Goal: Information Seeking & Learning: Learn about a topic

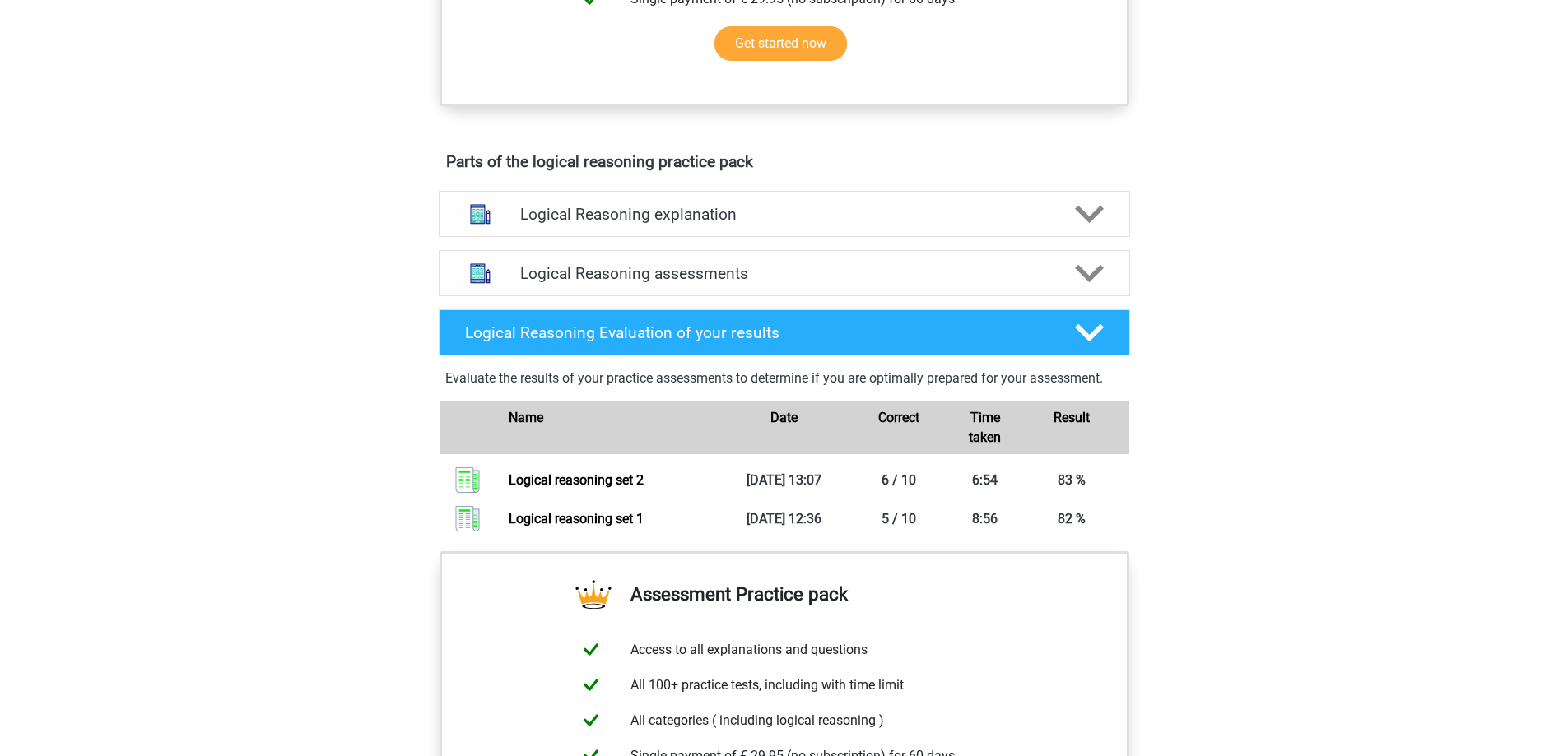
scroll to position [905, 0]
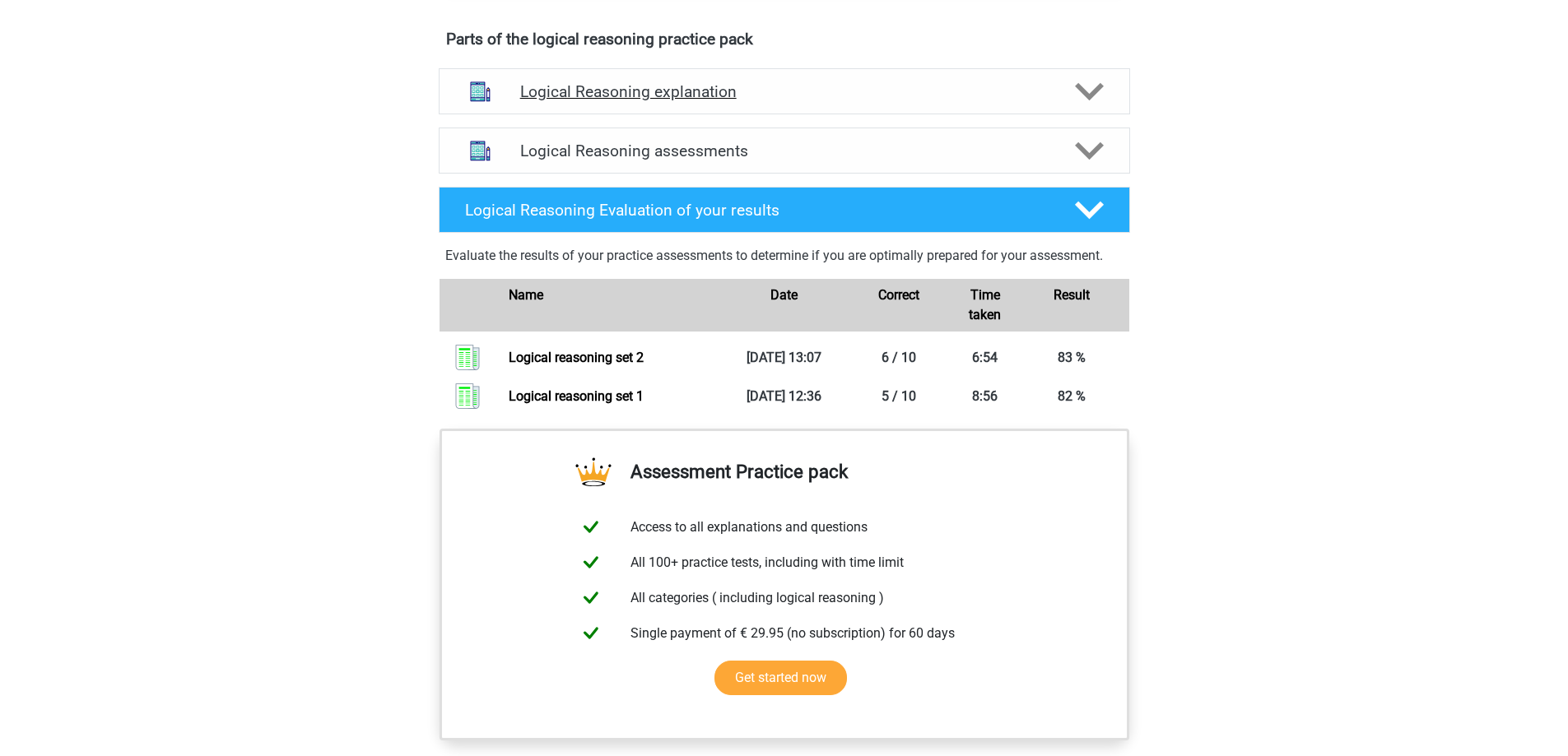
click at [952, 93] on div "Logical Reasoning explanation" at bounding box center [784, 91] width 691 height 46
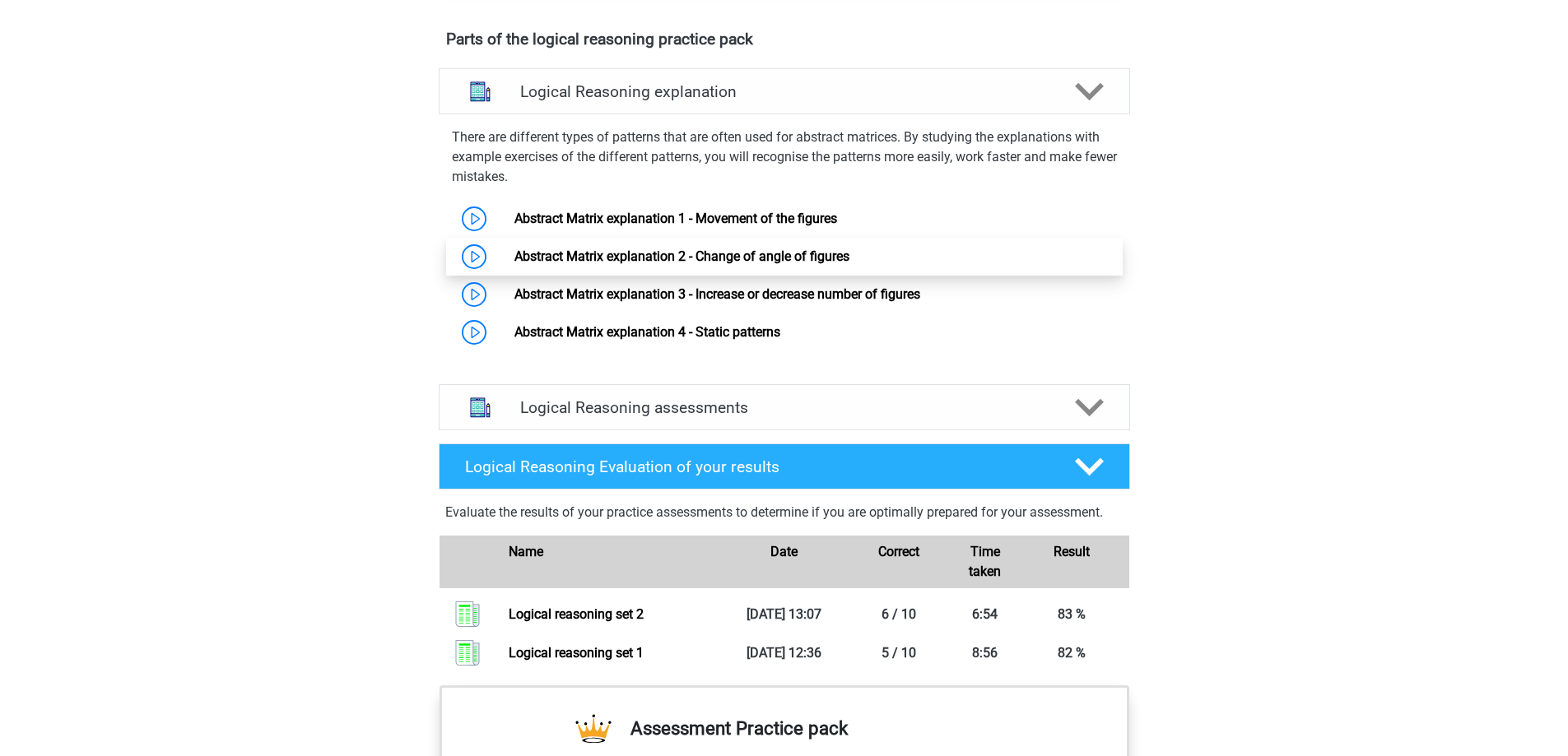
click at [765, 264] on link "Abstract Matrix explanation 2 - Change of angle of figures" at bounding box center [681, 256] width 335 height 16
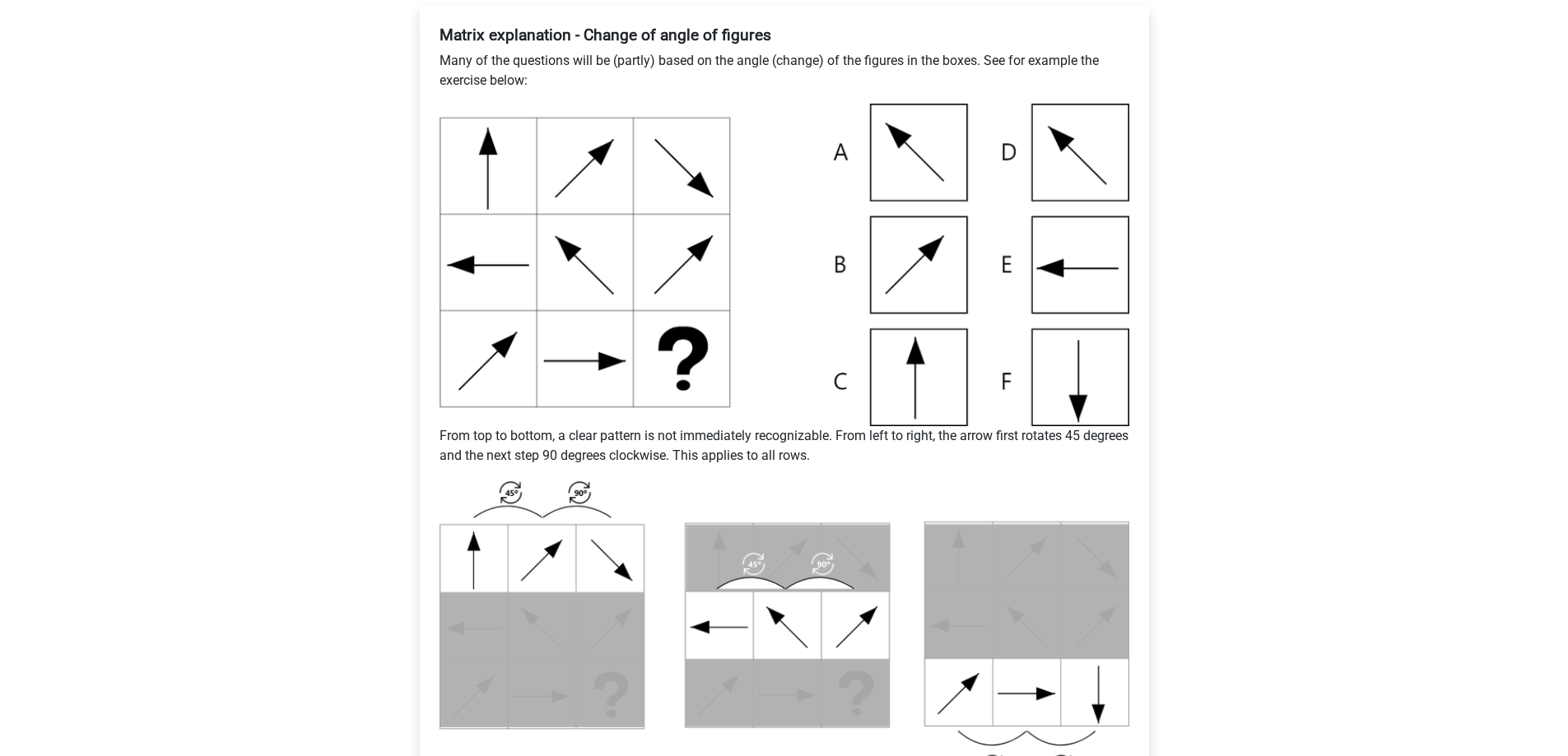
scroll to position [412, 0]
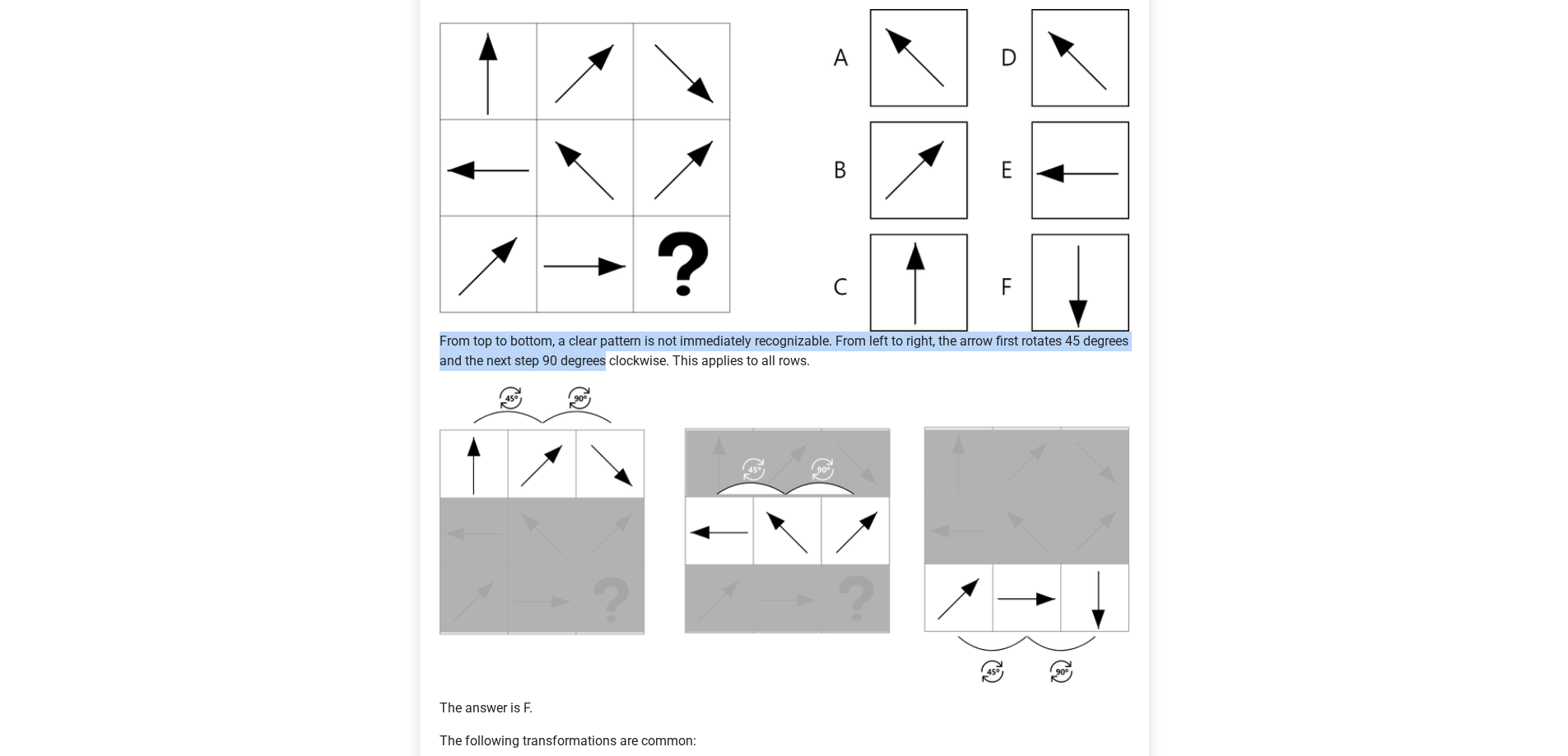
click at [660, 403] on div "Matrix explanation - Change of angle of figures Many of the questions will be (…" at bounding box center [784, 439] width 703 height 1030
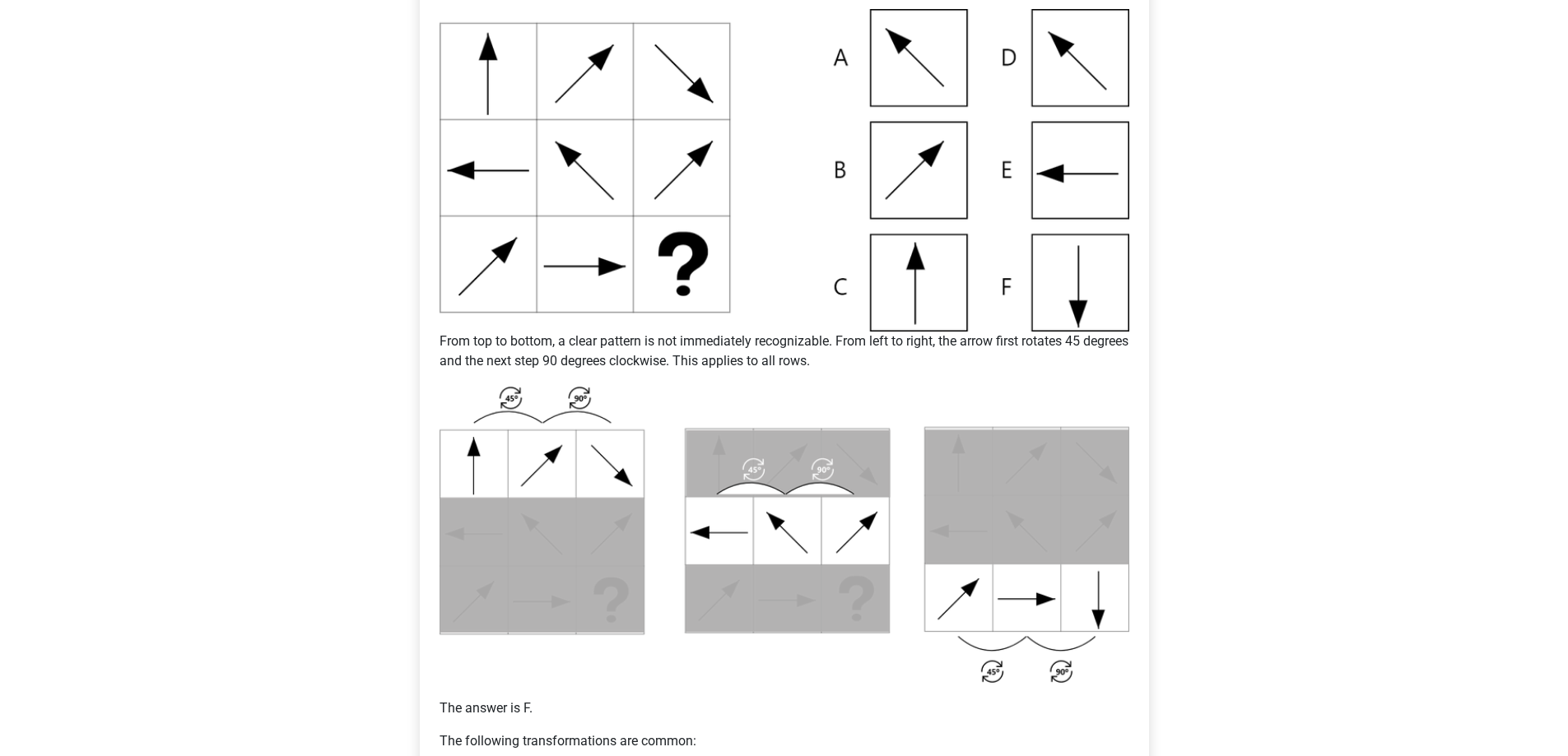
click at [678, 343] on p "From top to bottom, a clear pattern is not immediately recognizable. From left …" at bounding box center [784, 351] width 689 height 40
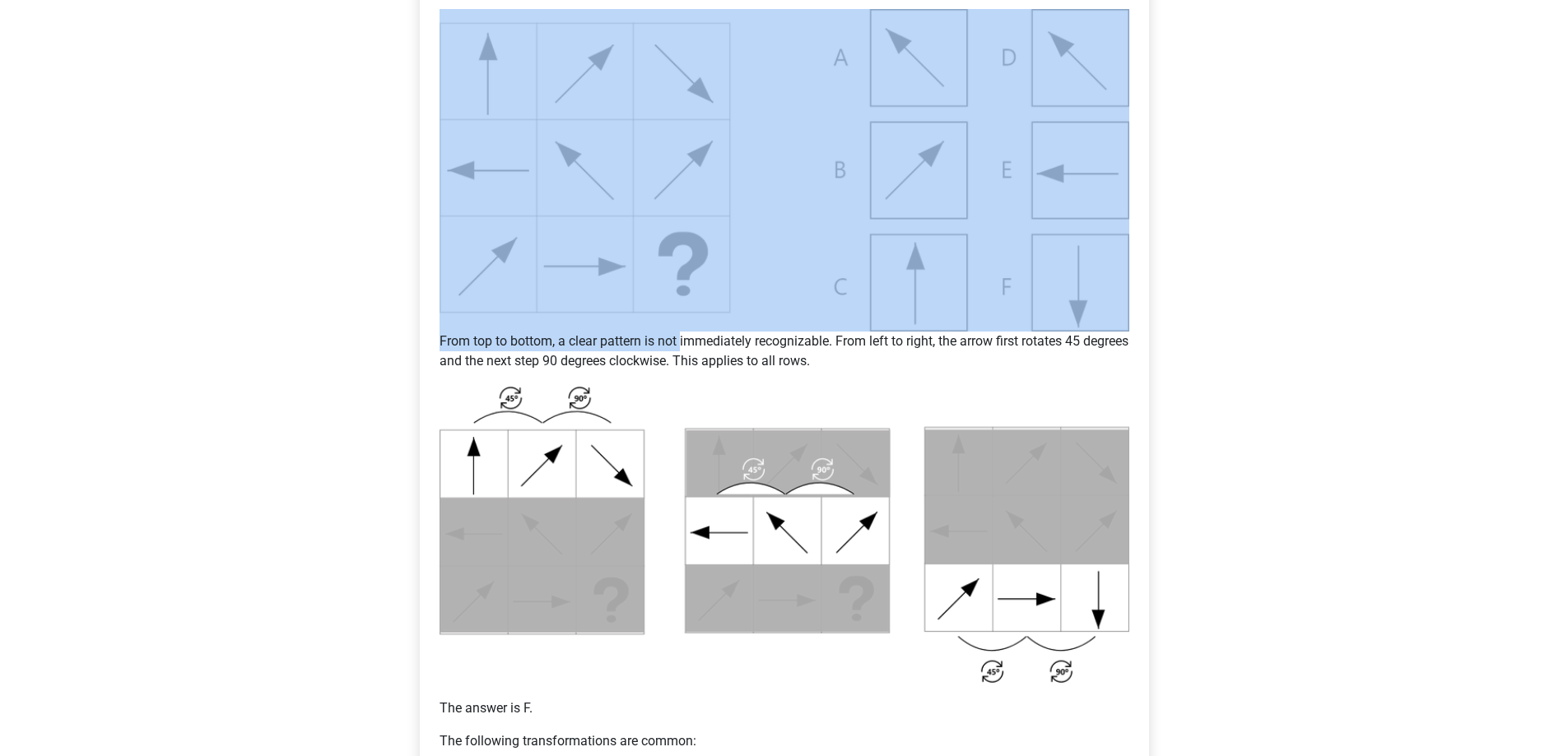
drag, startPoint x: 678, startPoint y: 343, endPoint x: 688, endPoint y: 316, distance: 28.8
click at [688, 316] on div "Matrix explanation - Change of angle of figures Many of the questions will be (…" at bounding box center [784, 439] width 703 height 1030
click at [688, 316] on img at bounding box center [784, 170] width 689 height 322
click at [672, 340] on p "From top to bottom, a clear pattern is not immediately recognizable. From left …" at bounding box center [784, 351] width 689 height 40
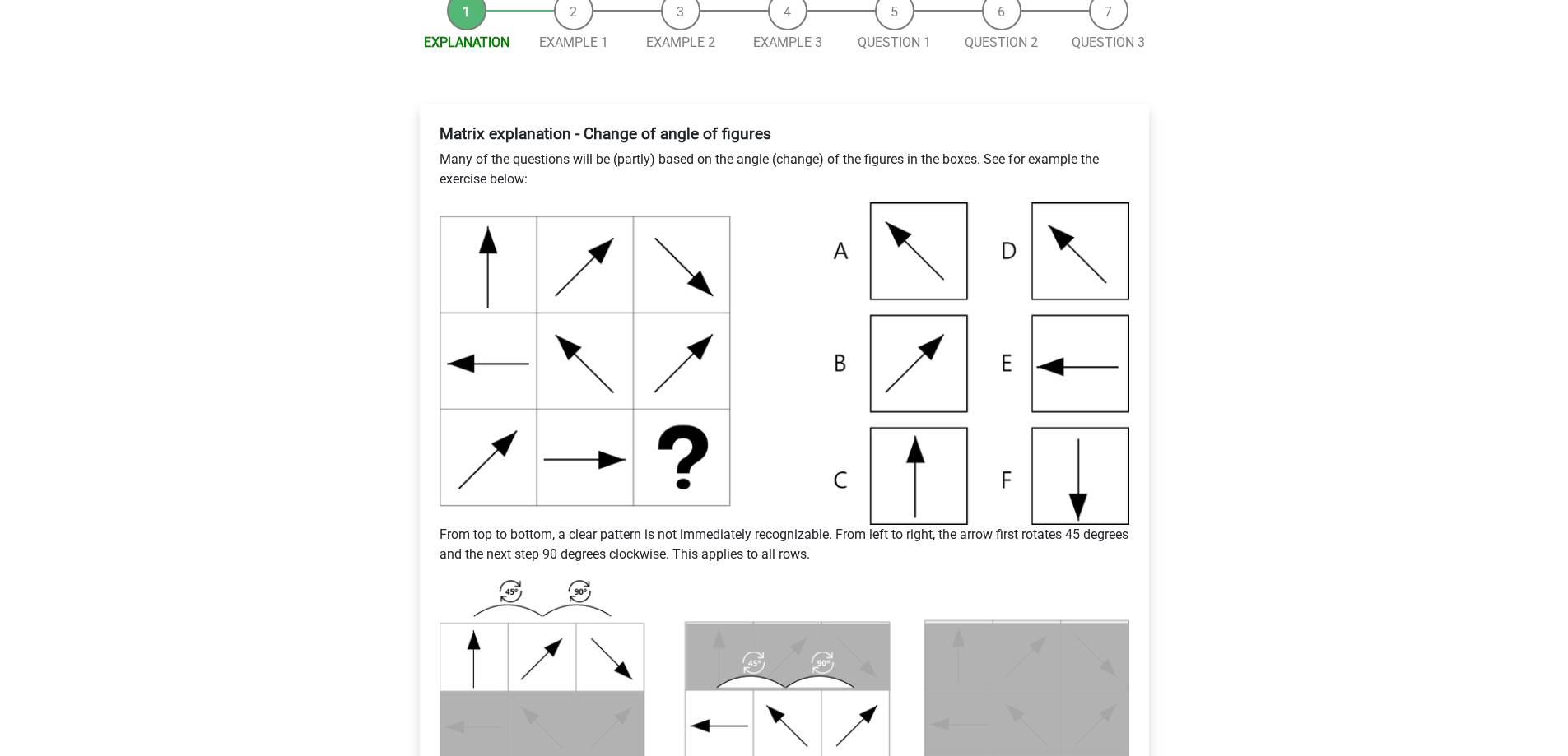
scroll to position [329, 0]
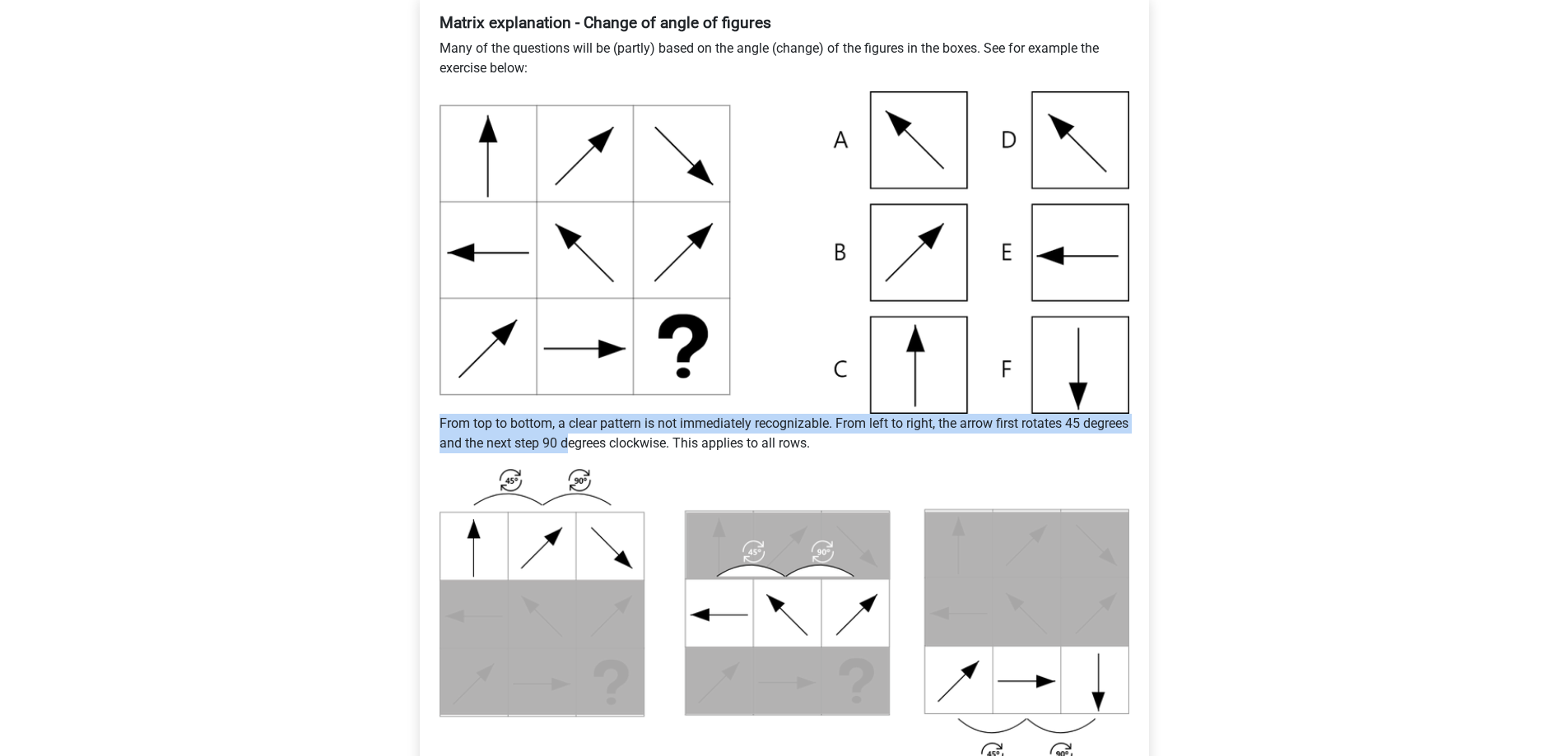
drag, startPoint x: 654, startPoint y: 451, endPoint x: 733, endPoint y: 480, distance: 84.2
click at [733, 480] on div "Matrix explanation - Change of angle of figures Many of the questions will be (…" at bounding box center [784, 521] width 703 height 1030
click at [733, 480] on img at bounding box center [784, 617] width 689 height 301
drag, startPoint x: 734, startPoint y: 467, endPoint x: 711, endPoint y: 420, distance: 52.3
click at [711, 420] on div "Matrix explanation - Change of angle of figures Many of the questions will be (…" at bounding box center [784, 521] width 703 height 1030
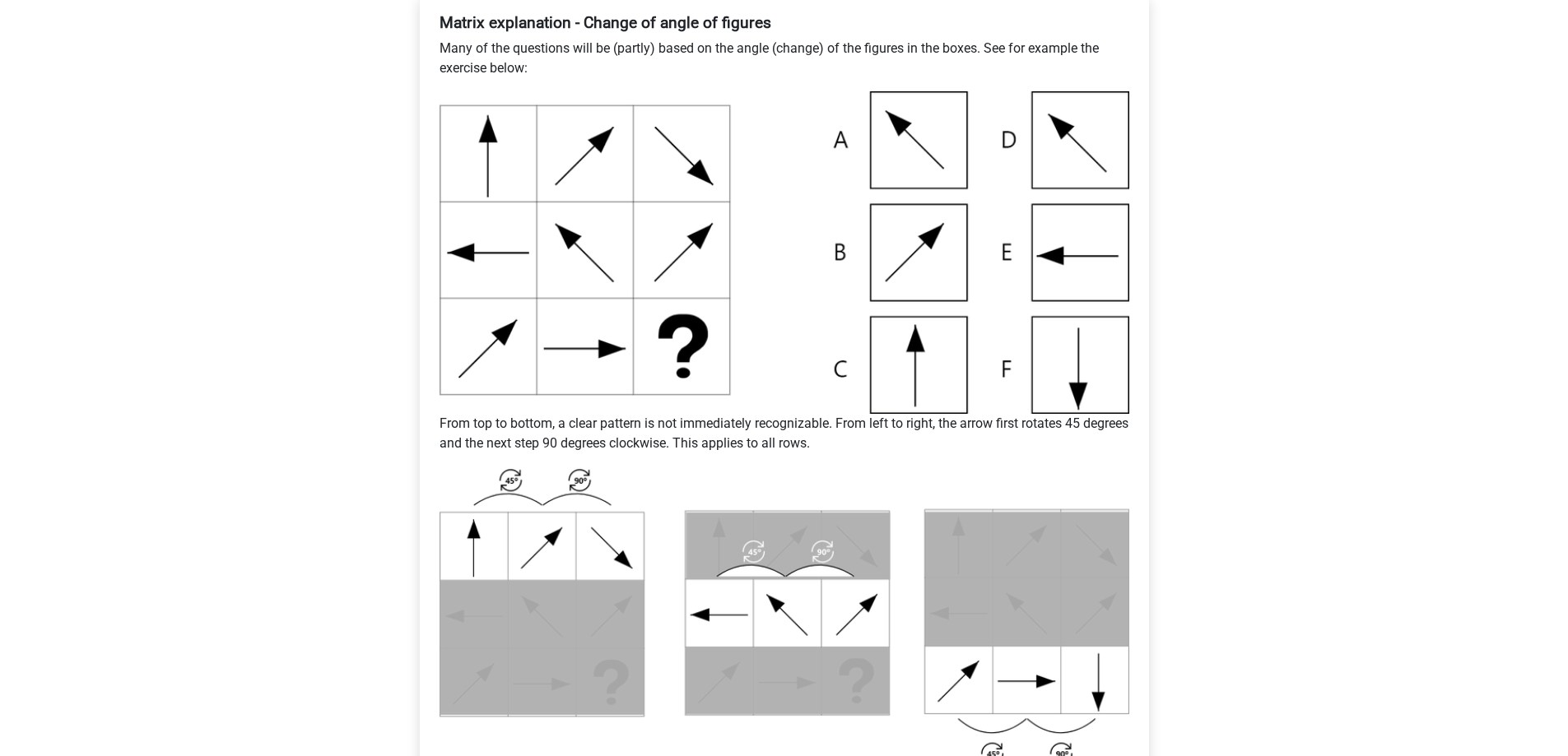
click at [711, 420] on p "From top to bottom, a clear pattern is not immediately recognizable. From left …" at bounding box center [784, 433] width 689 height 40
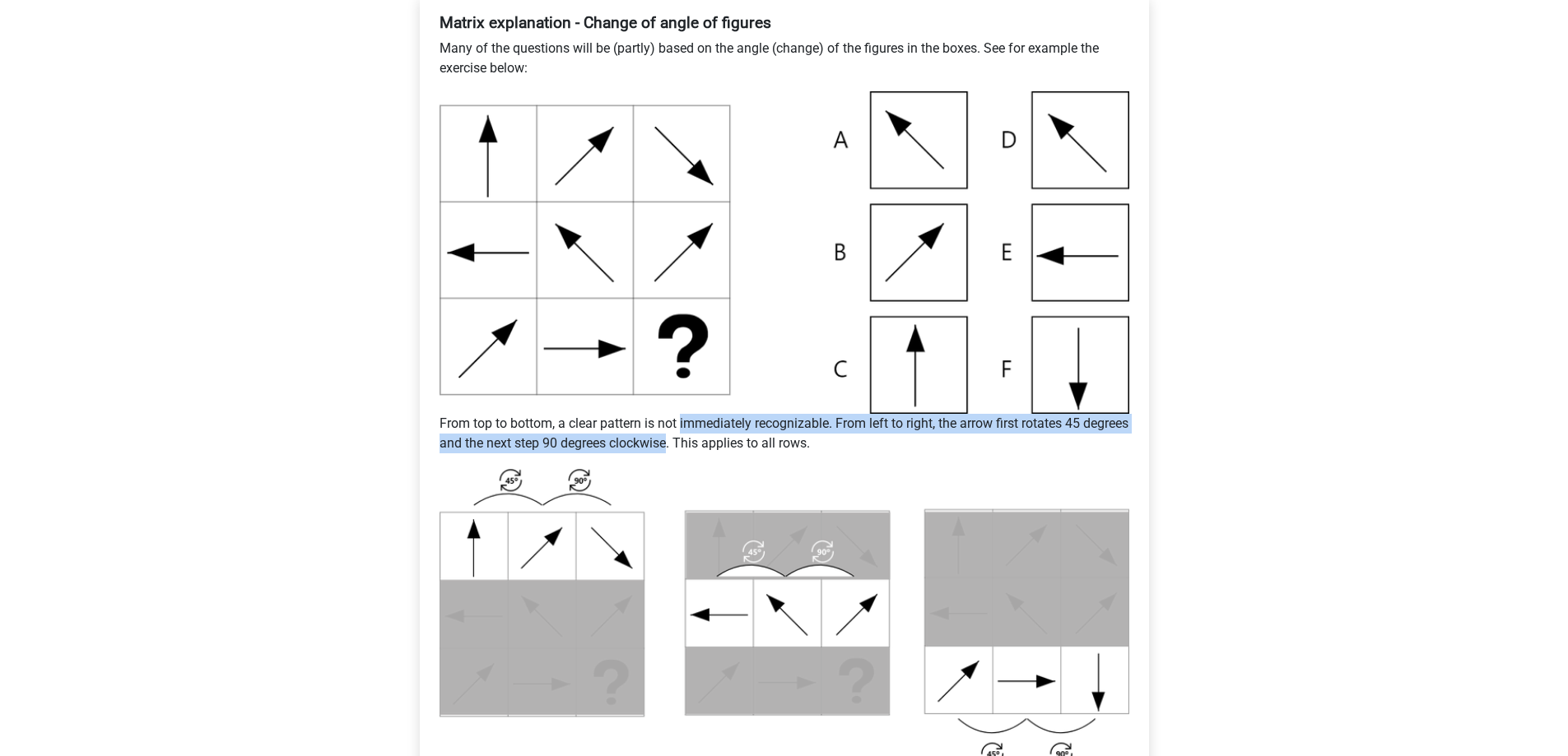
drag, startPoint x: 711, startPoint y: 420, endPoint x: 711, endPoint y: 446, distance: 26.0
click at [711, 446] on p "From top to bottom, a clear pattern is not immediately recognizable. From left …" at bounding box center [784, 433] width 689 height 40
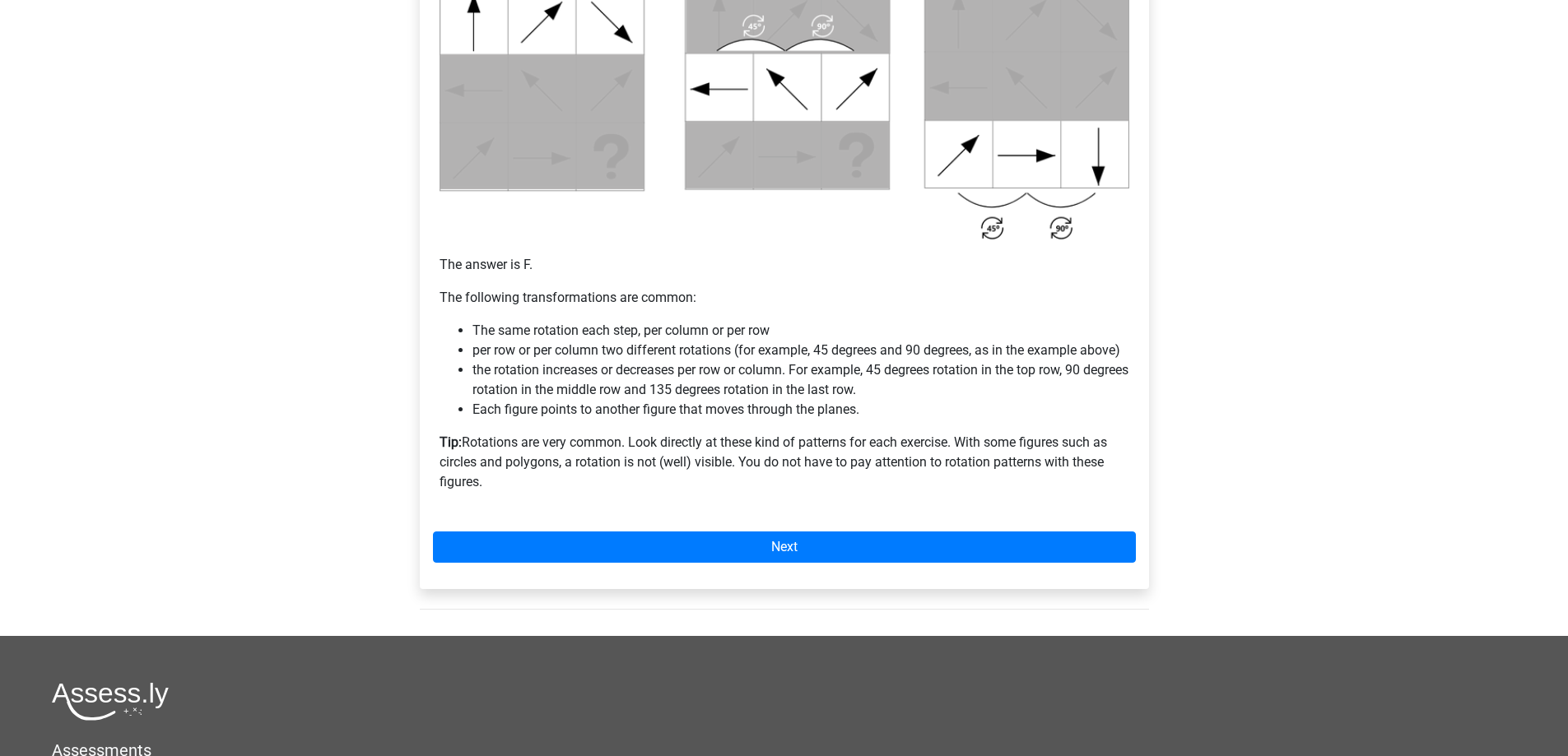
scroll to position [1070, 0]
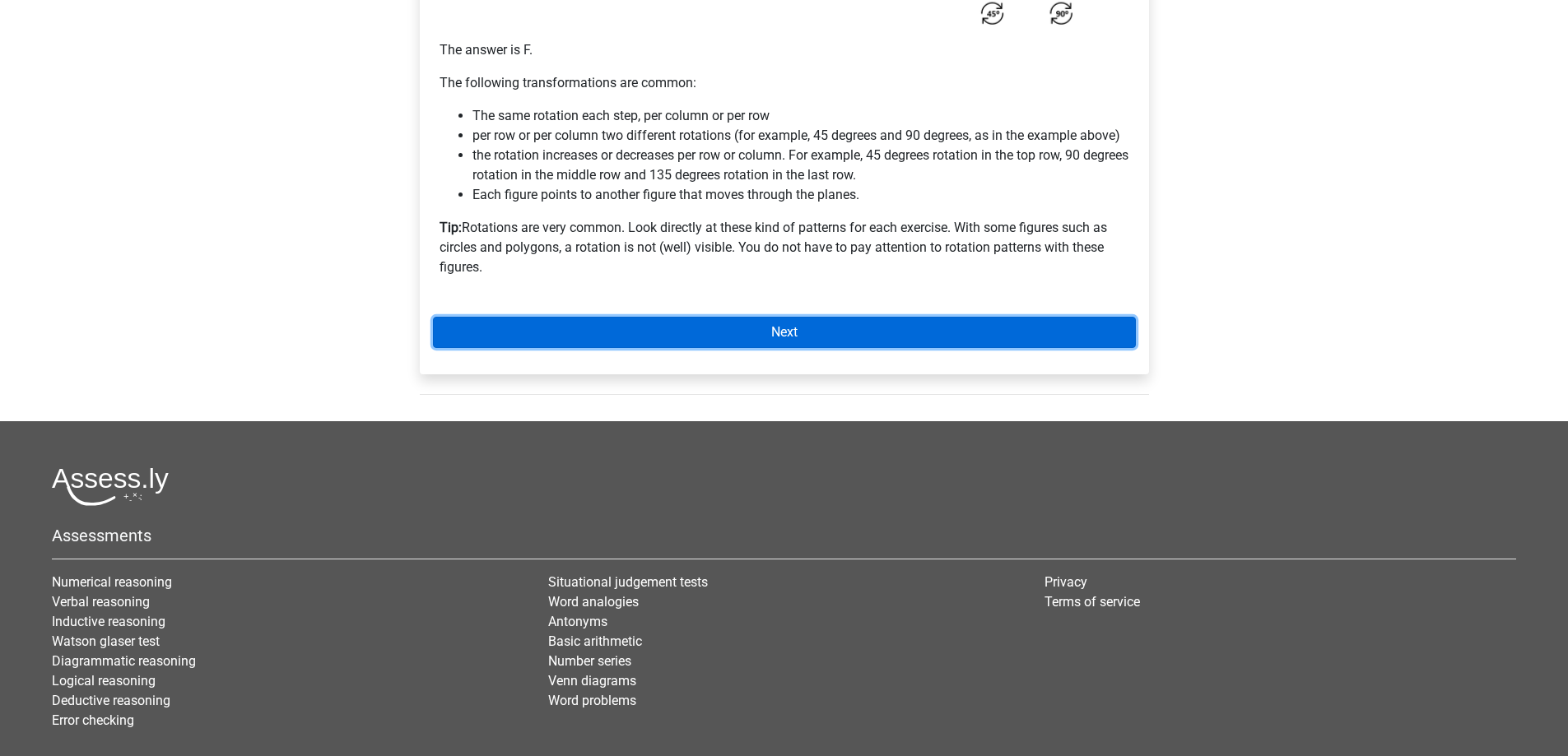
click at [608, 333] on link "Next" at bounding box center [784, 332] width 703 height 31
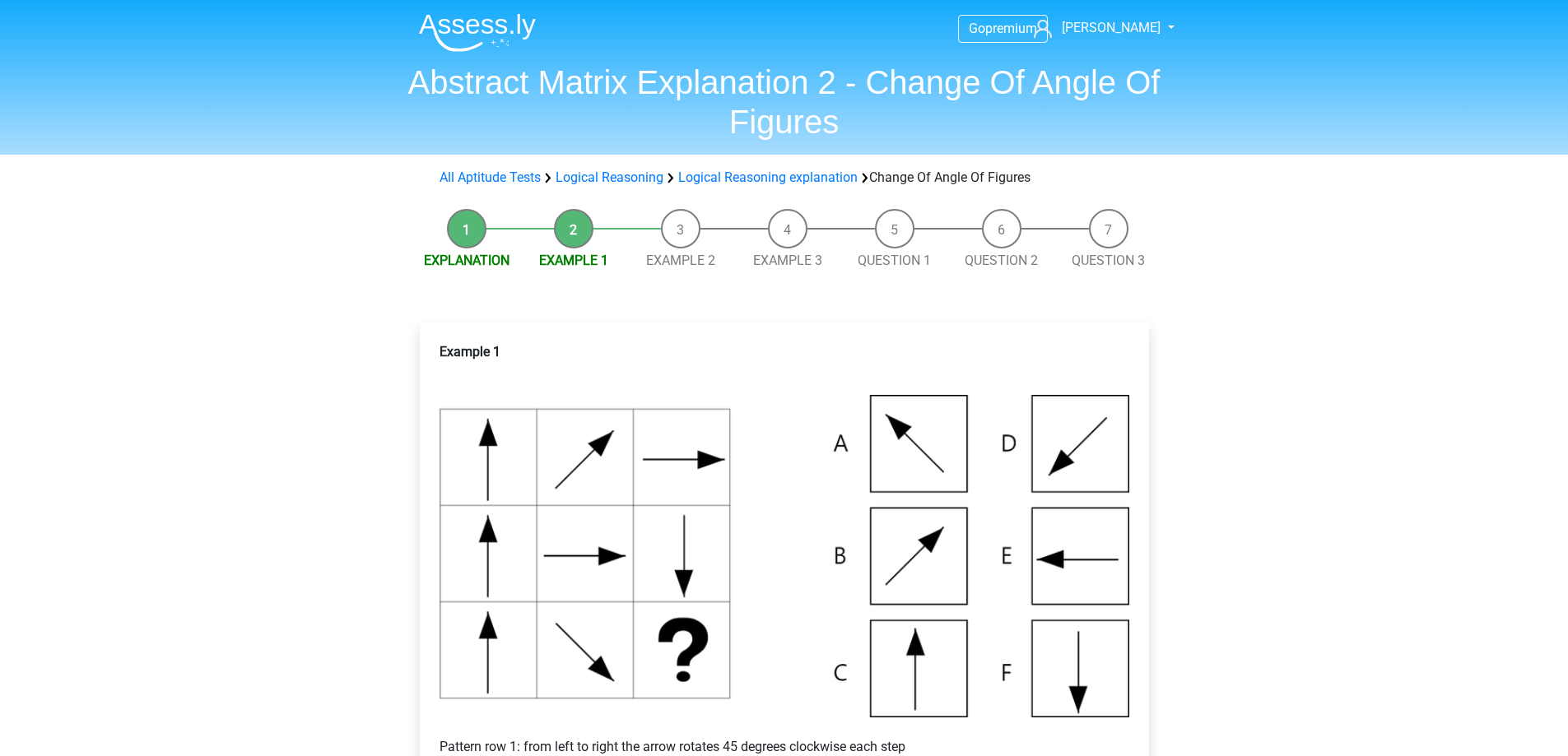
scroll to position [412, 0]
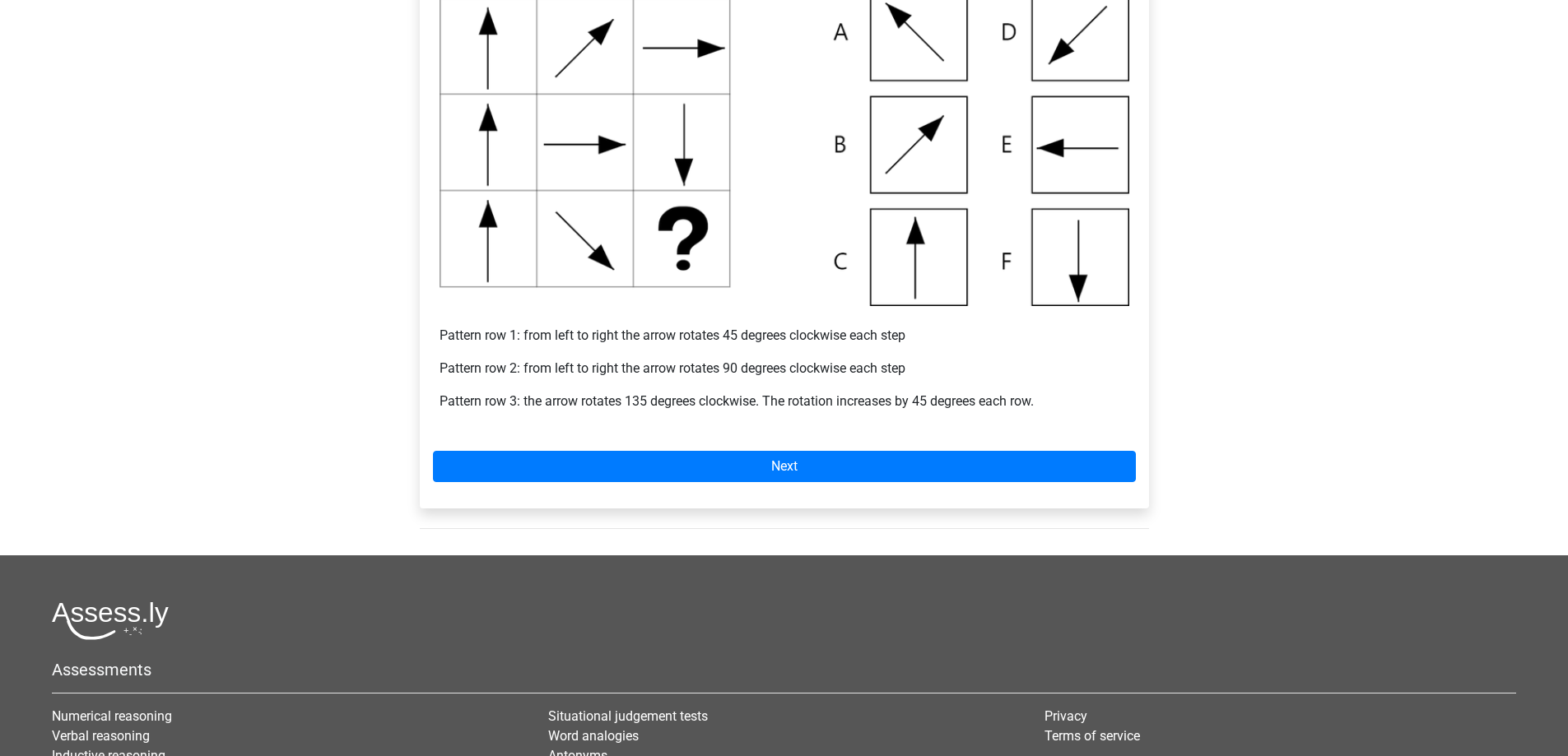
click at [576, 348] on div "Example 1 Pattern row 1: from left to right the arrow rotates 45 degrees clockw…" at bounding box center [784, 177] width 703 height 507
click at [576, 351] on div "Example 1 Pattern row 1: from left to right the arrow rotates 45 degrees clockw…" at bounding box center [784, 177] width 703 height 507
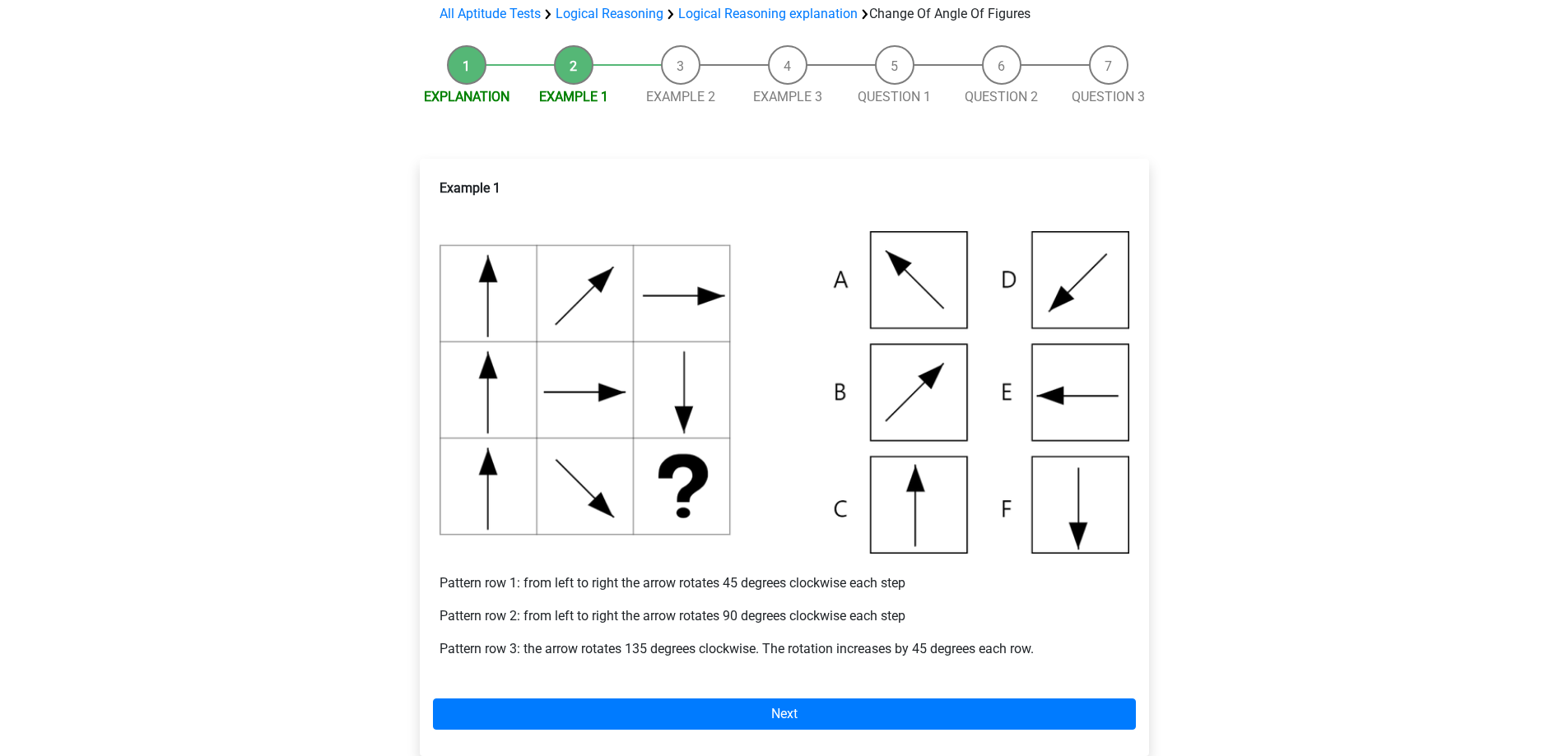
scroll to position [165, 0]
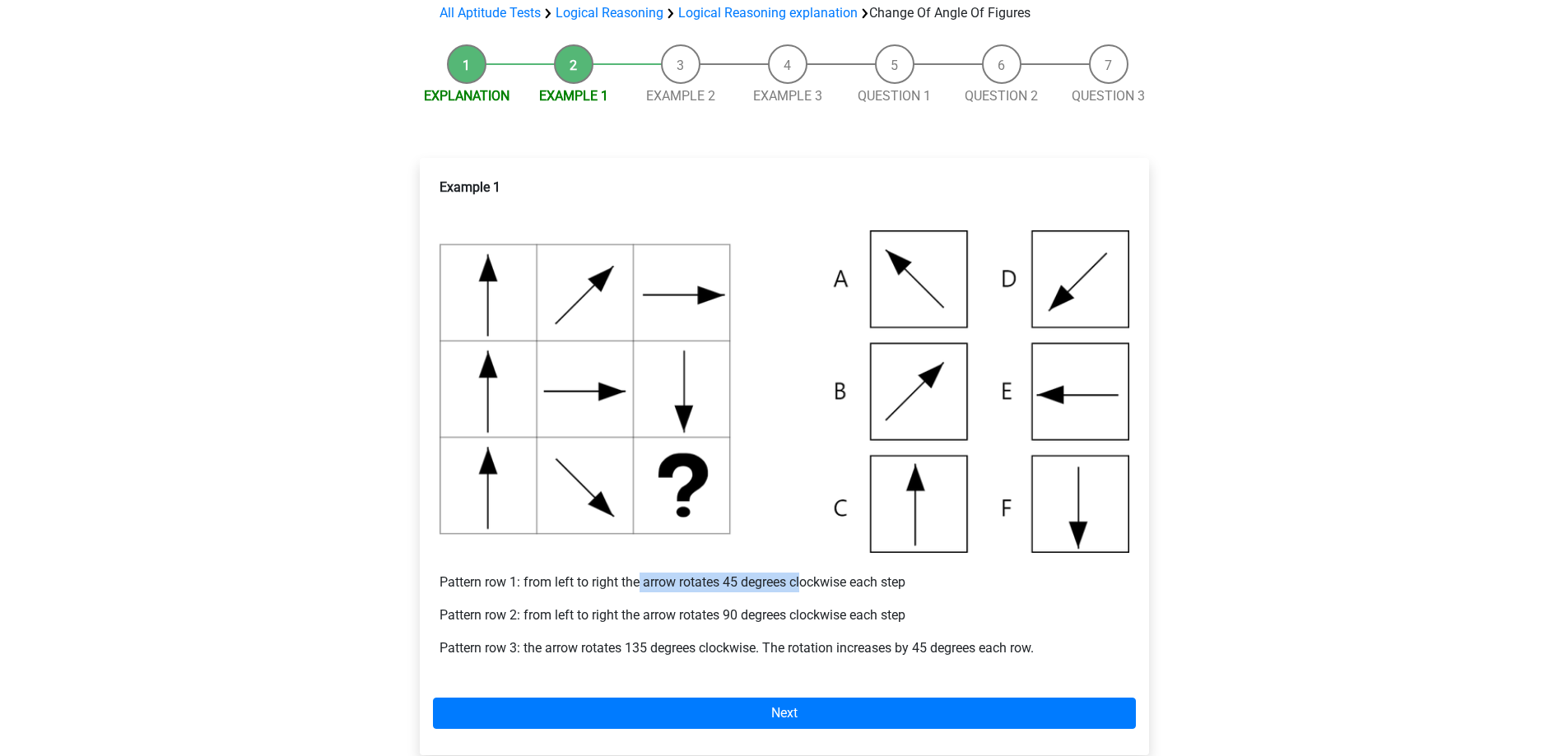
drag, startPoint x: 640, startPoint y: 577, endPoint x: 806, endPoint y: 590, distance: 166.5
click at [806, 590] on p "Pattern row 1: from left to right the arrow rotates 45 degrees clockwise each s…" at bounding box center [784, 572] width 689 height 40
drag, startPoint x: 566, startPoint y: 589, endPoint x: 698, endPoint y: 575, distance: 132.7
click at [698, 575] on p "Pattern row 1: from left to right the arrow rotates 45 degrees clockwise each s…" at bounding box center [784, 572] width 689 height 40
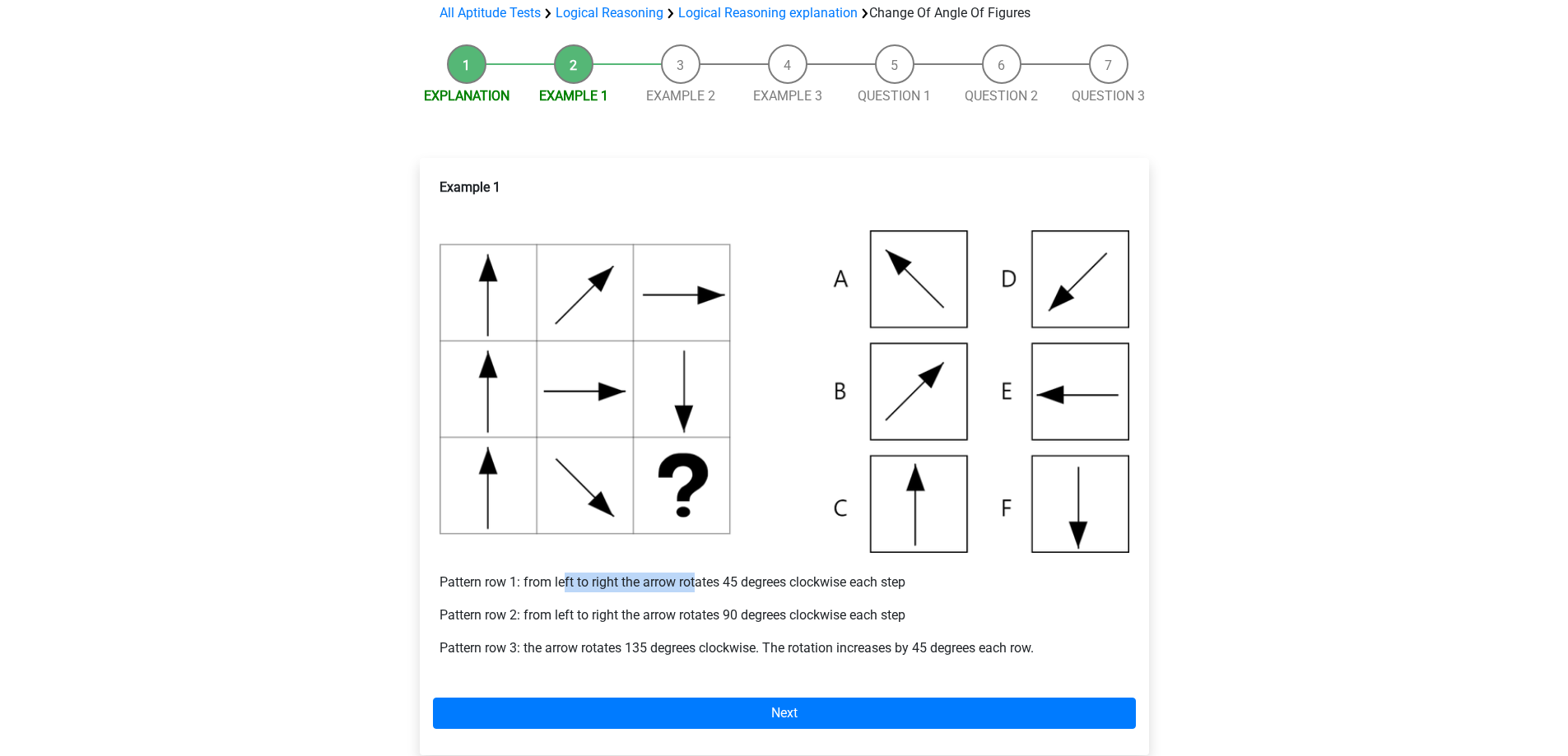
click at [698, 575] on p "Pattern row 1: from left to right the arrow rotates 45 degrees clockwise each s…" at bounding box center [784, 572] width 689 height 40
drag, startPoint x: 698, startPoint y: 575, endPoint x: 616, endPoint y: 579, distance: 82.1
click at [616, 579] on p "Pattern row 1: from left to right the arrow rotates 45 degrees clockwise each s…" at bounding box center [784, 572] width 689 height 40
drag, startPoint x: 581, startPoint y: 606, endPoint x: 776, endPoint y: 609, distance: 195.0
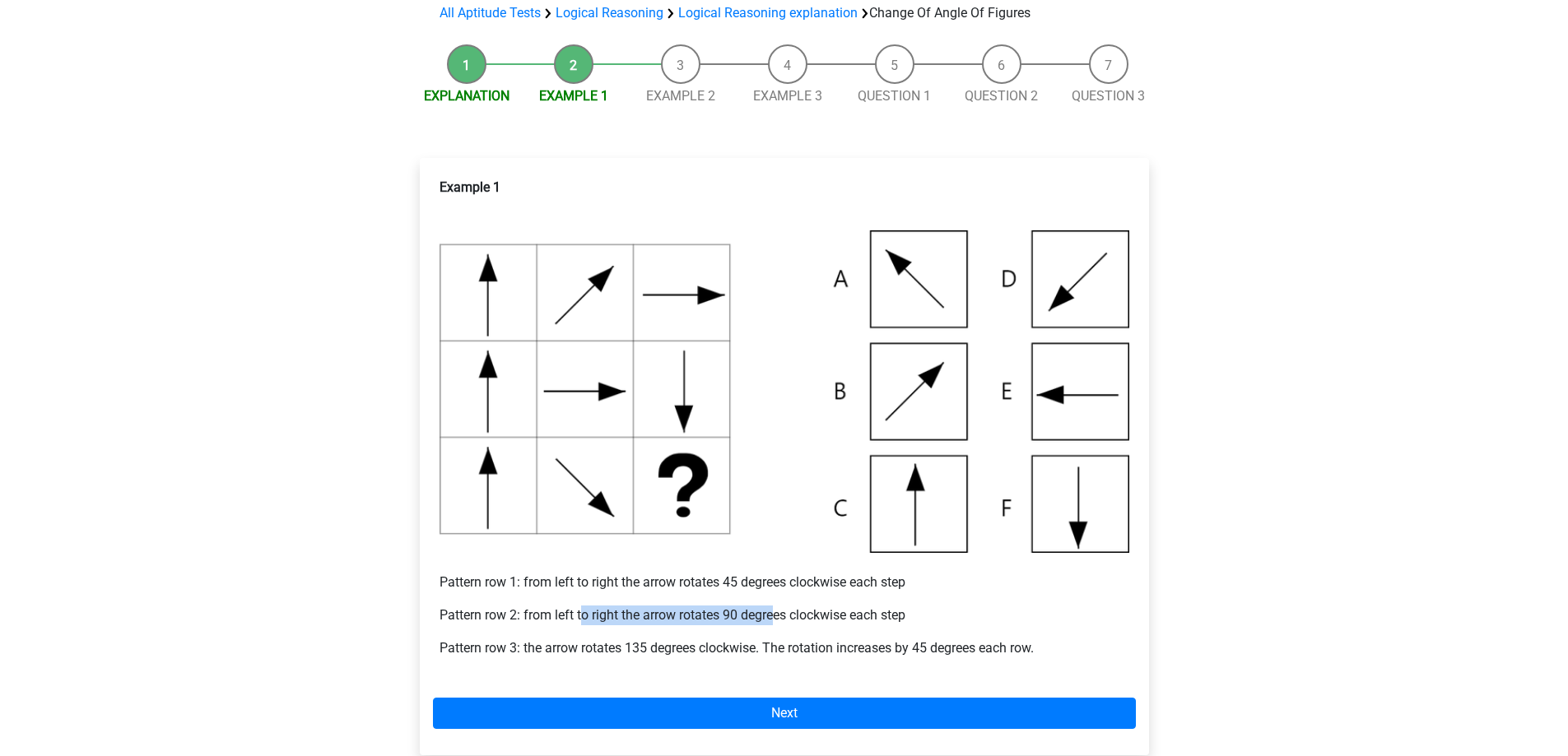
click at [776, 609] on p "Pattern row 2: from left to right the arrow rotates 90 degrees clockwise each s…" at bounding box center [784, 615] width 689 height 19
drag, startPoint x: 776, startPoint y: 609, endPoint x: 822, endPoint y: 586, distance: 51.4
click at [822, 586] on div "Example 1 Pattern row 1: from left to right the arrow rotates 45 degrees clockw…" at bounding box center [784, 424] width 703 height 507
click at [822, 586] on p "Pattern row 1: from left to right the arrow rotates 45 degrees clockwise each s…" at bounding box center [784, 572] width 689 height 40
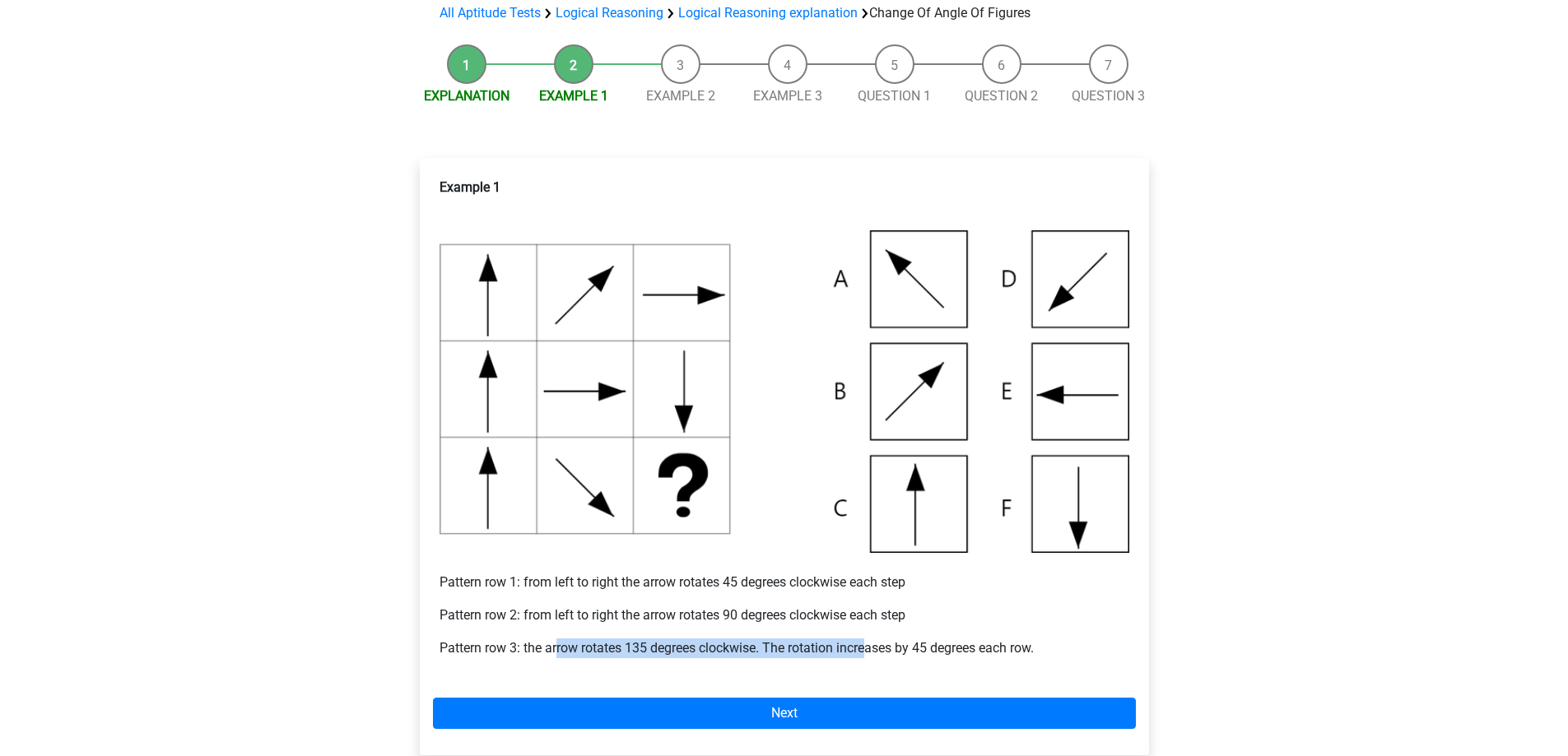
drag, startPoint x: 687, startPoint y: 657, endPoint x: 881, endPoint y: 663, distance: 194.1
click at [881, 663] on div "Example 1 Pattern row 1: from left to right the arrow rotates 45 degrees clockw…" at bounding box center [784, 424] width 703 height 507
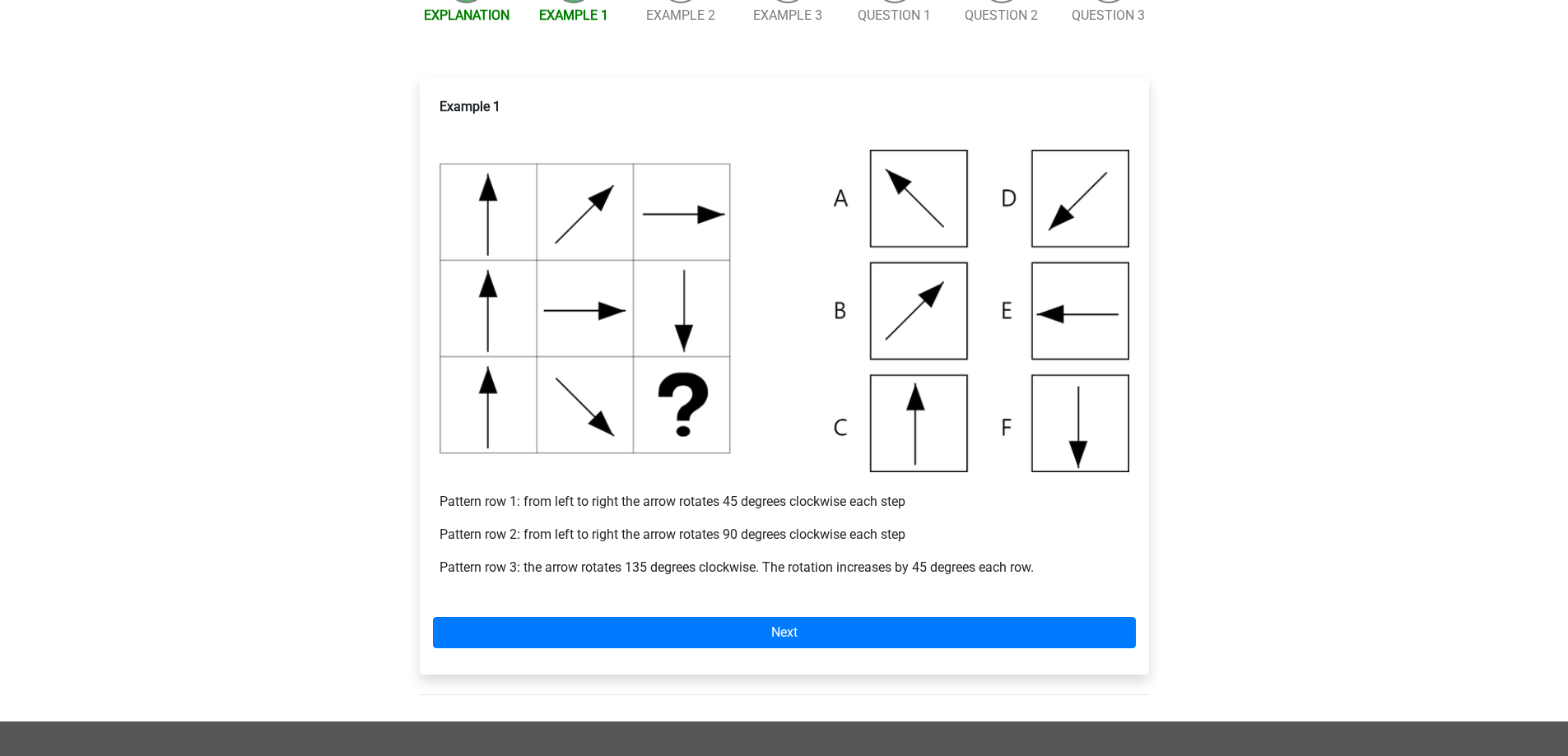
scroll to position [494, 0]
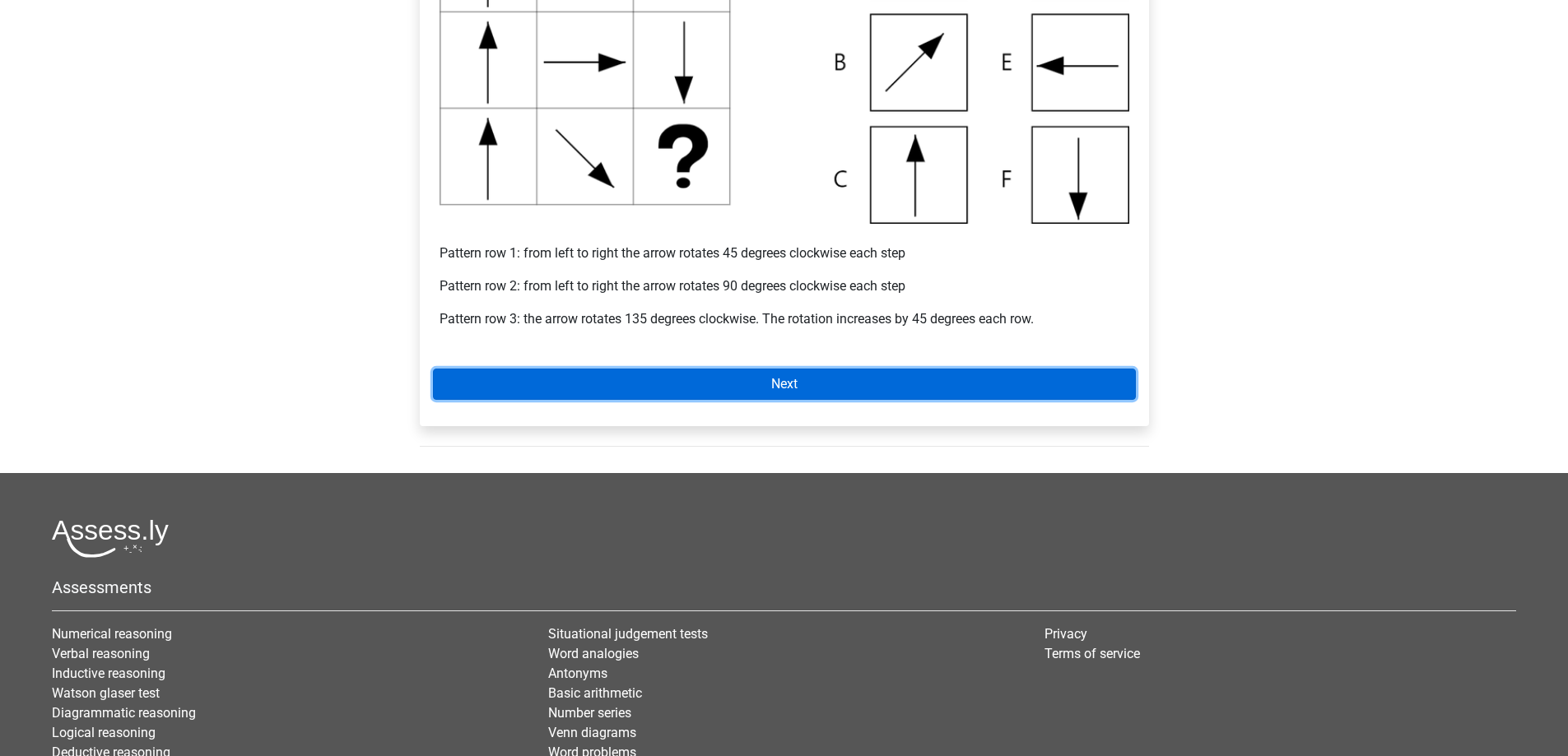
click at [597, 375] on link "Next" at bounding box center [784, 384] width 703 height 31
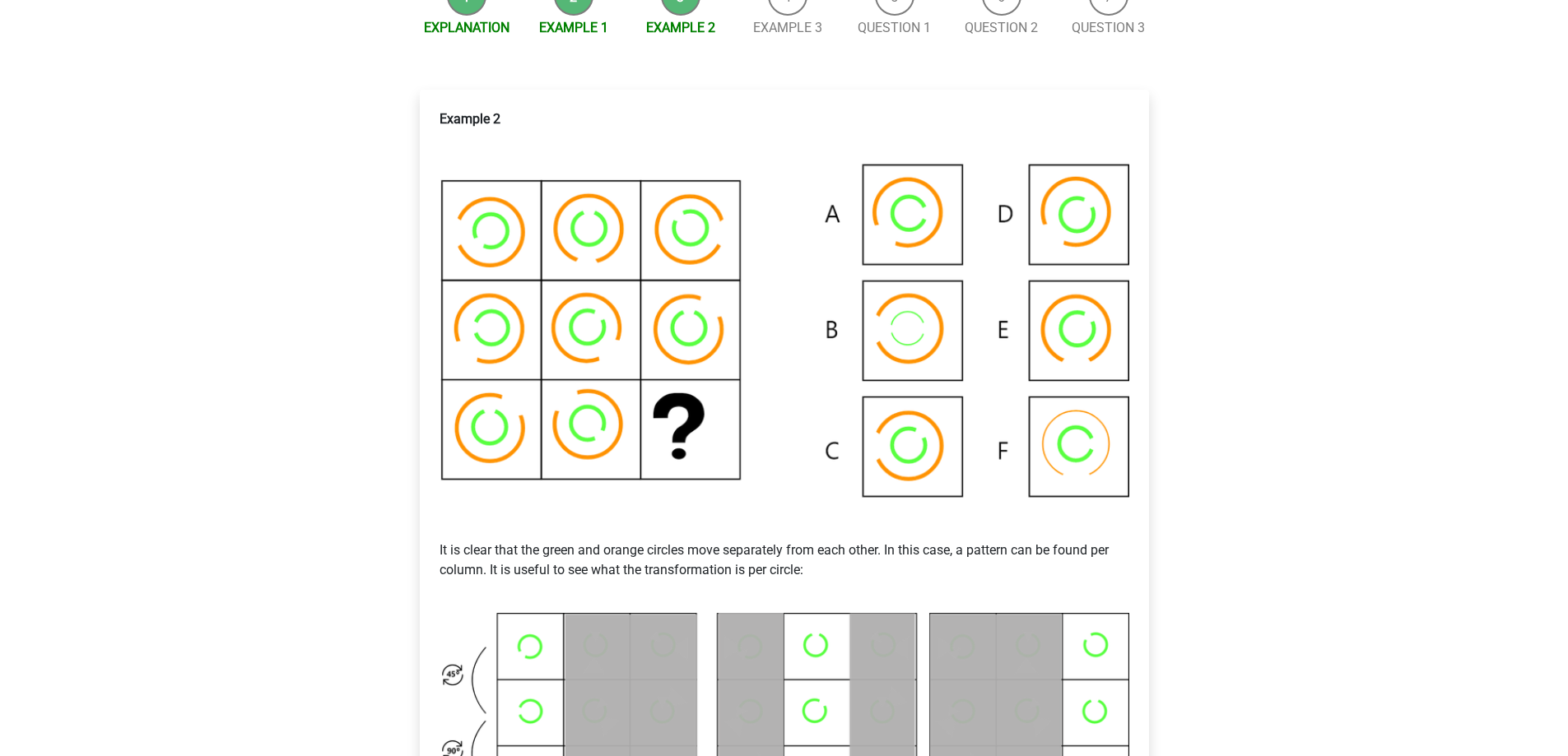
scroll to position [247, 0]
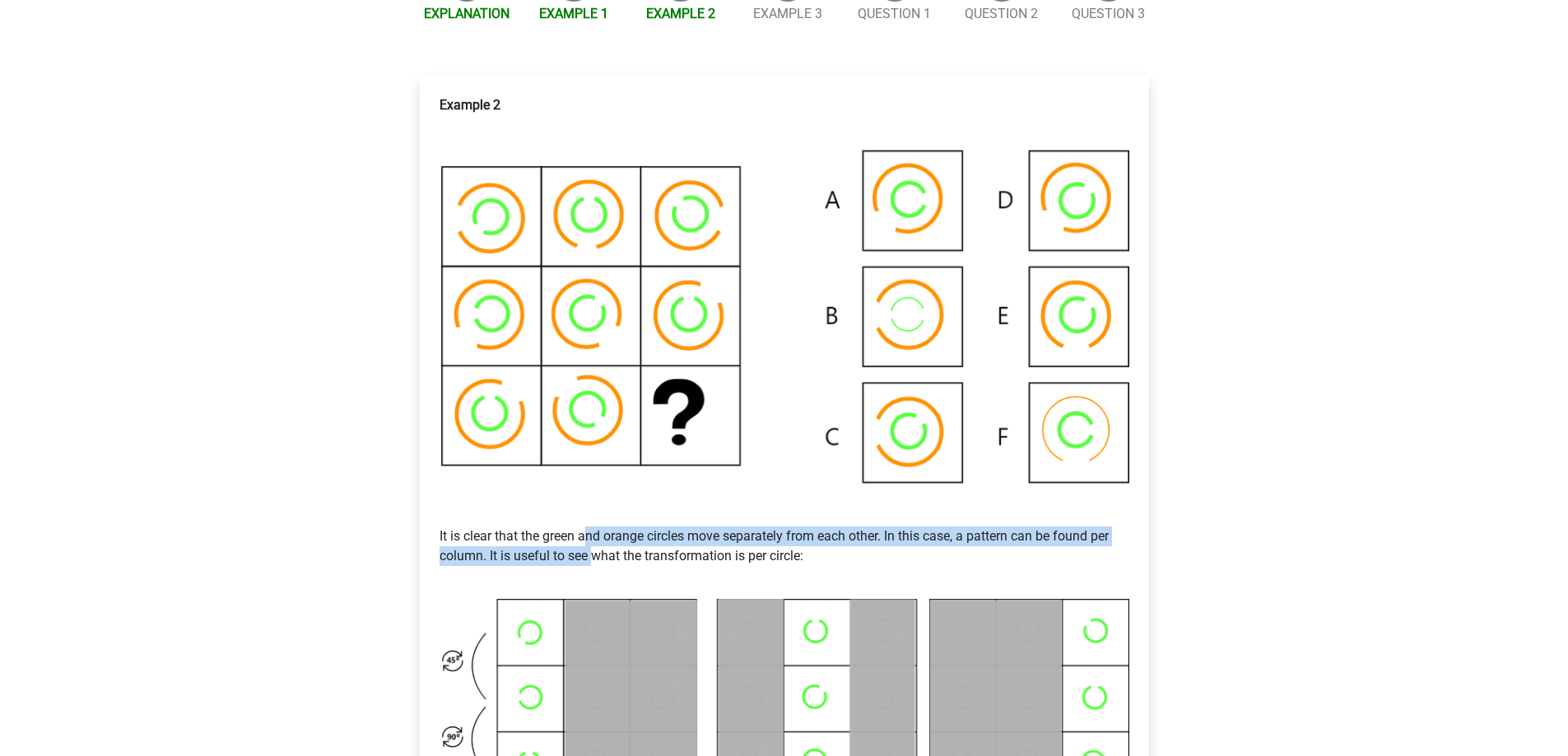
click at [595, 549] on p "It is clear that the green and orange circles move separately from each other. …" at bounding box center [784, 547] width 689 height 79
click at [595, 548] on p "It is clear that the green and orange circles move separately from each other. …" at bounding box center [784, 547] width 689 height 79
click at [545, 338] on img at bounding box center [784, 327] width 689 height 359
click at [1061, 358] on img at bounding box center [784, 327] width 689 height 359
click at [869, 481] on img at bounding box center [784, 327] width 689 height 359
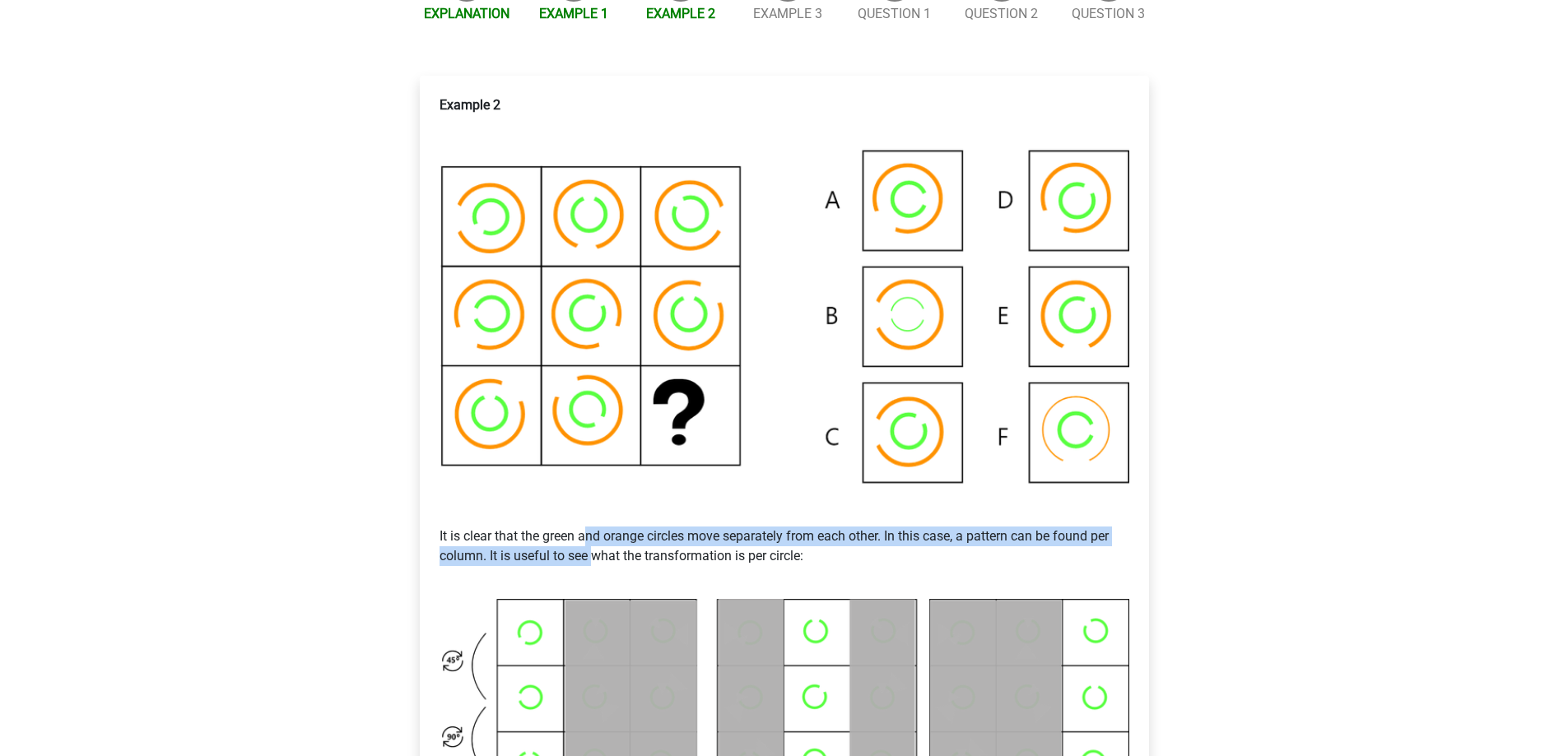
click at [809, 541] on p "It is clear that the green and orange circles move separately from each other. …" at bounding box center [784, 547] width 689 height 79
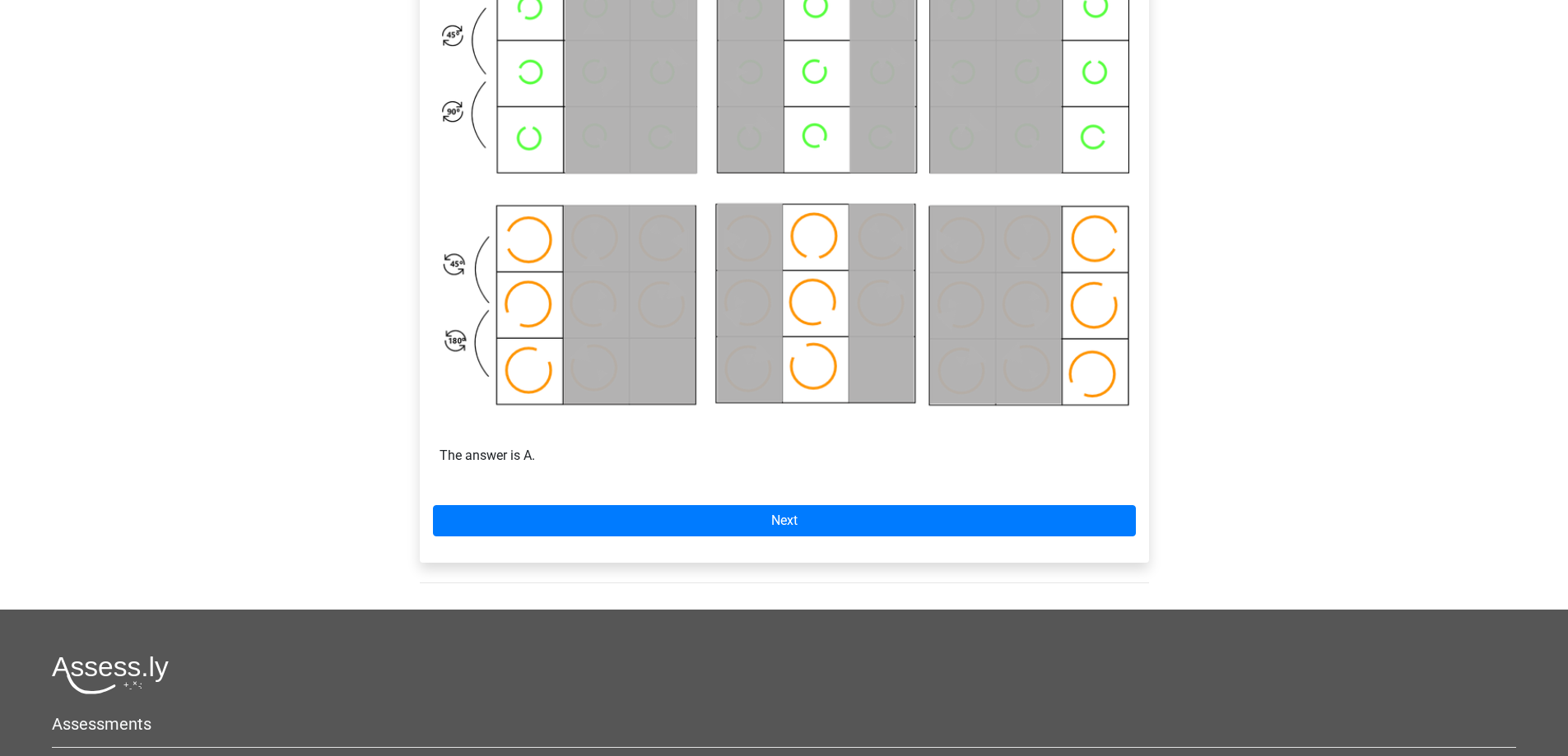
scroll to position [987, 0]
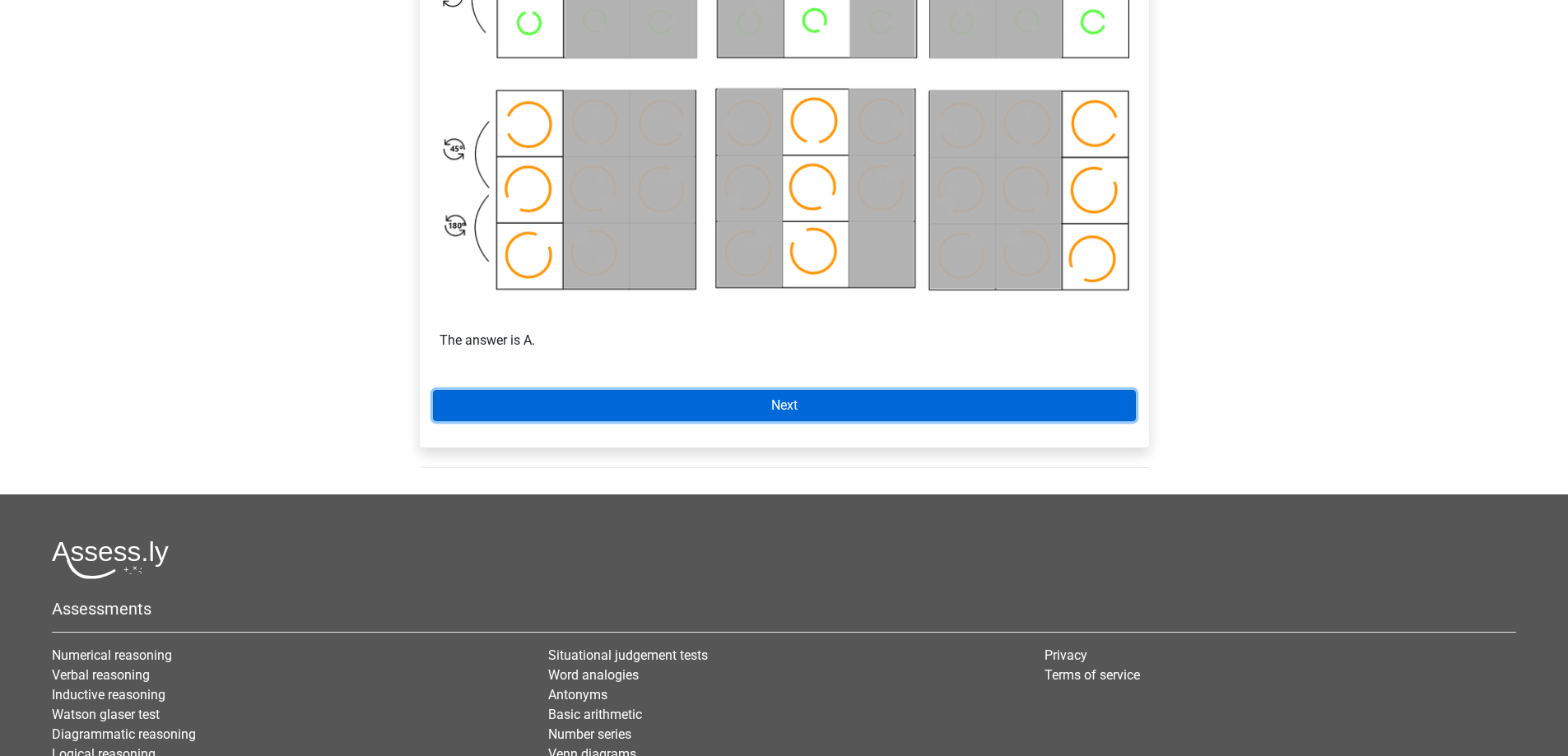
click at [776, 396] on link "Next" at bounding box center [784, 405] width 703 height 31
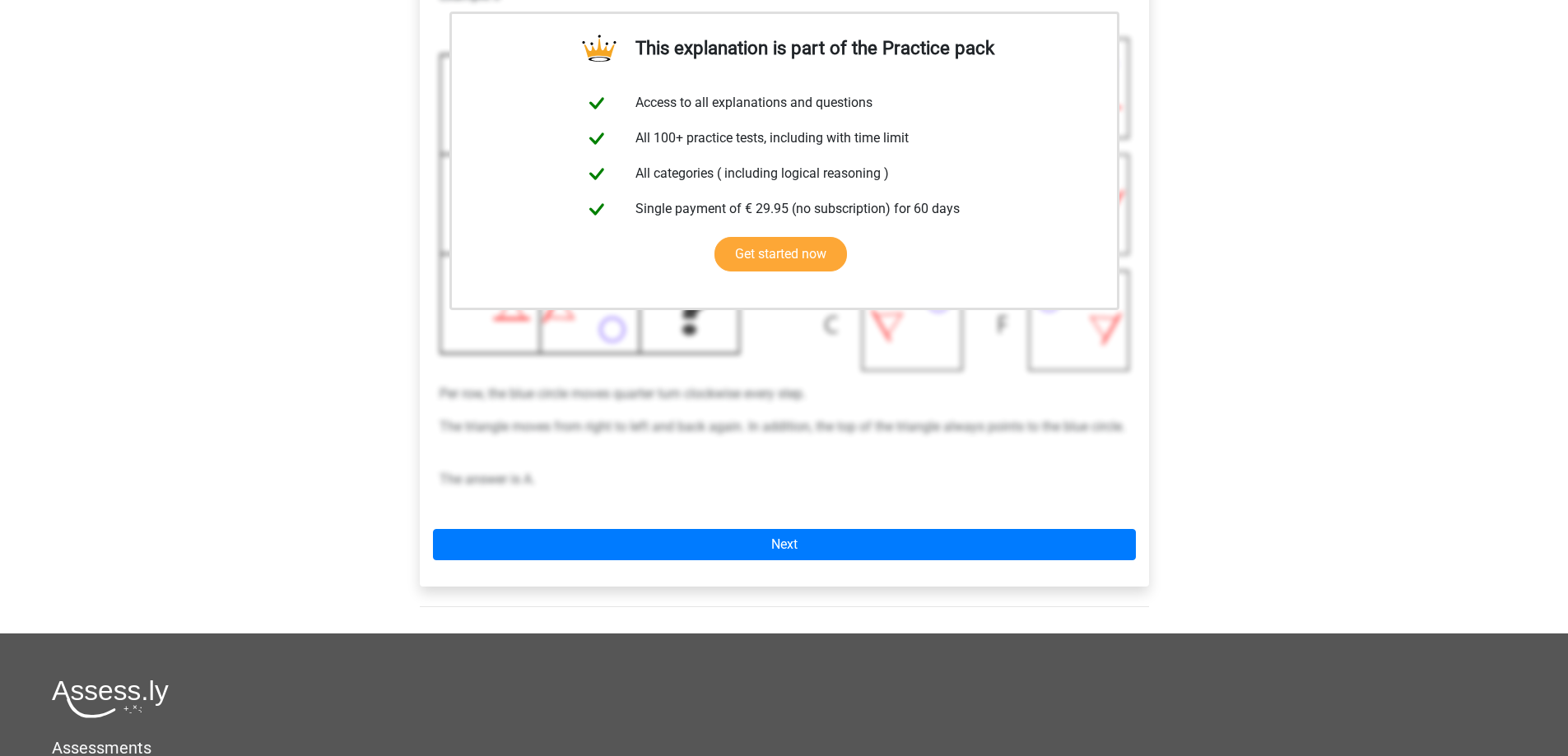
scroll to position [494, 0]
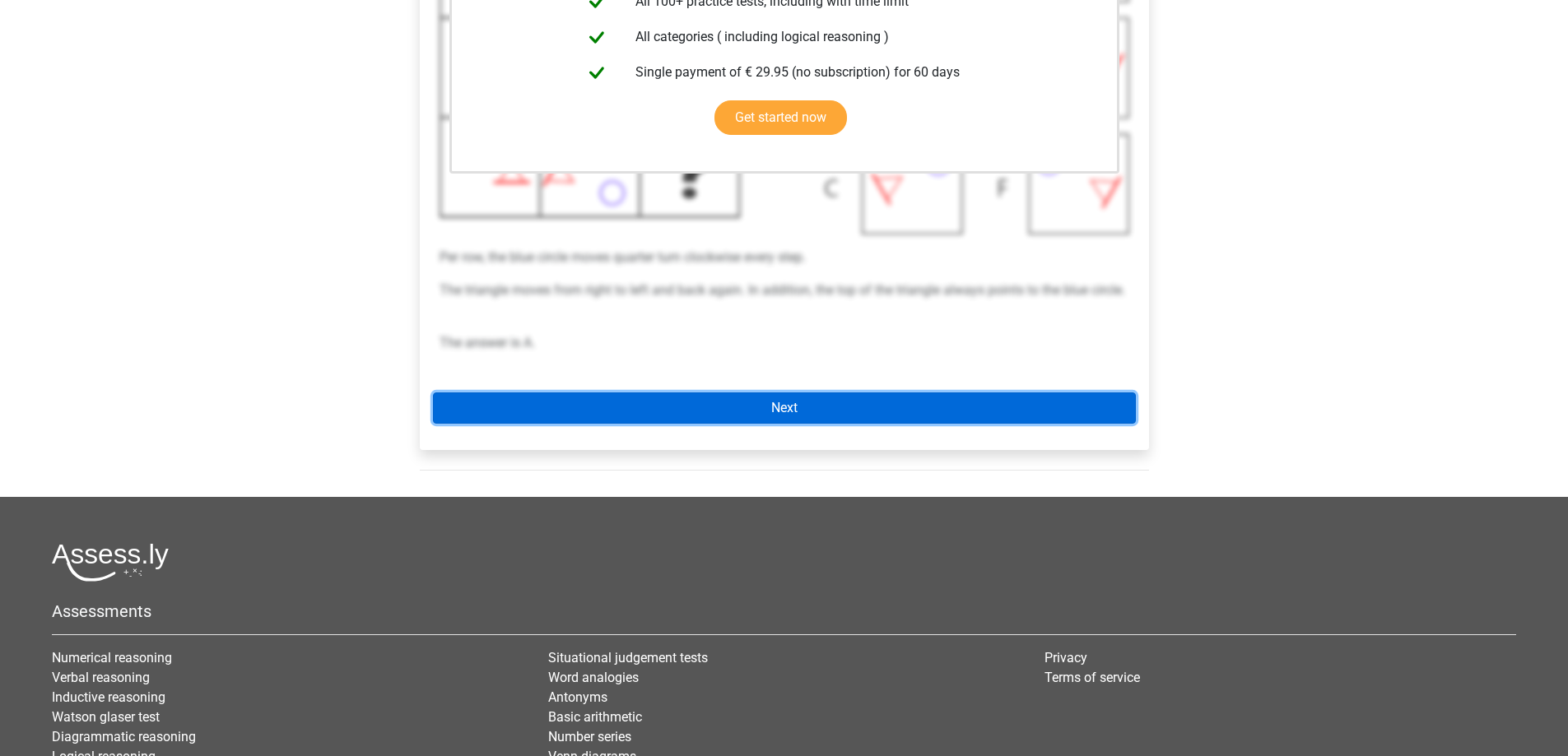
click at [633, 404] on link "Next" at bounding box center [784, 408] width 703 height 31
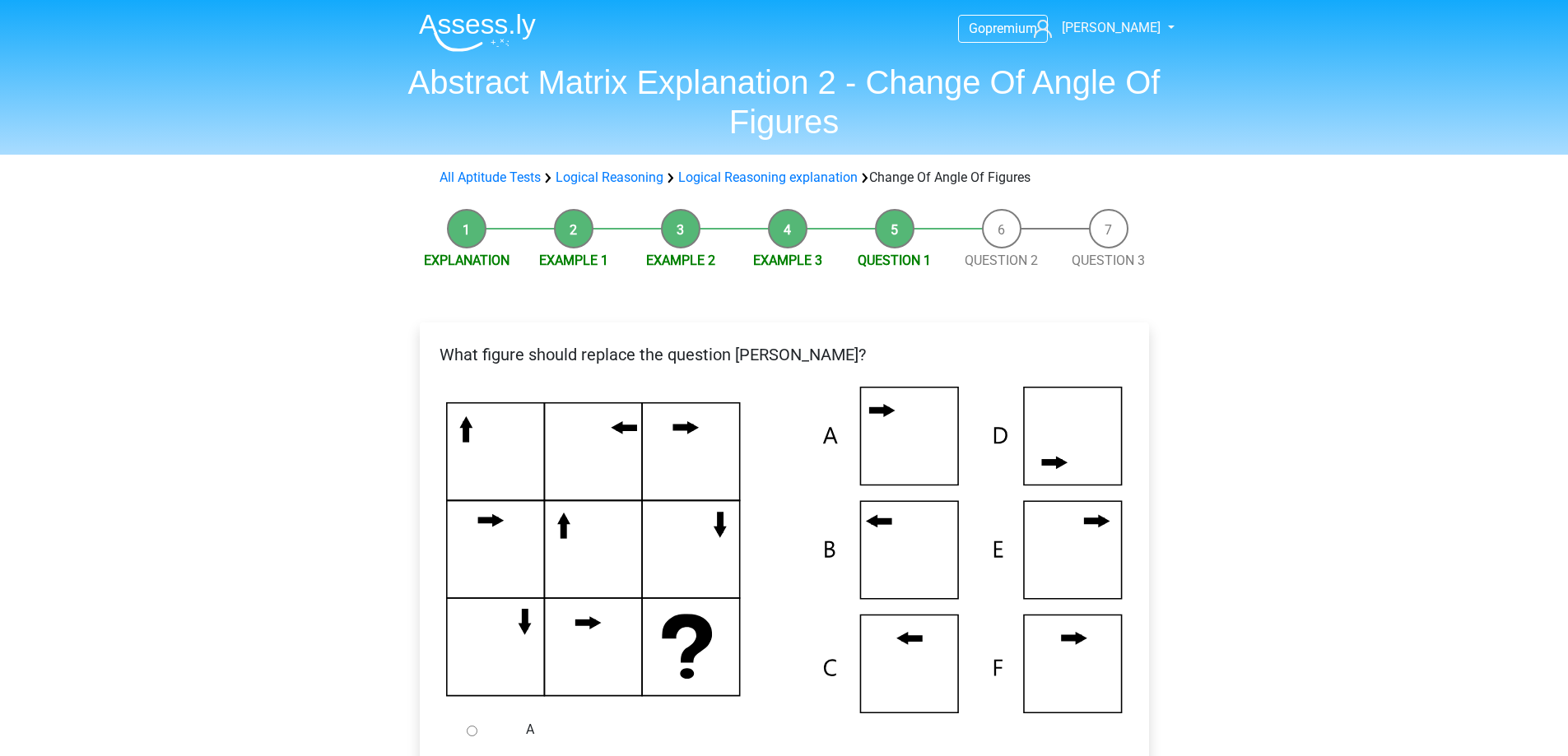
scroll to position [83, 0]
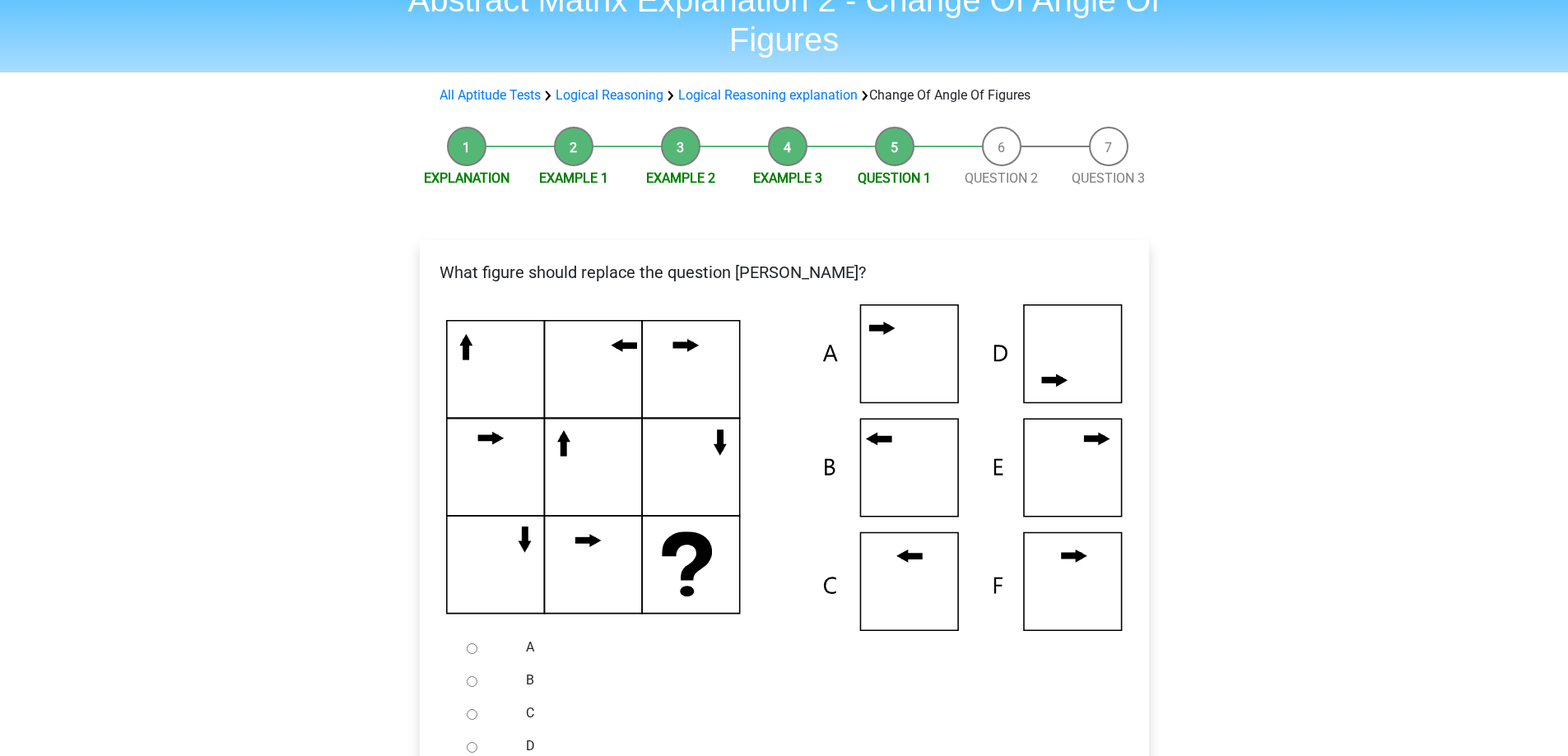
click at [460, 683] on div at bounding box center [487, 680] width 54 height 33
click at [462, 678] on div at bounding box center [487, 680] width 54 height 33
click at [475, 680] on input "B" at bounding box center [472, 682] width 11 height 11
radio input "true"
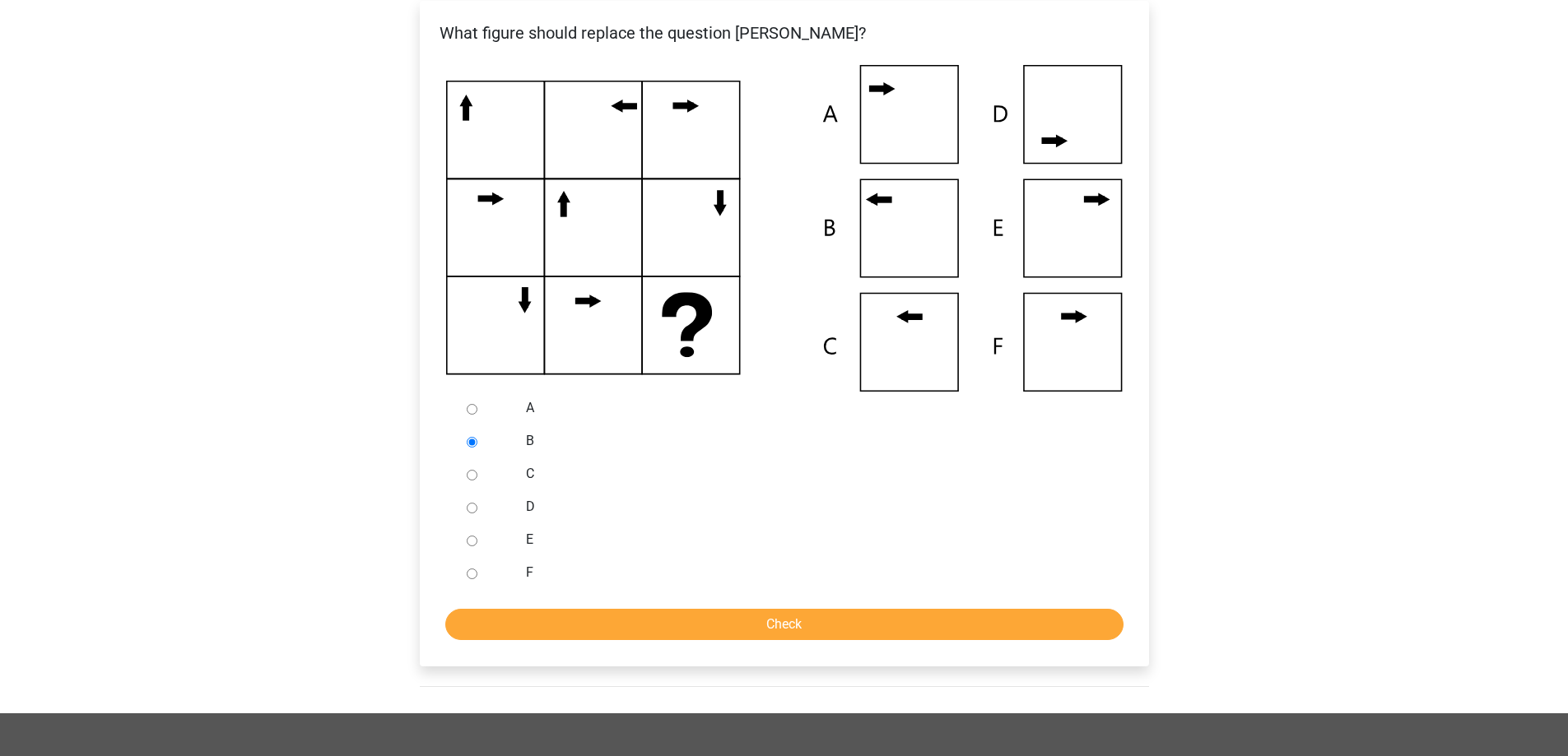
scroll to position [494, 0]
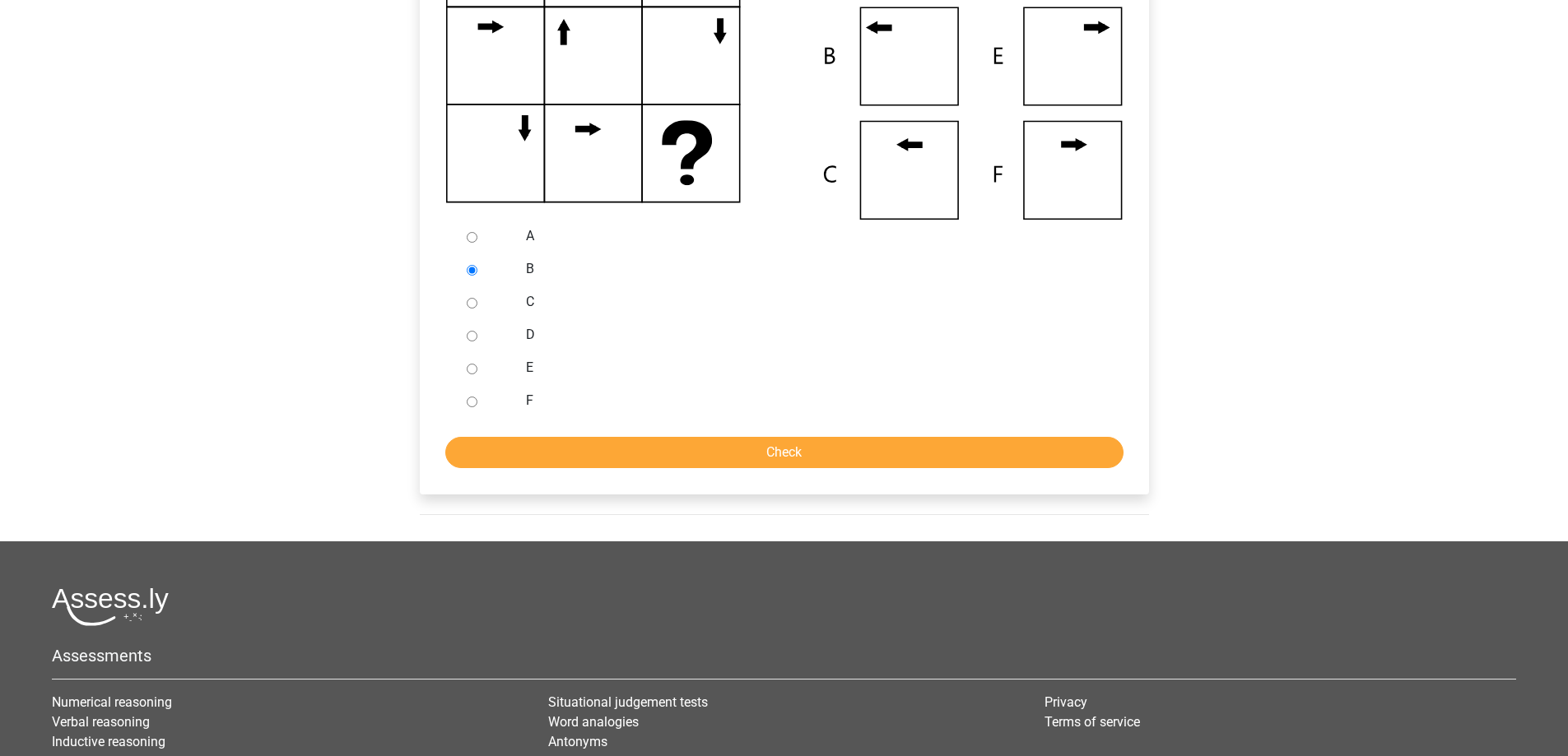
click at [644, 435] on form "A B C D E F Check" at bounding box center [784, 343] width 703 height 248
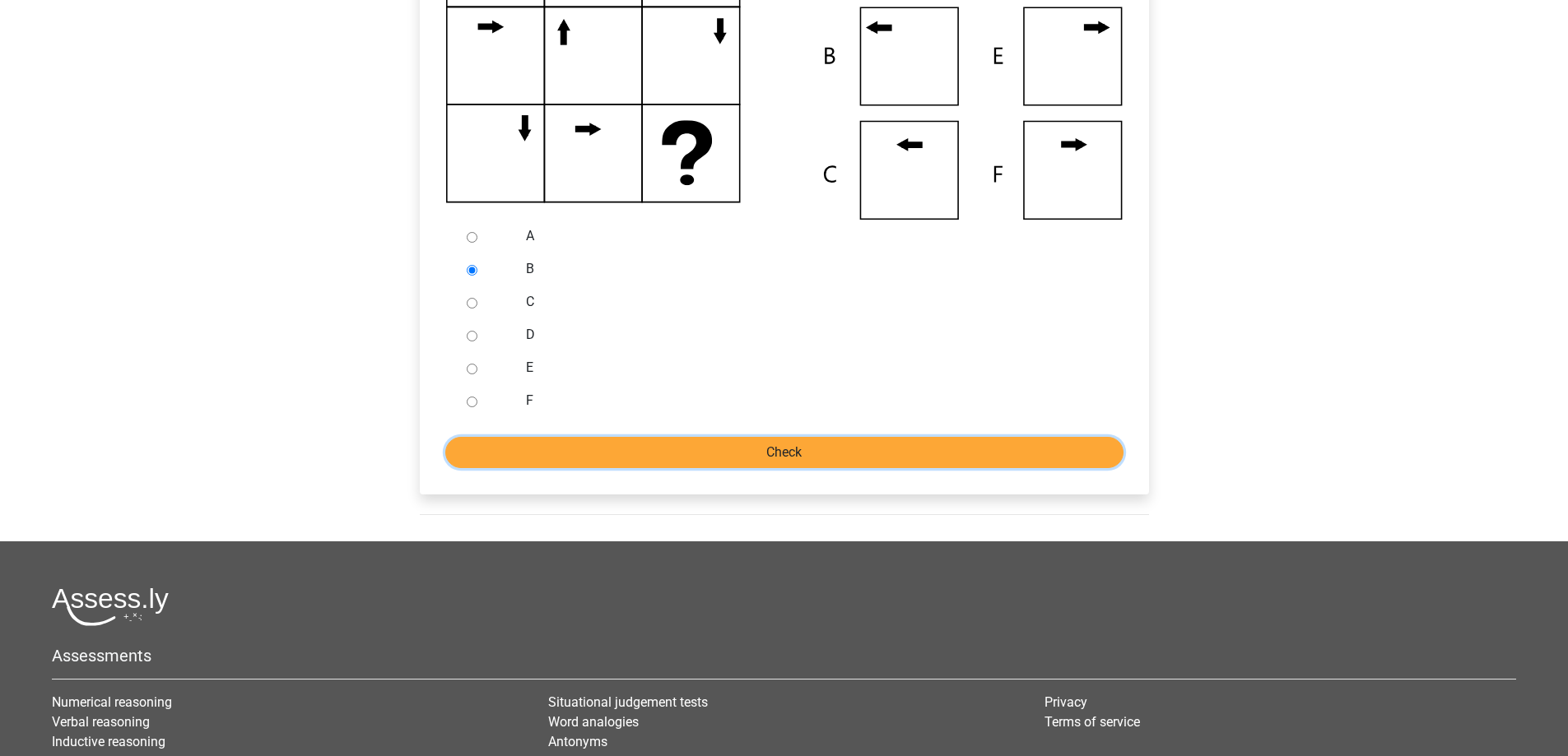
click at [641, 448] on input "Check" at bounding box center [784, 452] width 678 height 31
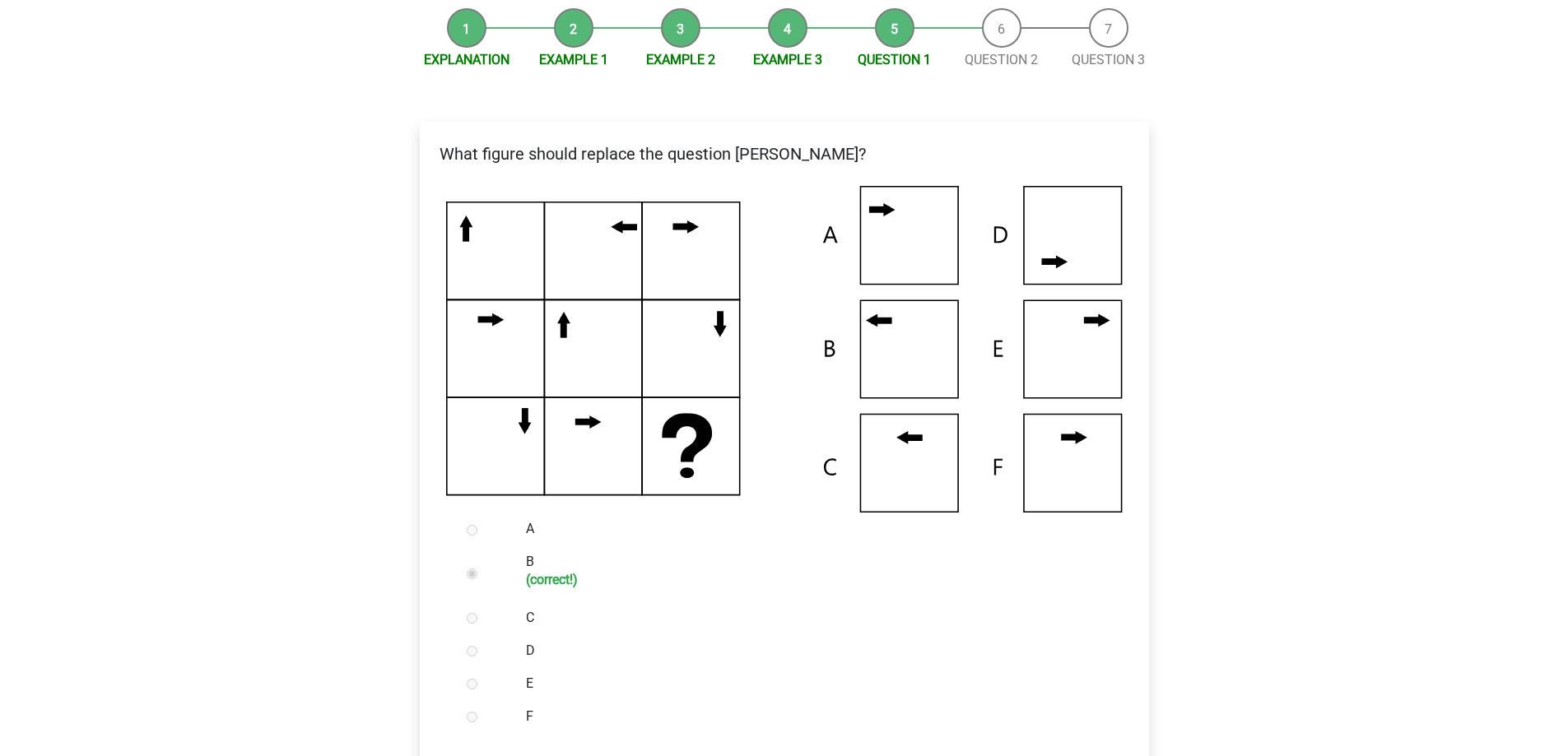
scroll to position [412, 0]
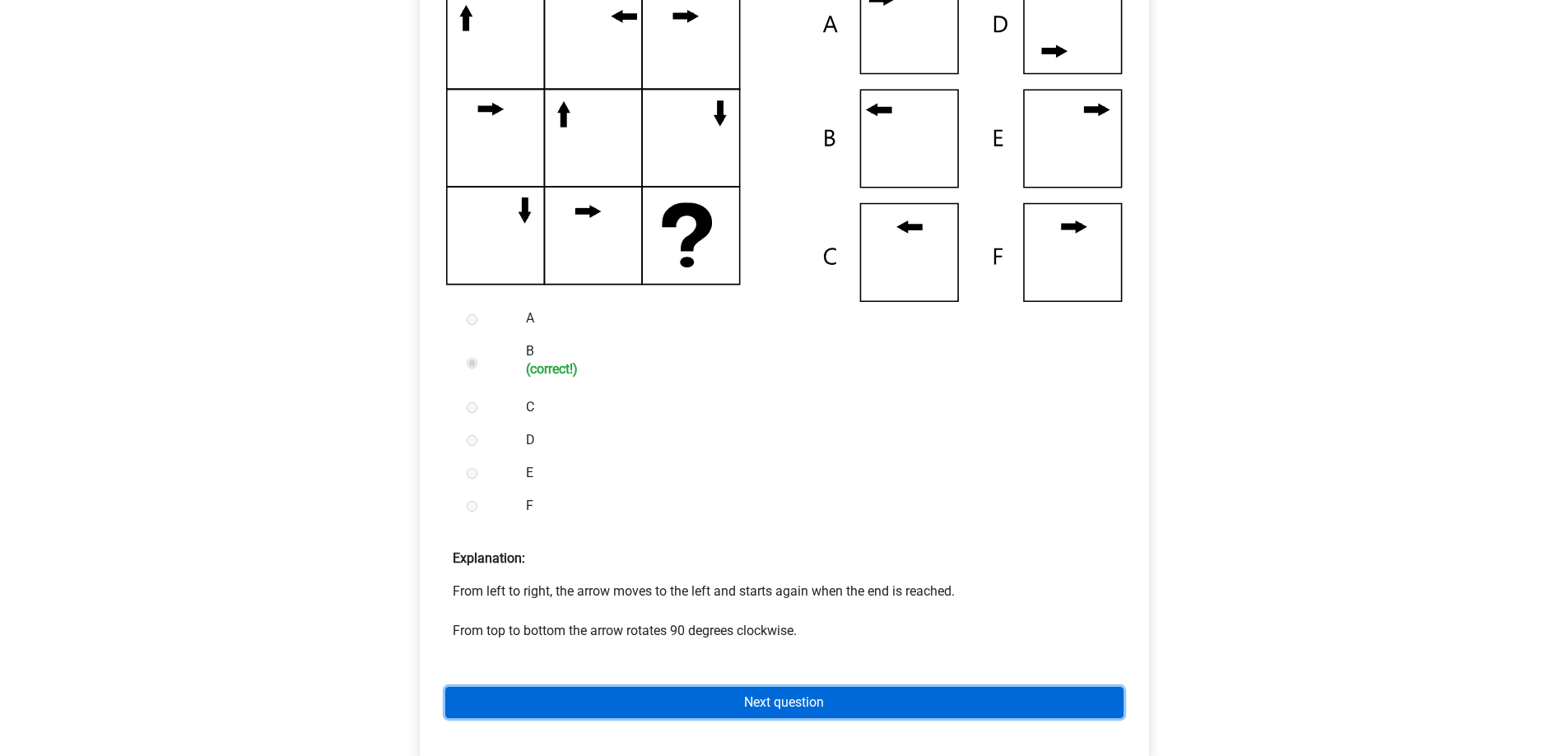
click at [624, 695] on link "Next question" at bounding box center [784, 702] width 678 height 31
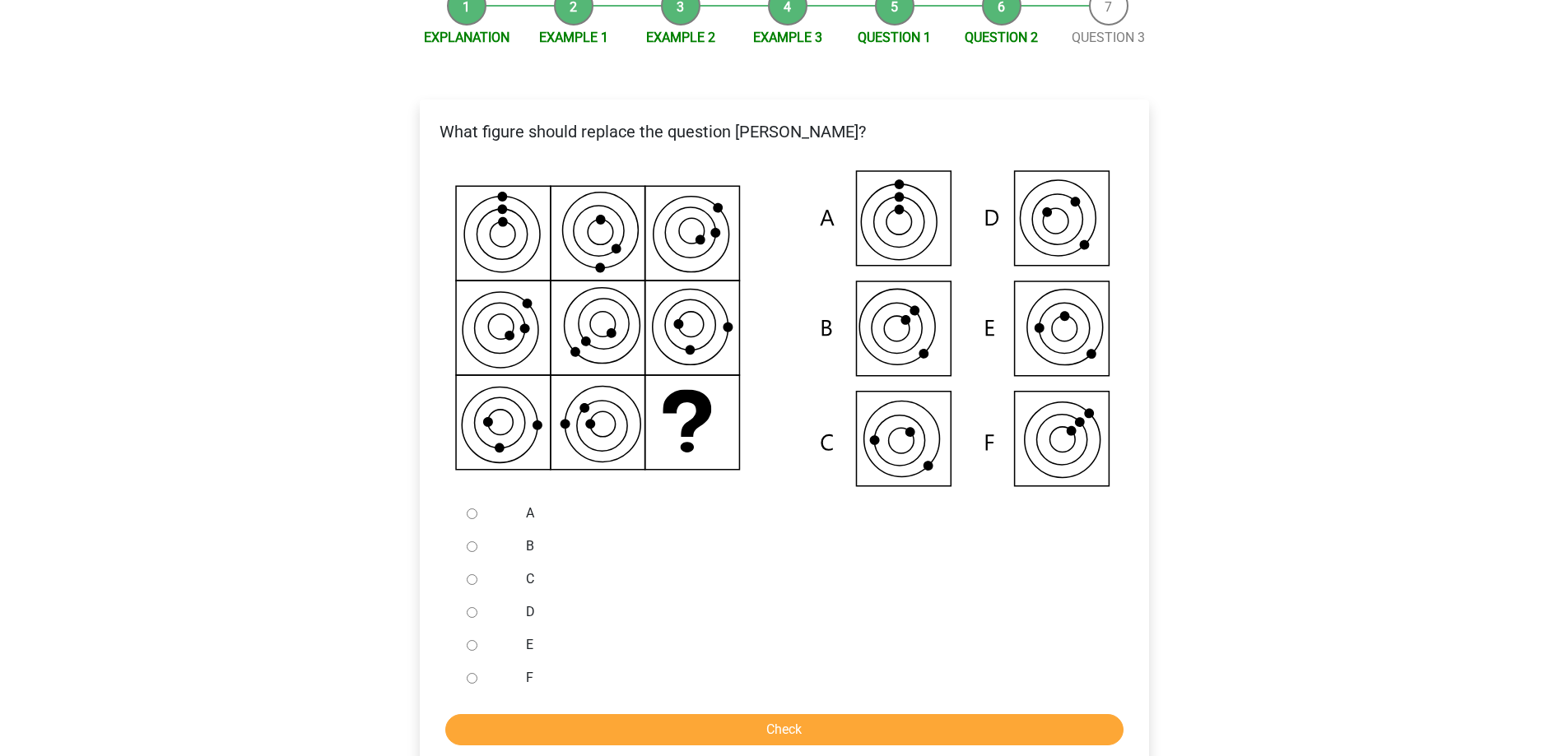
scroll to position [247, 0]
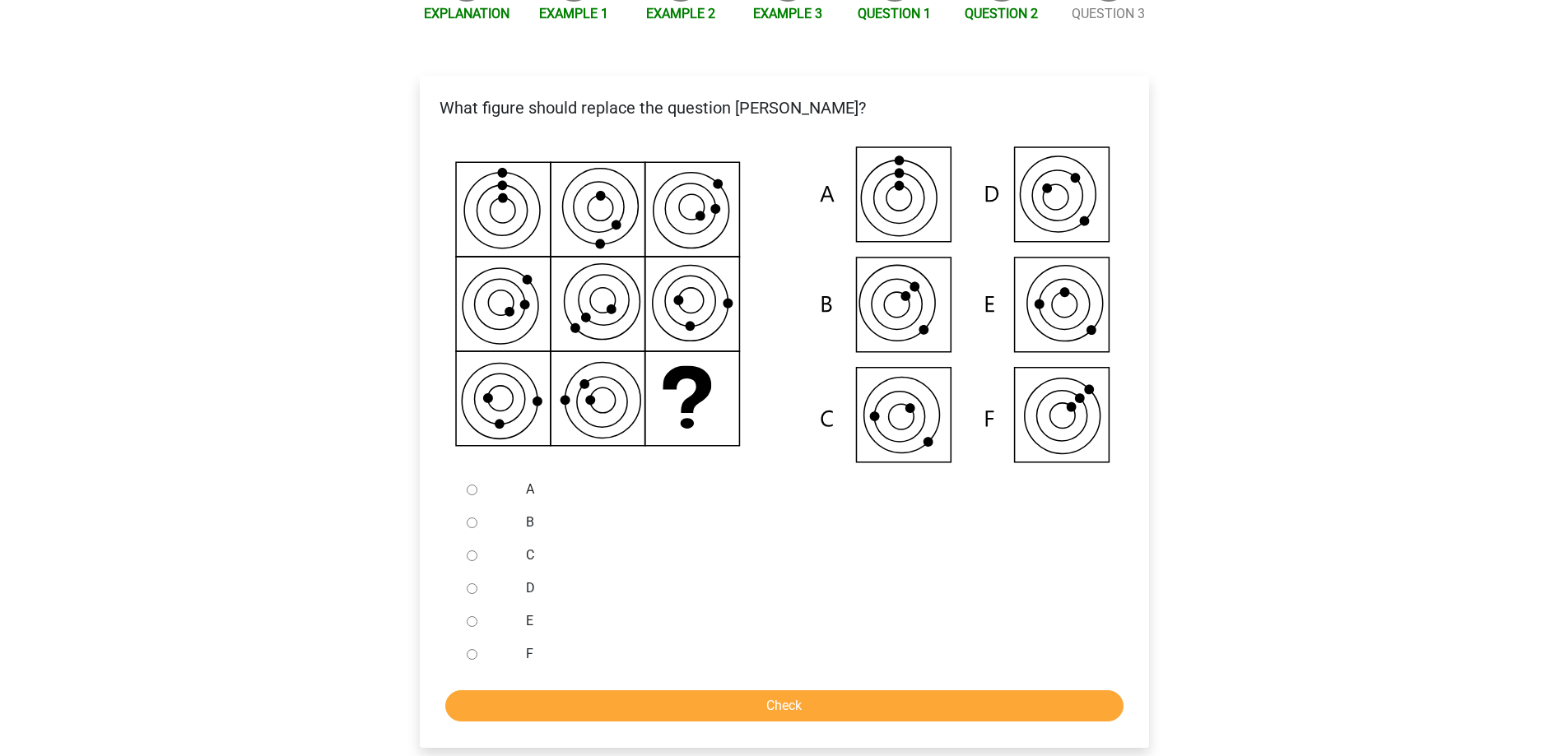
click at [1073, 295] on icon at bounding box center [785, 306] width 677 height 333
click at [917, 390] on icon at bounding box center [785, 306] width 677 height 333
click at [473, 555] on input "C" at bounding box center [472, 555] width 11 height 11
radio input "true"
click at [596, 699] on input "Check" at bounding box center [784, 705] width 678 height 31
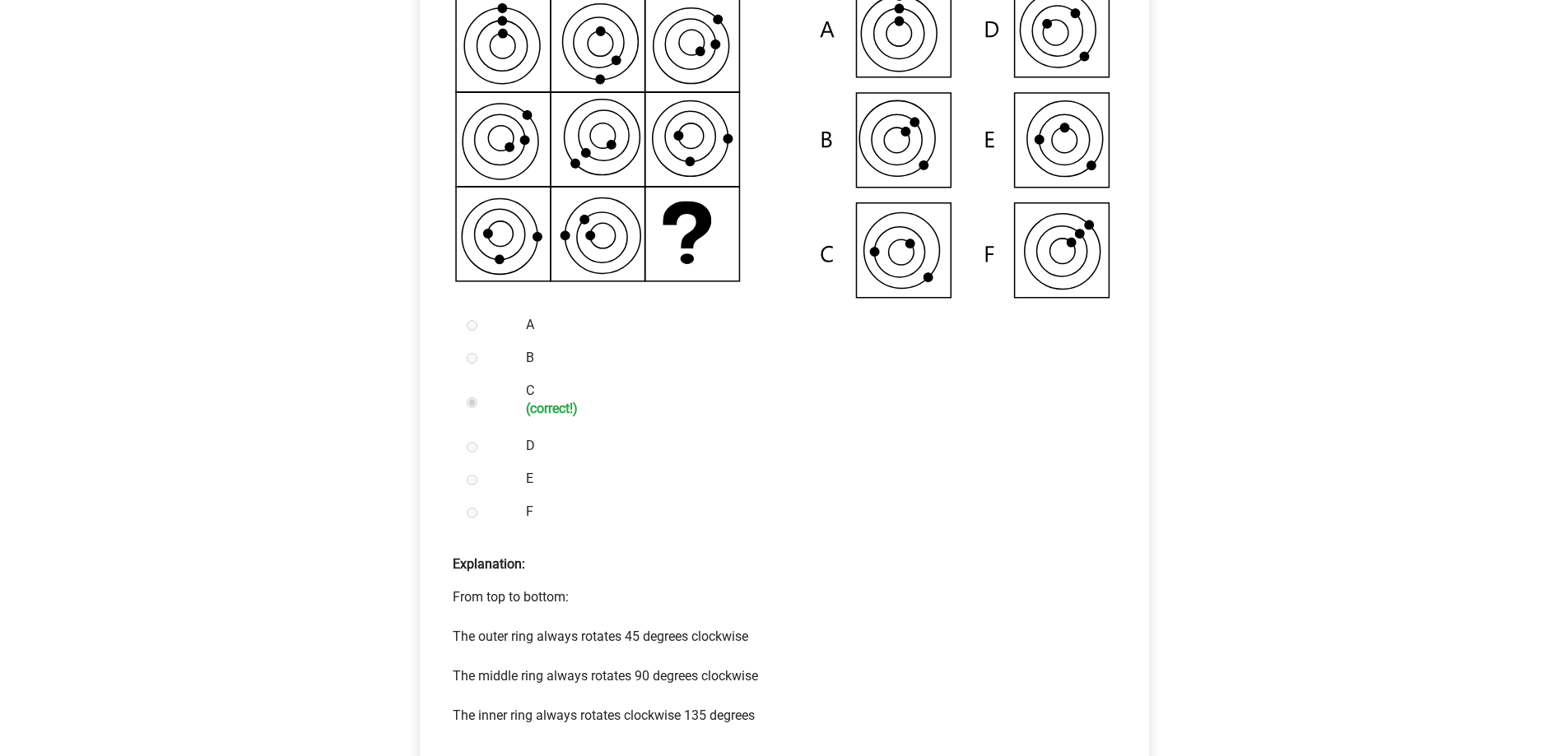
scroll to position [905, 0]
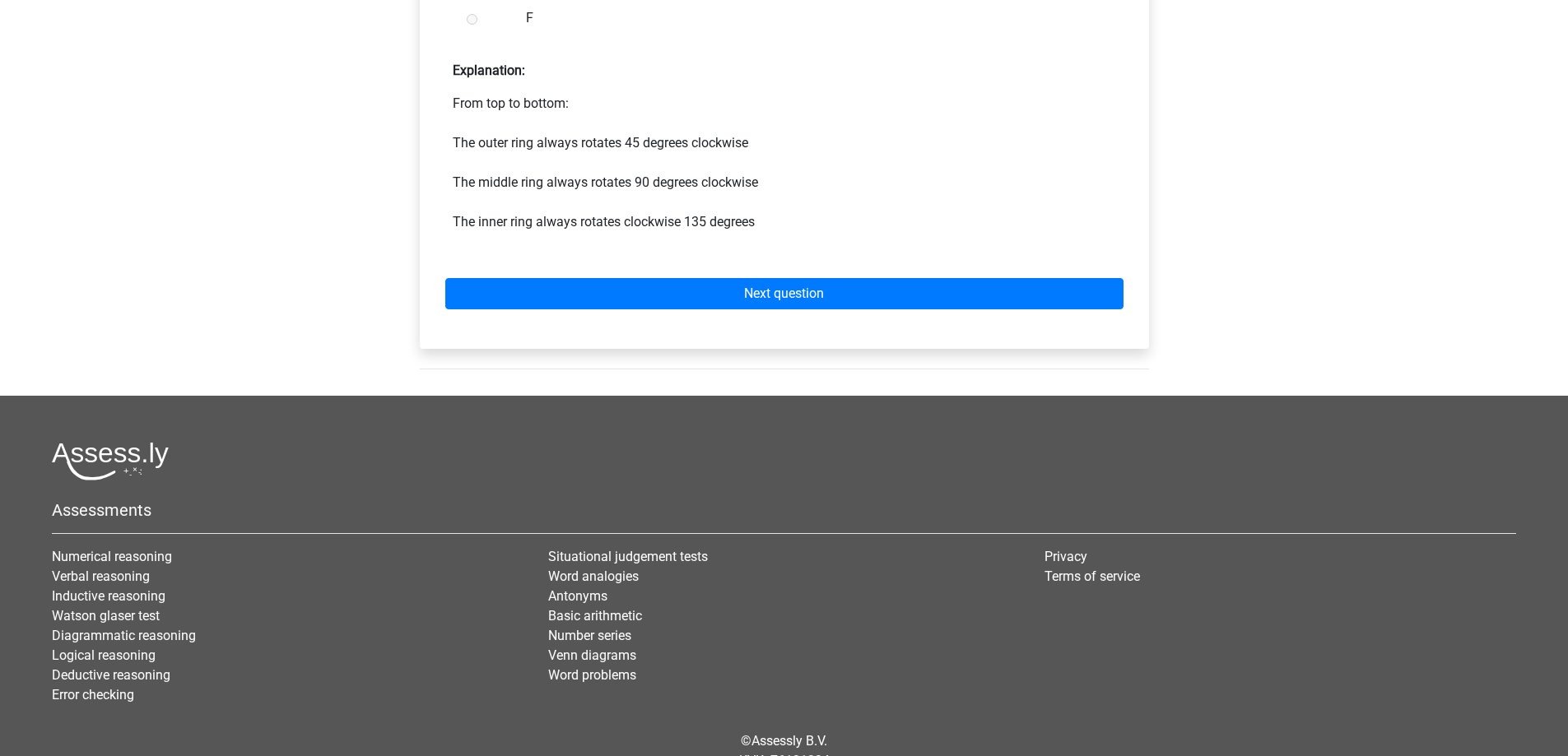
click at [590, 273] on div "Next question" at bounding box center [784, 290] width 703 height 90
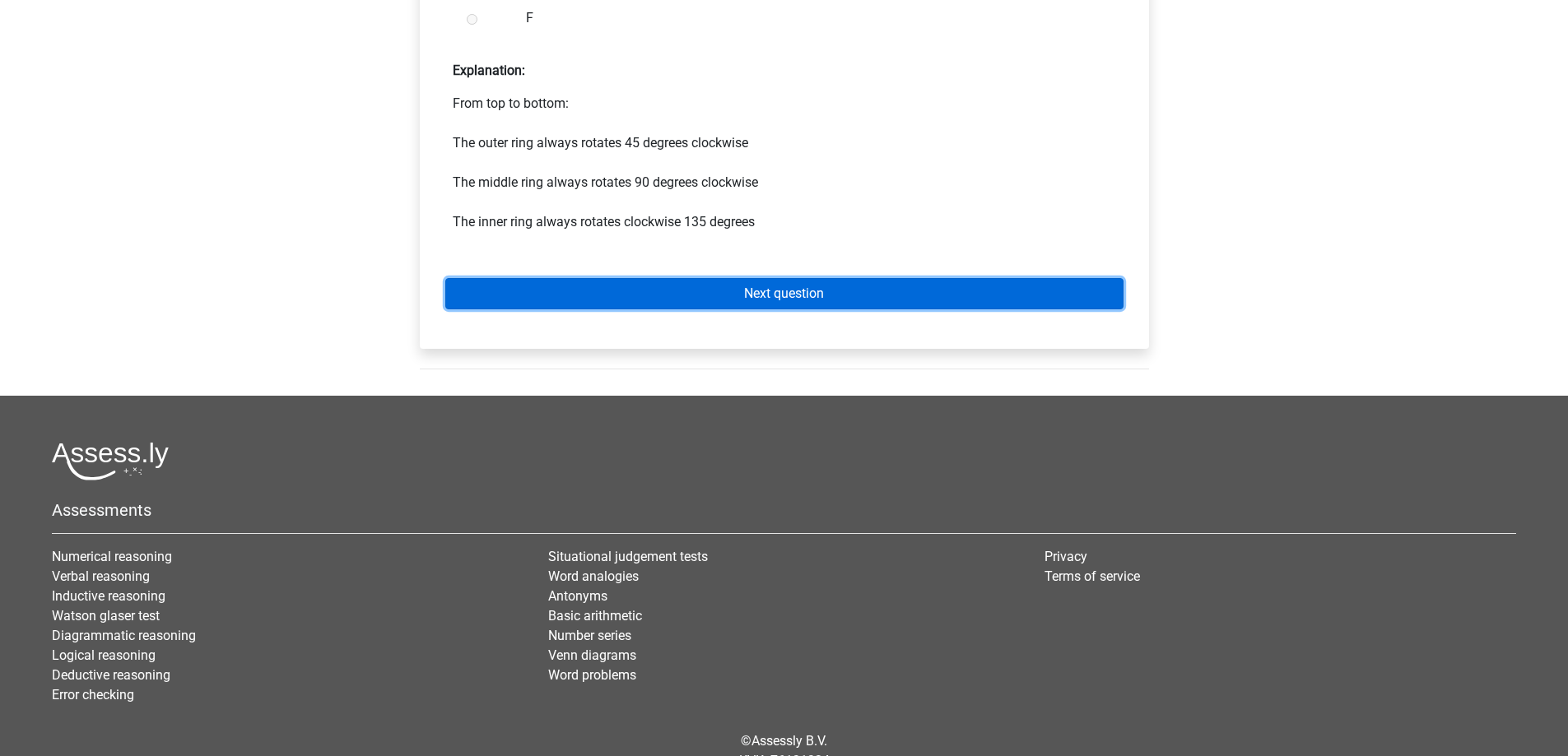
click at [571, 278] on link "Next question" at bounding box center [784, 294] width 678 height 31
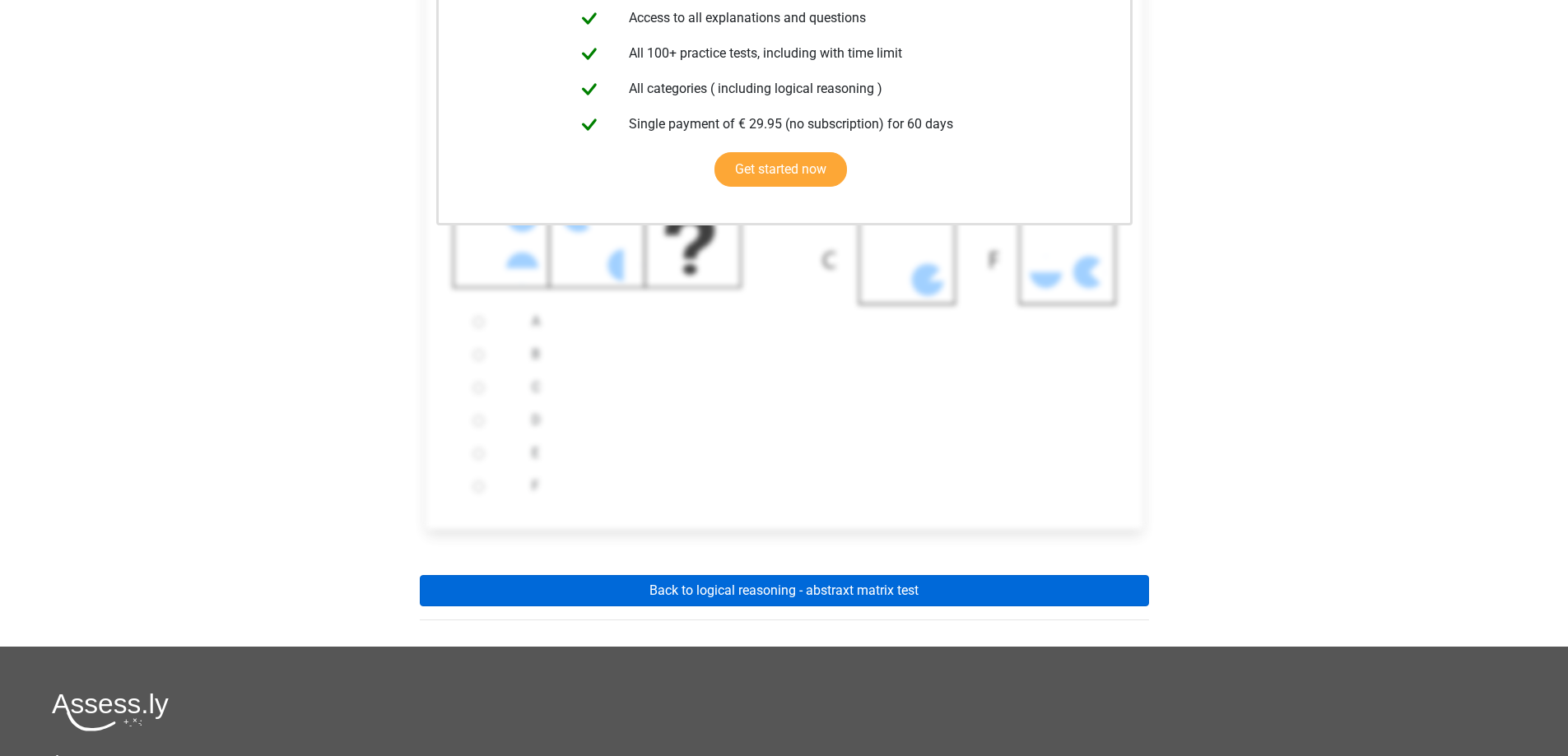
scroll to position [576, 0]
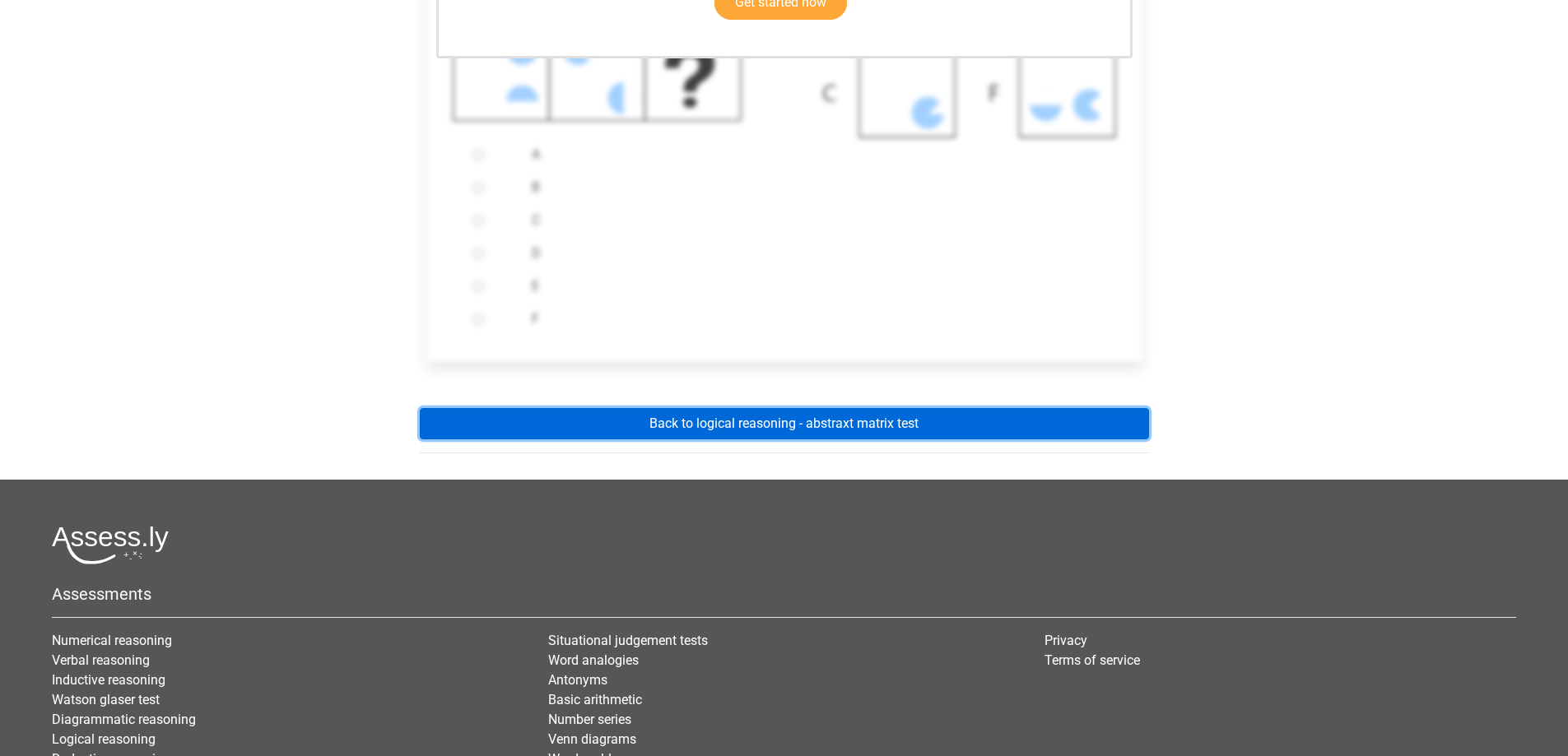
click at [682, 416] on link "Back to logical reasoning - abstraxt matrix test" at bounding box center [784, 424] width 729 height 31
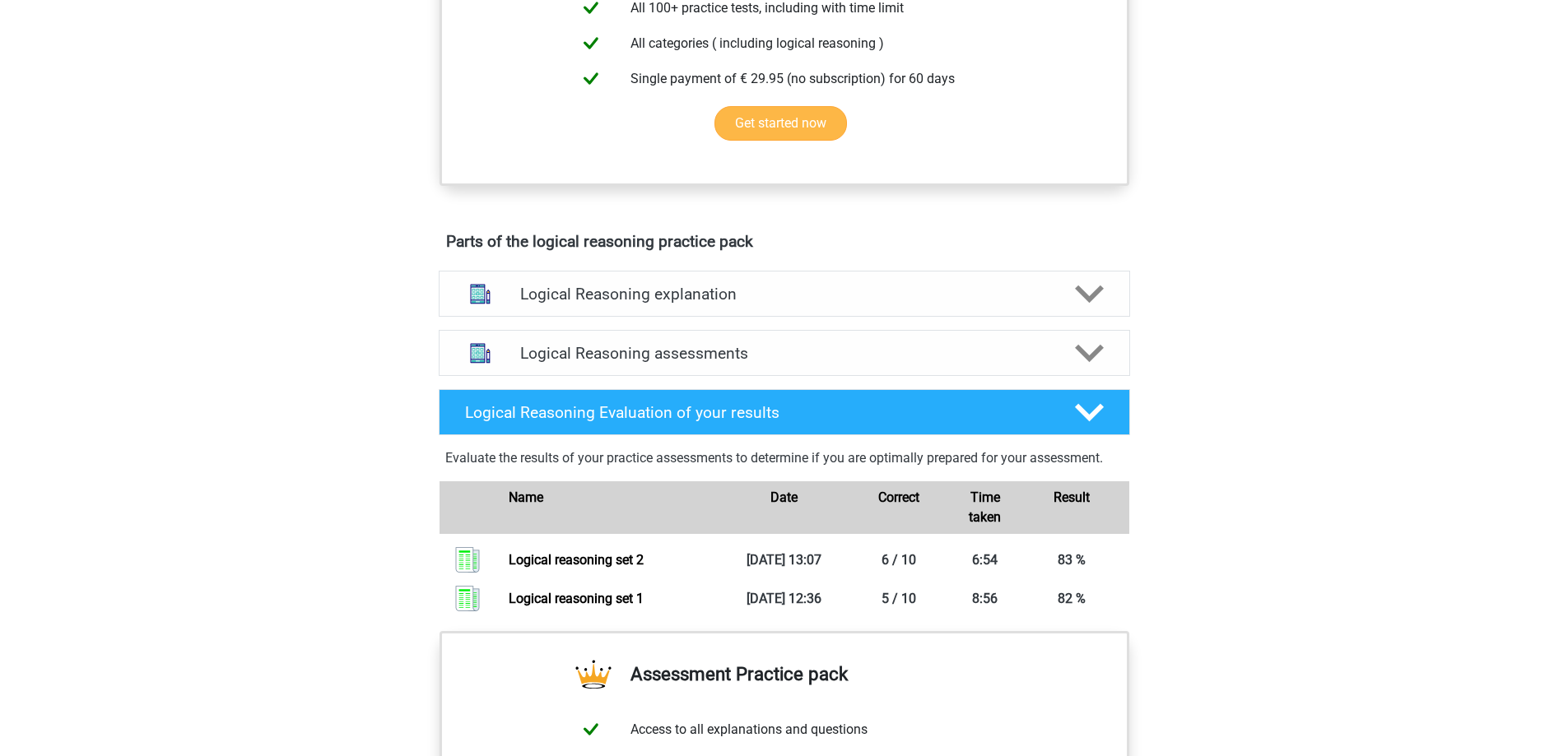
scroll to position [823, 0]
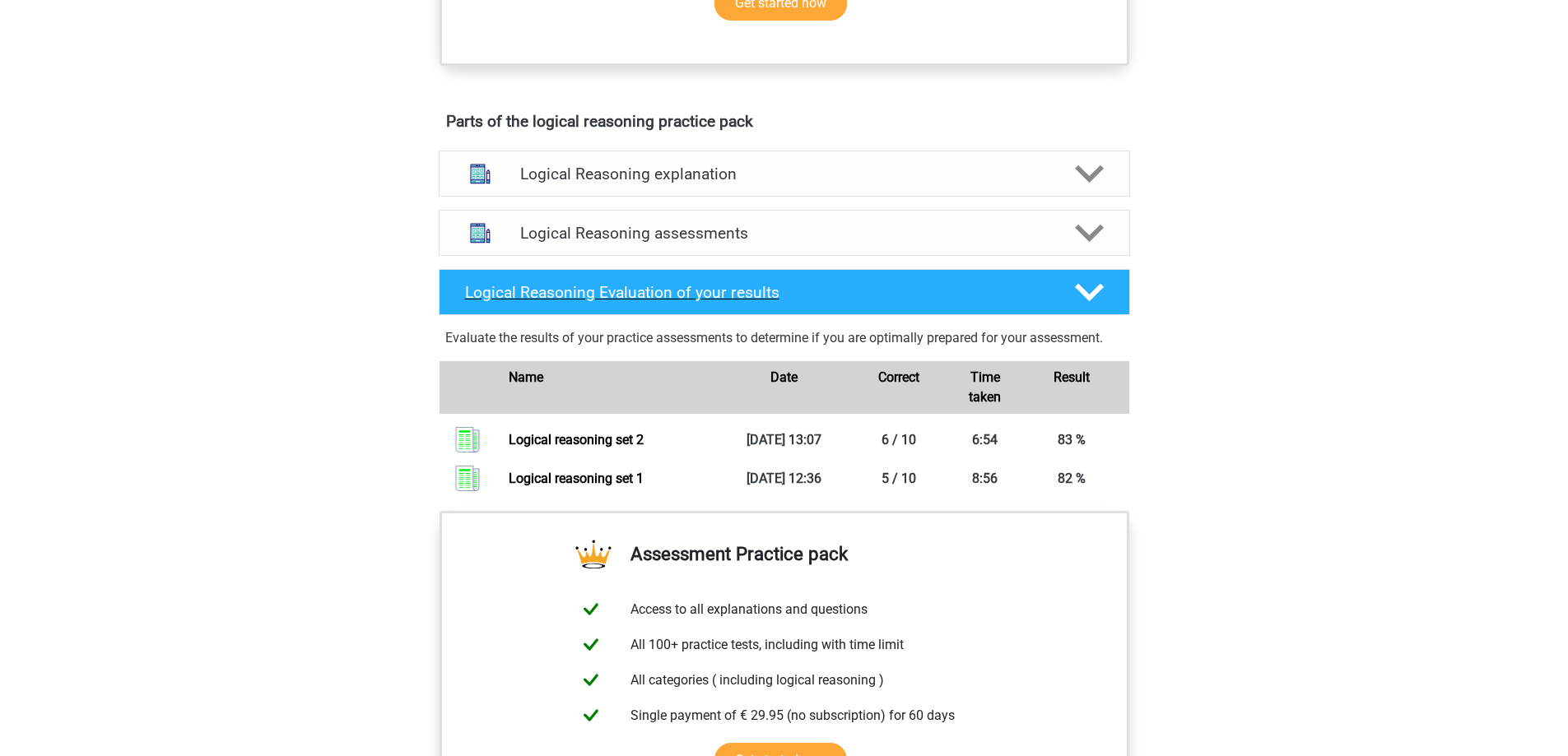
click at [731, 302] on h4 "Logical Reasoning Evaluation of your results" at bounding box center [756, 292] width 583 height 19
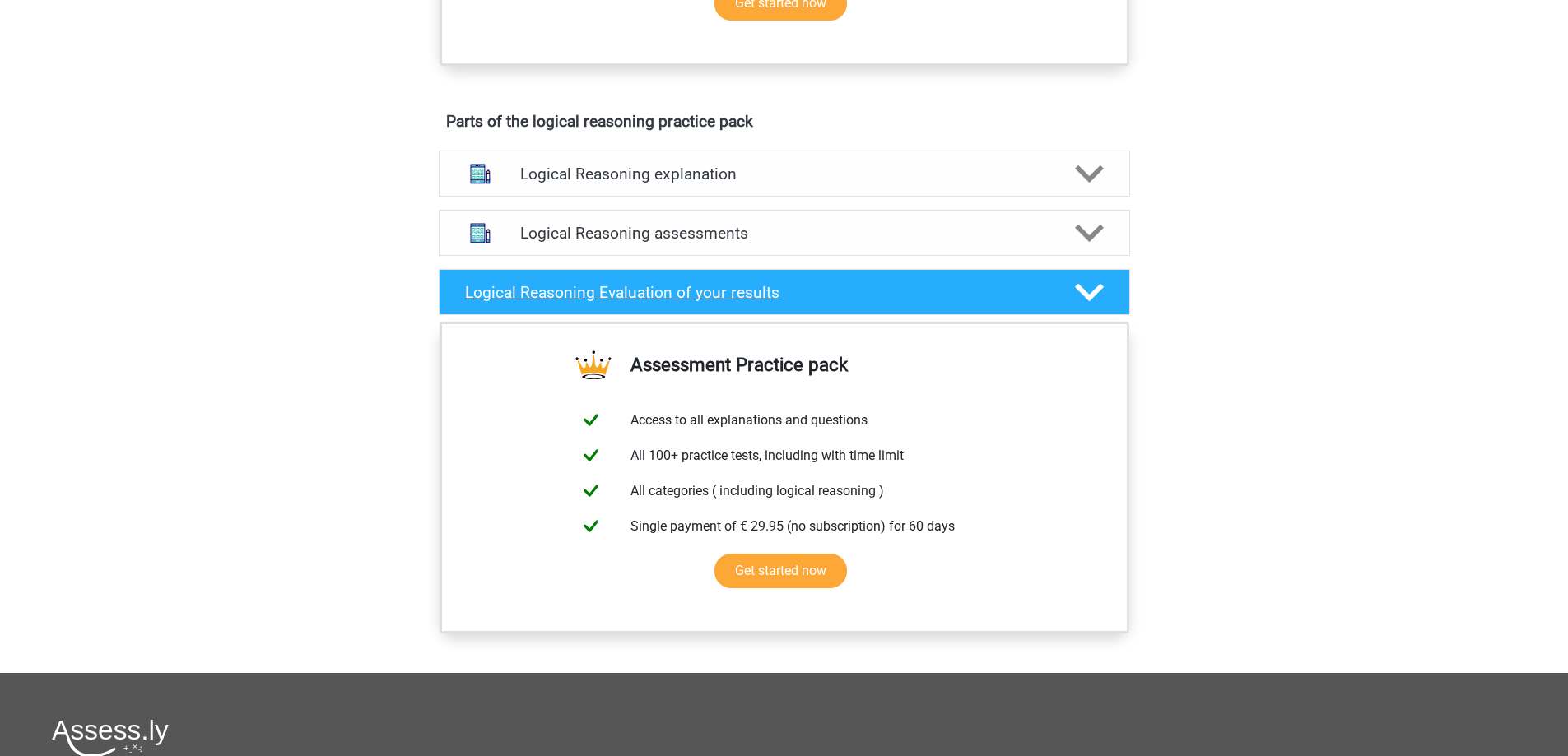
click at [731, 302] on h4 "Logical Reasoning Evaluation of your results" at bounding box center [756, 292] width 583 height 19
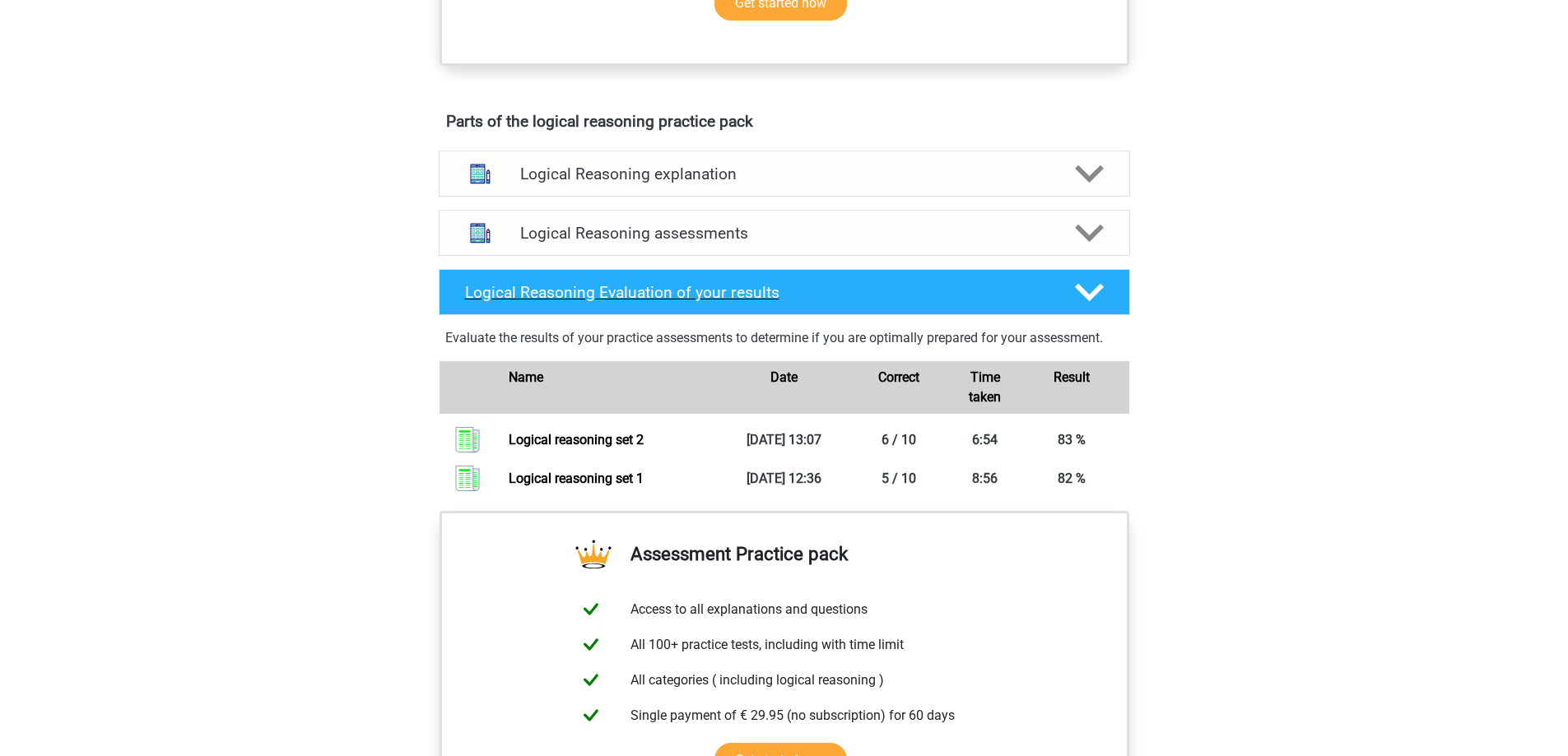
click at [731, 302] on h4 "Logical Reasoning Evaluation of your results" at bounding box center [756, 292] width 583 height 19
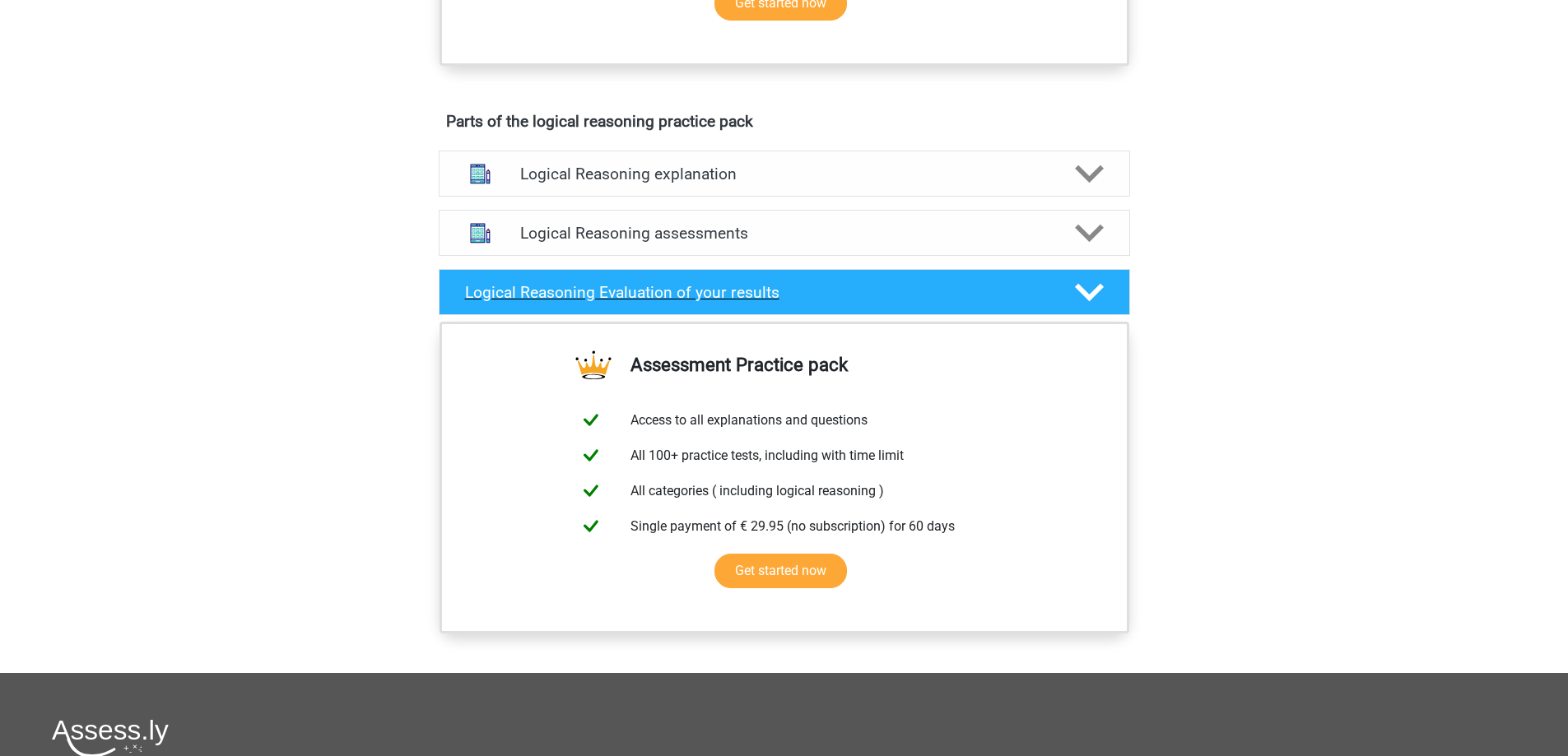
click at [731, 302] on h4 "Logical Reasoning Evaluation of your results" at bounding box center [756, 292] width 583 height 19
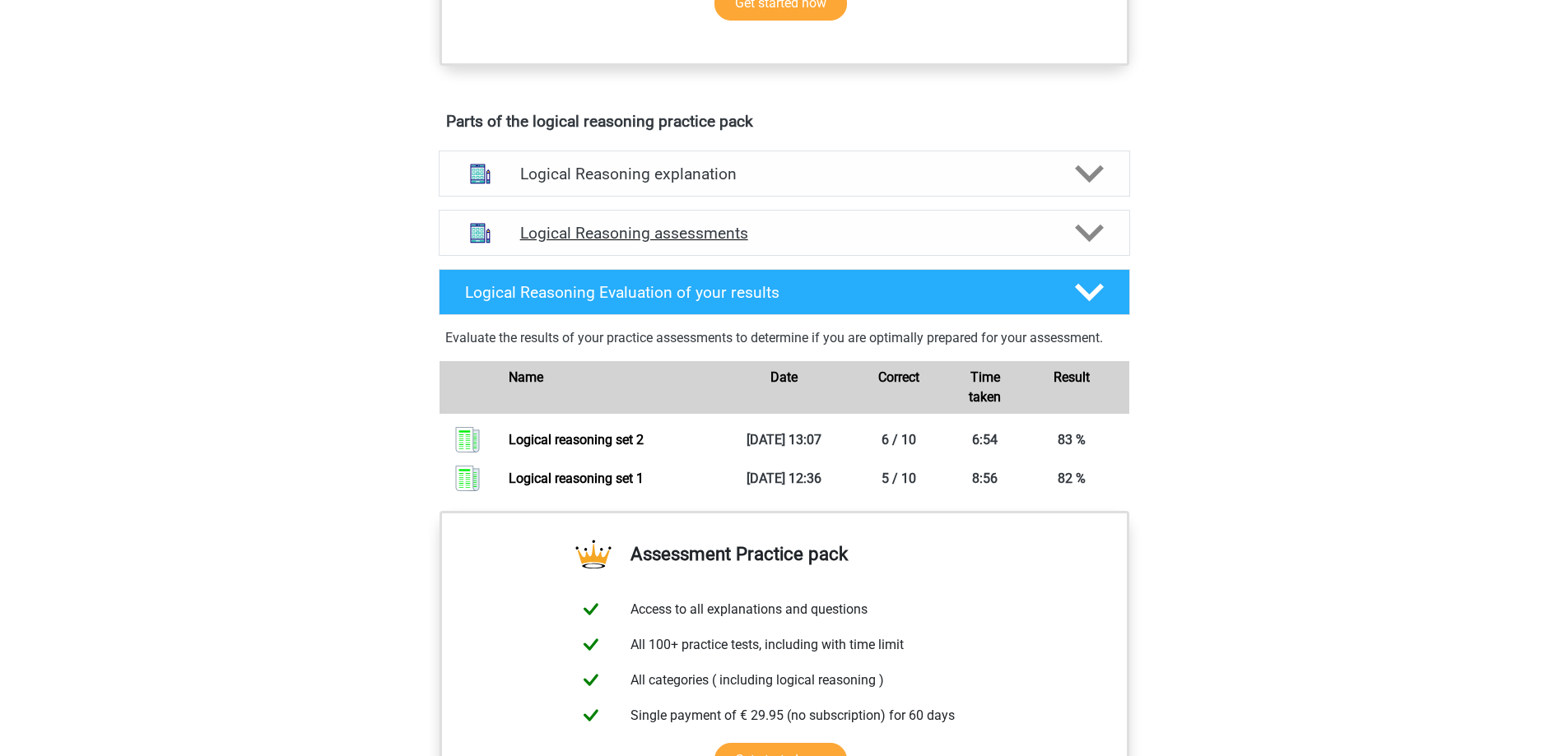
click at [737, 243] on h4 "Logical Reasoning assessments" at bounding box center [784, 233] width 528 height 19
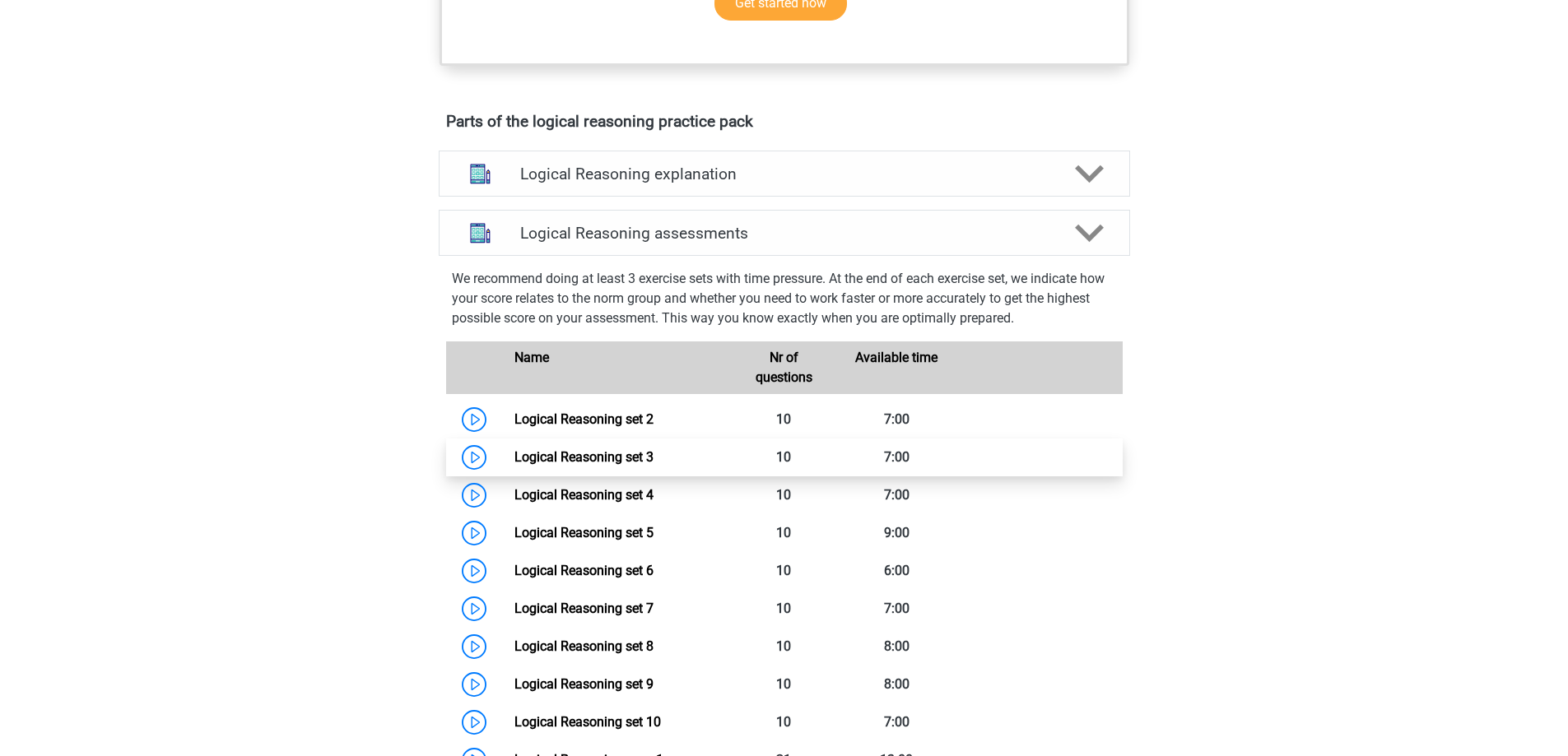
click at [648, 465] on link "Logical Reasoning set 3" at bounding box center [583, 456] width 139 height 16
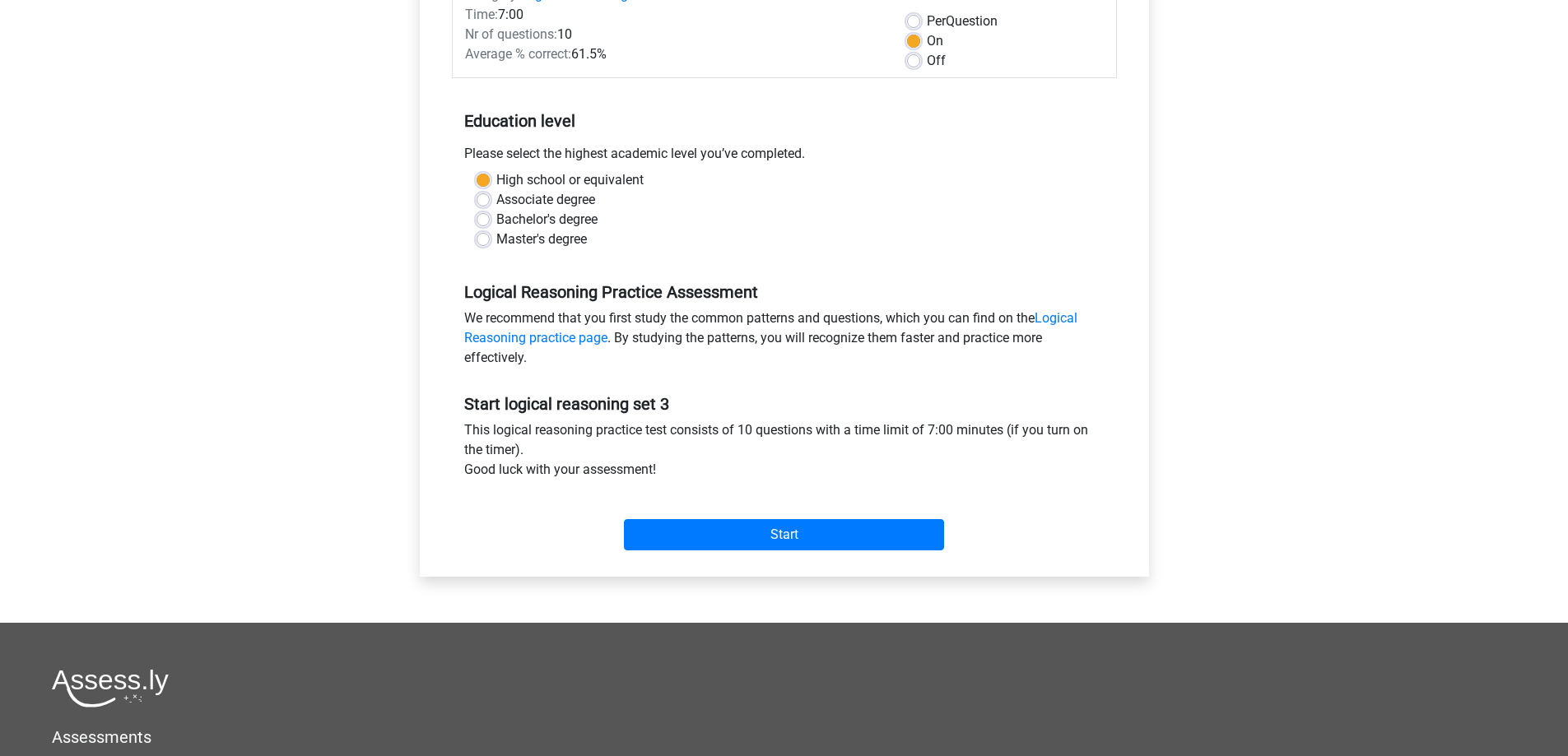
scroll to position [247, 0]
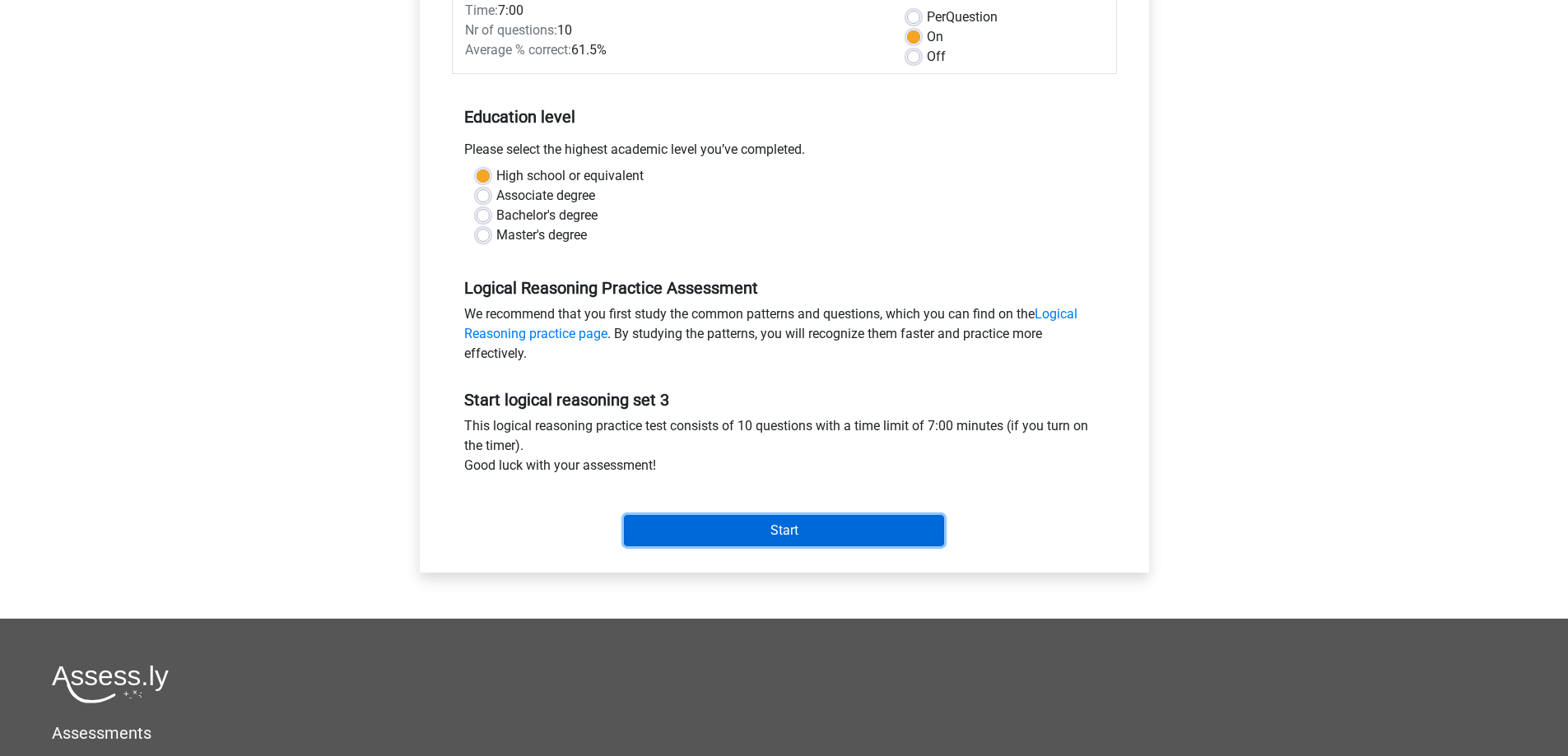
click at [724, 537] on input "Start" at bounding box center [783, 530] width 320 height 31
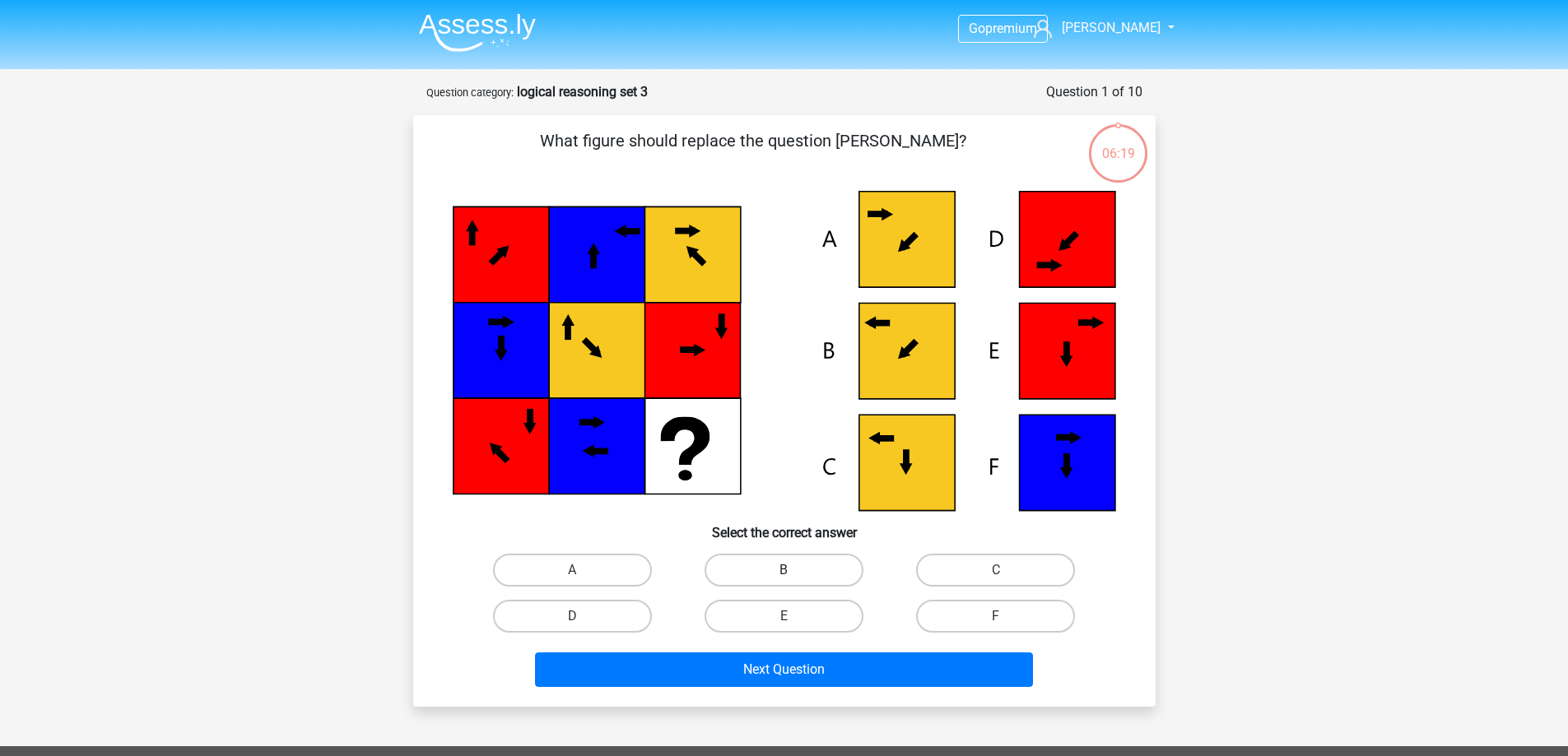
click at [766, 570] on label "B" at bounding box center [784, 570] width 159 height 33
click at [783, 570] on input "B" at bounding box center [788, 575] width 11 height 11
radio input "true"
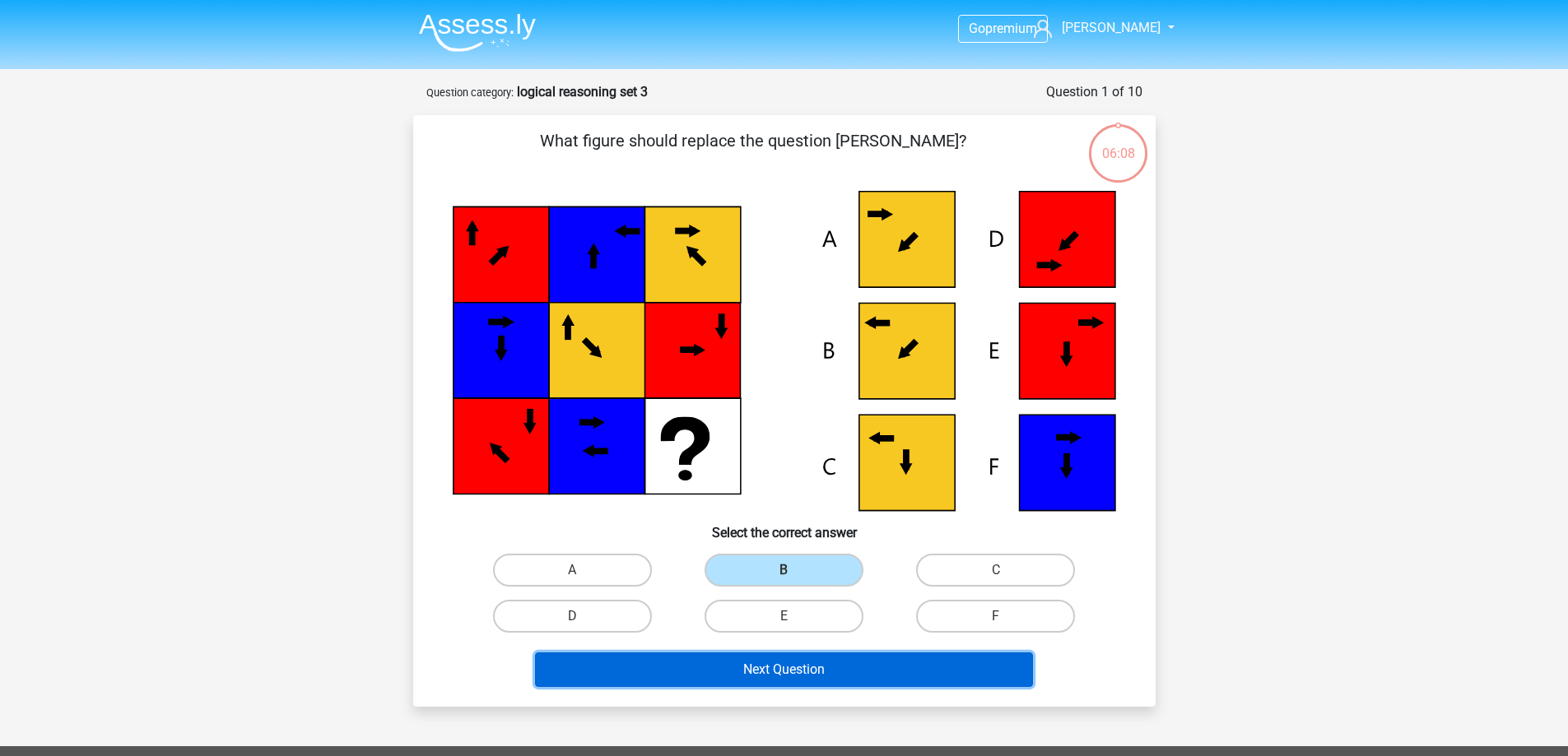
click at [729, 675] on button "Next Question" at bounding box center [784, 669] width 498 height 35
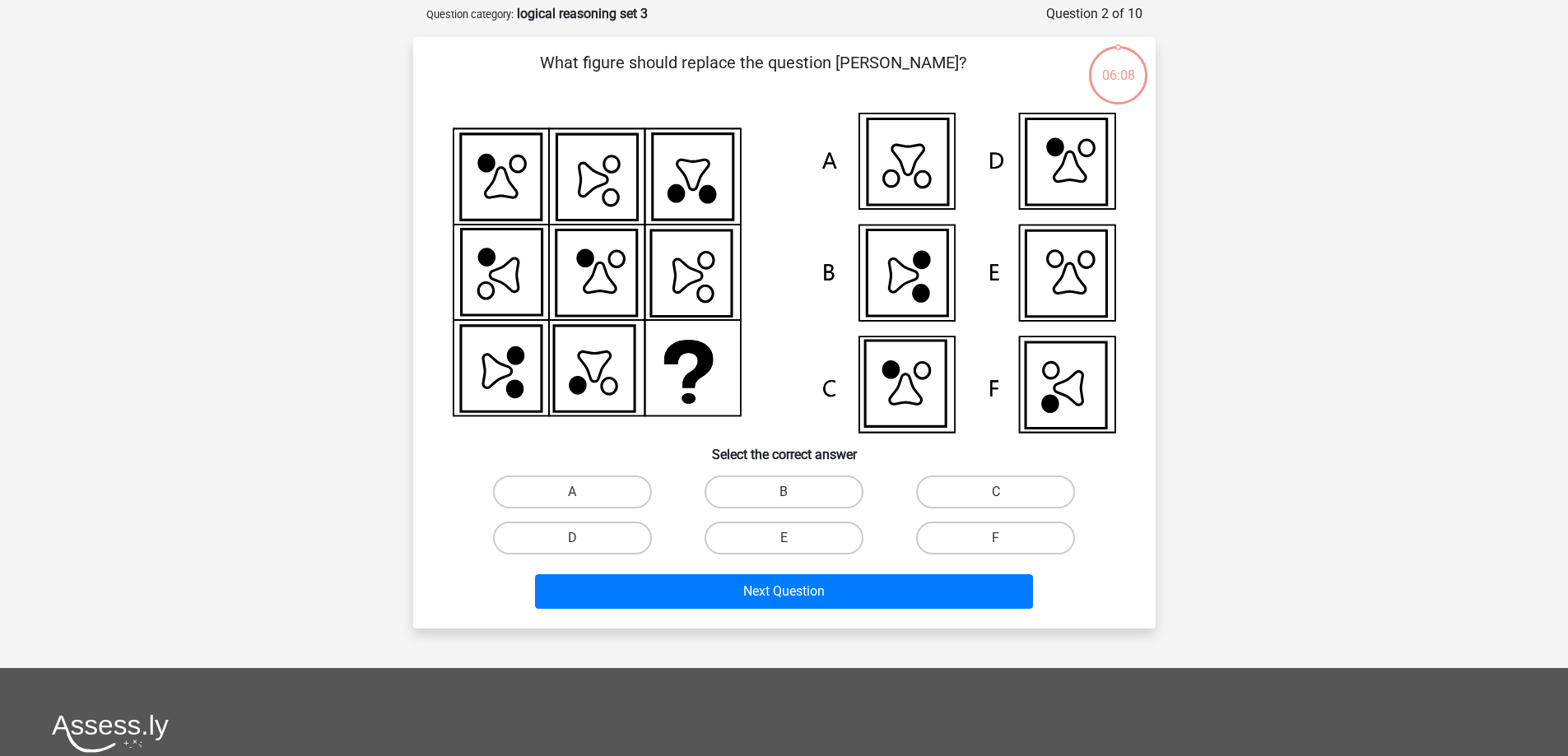
scroll to position [83, 0]
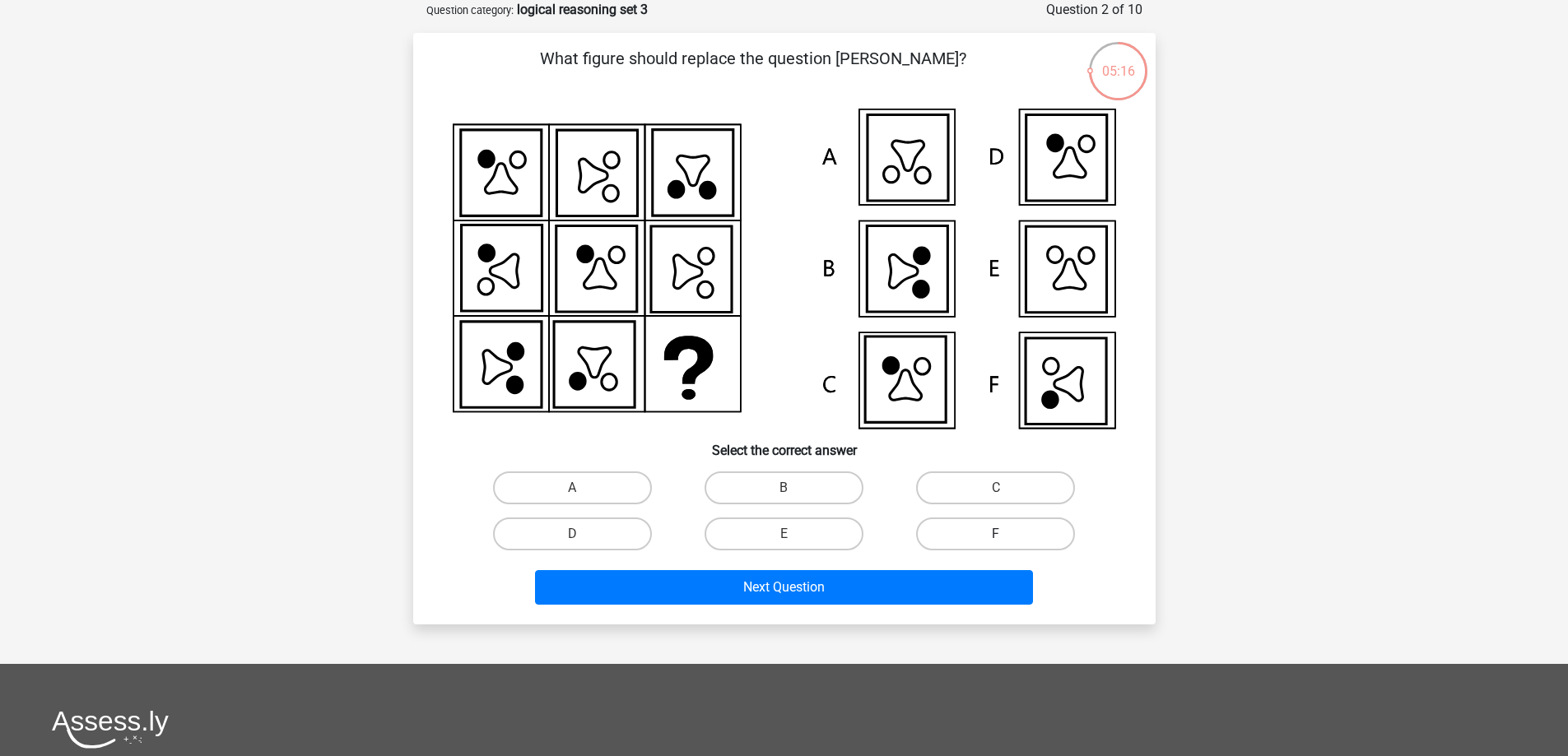
click at [976, 524] on label "F" at bounding box center [995, 533] width 159 height 33
click at [996, 534] on input "F" at bounding box center [1001, 539] width 11 height 11
radio input "true"
click at [960, 564] on div "Next Question" at bounding box center [784, 584] width 689 height 54
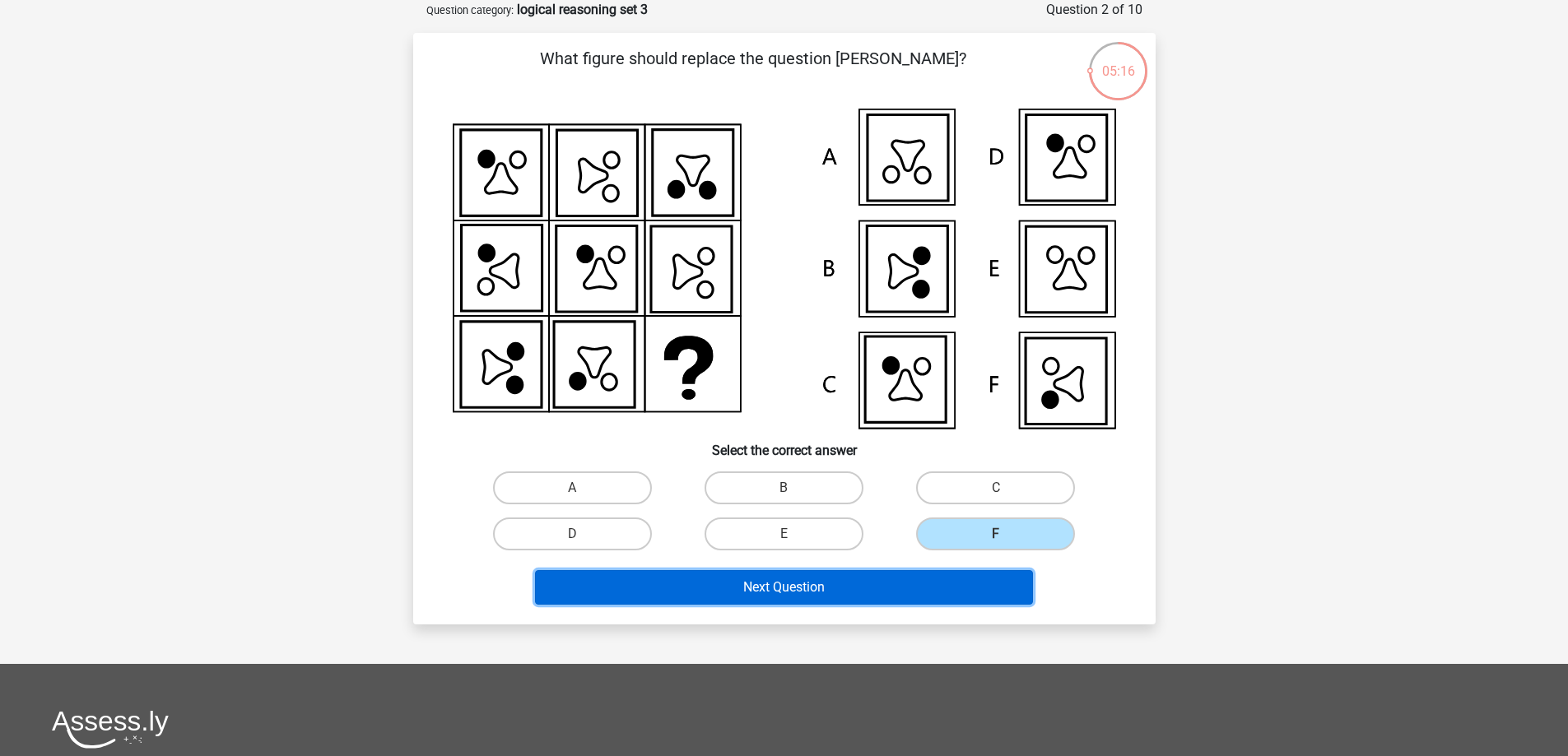
click at [949, 584] on button "Next Question" at bounding box center [784, 587] width 498 height 35
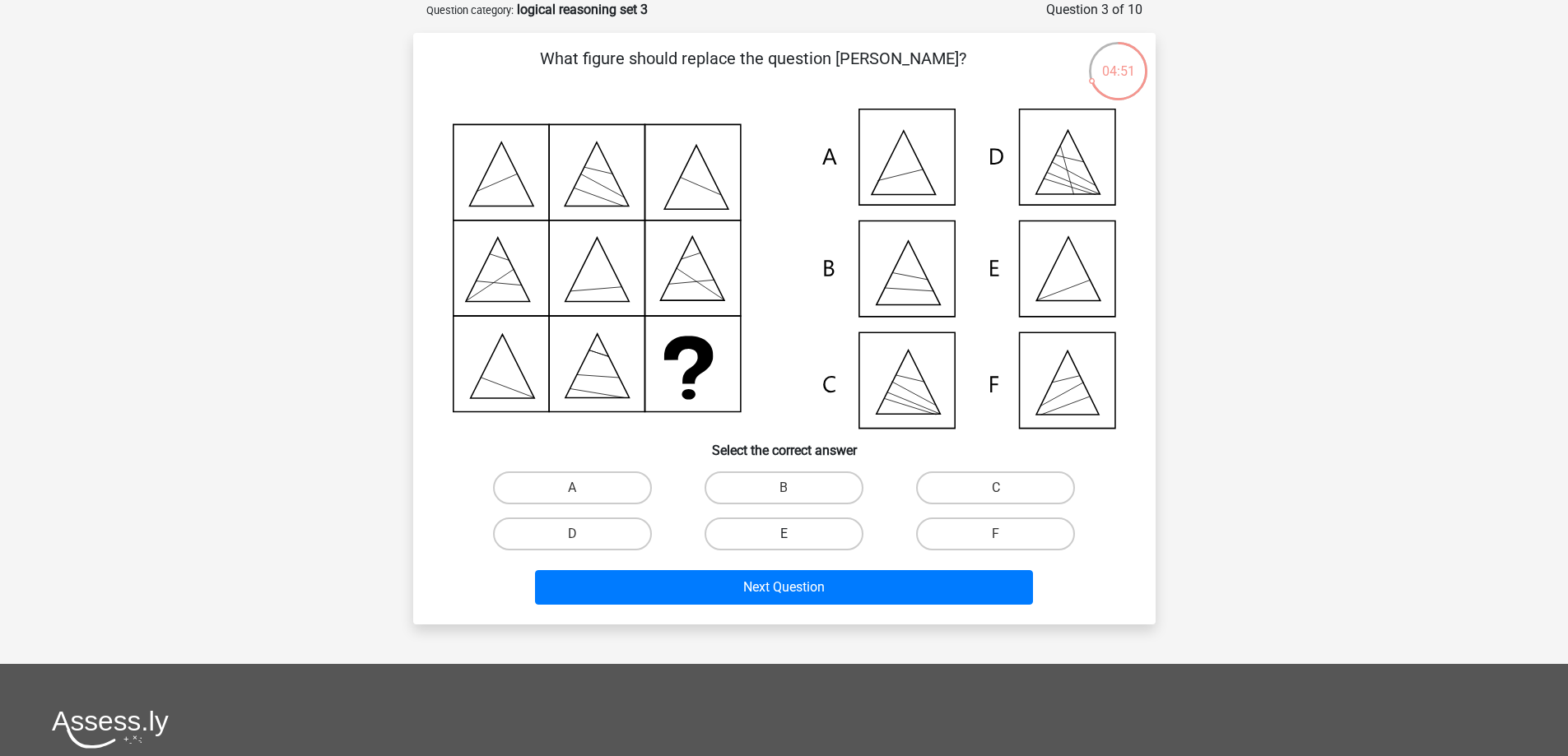
click at [715, 538] on label "E" at bounding box center [784, 533] width 159 height 33
click at [783, 538] on input "E" at bounding box center [788, 539] width 11 height 11
radio input "true"
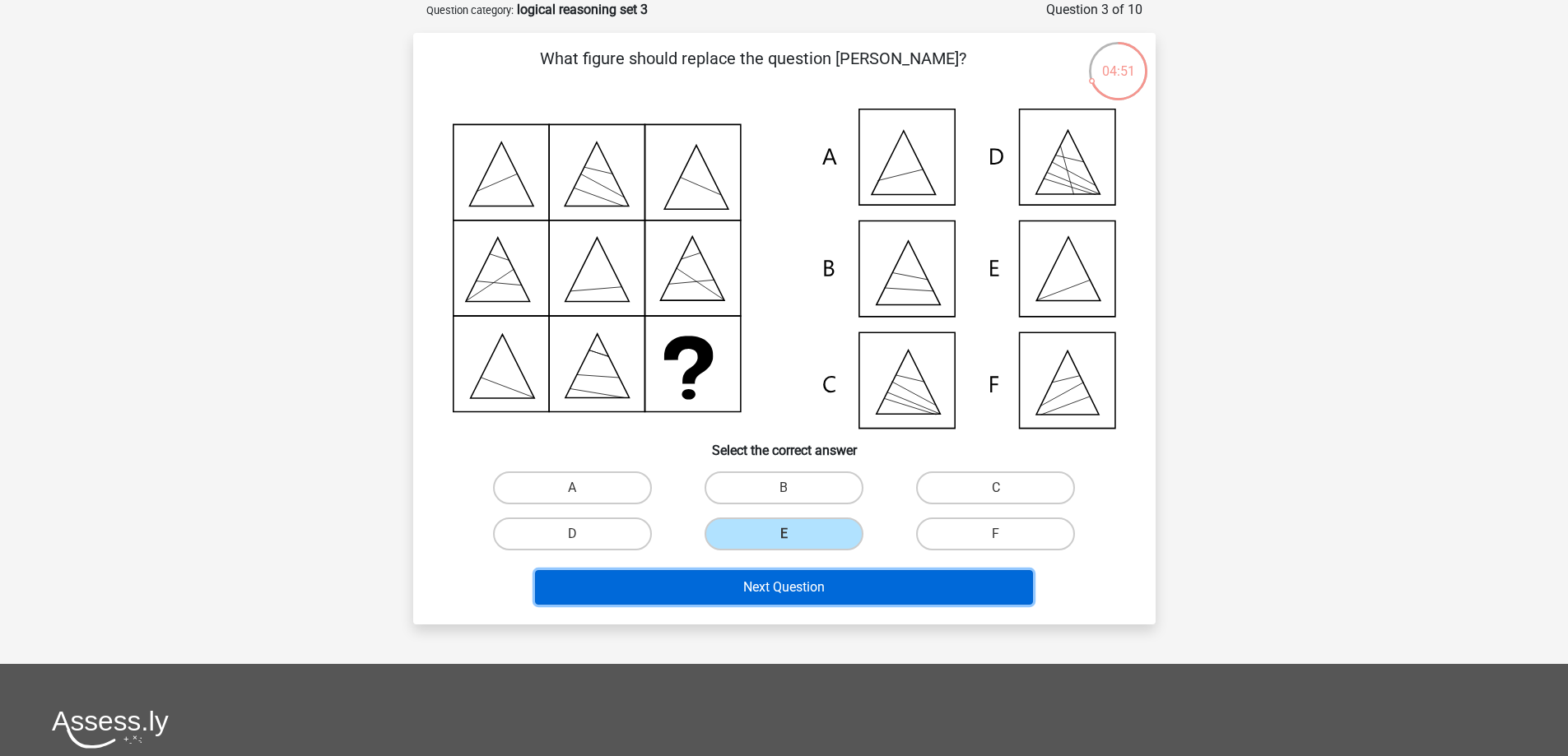
click at [746, 587] on button "Next Question" at bounding box center [784, 587] width 498 height 35
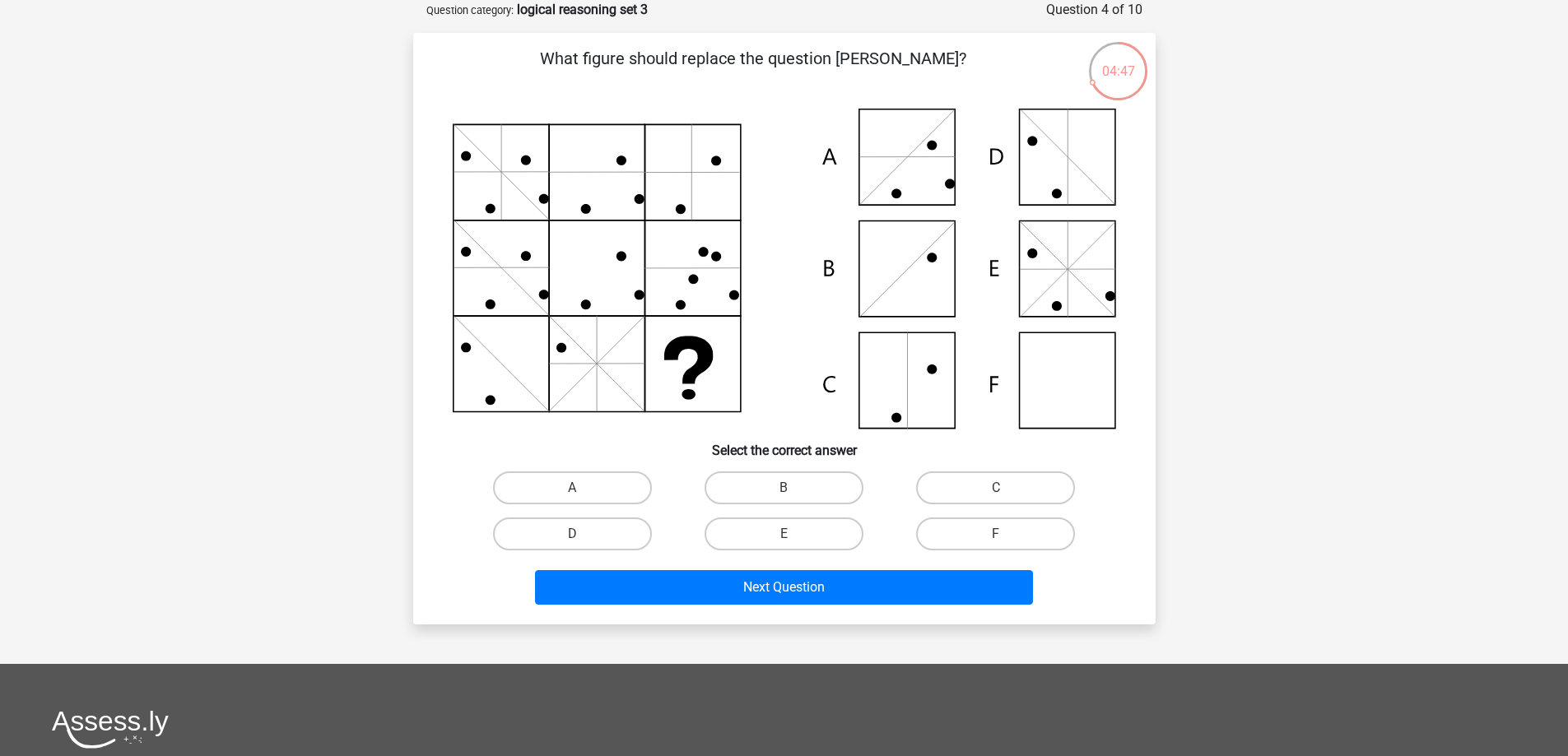
click at [662, 214] on icon at bounding box center [784, 268] width 663 height 320
click at [599, 422] on icon at bounding box center [784, 268] width 663 height 320
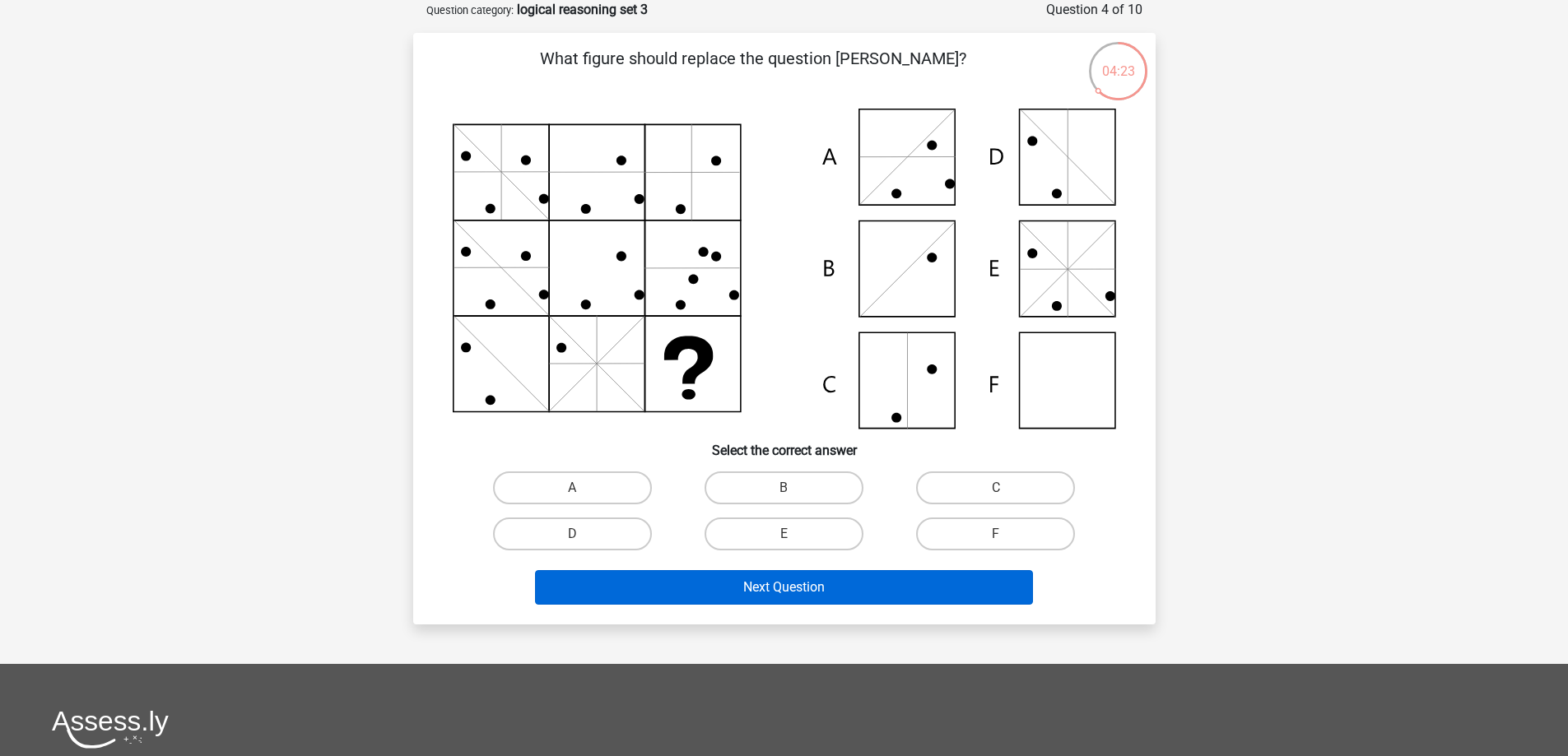
drag, startPoint x: 743, startPoint y: 531, endPoint x: 765, endPoint y: 579, distance: 52.8
click at [745, 534] on label "E" at bounding box center [784, 533] width 159 height 33
click at [783, 534] on input "E" at bounding box center [788, 539] width 11 height 11
radio input "true"
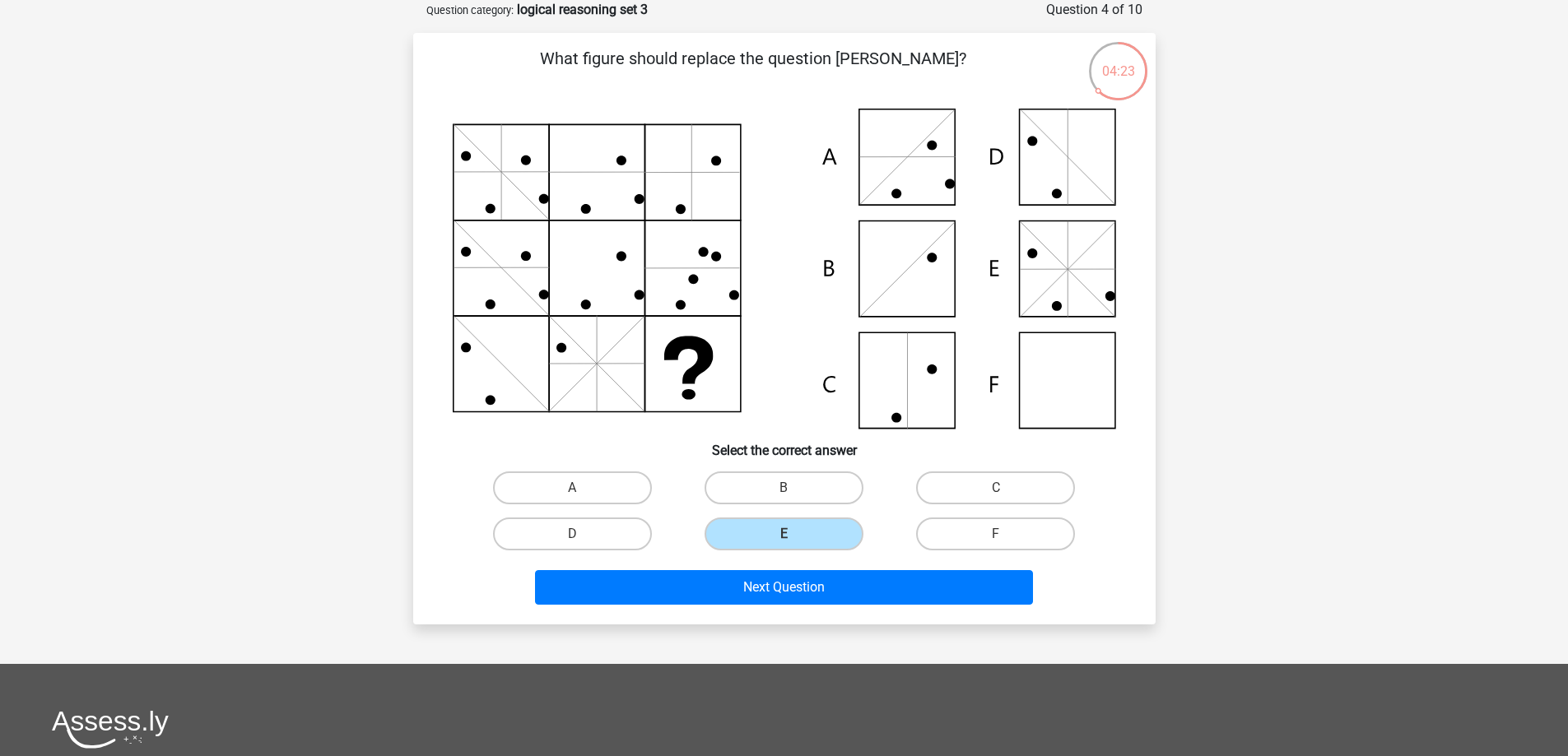
click at [781, 611] on div "Next Question" at bounding box center [784, 591] width 635 height 41
click at [783, 605] on div "Next Question" at bounding box center [784, 591] width 635 height 41
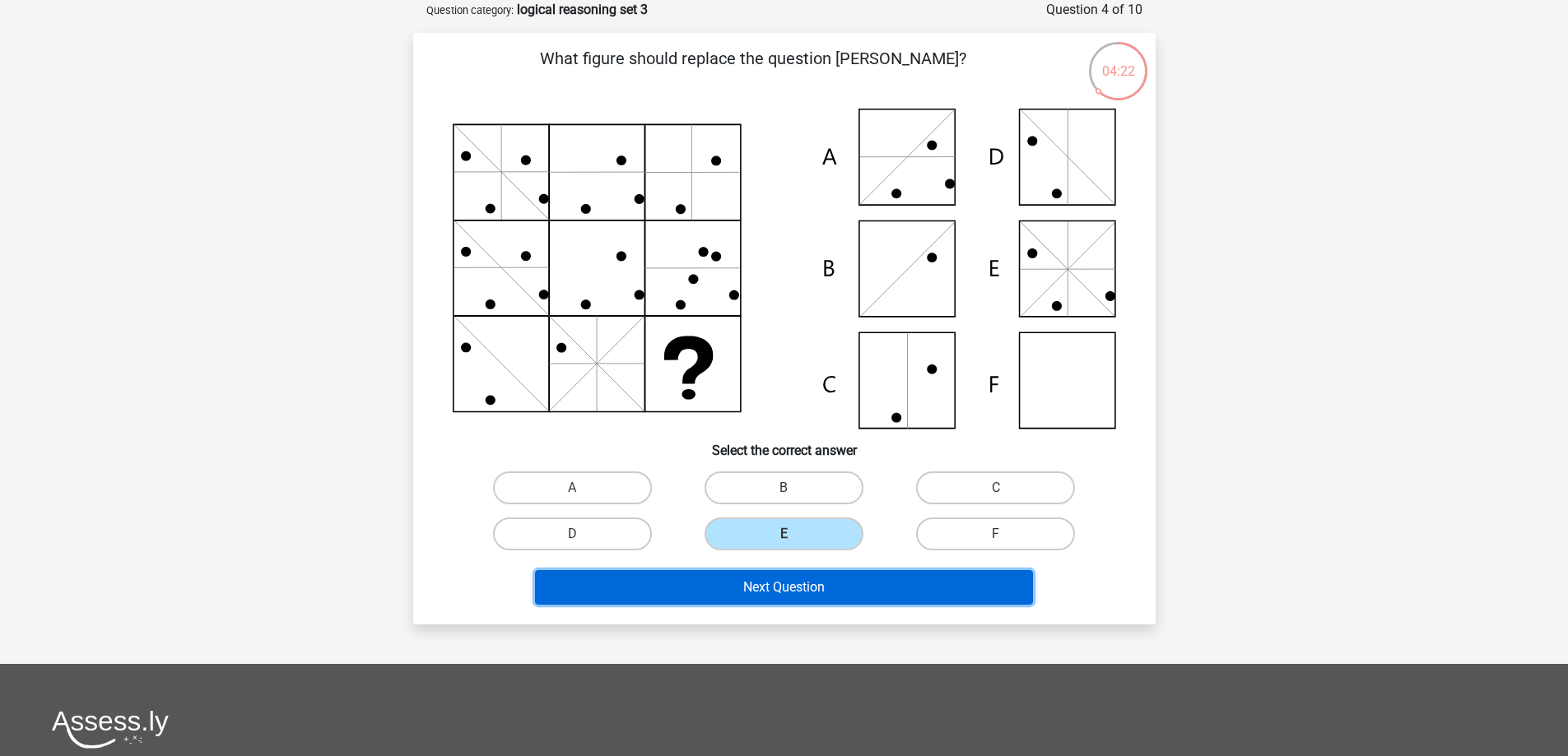
click at [783, 596] on button "Next Question" at bounding box center [784, 587] width 498 height 35
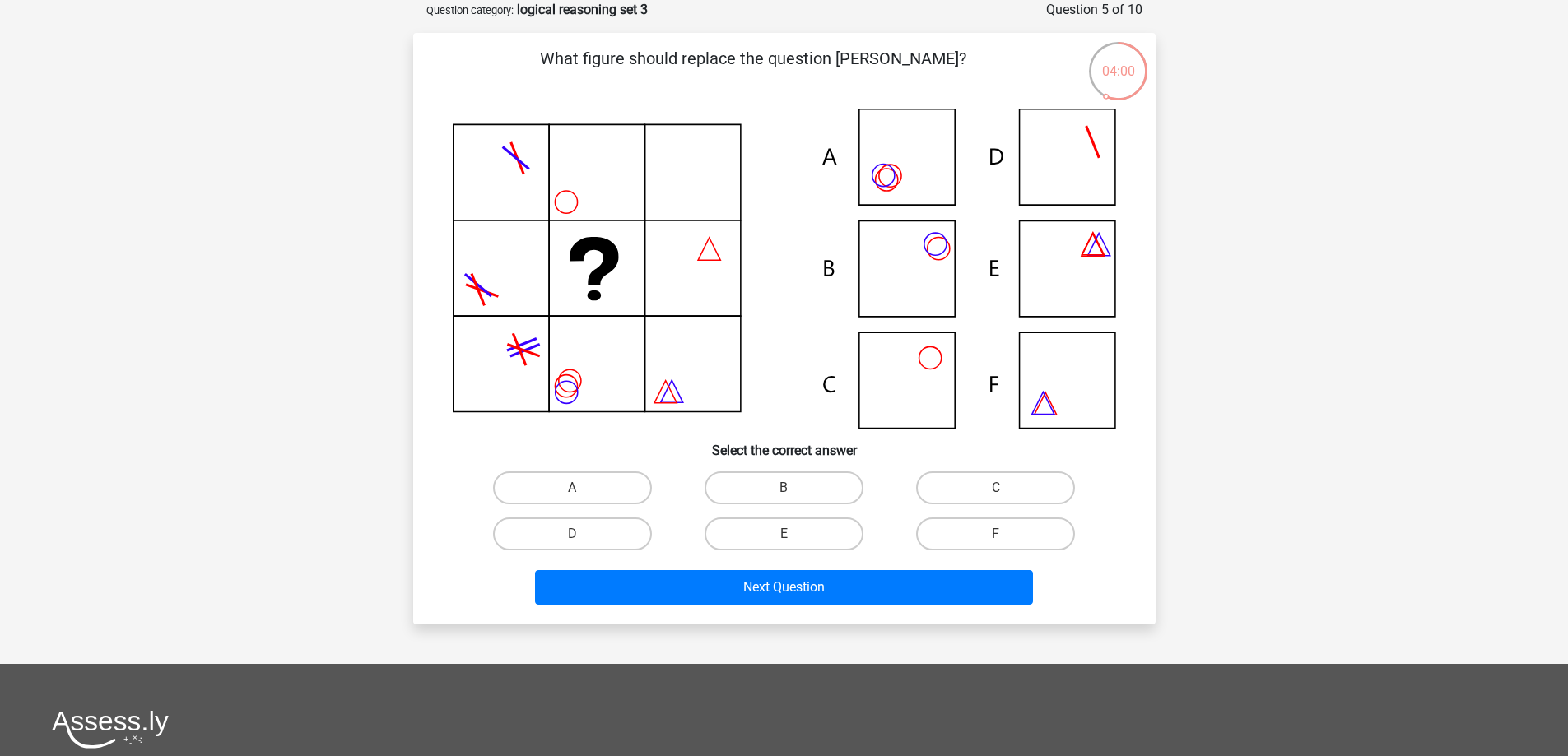
click at [922, 194] on icon at bounding box center [784, 268] width 663 height 320
click at [609, 495] on label "A" at bounding box center [572, 488] width 159 height 33
click at [582, 495] on input "A" at bounding box center [577, 493] width 11 height 11
radio input "true"
click at [911, 247] on icon at bounding box center [784, 268] width 663 height 320
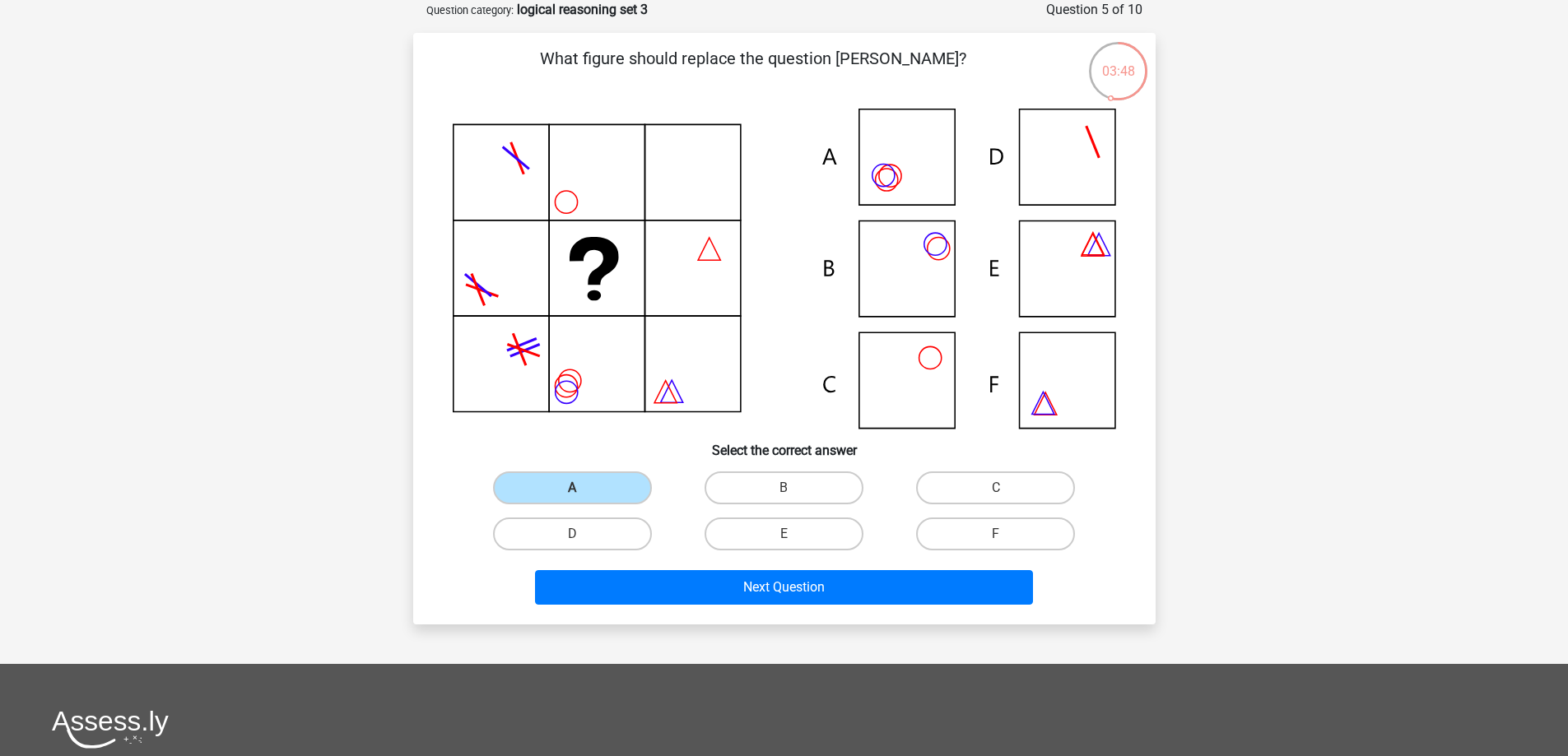
click at [877, 248] on icon at bounding box center [784, 268] width 663 height 320
drag, startPoint x: 770, startPoint y: 476, endPoint x: 765, endPoint y: 494, distance: 18.7
click at [767, 478] on label "B" at bounding box center [784, 488] width 159 height 33
click at [783, 488] on input "B" at bounding box center [788, 493] width 11 height 11
radio input "true"
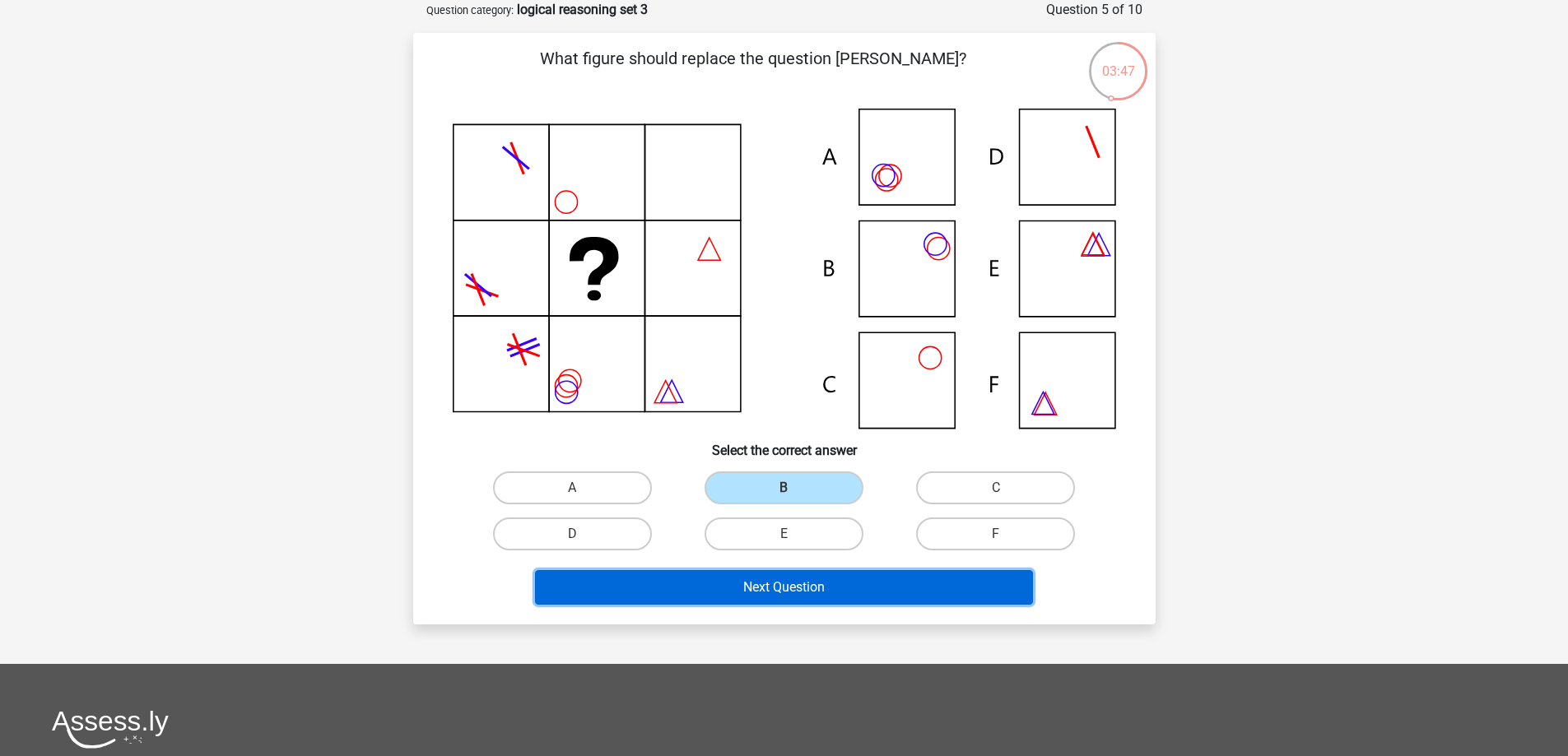
click at [770, 590] on button "Next Question" at bounding box center [784, 587] width 498 height 35
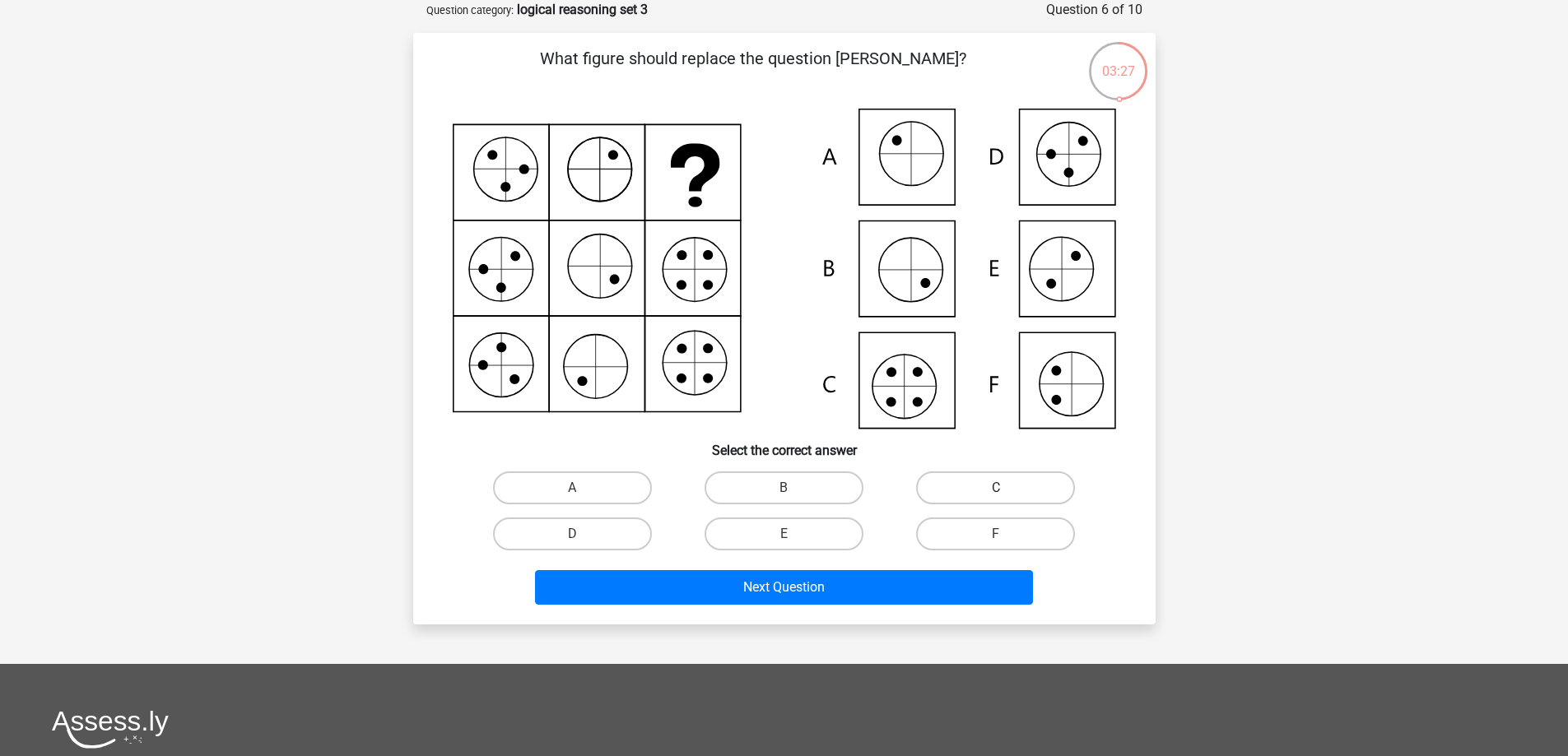
click at [939, 477] on label "C" at bounding box center [995, 488] width 159 height 33
click at [996, 488] on input "C" at bounding box center [1001, 493] width 11 height 11
radio input "true"
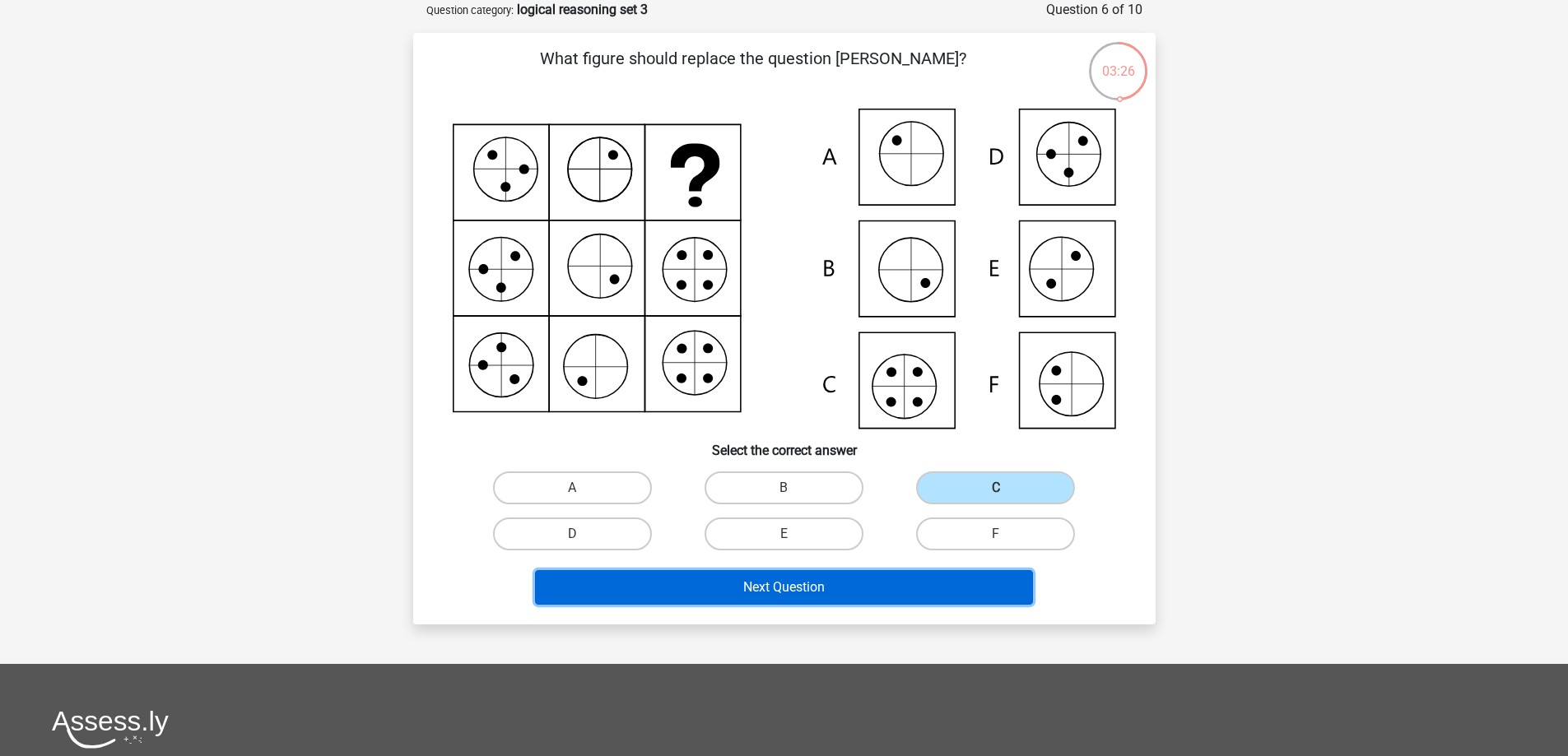
click at [890, 586] on button "Next Question" at bounding box center [784, 587] width 498 height 35
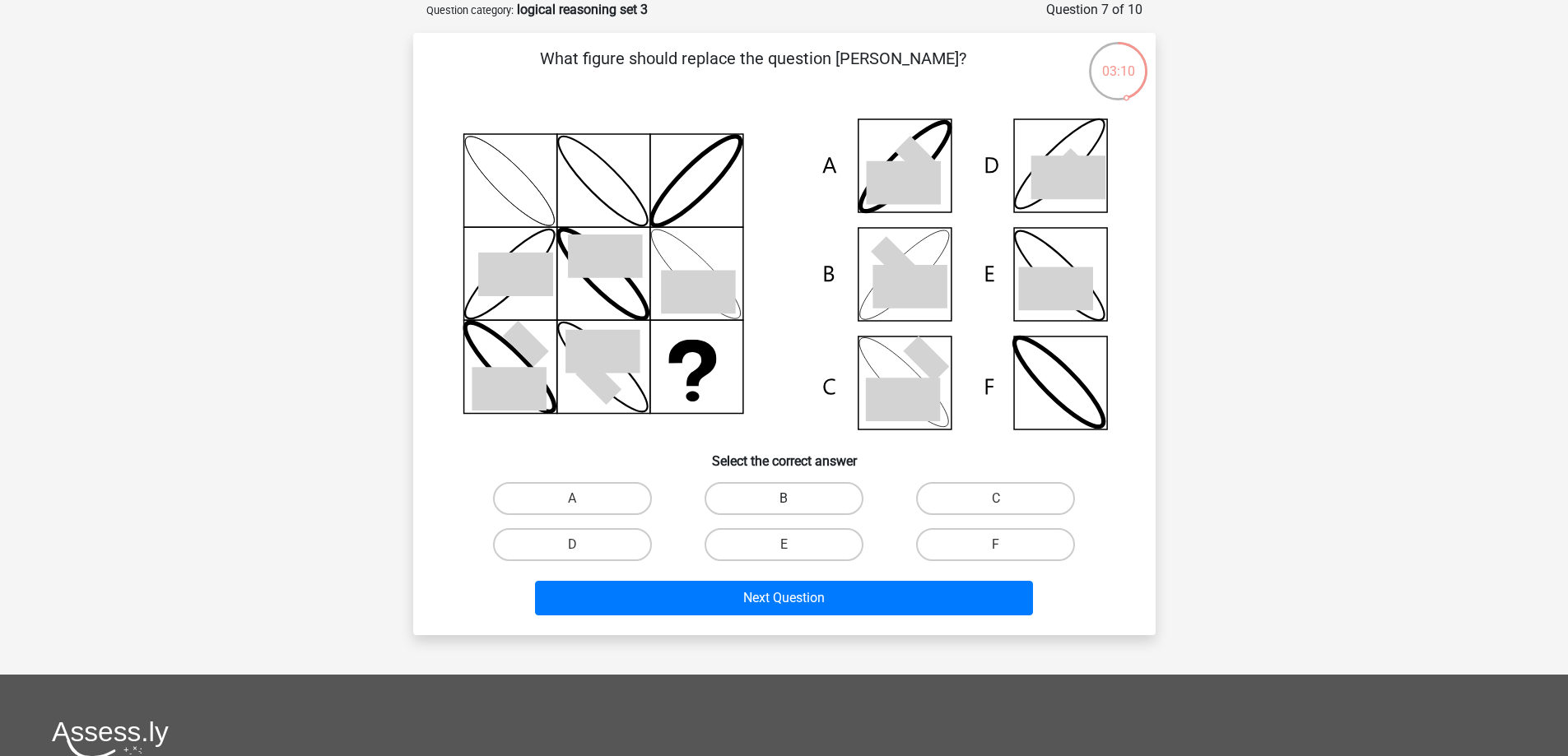
click at [743, 494] on label "B" at bounding box center [784, 498] width 159 height 33
click at [783, 499] on input "B" at bounding box center [788, 504] width 11 height 11
radio input "true"
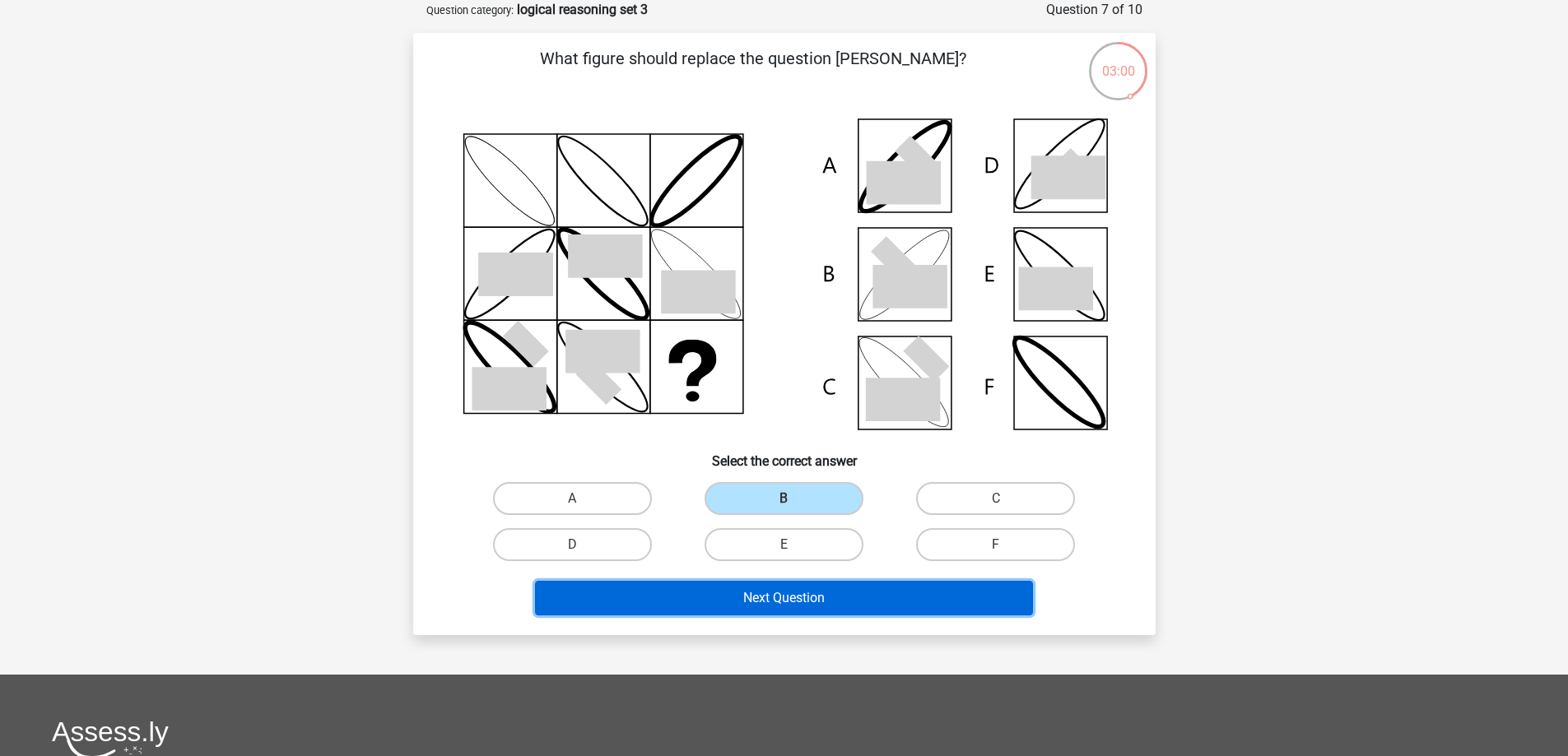
click at [784, 597] on button "Next Question" at bounding box center [784, 597] width 498 height 35
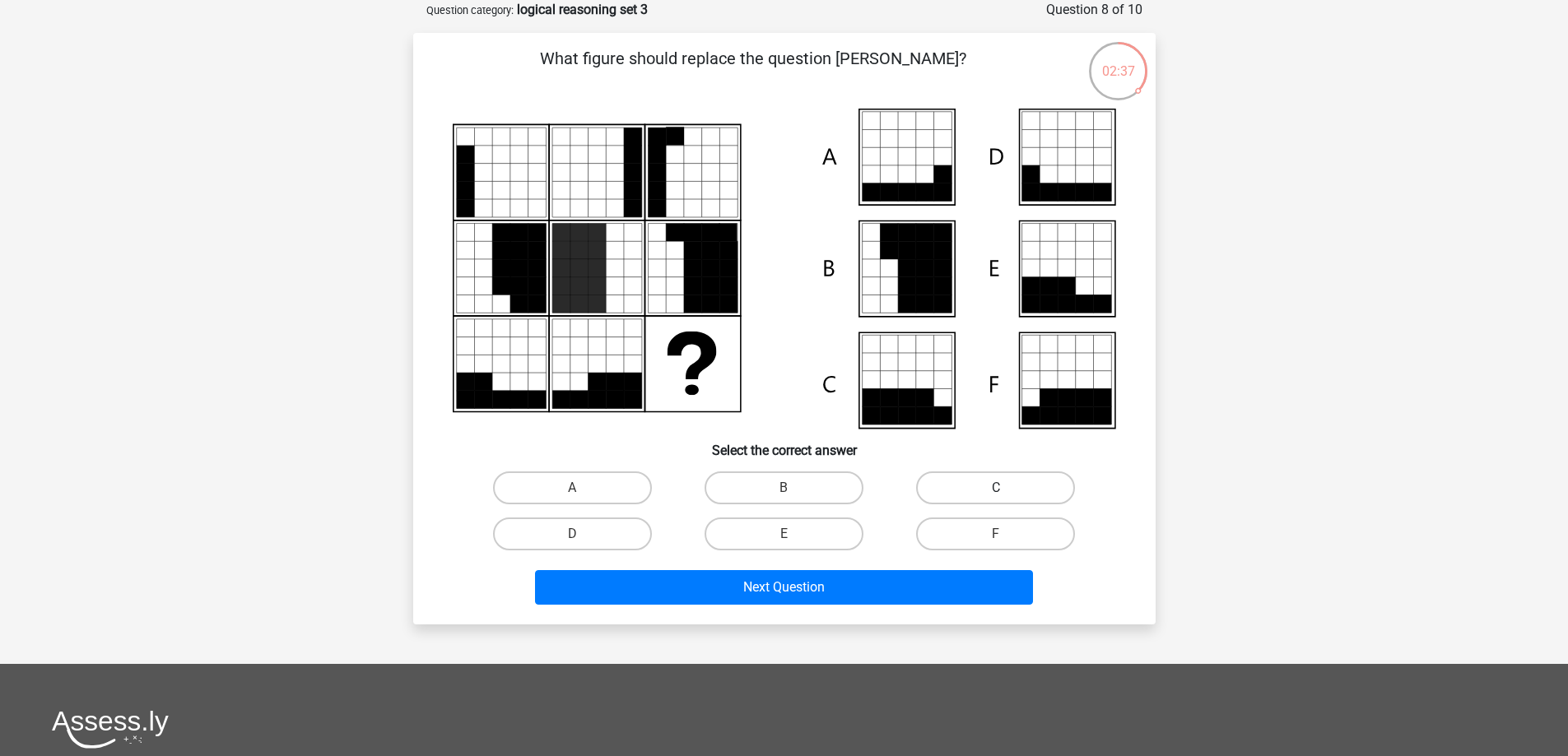
click at [933, 472] on label "C" at bounding box center [995, 488] width 159 height 33
click at [996, 488] on input "C" at bounding box center [1001, 493] width 11 height 11
radio input "true"
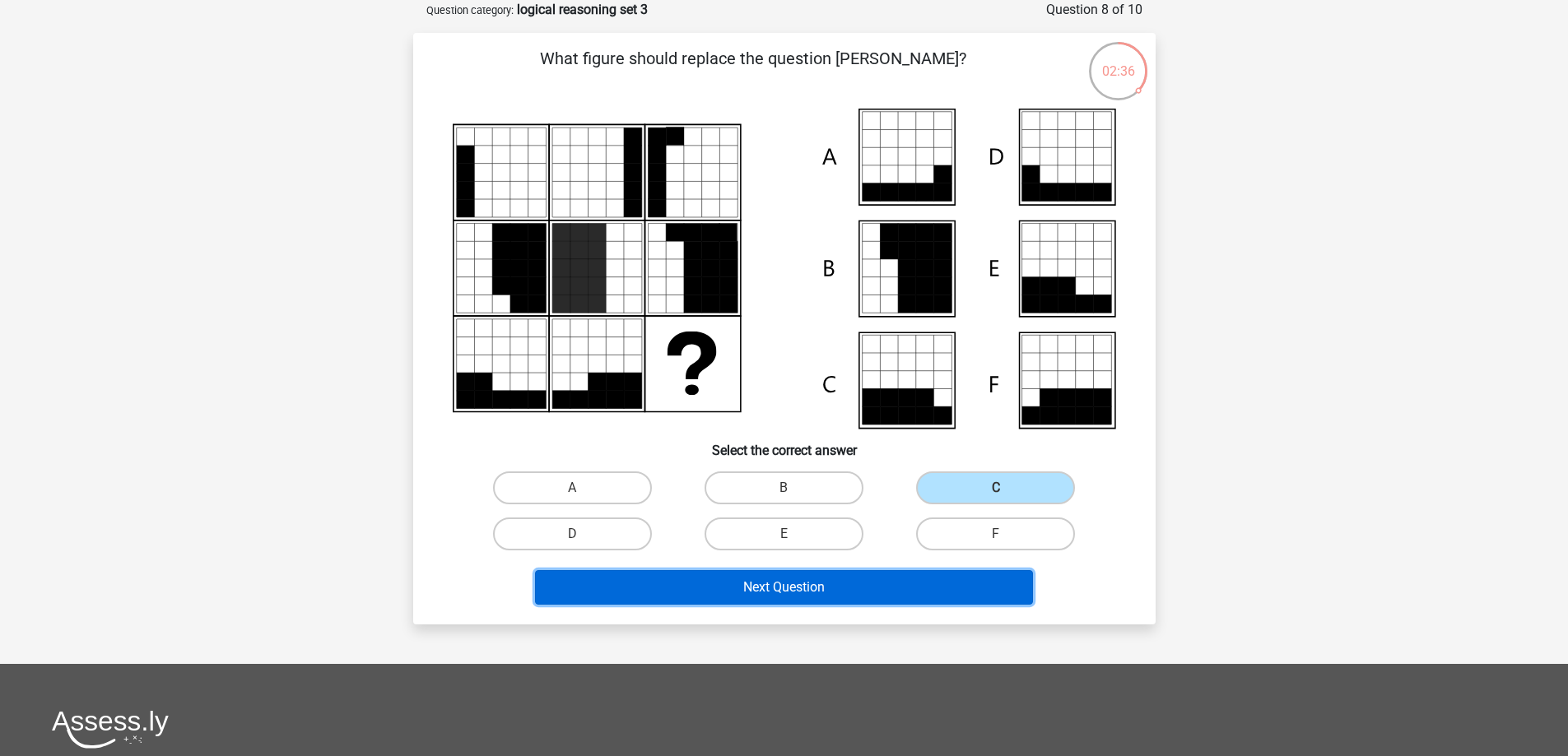
click at [880, 597] on button "Next Question" at bounding box center [784, 587] width 498 height 35
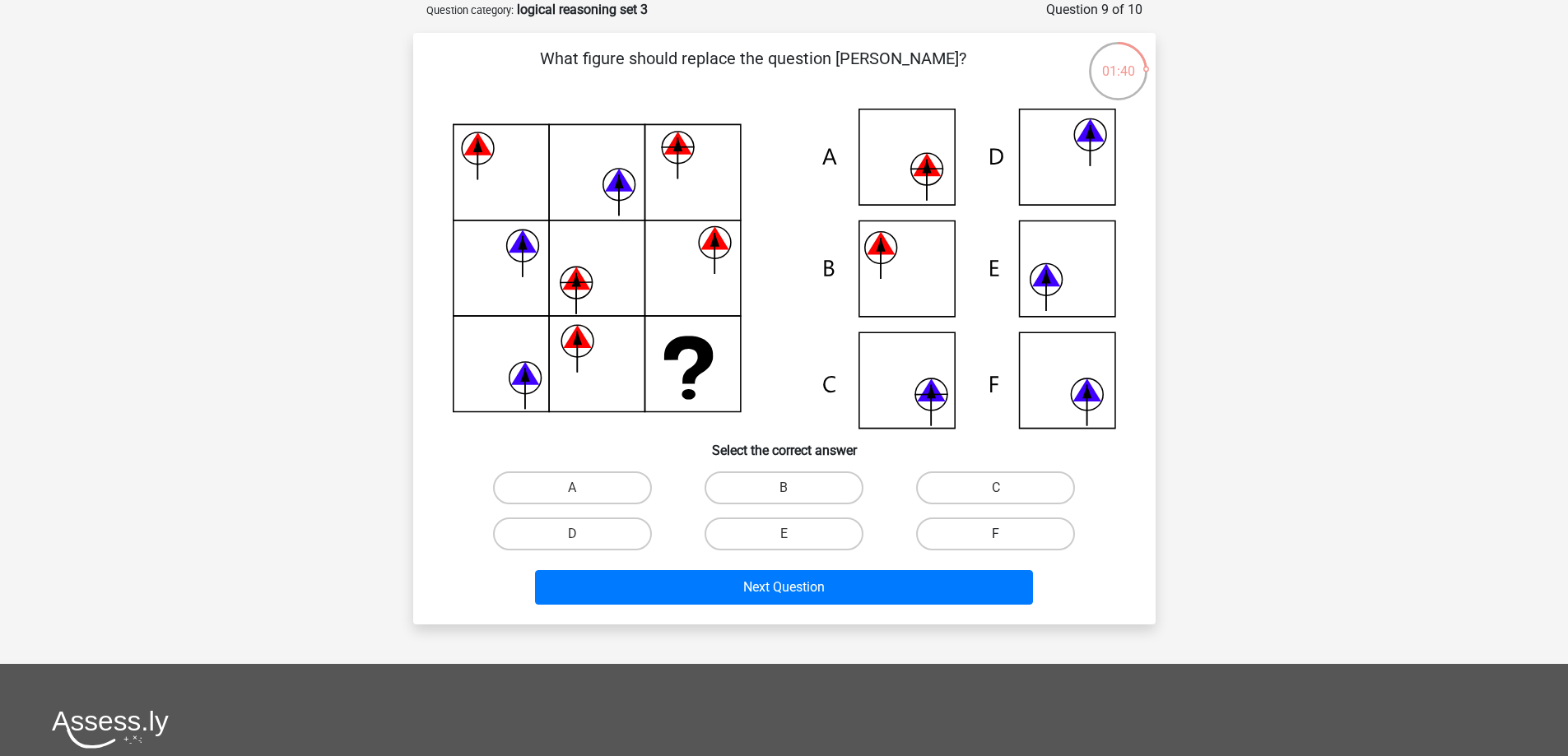
click at [941, 528] on label "F" at bounding box center [995, 533] width 159 height 33
click at [996, 534] on input "F" at bounding box center [1001, 539] width 11 height 11
radio input "true"
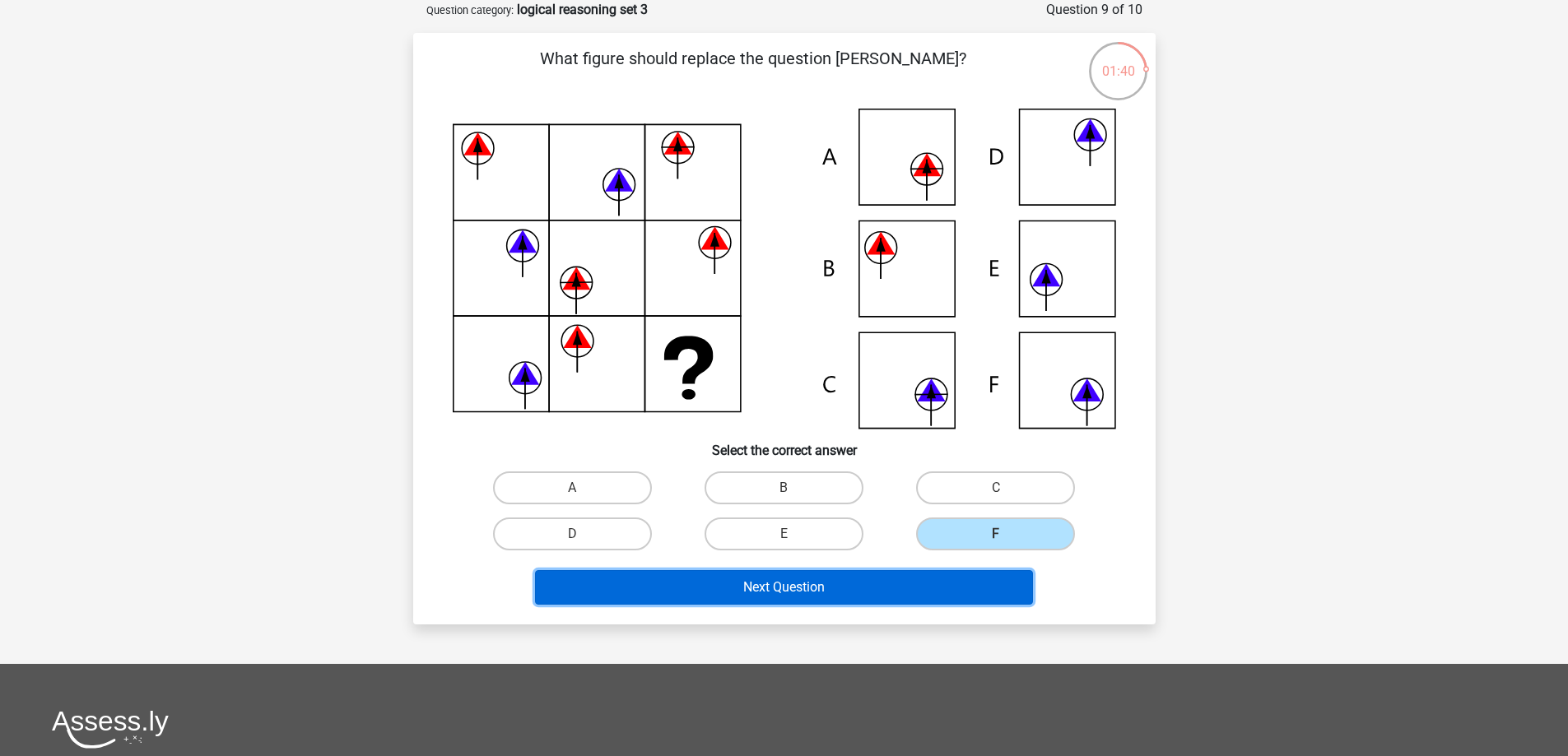
click at [913, 596] on button "Next Question" at bounding box center [784, 587] width 498 height 35
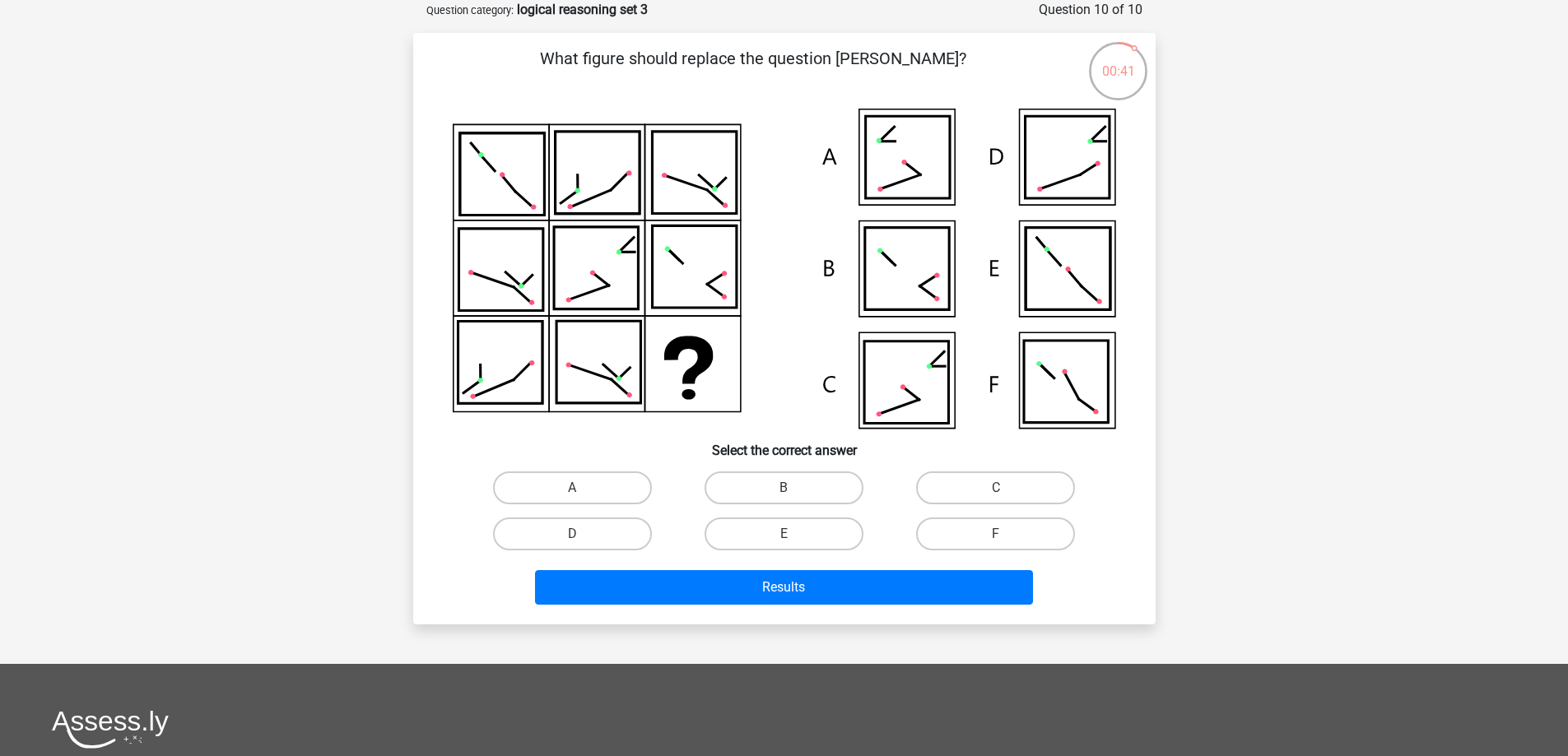
click at [1062, 294] on icon at bounding box center [1067, 269] width 84 height 83
click at [763, 536] on label "E" at bounding box center [784, 533] width 159 height 33
click at [783, 536] on input "E" at bounding box center [788, 539] width 11 height 11
radio input "true"
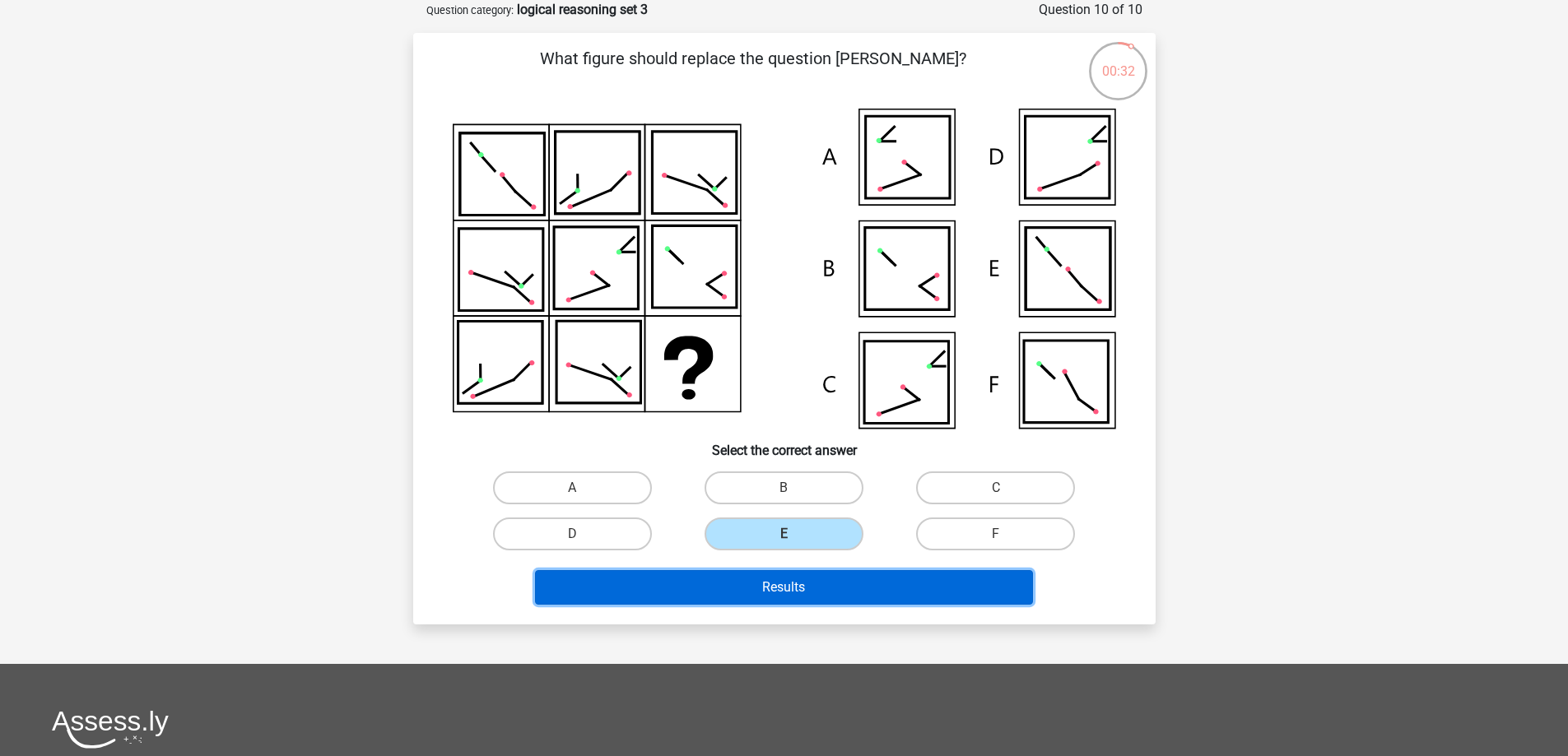
click at [784, 575] on button "Results" at bounding box center [784, 587] width 498 height 35
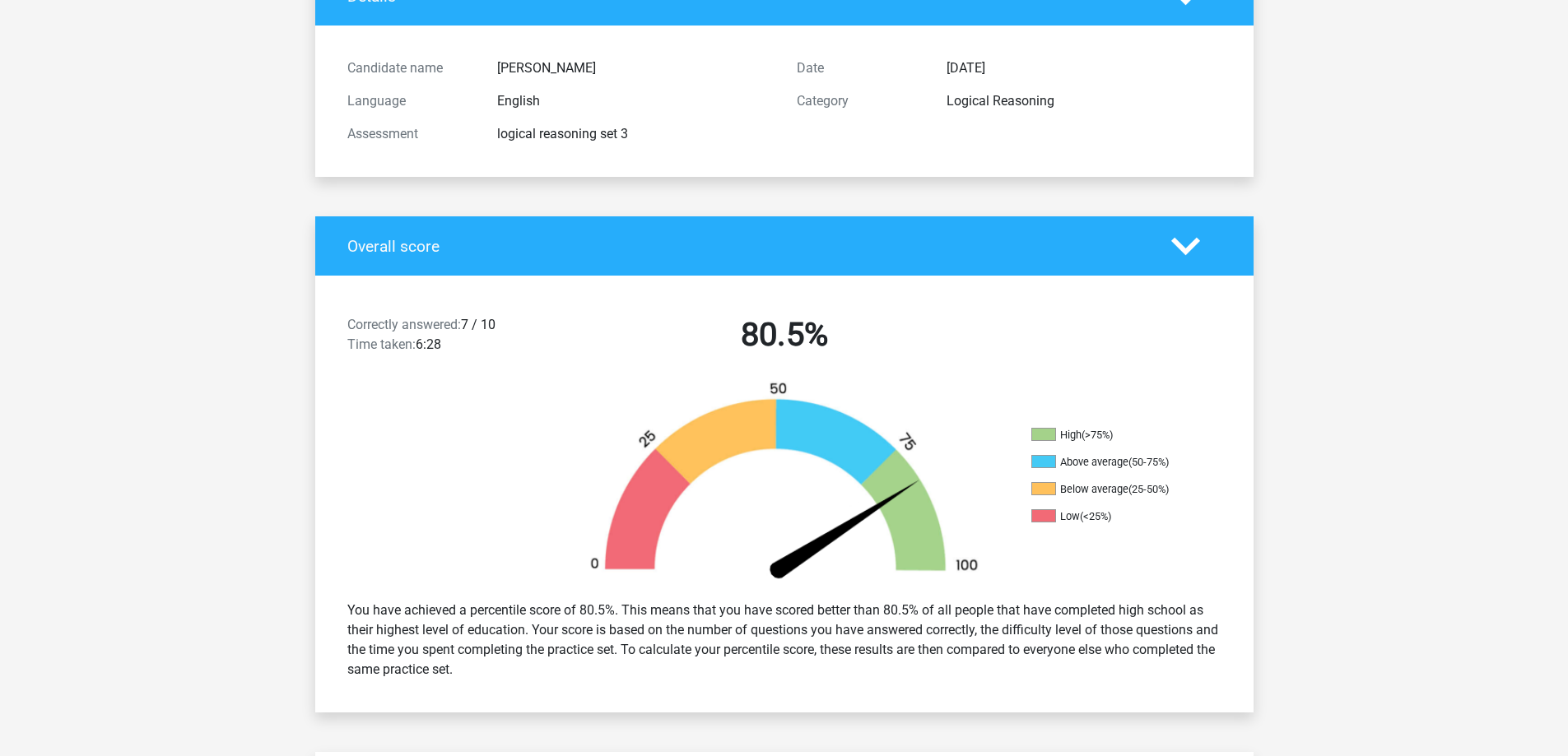
scroll to position [165, 0]
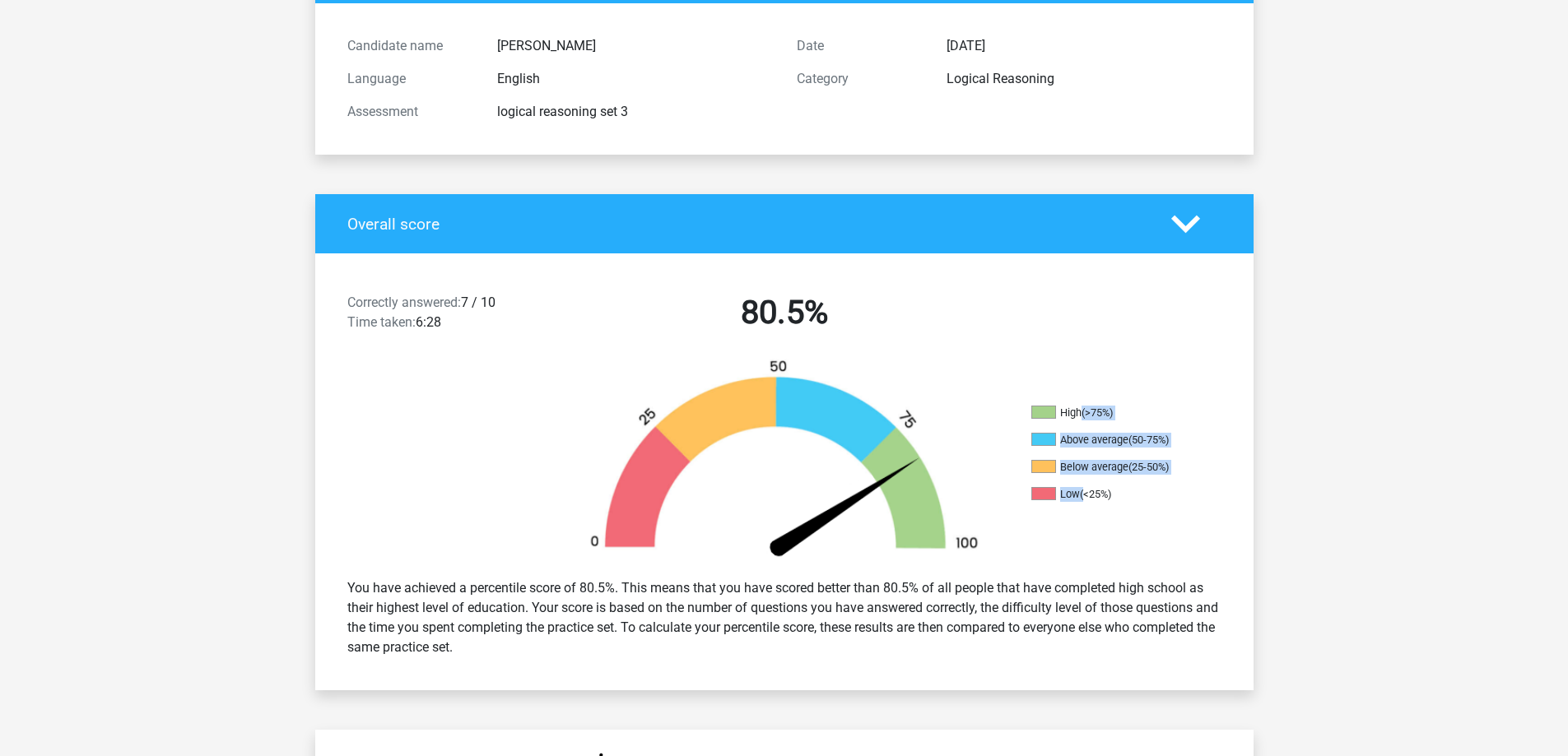
drag, startPoint x: 1079, startPoint y: 415, endPoint x: 1081, endPoint y: 489, distance: 74.0
click at [1081, 489] on ul "High (>75%) Above average (50-75%) Below average (25-50%) Low (<25%)" at bounding box center [1113, 460] width 165 height 109
click at [1081, 489] on div "(<25%)" at bounding box center [1095, 494] width 31 height 13
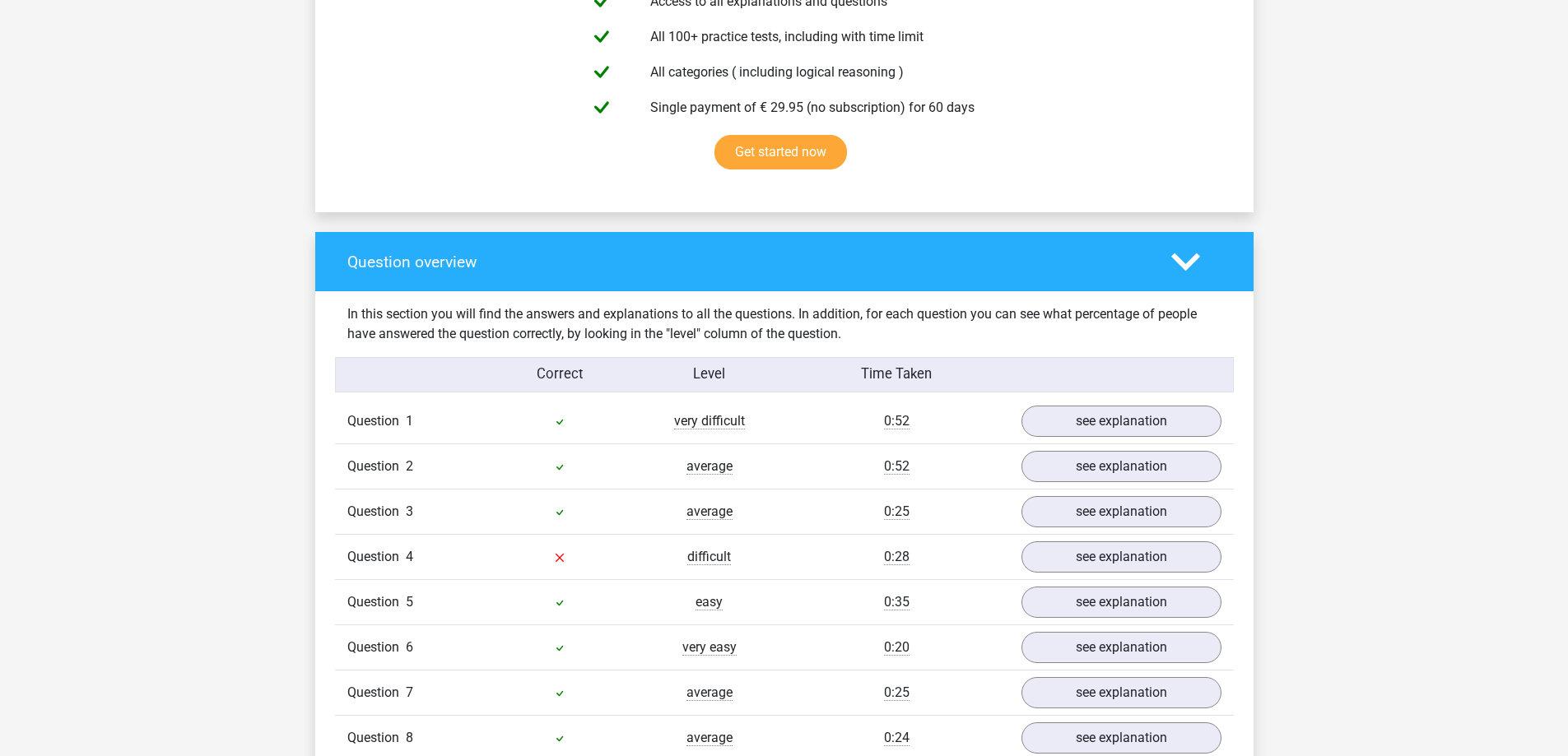
scroll to position [1152, 0]
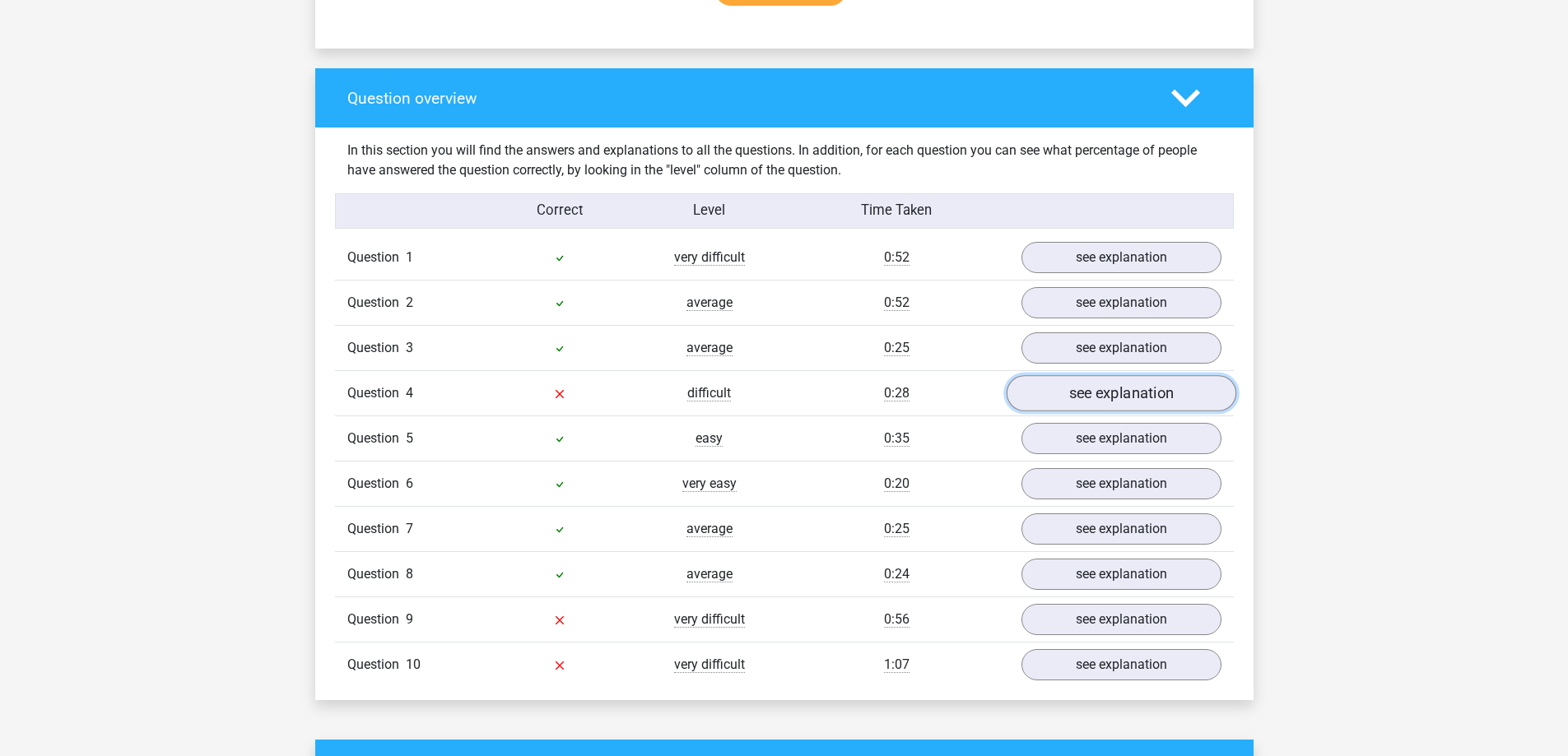
click at [1092, 399] on link "see explanation" at bounding box center [1121, 394] width 230 height 36
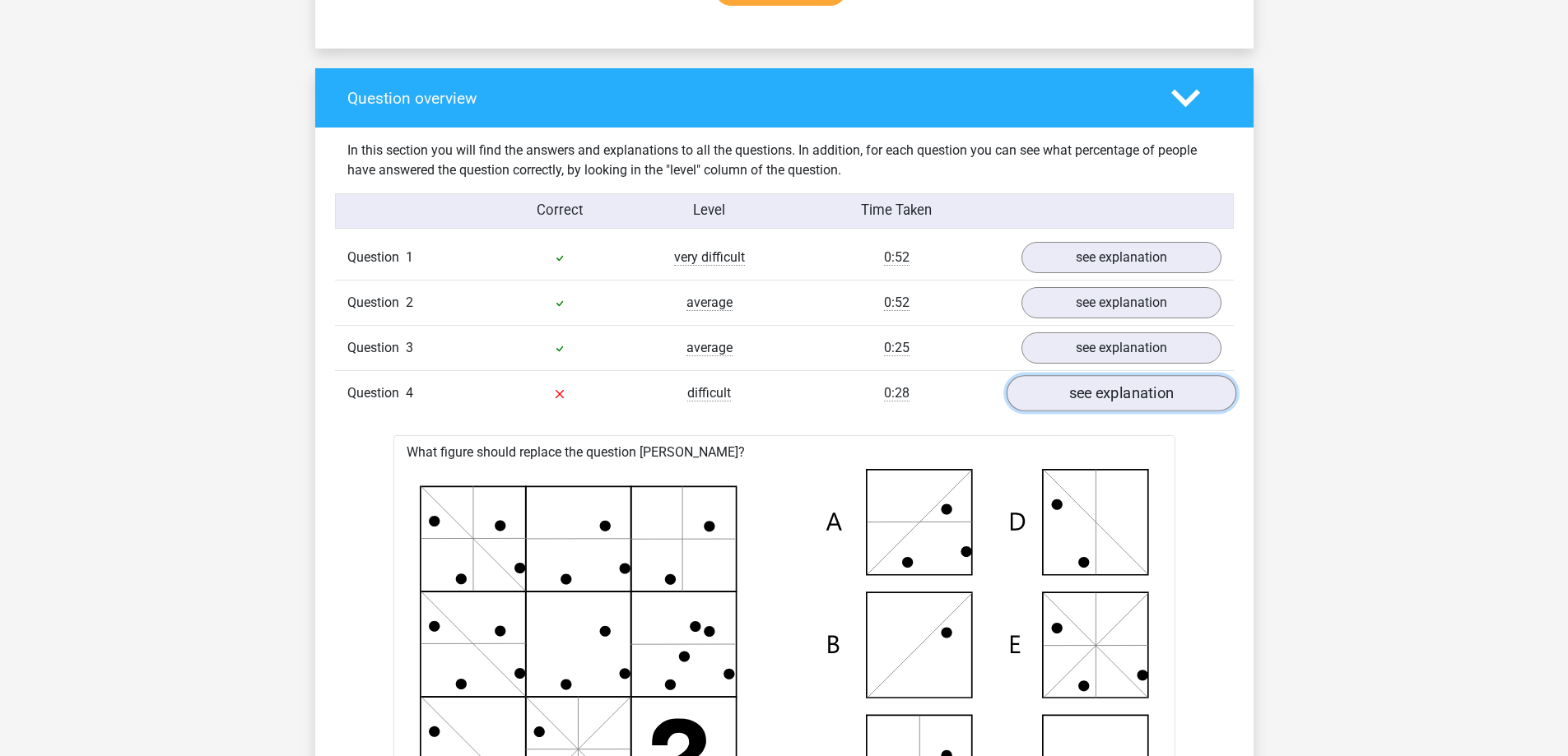
click at [1092, 399] on link "see explanation" at bounding box center [1121, 394] width 230 height 36
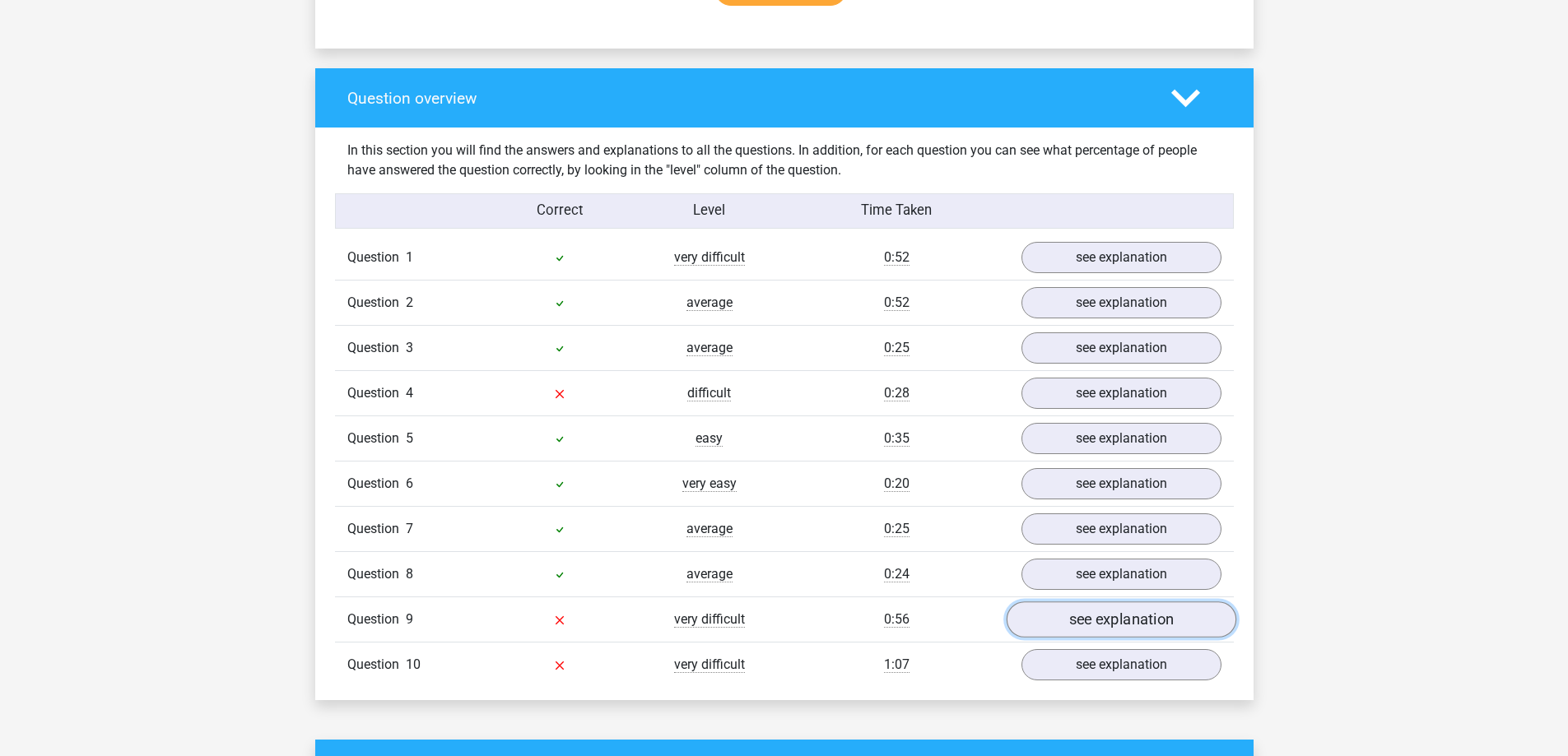
click at [1084, 634] on link "see explanation" at bounding box center [1121, 620] width 230 height 36
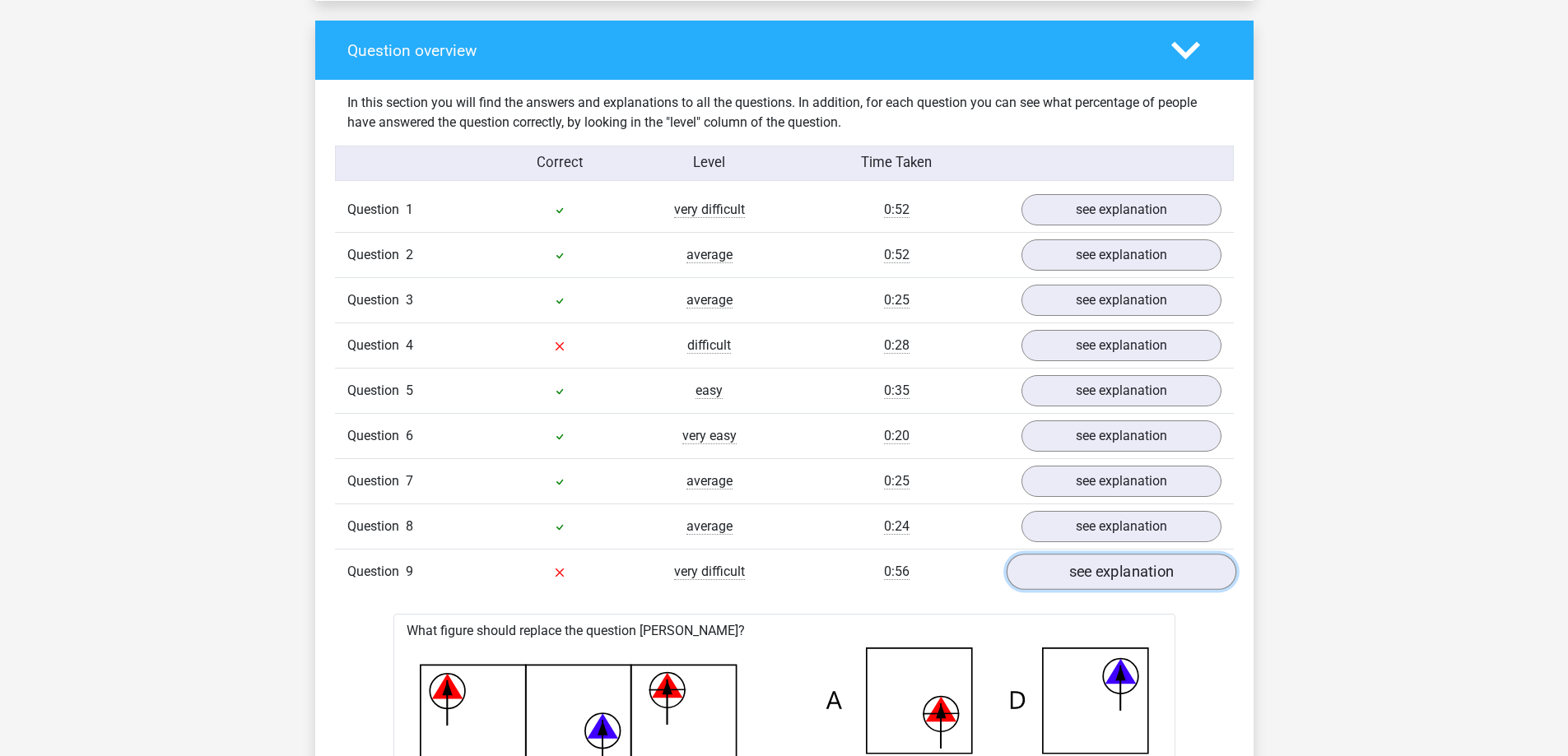
scroll to position [1234, 0]
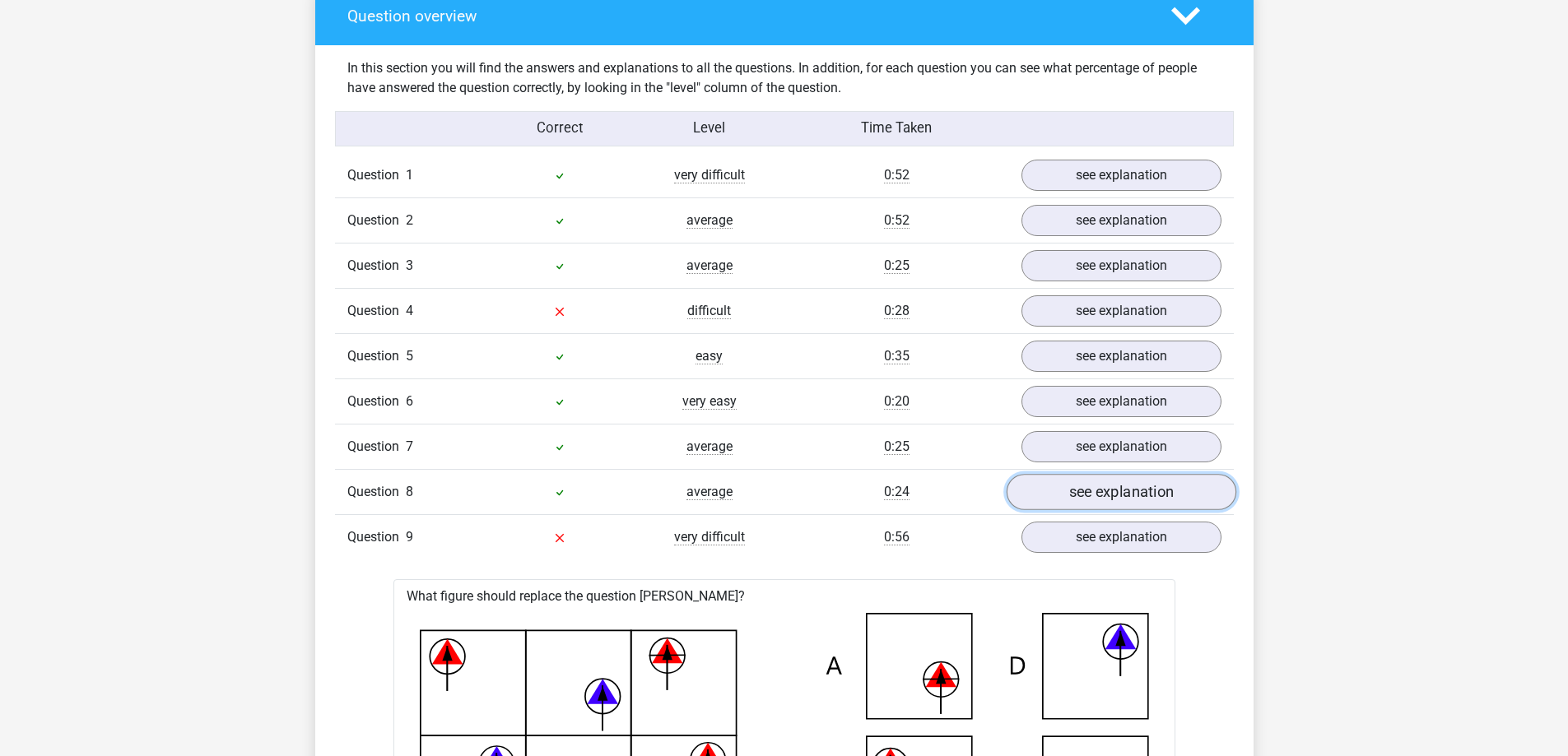
click at [1052, 506] on link "see explanation" at bounding box center [1121, 493] width 230 height 36
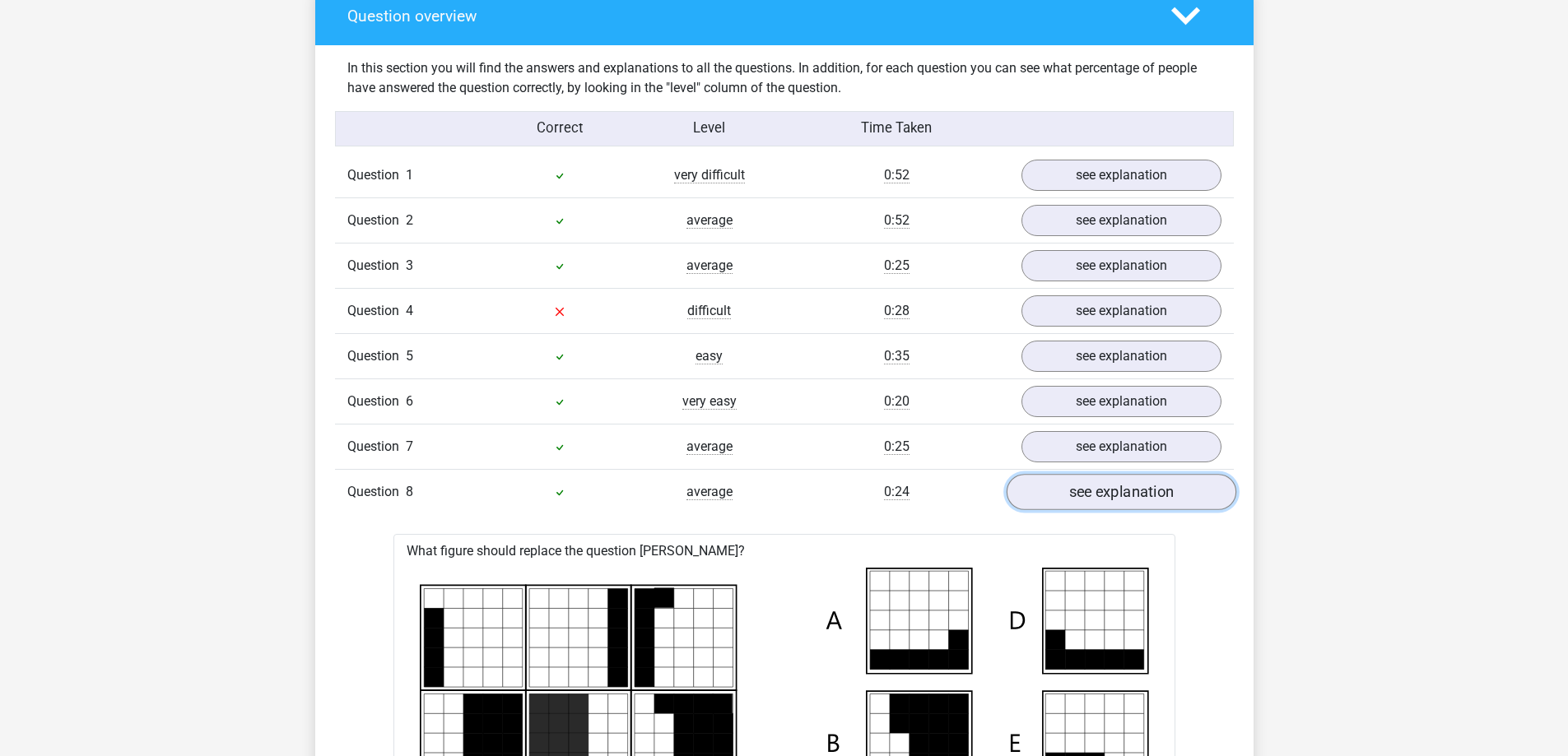
click at [1055, 505] on link "see explanation" at bounding box center [1121, 493] width 230 height 36
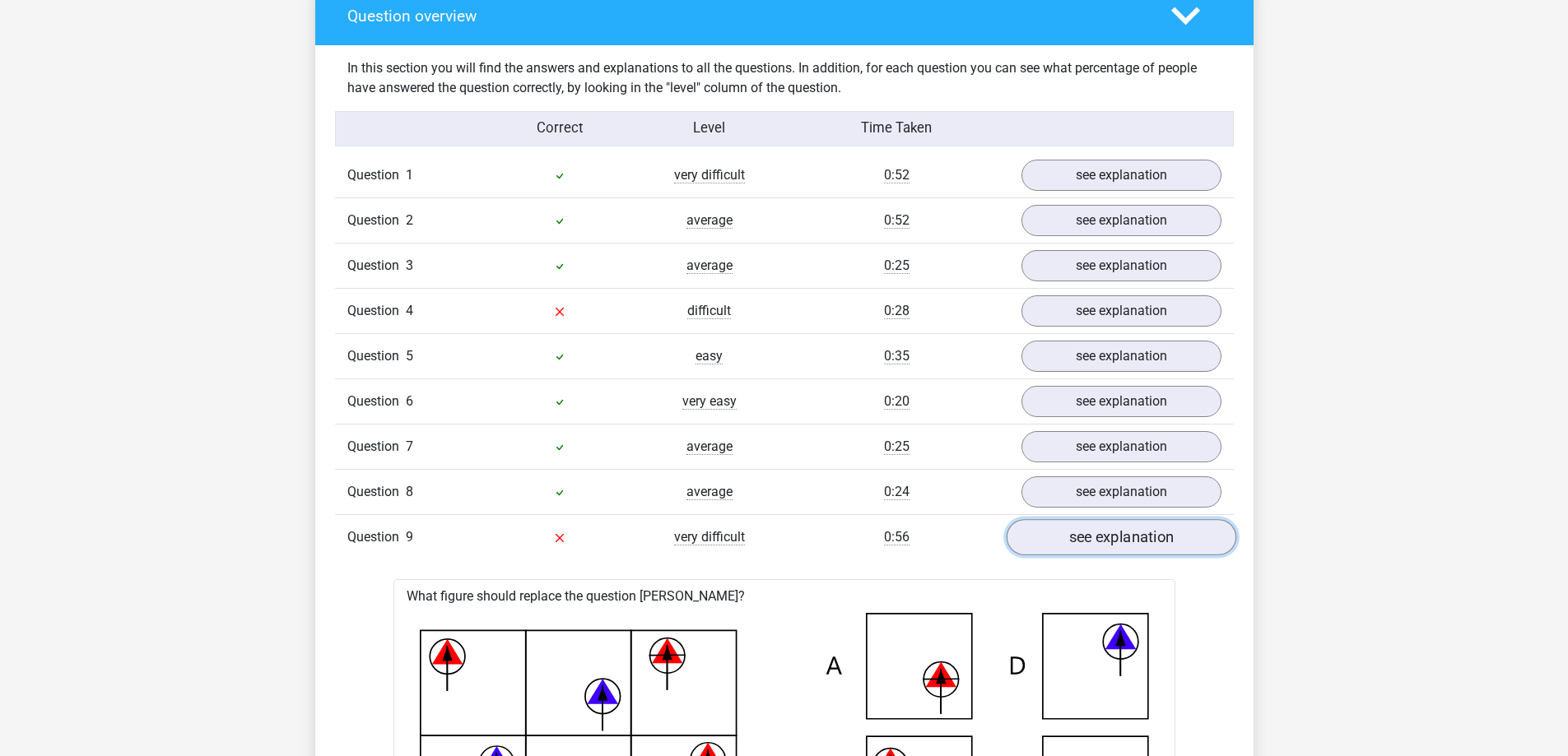
click at [1076, 545] on link "see explanation" at bounding box center [1121, 537] width 230 height 36
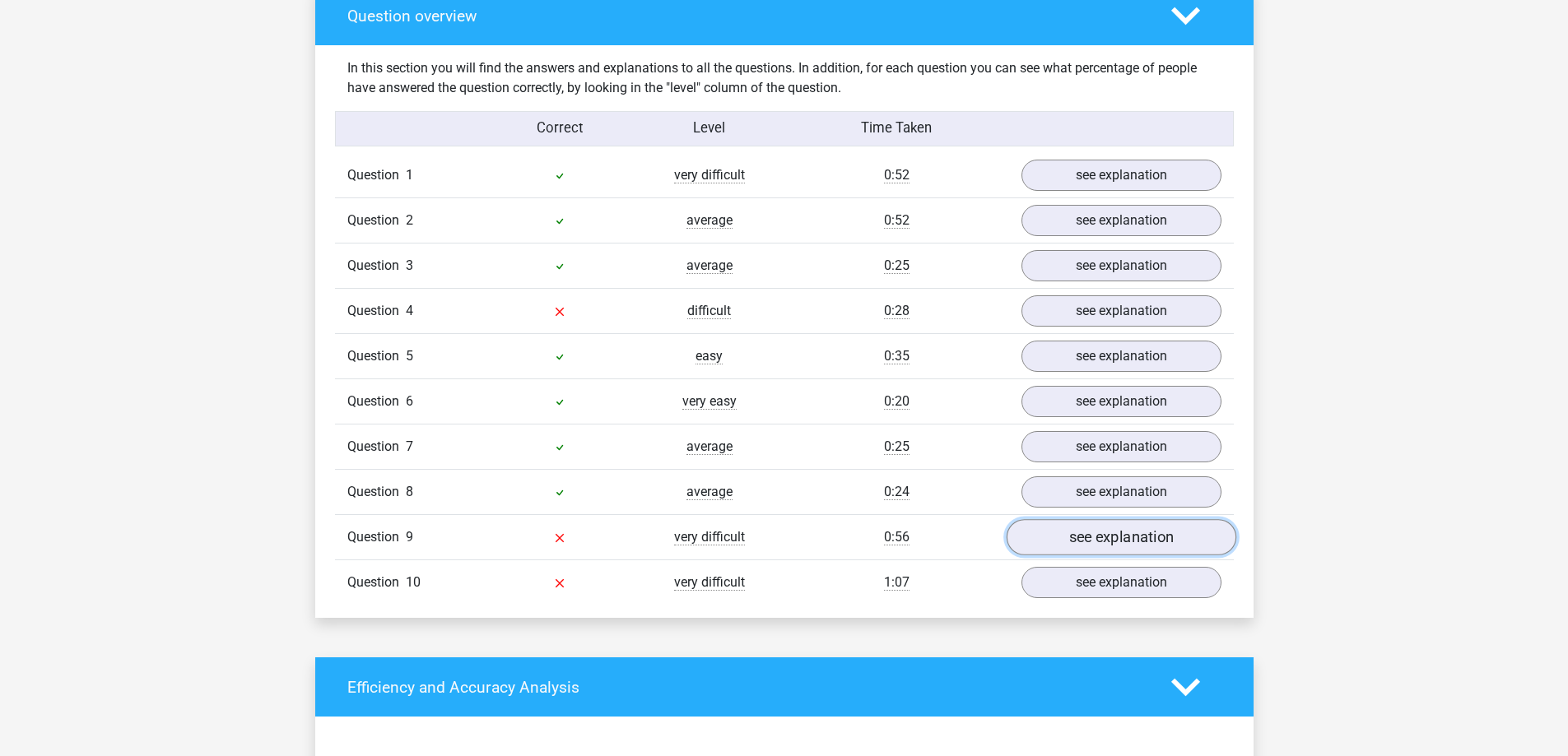
click at [1079, 537] on link "see explanation" at bounding box center [1121, 537] width 230 height 36
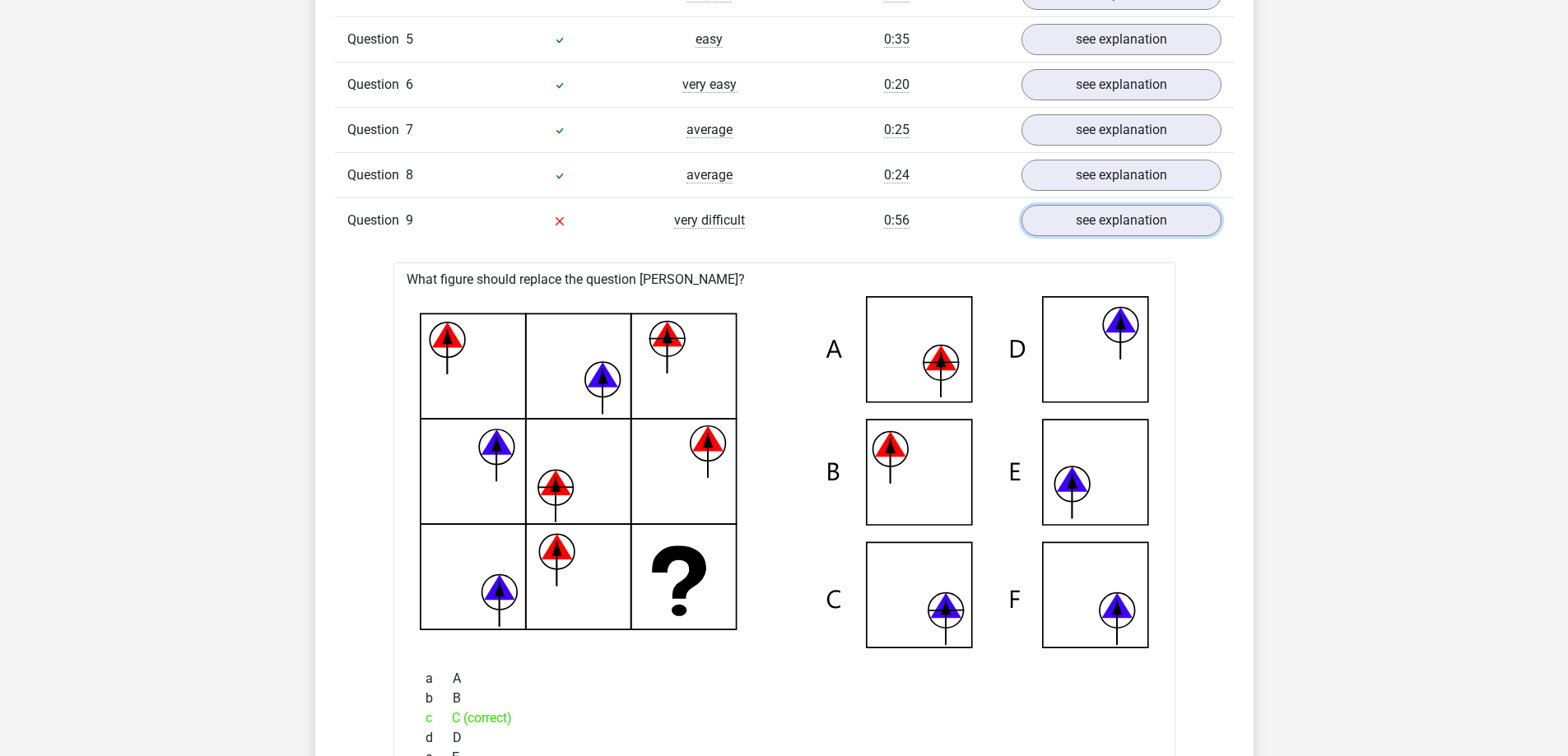
scroll to position [1728, 0]
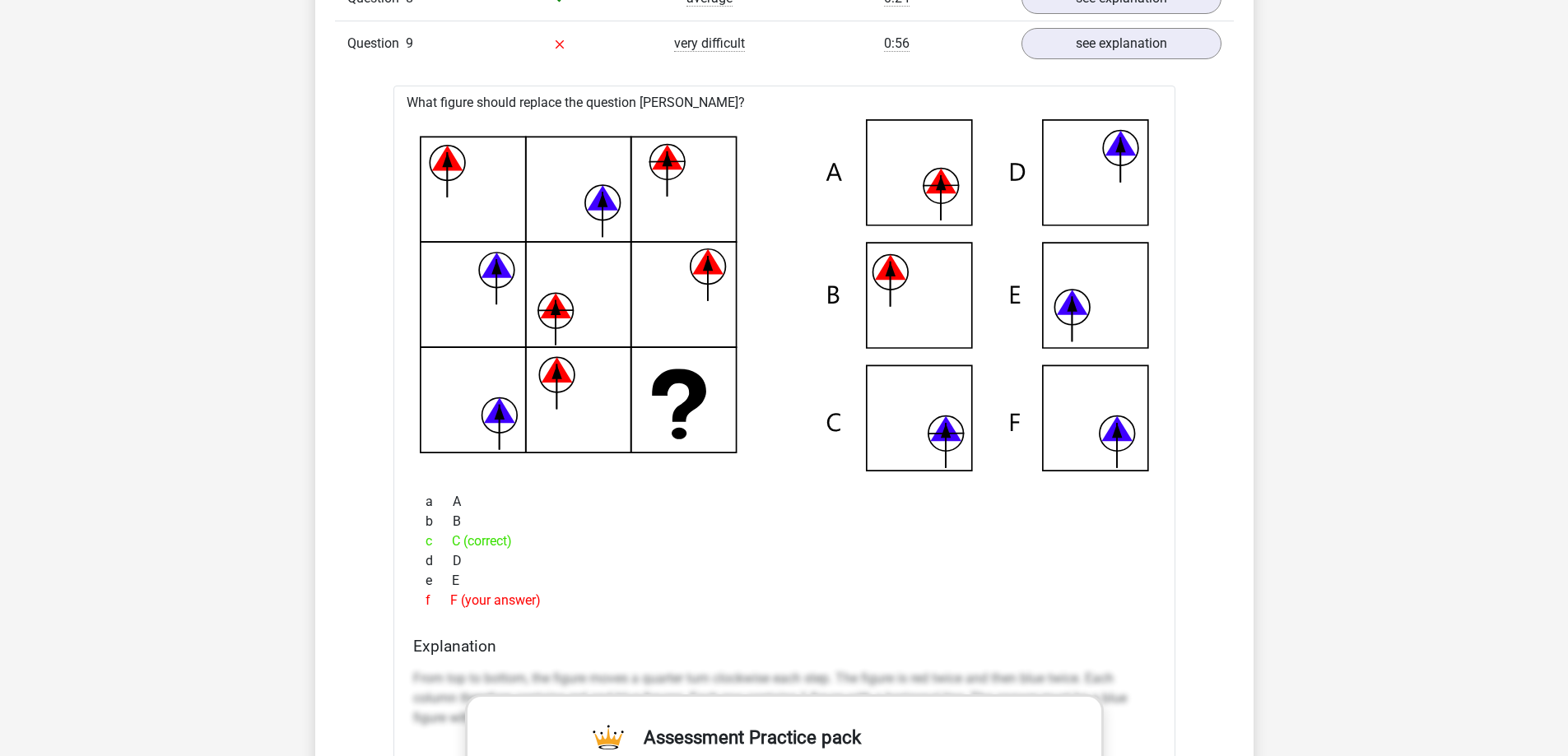
click at [1085, 63] on div "Question 9 very difficult 0:56 see explanation" at bounding box center [784, 43] width 899 height 46
click at [1086, 61] on div "Question 9 very difficult 0:56 see explanation" at bounding box center [784, 43] width 899 height 46
click at [1094, 50] on link "see explanation" at bounding box center [1121, 44] width 230 height 36
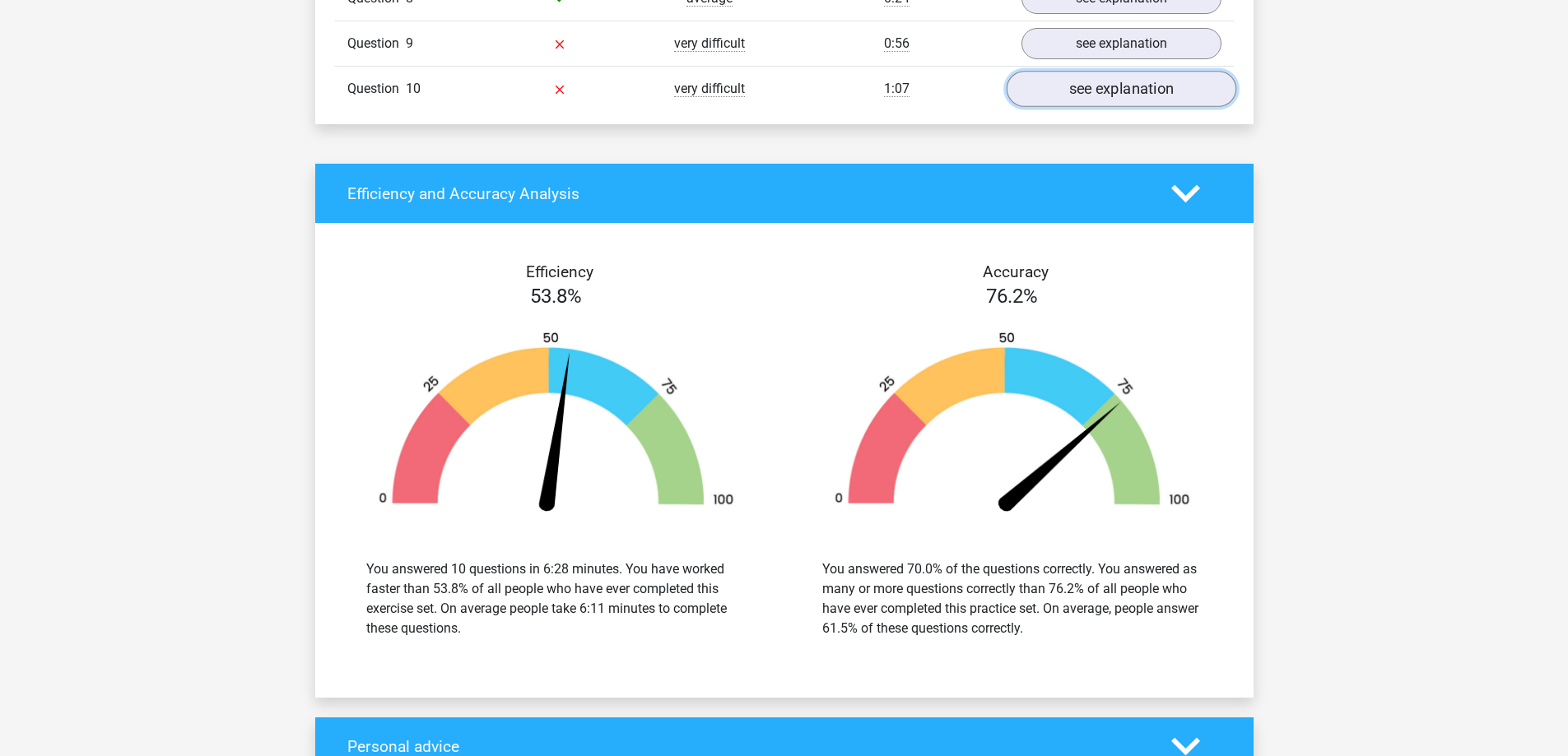
click at [1087, 105] on link "see explanation" at bounding box center [1121, 89] width 230 height 36
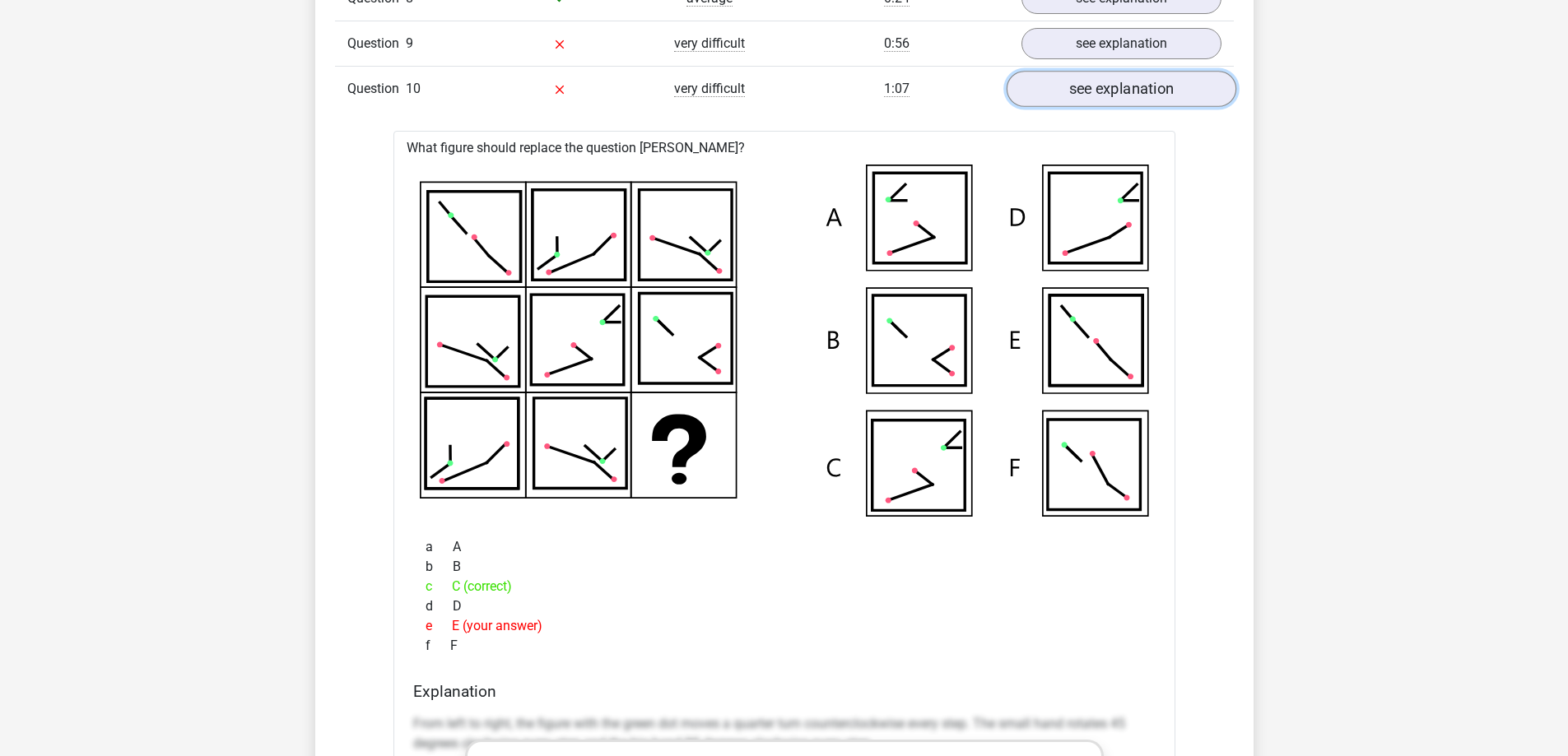
click at [1087, 95] on link "see explanation" at bounding box center [1121, 89] width 230 height 36
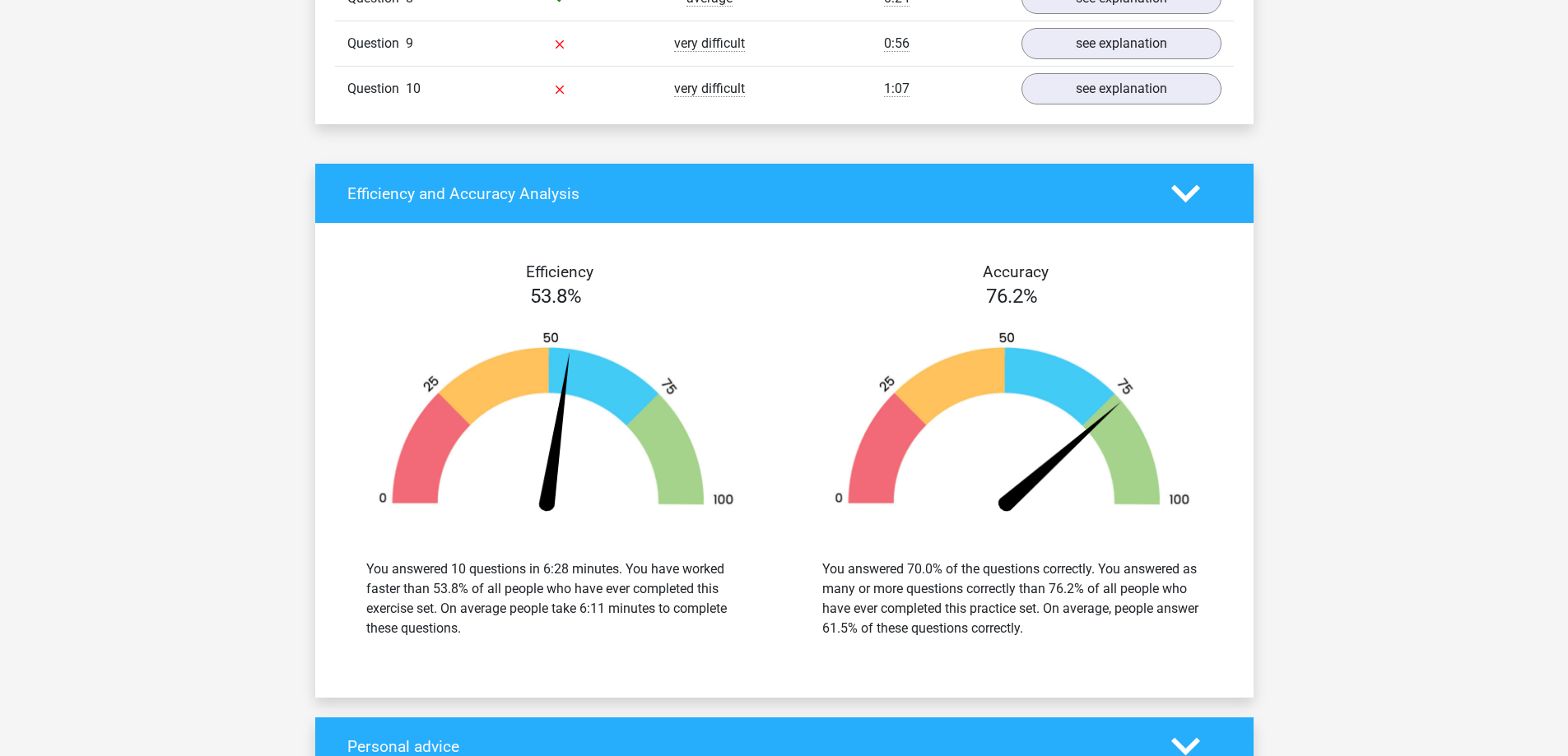
click at [1177, 195] on polygon at bounding box center [1186, 193] width 29 height 18
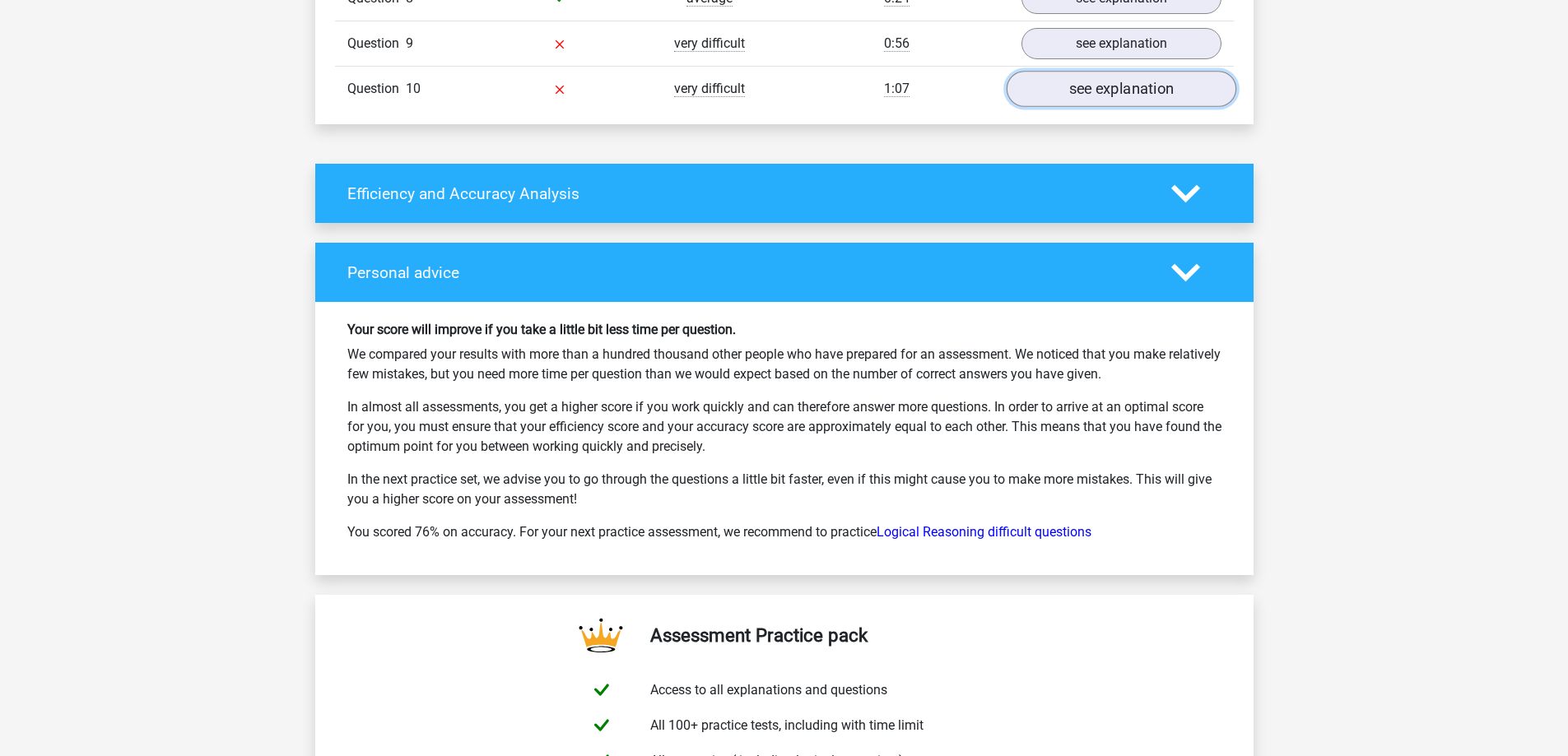
click at [1103, 77] on link "see explanation" at bounding box center [1121, 89] width 230 height 36
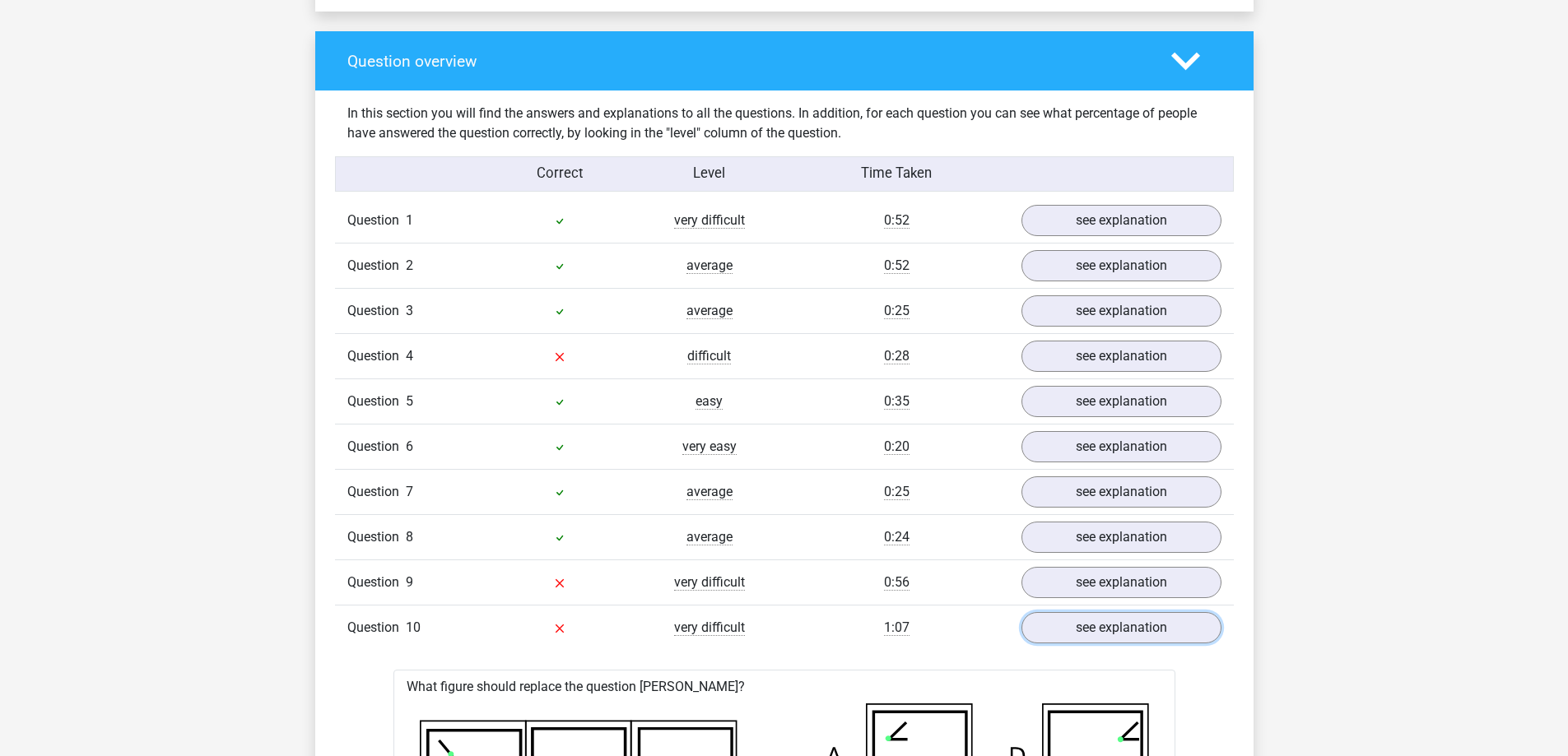
scroll to position [1152, 0]
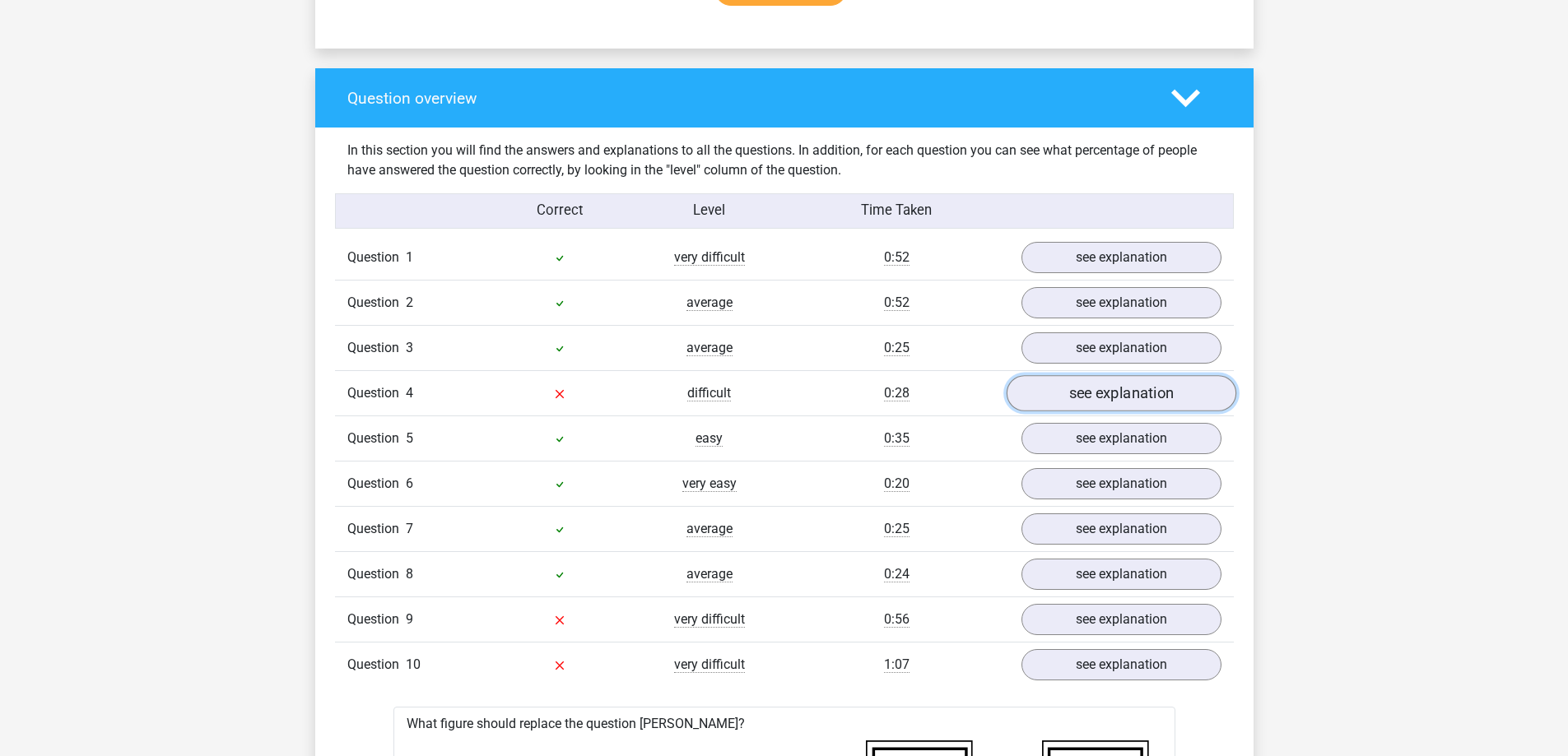
click at [1068, 386] on link "see explanation" at bounding box center [1121, 394] width 230 height 36
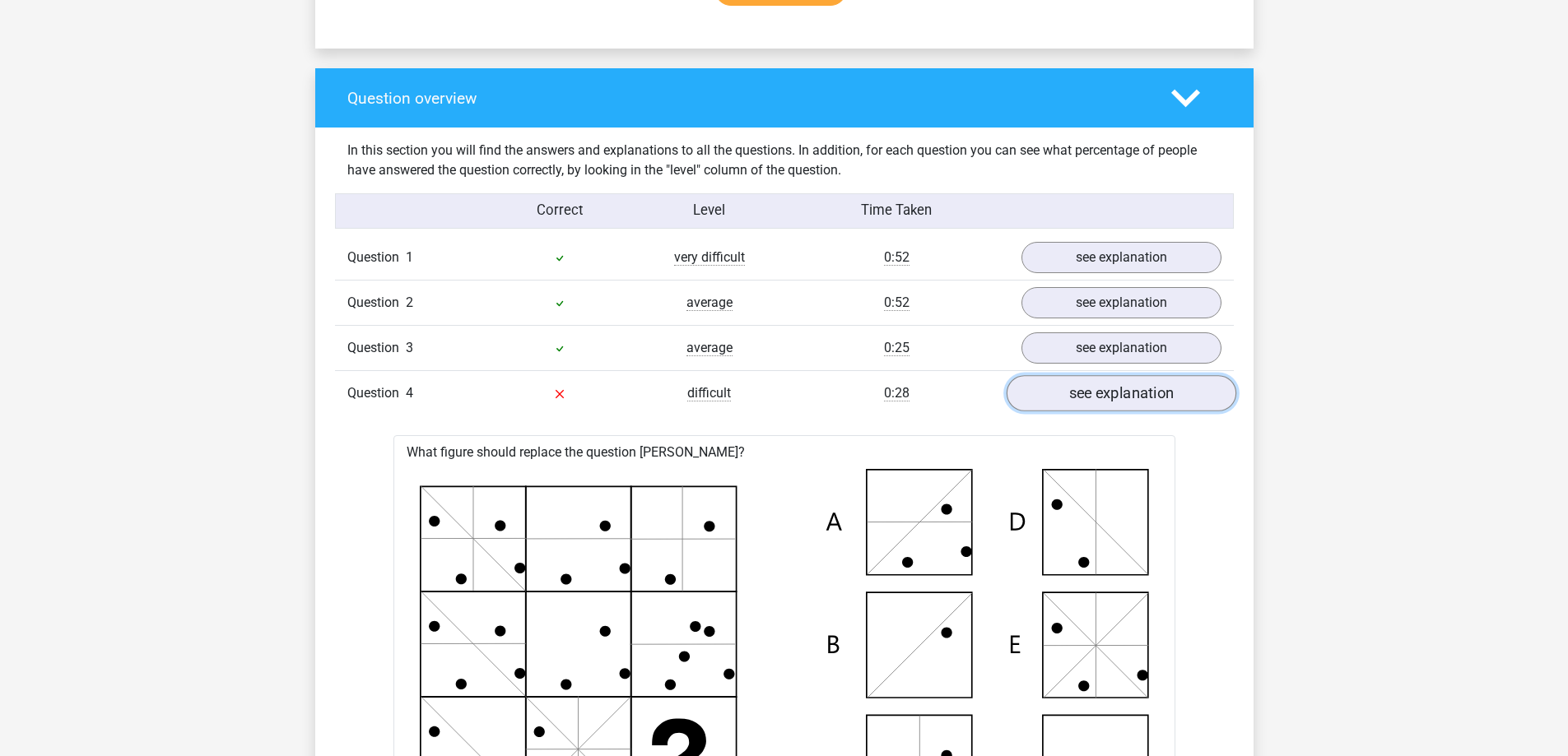
click at [1068, 386] on link "see explanation" at bounding box center [1121, 394] width 230 height 36
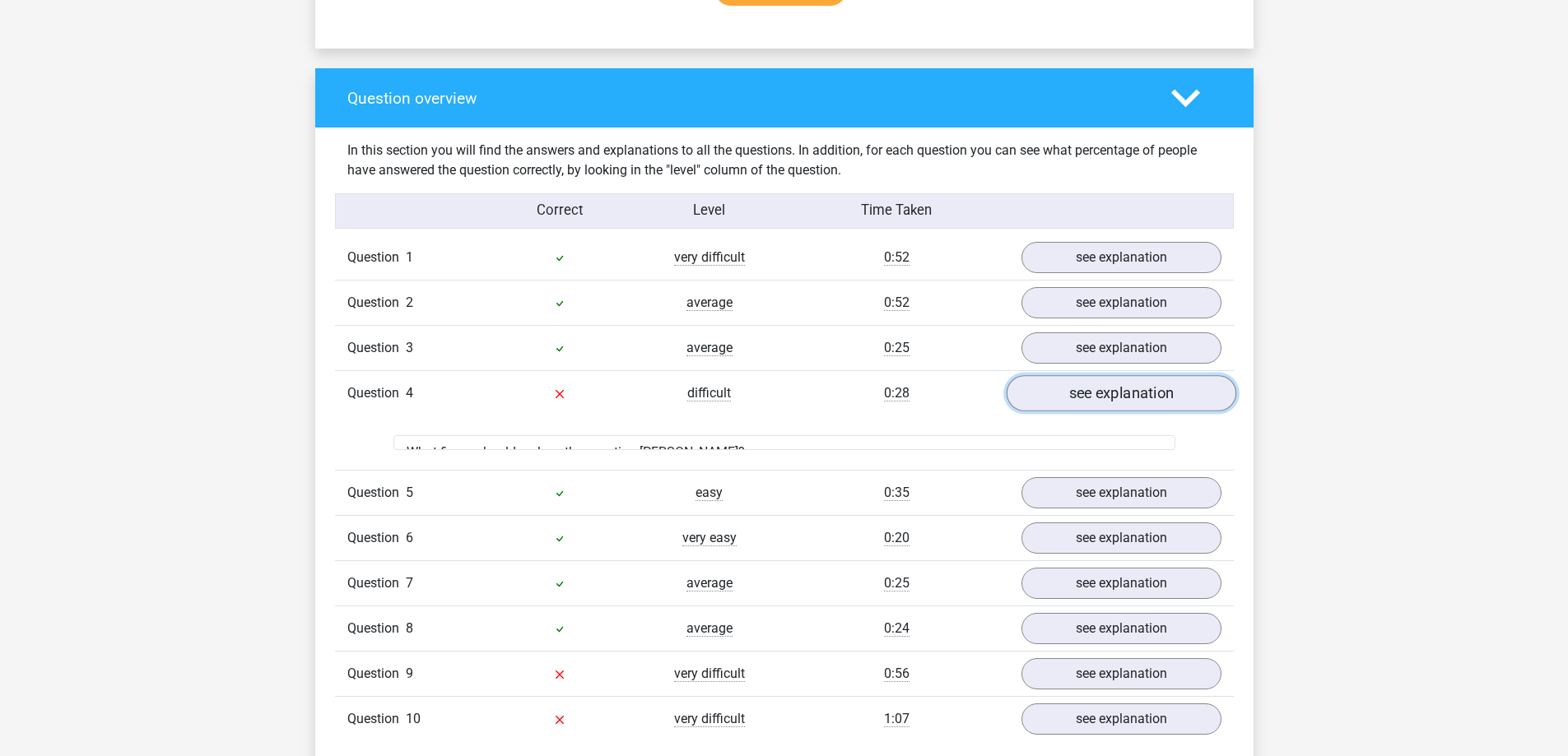
scroll to position [1481, 0]
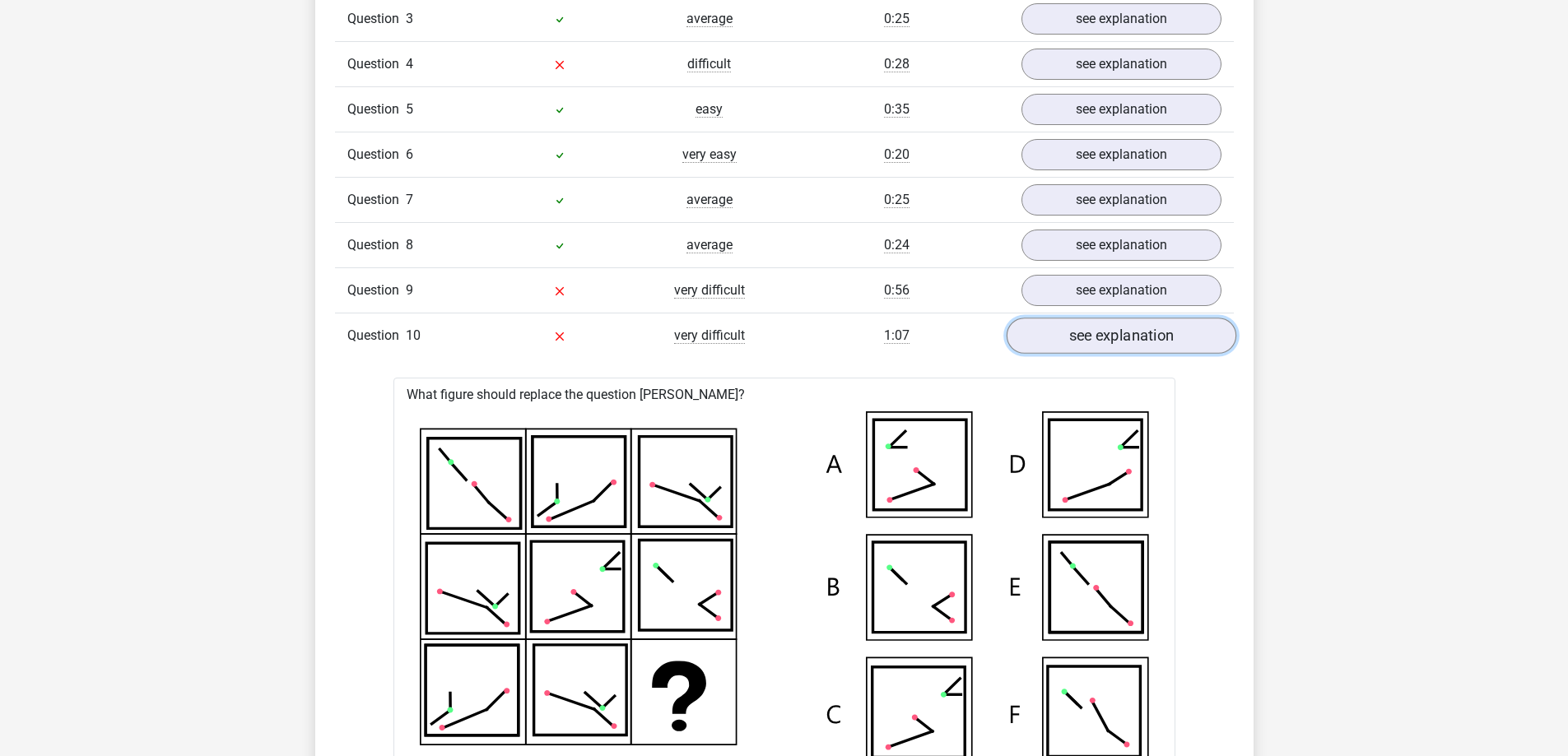
click at [1052, 351] on link "see explanation" at bounding box center [1121, 336] width 230 height 36
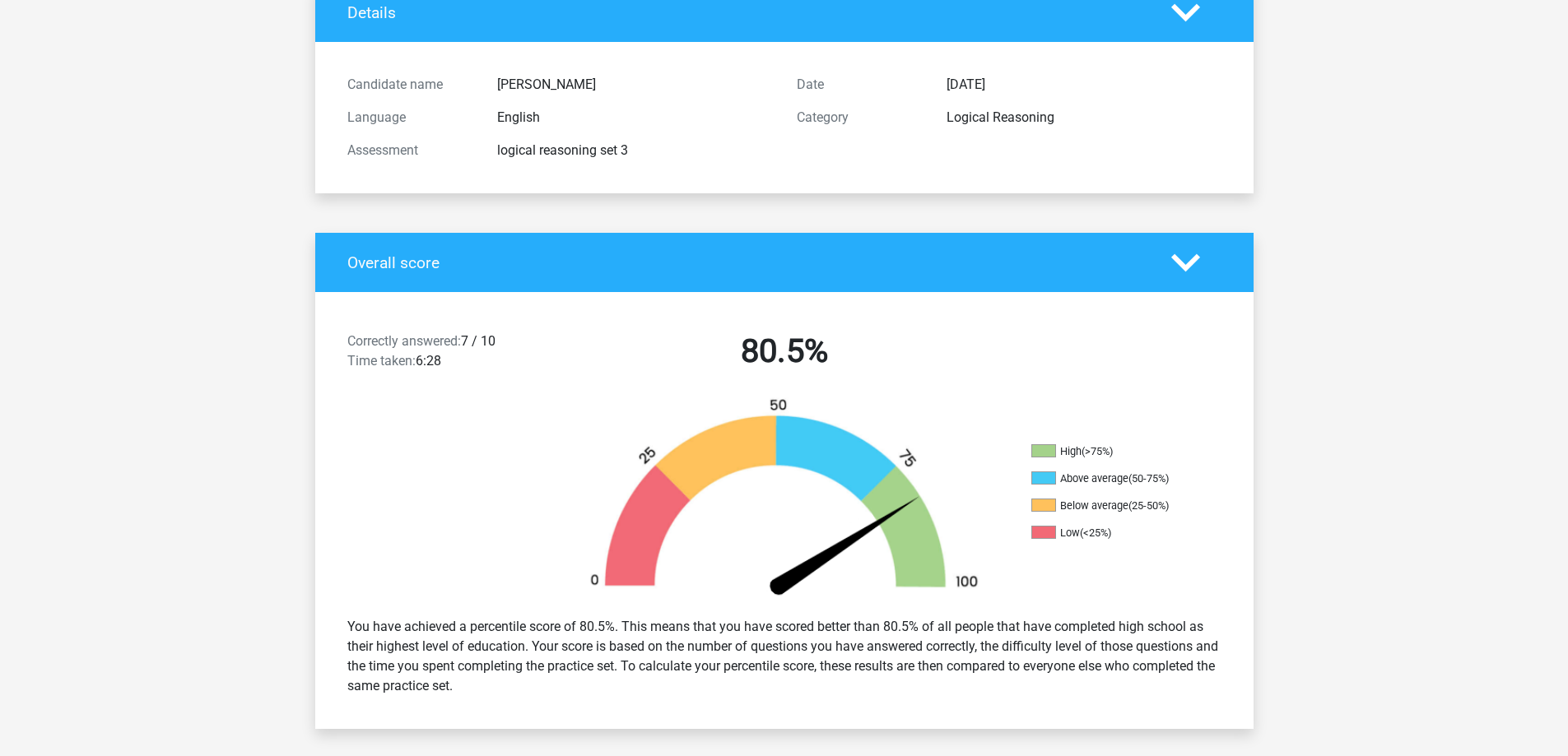
scroll to position [0, 0]
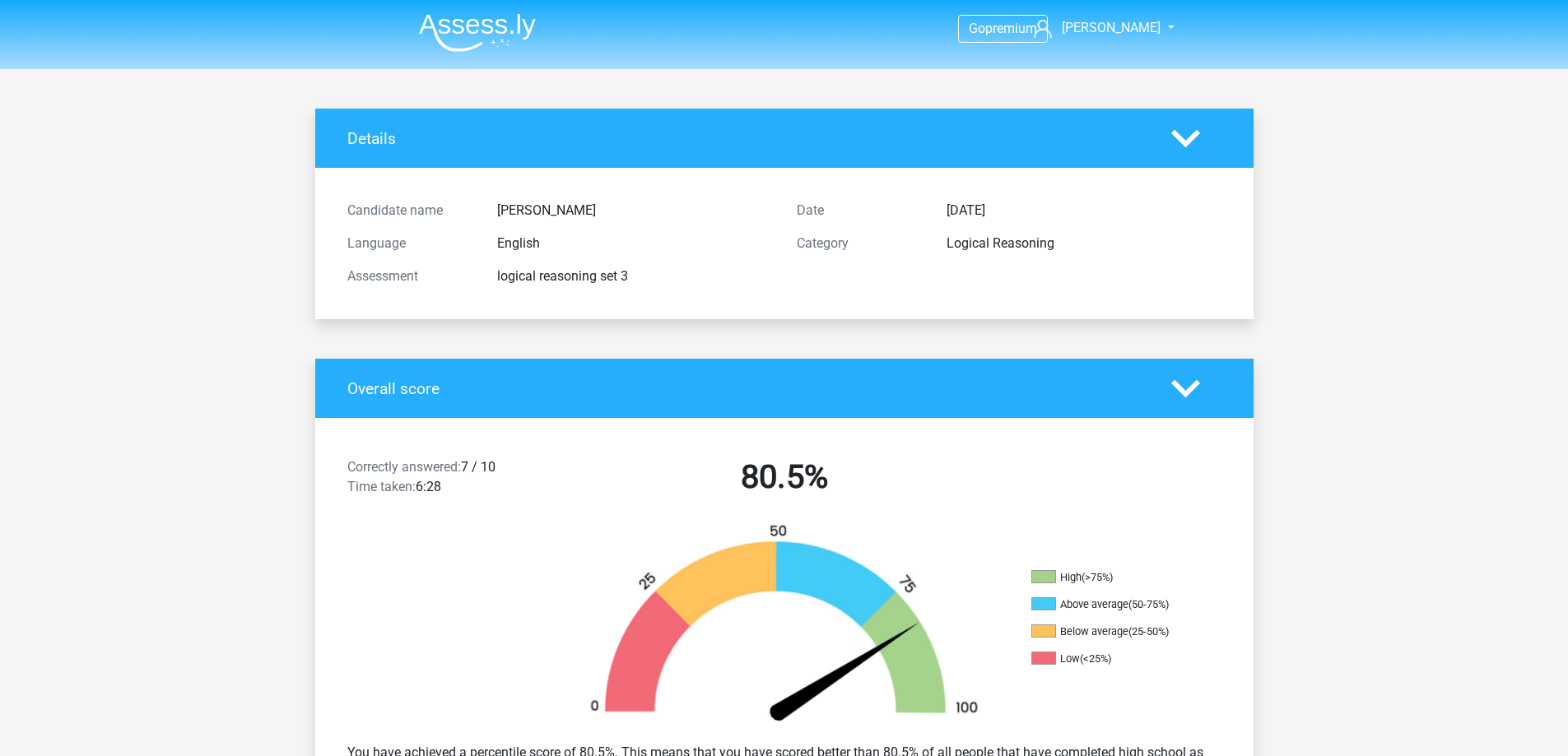
drag, startPoint x: 554, startPoint y: 279, endPoint x: 654, endPoint y: 262, distance: 101.4
click at [654, 262] on div "Assessment logical reasoning set 3" at bounding box center [560, 276] width 449 height 33
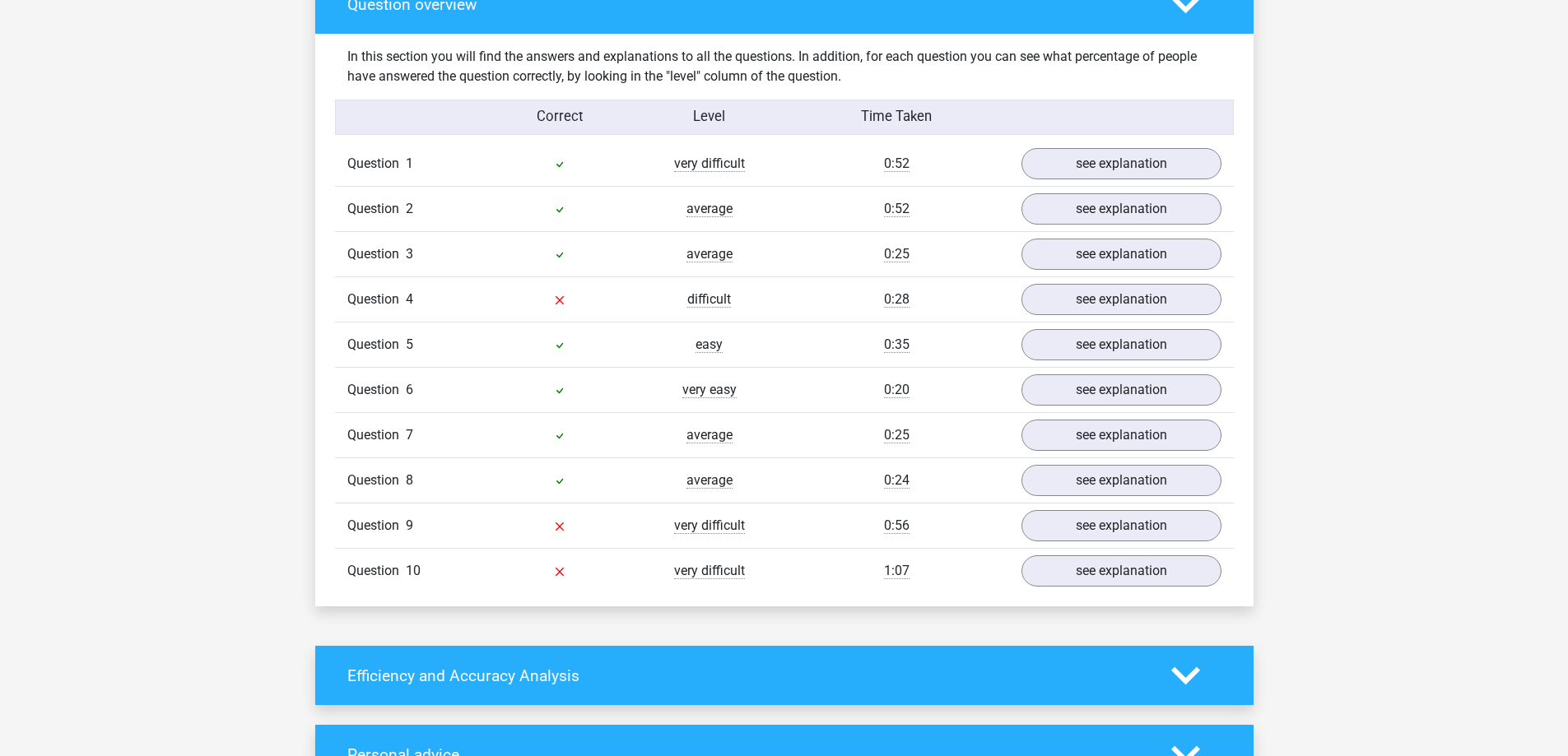
scroll to position [1316, 0]
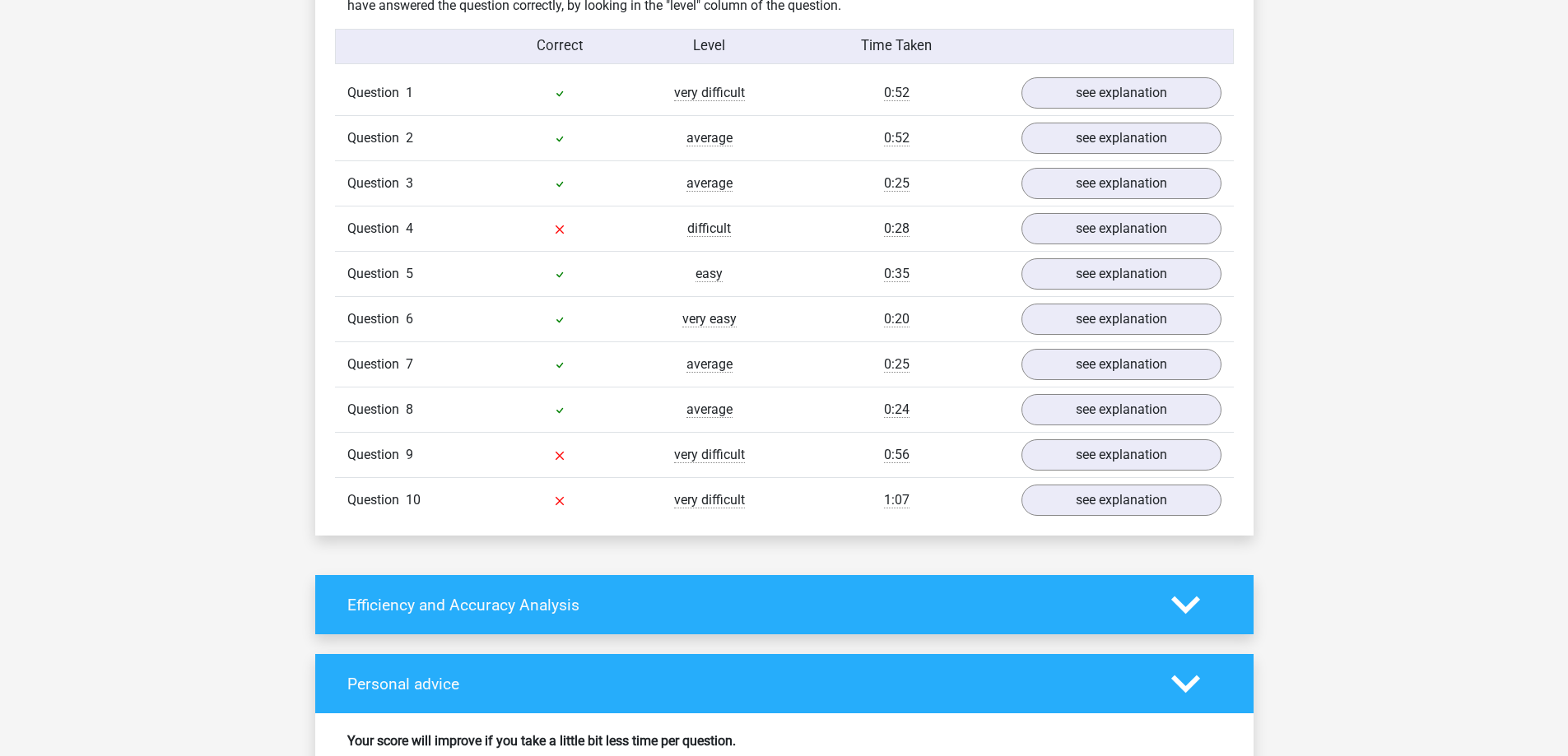
click at [638, 501] on div "very difficult" at bounding box center [709, 500] width 149 height 19
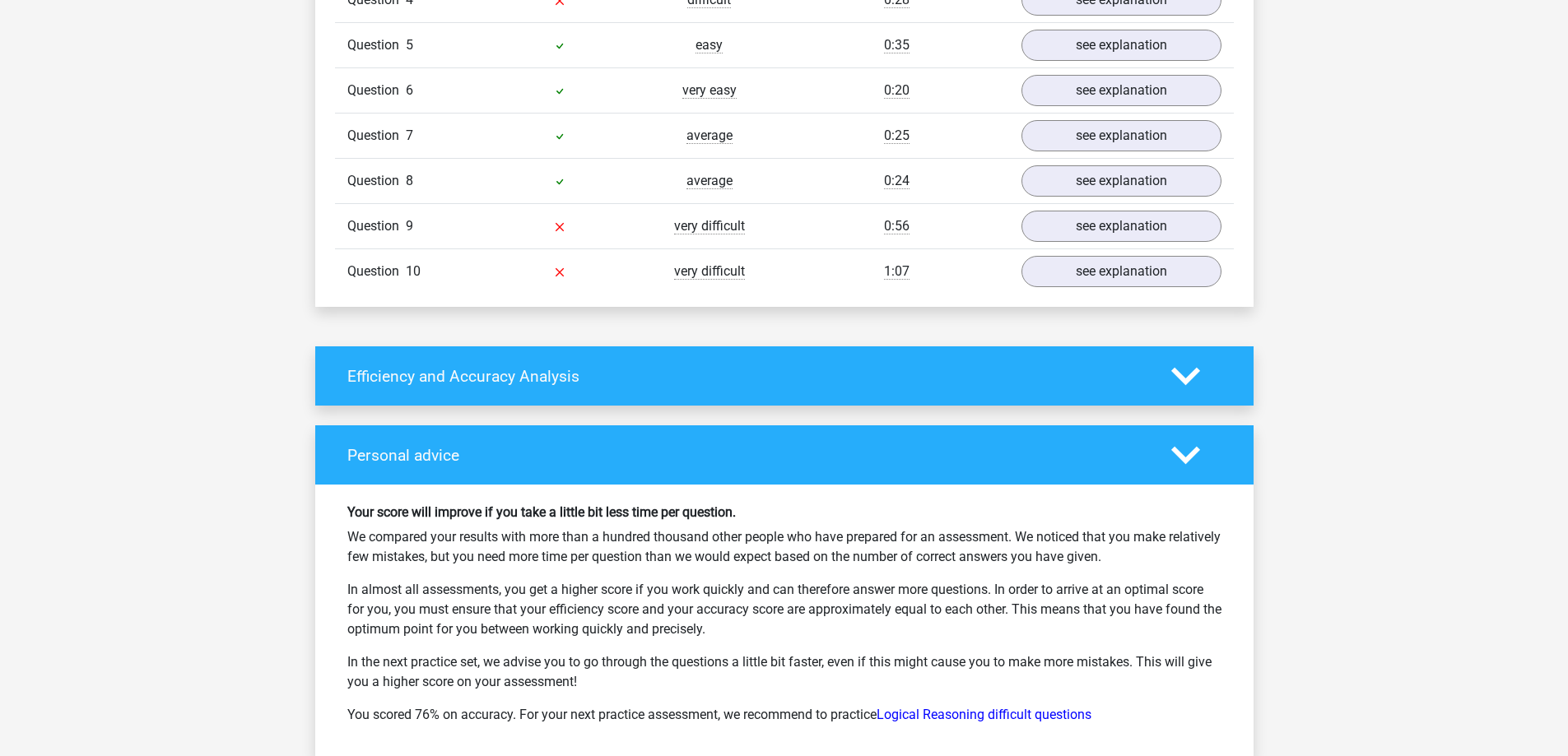
scroll to position [1563, 0]
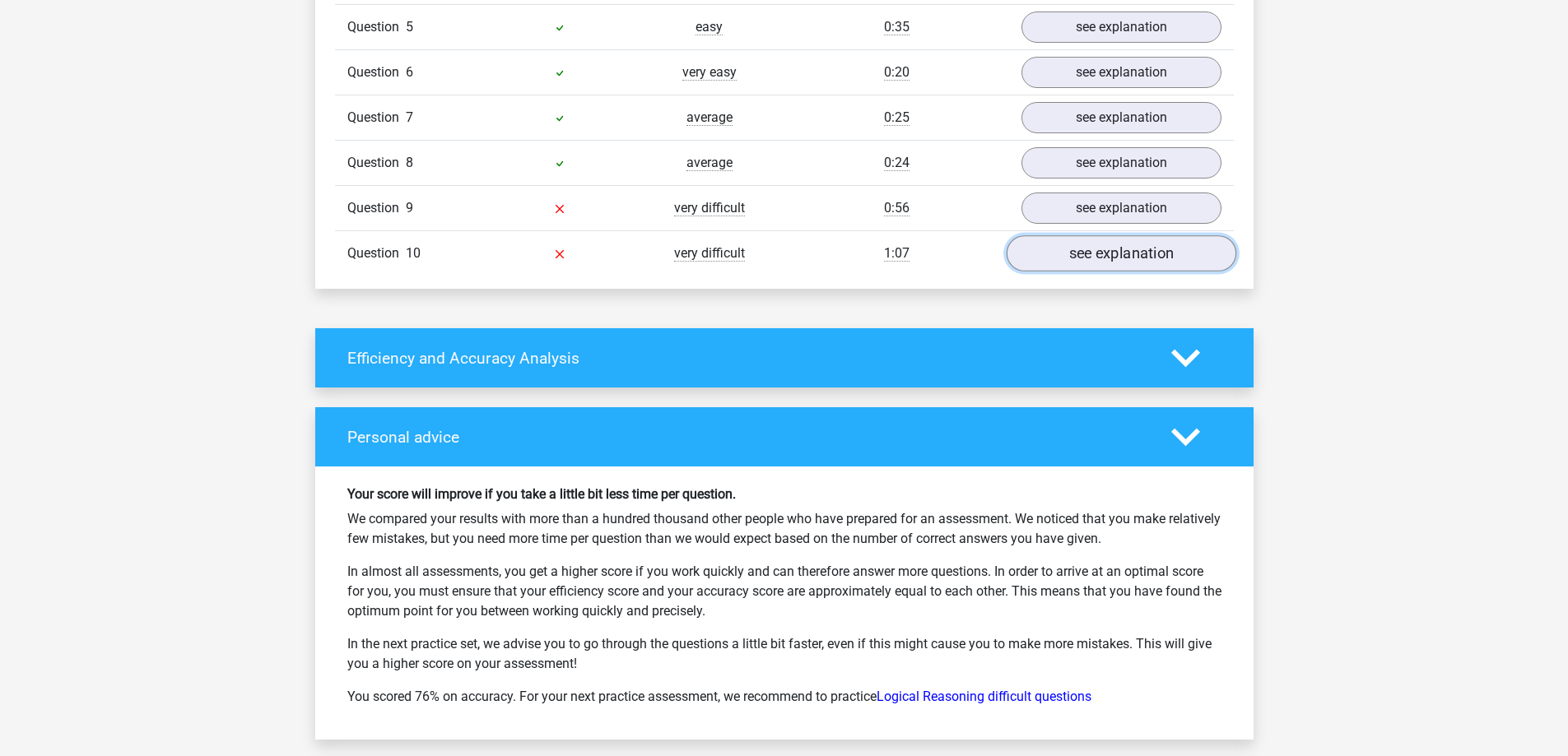
click at [1149, 251] on link "see explanation" at bounding box center [1121, 254] width 230 height 36
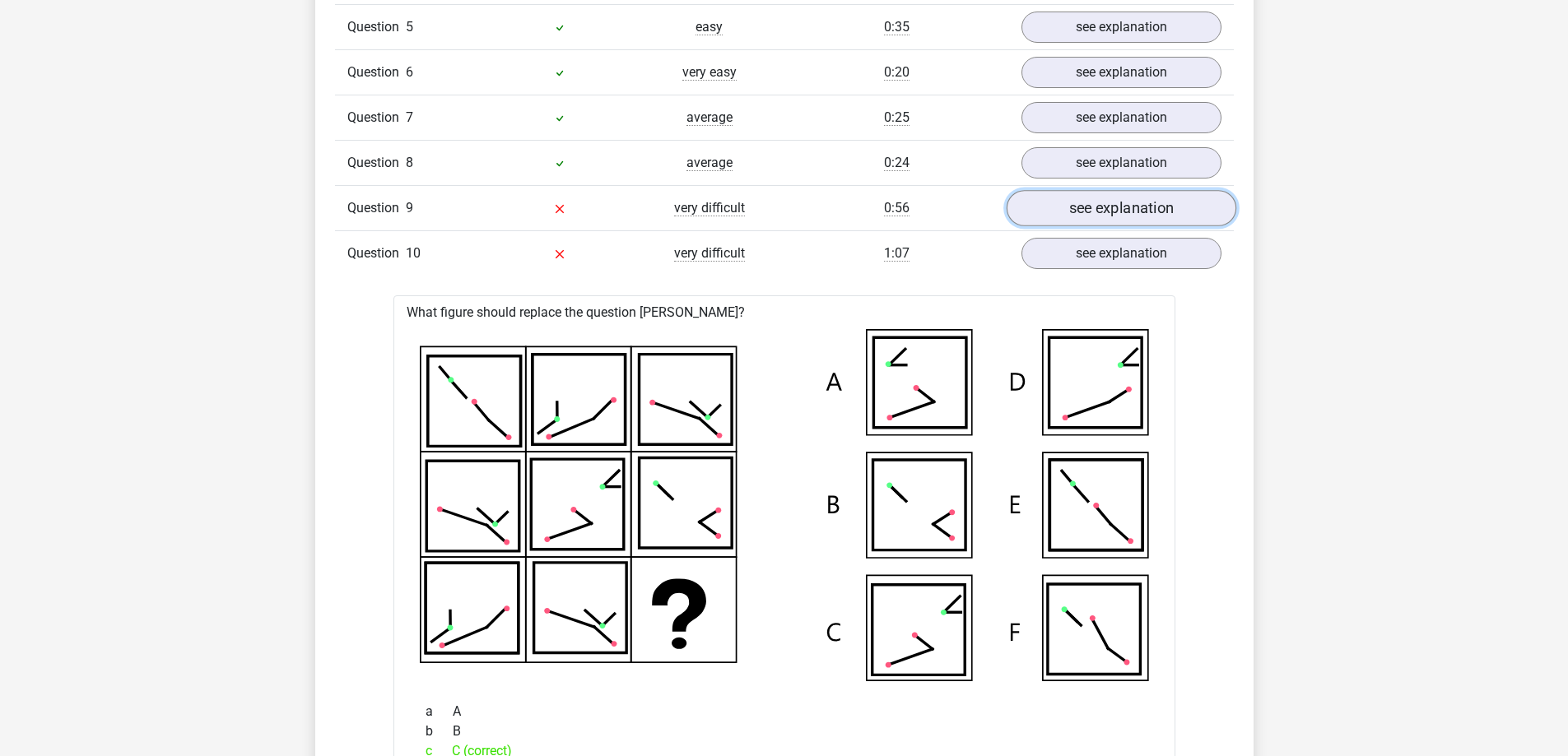
click at [1104, 222] on link "see explanation" at bounding box center [1121, 208] width 230 height 36
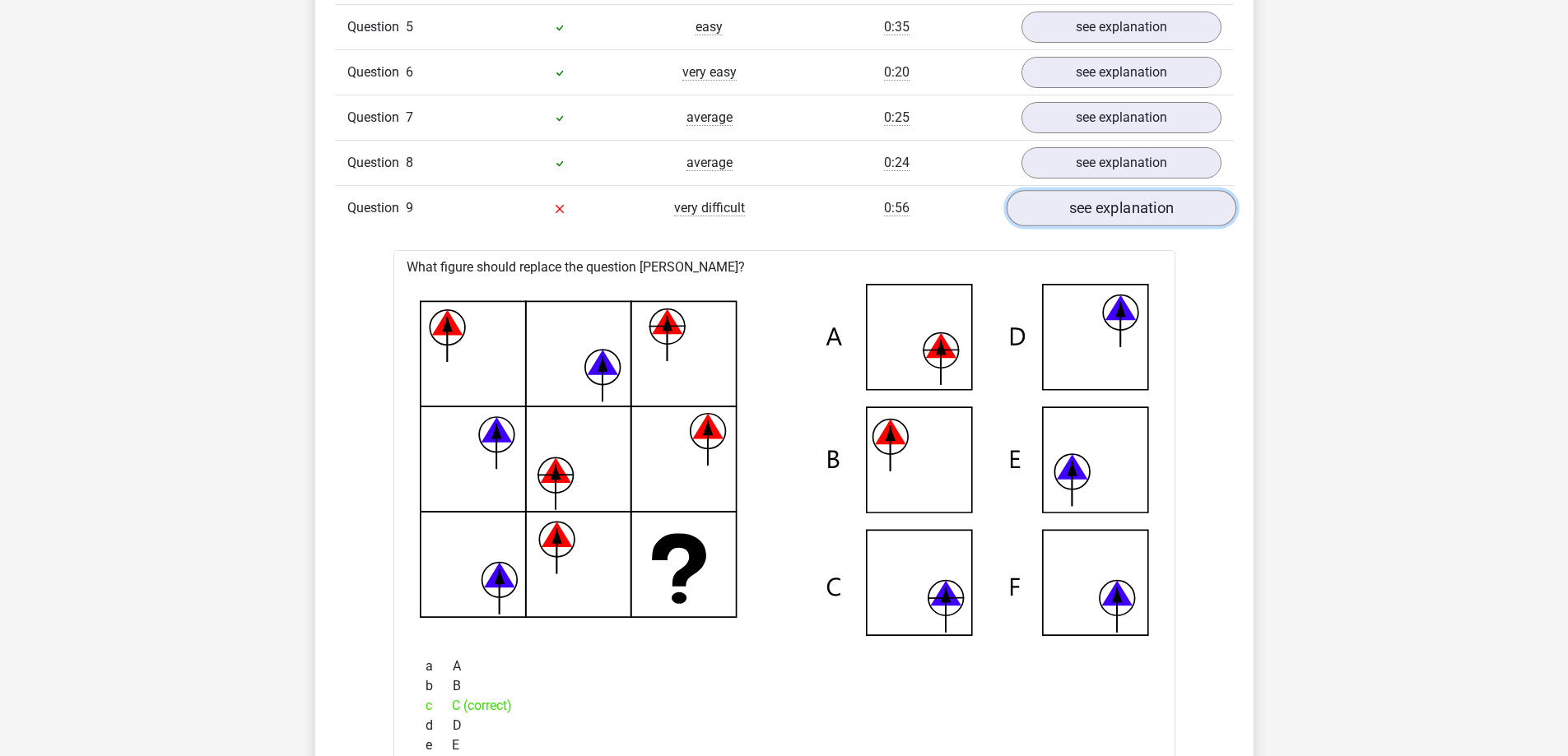
click at [1099, 218] on link "see explanation" at bounding box center [1121, 208] width 230 height 36
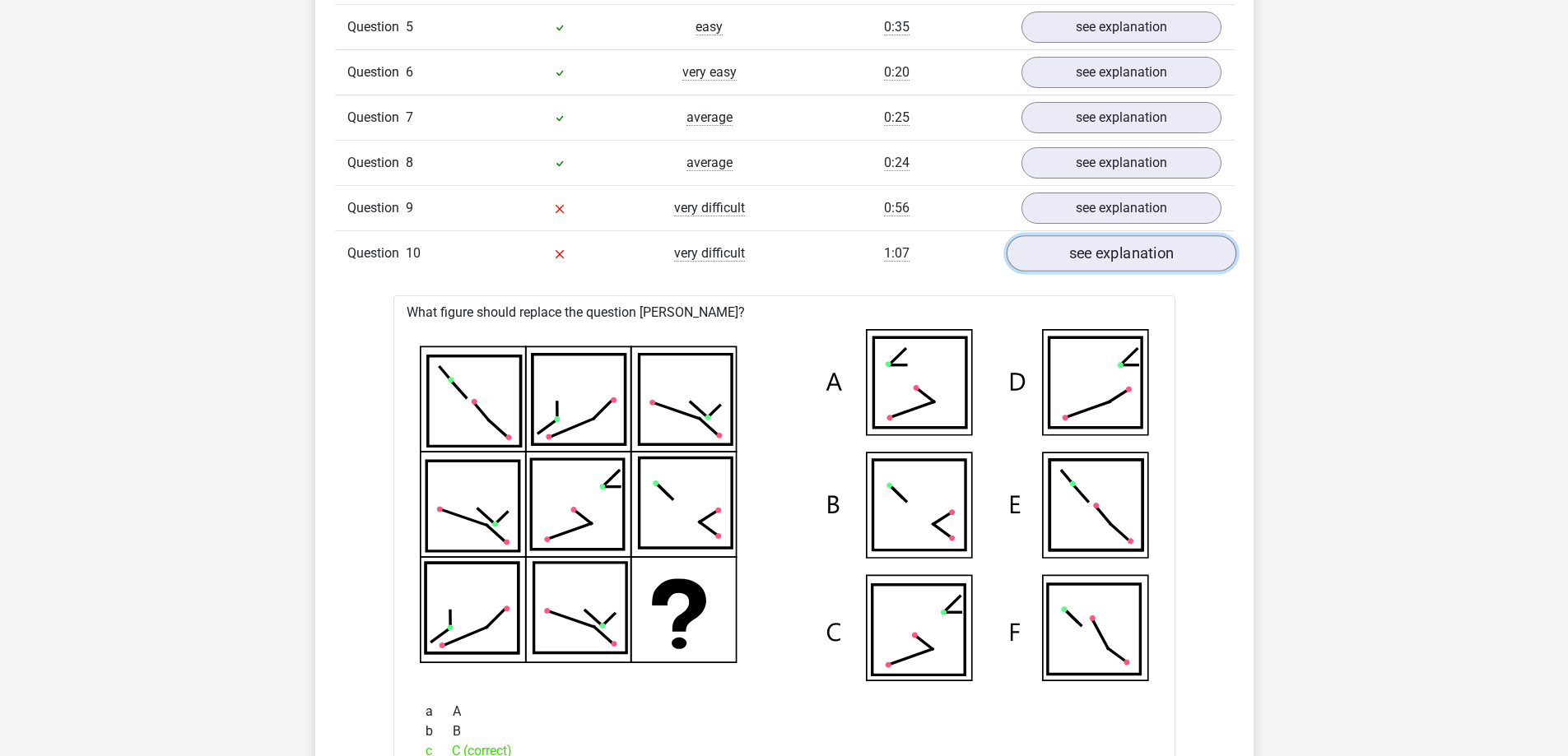
click at [1107, 267] on link "see explanation" at bounding box center [1121, 254] width 230 height 36
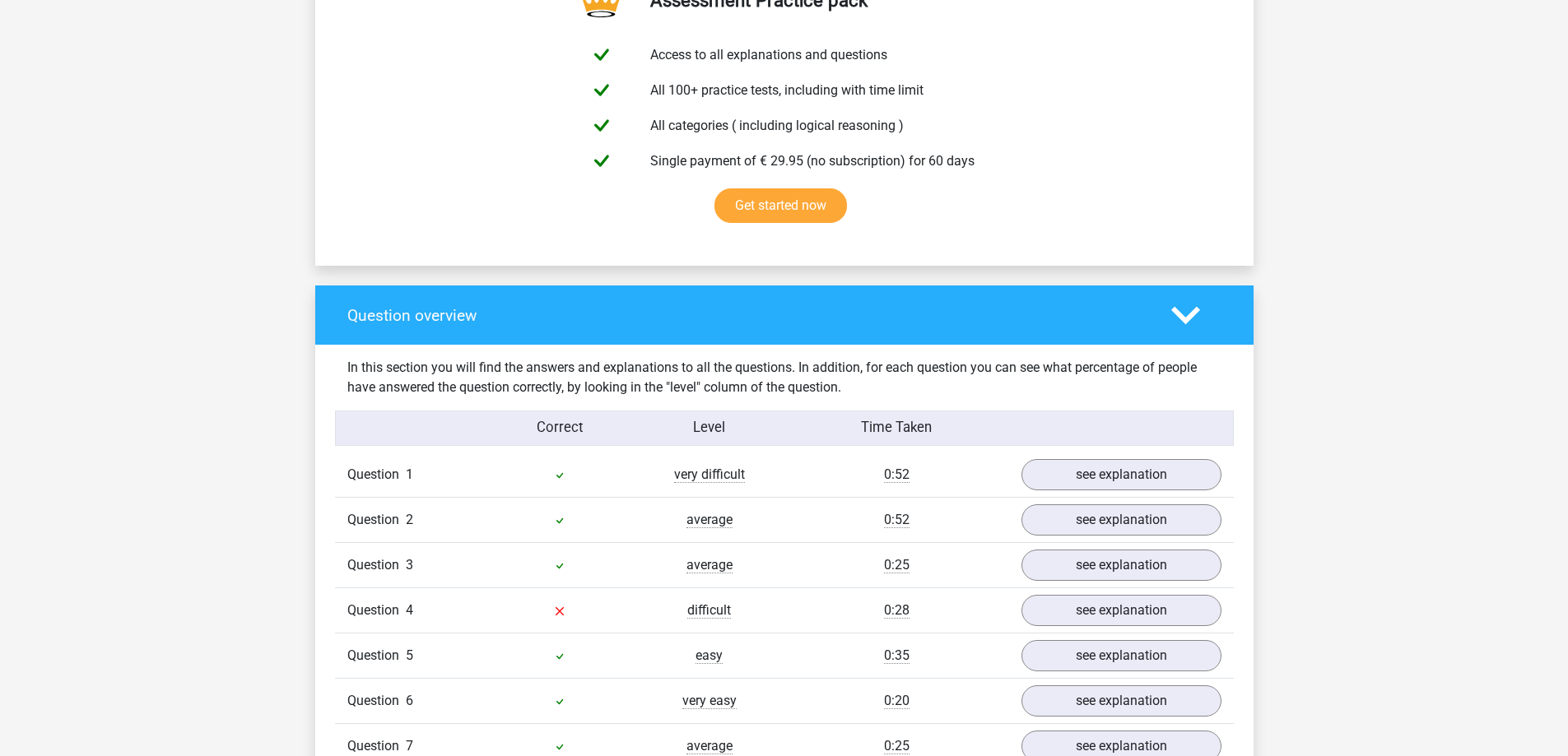
scroll to position [1152, 0]
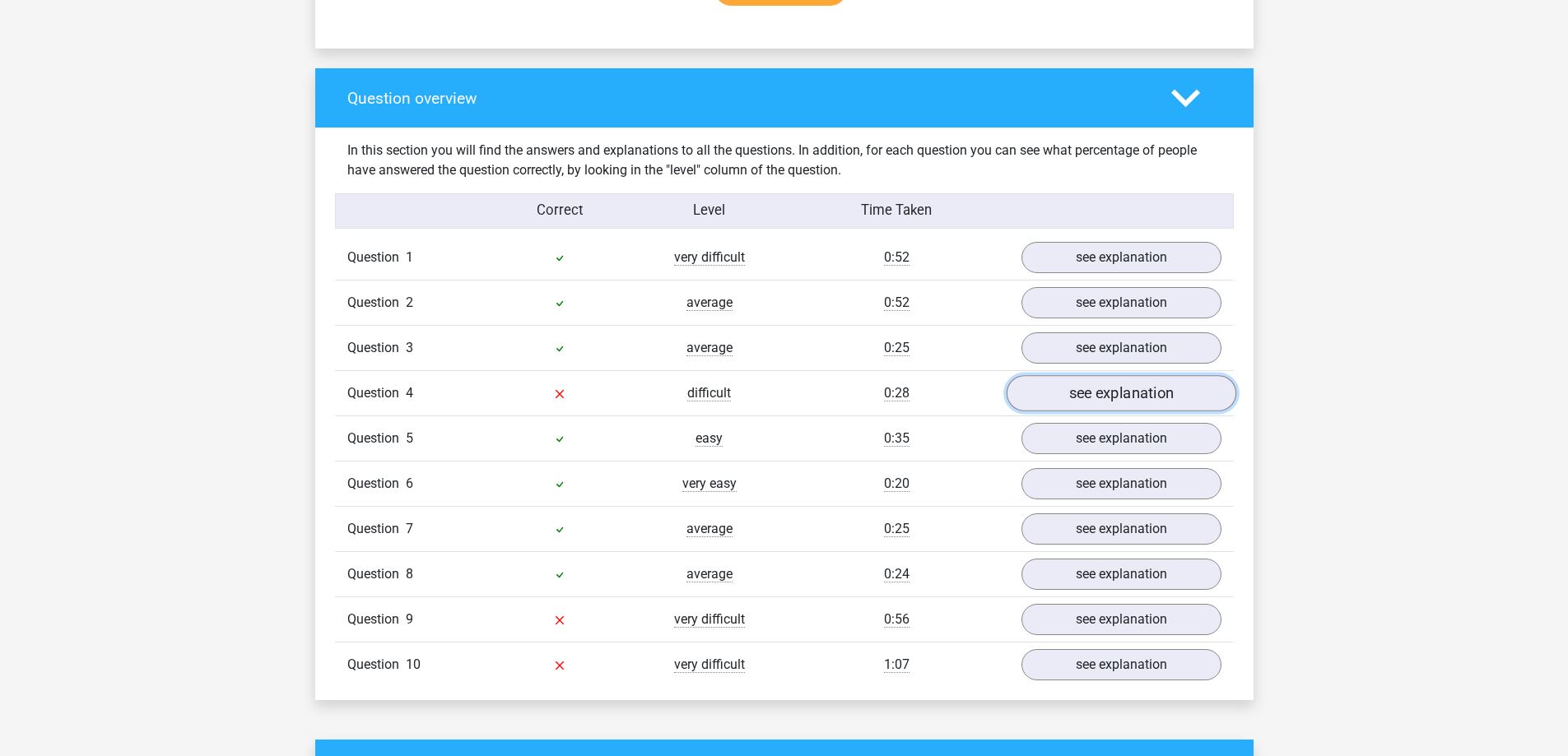
click at [1088, 409] on link "see explanation" at bounding box center [1121, 394] width 230 height 36
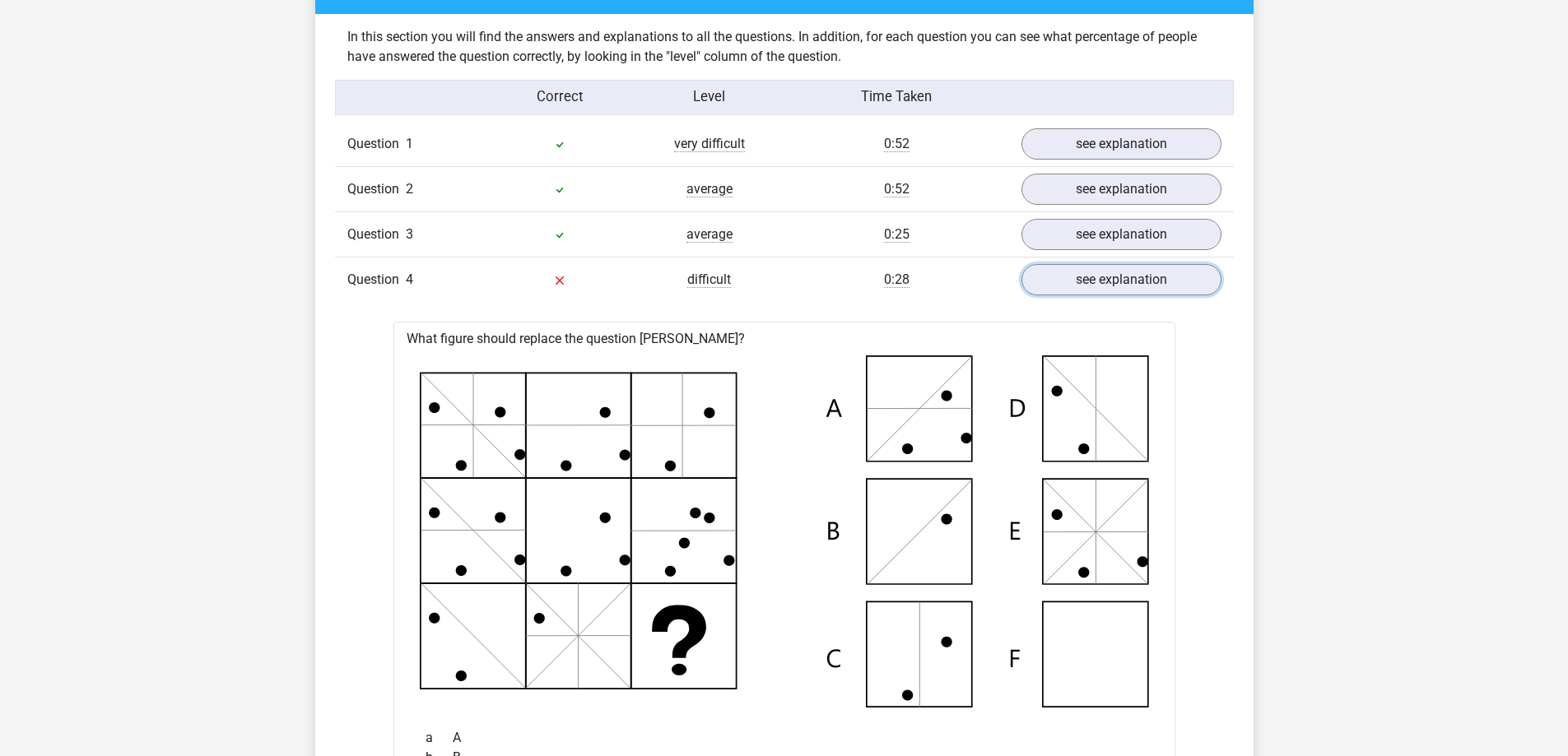
scroll to position [1070, 0]
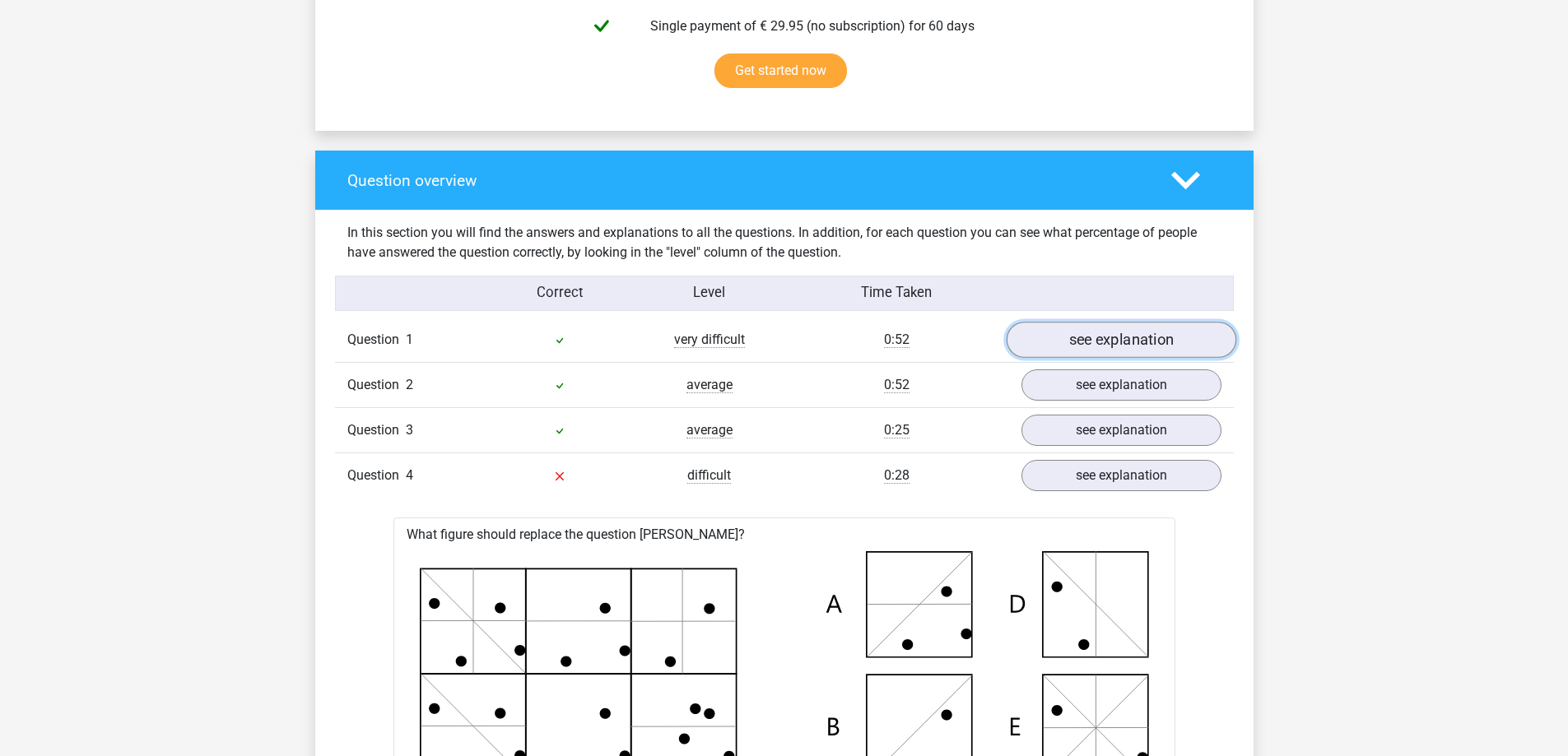
click at [1044, 344] on link "see explanation" at bounding box center [1121, 340] width 230 height 36
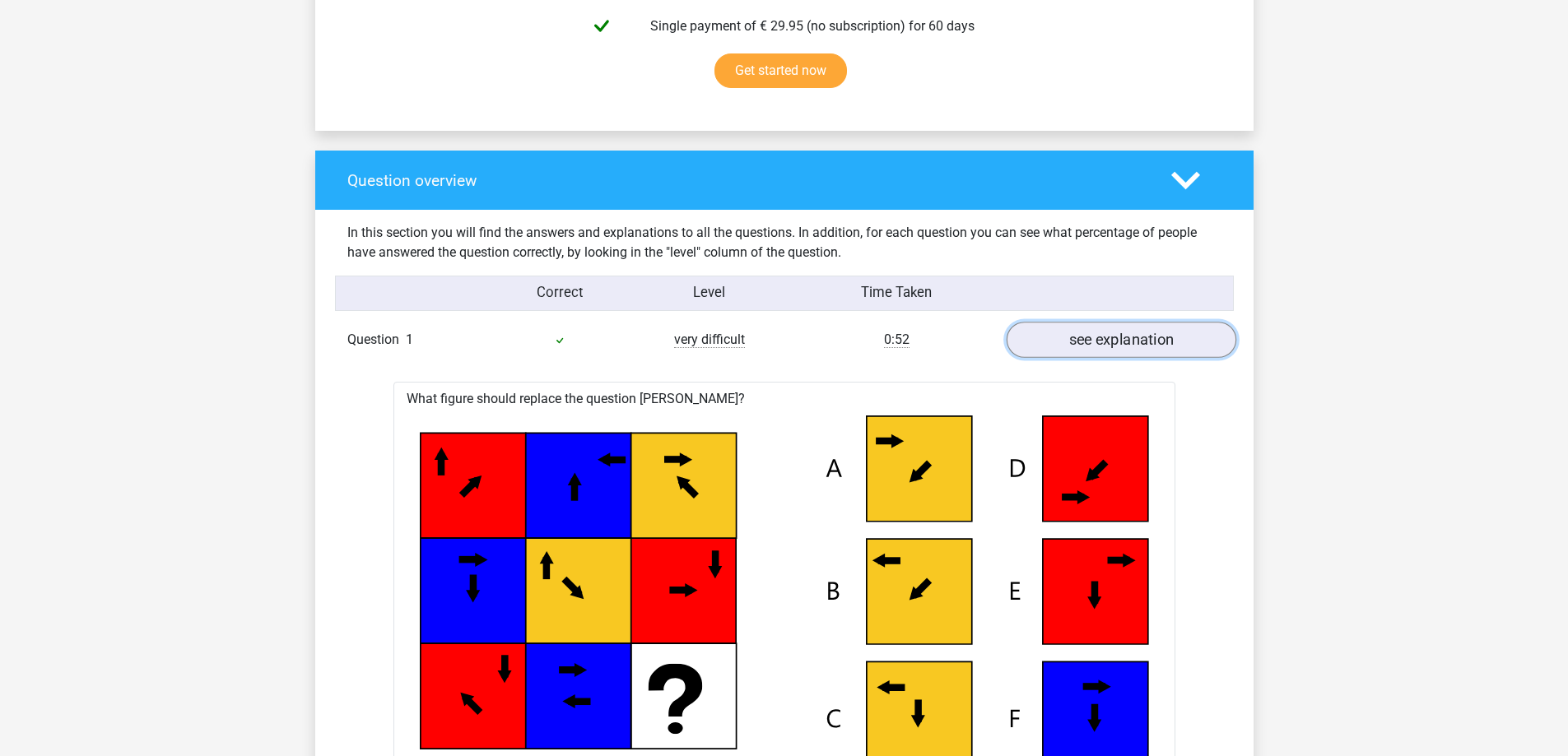
click at [1068, 343] on link "see explanation" at bounding box center [1121, 340] width 230 height 36
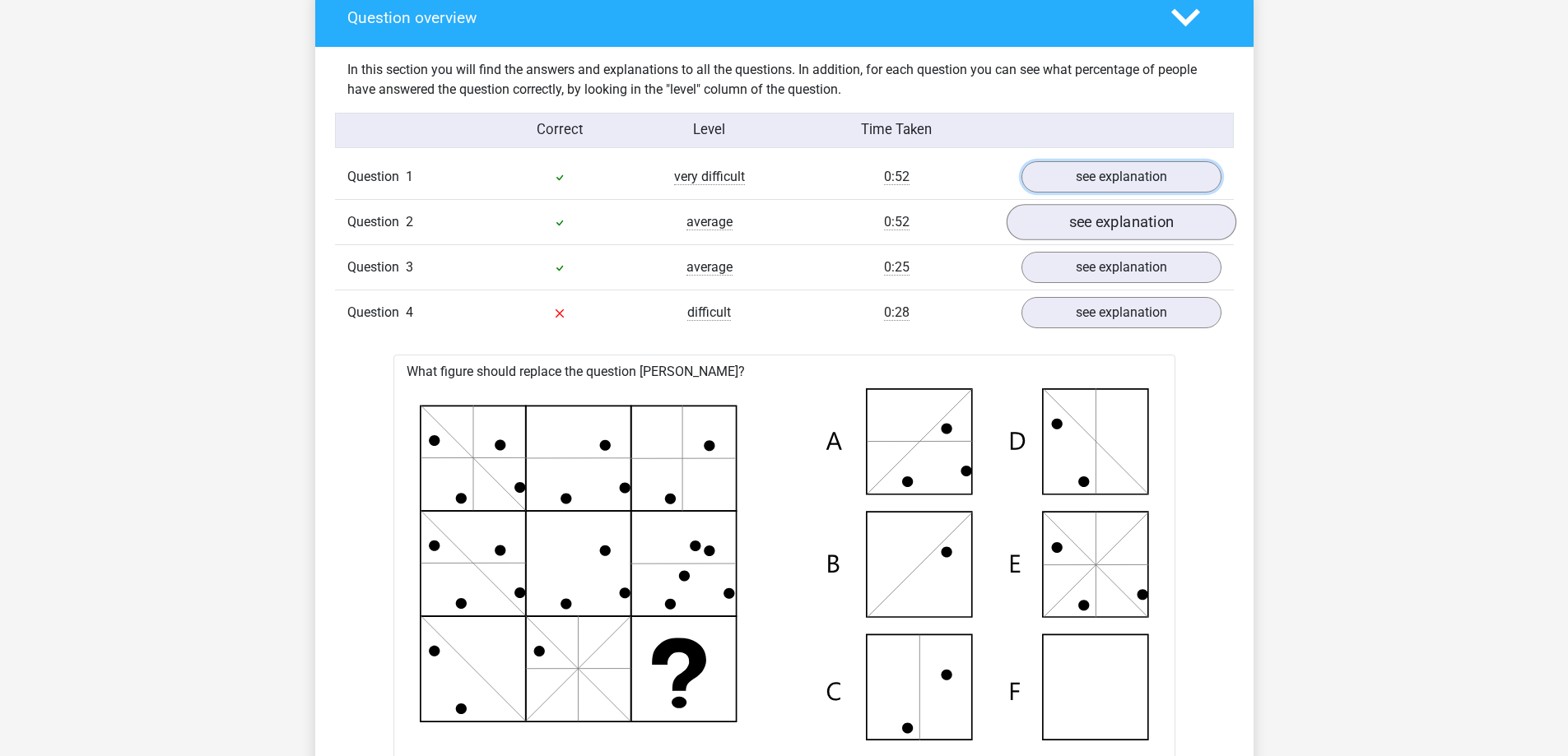
scroll to position [1234, 0]
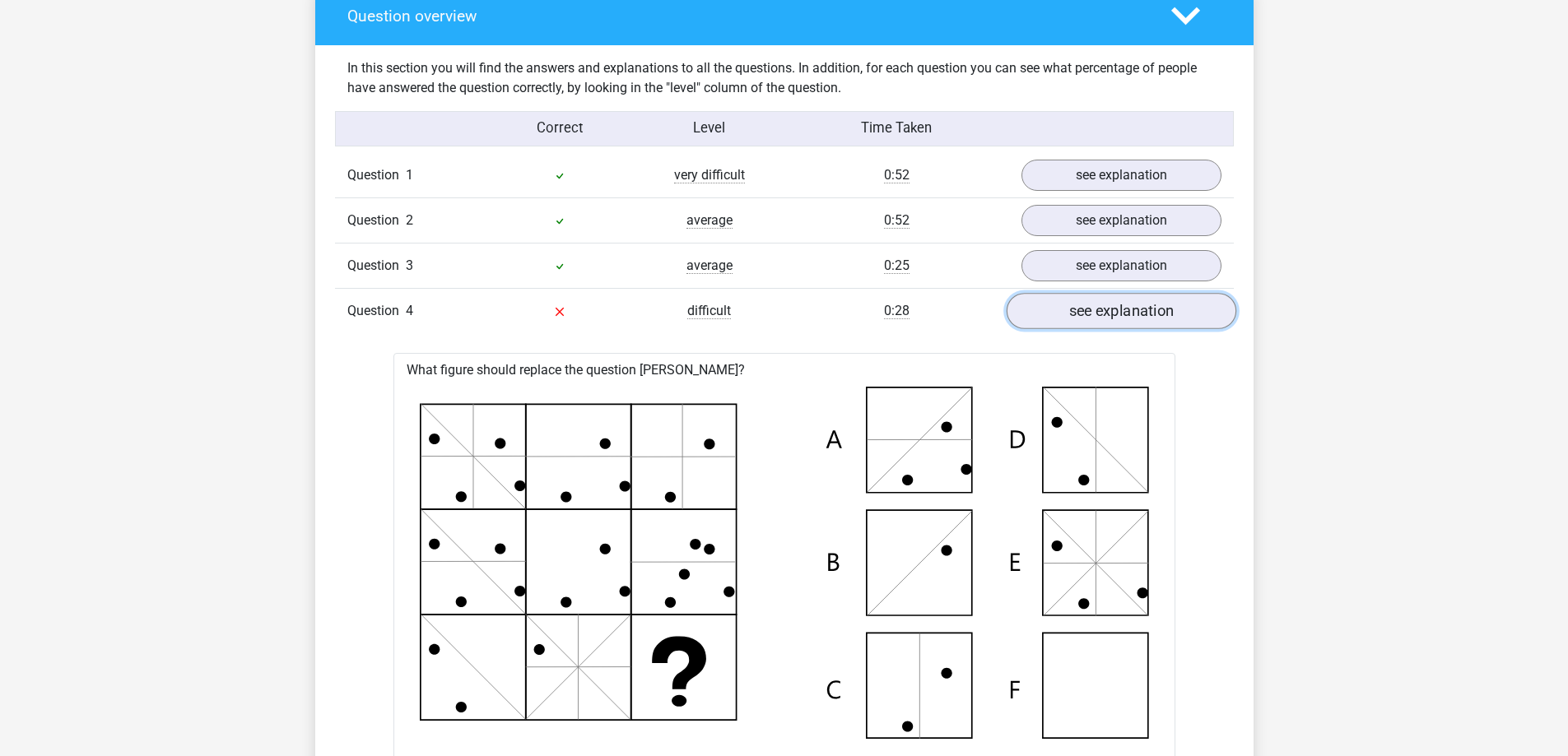
click at [1041, 311] on link "see explanation" at bounding box center [1121, 311] width 230 height 36
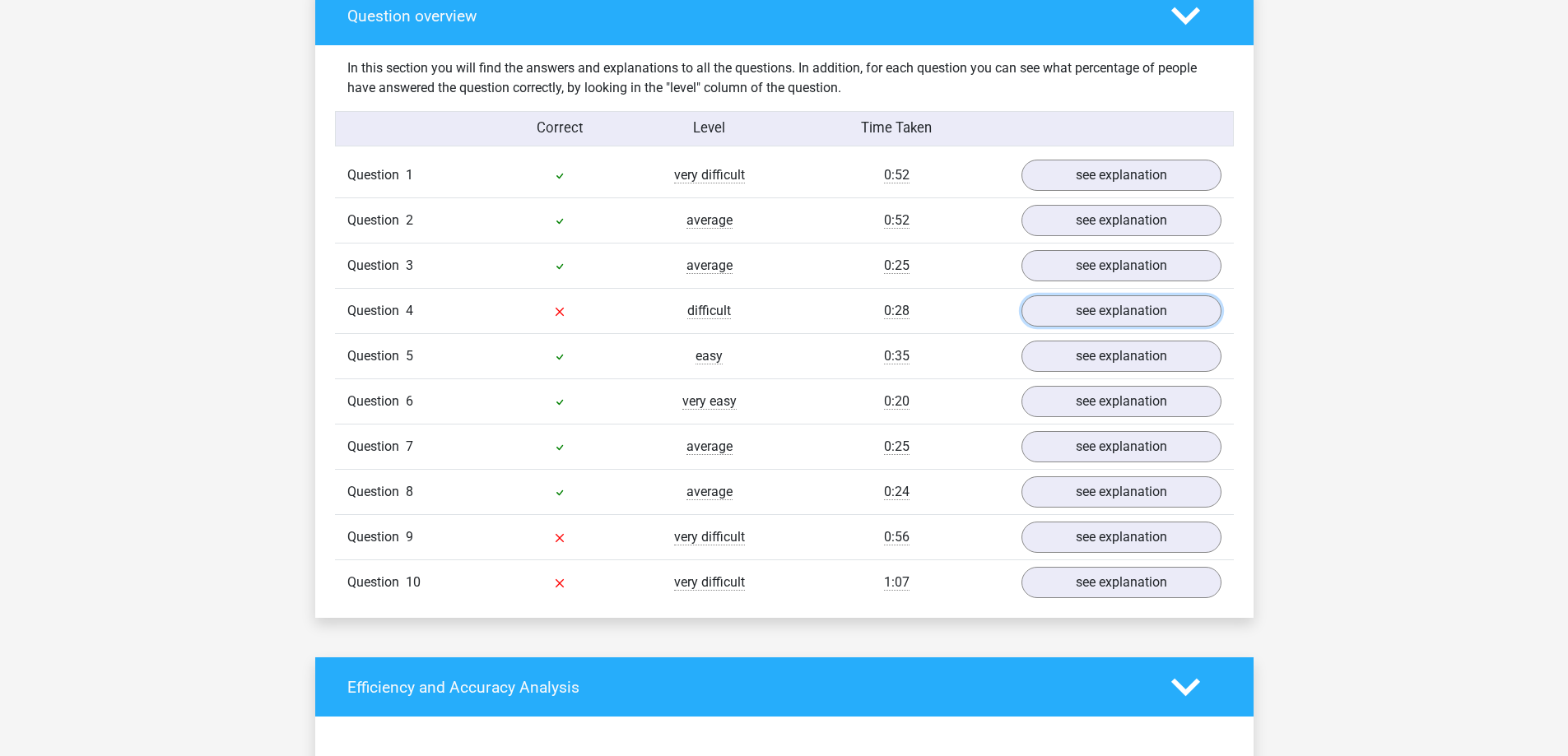
scroll to position [1316, 0]
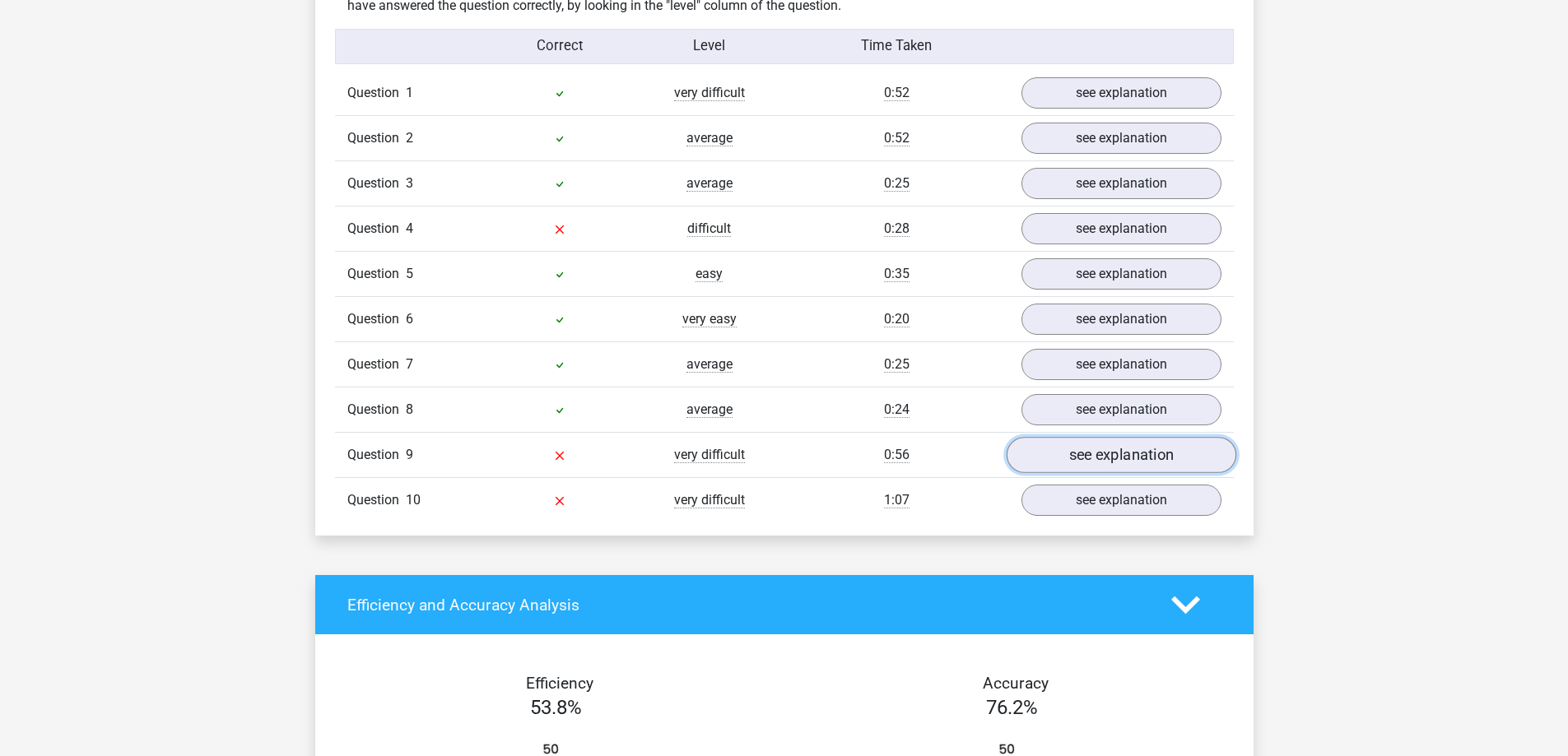
click at [1057, 458] on link "see explanation" at bounding box center [1121, 456] width 230 height 36
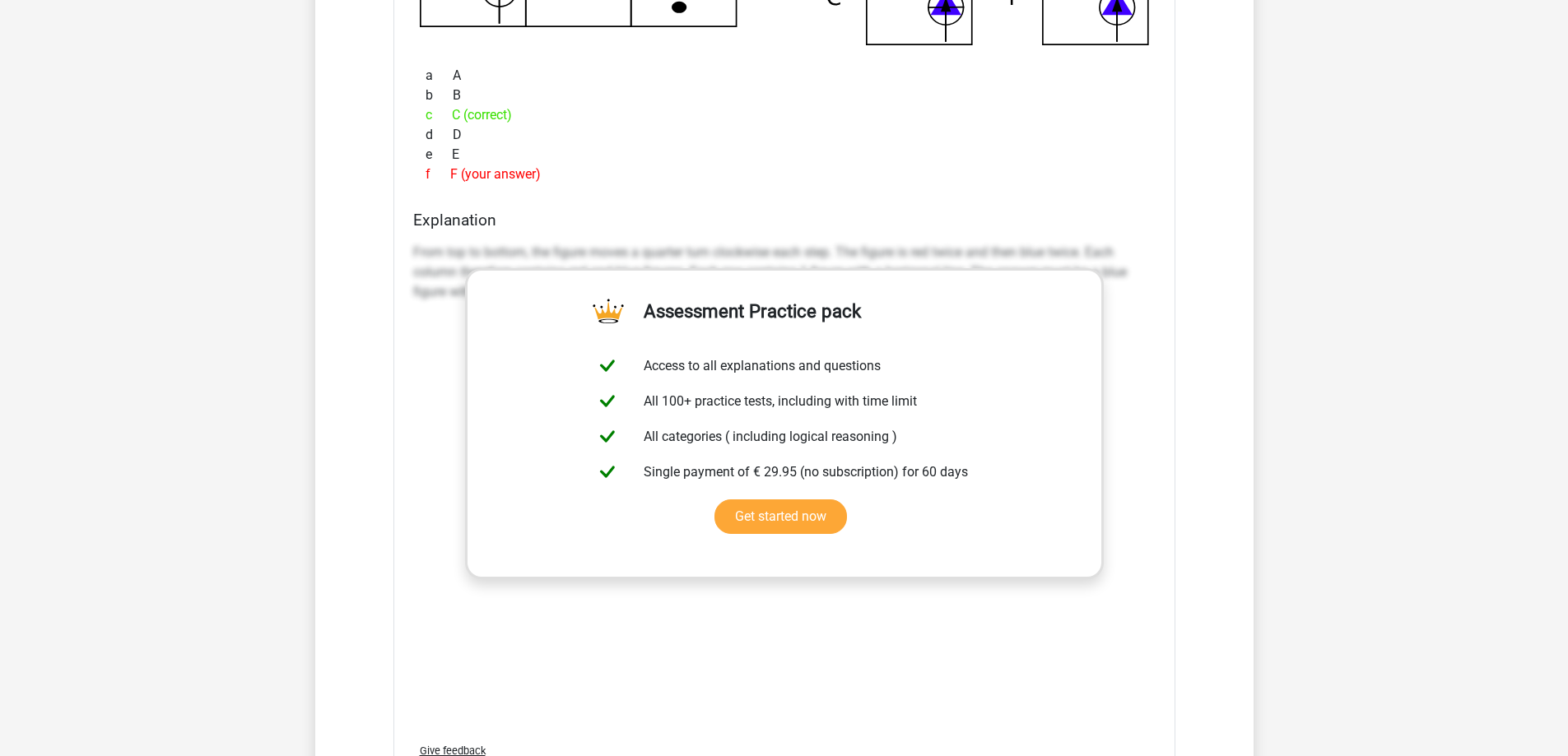
scroll to position [1645, 0]
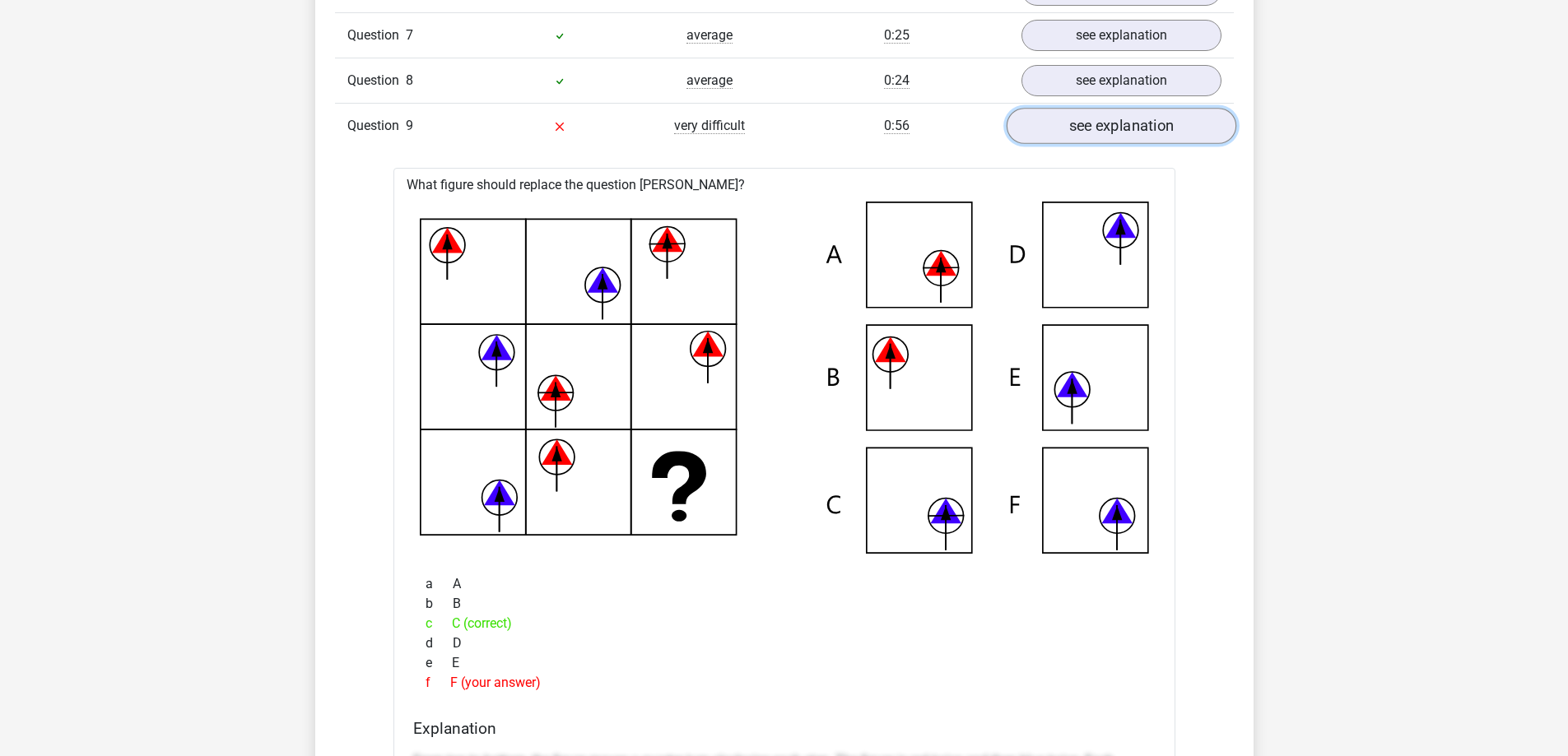
click at [1070, 138] on link "see explanation" at bounding box center [1121, 127] width 230 height 36
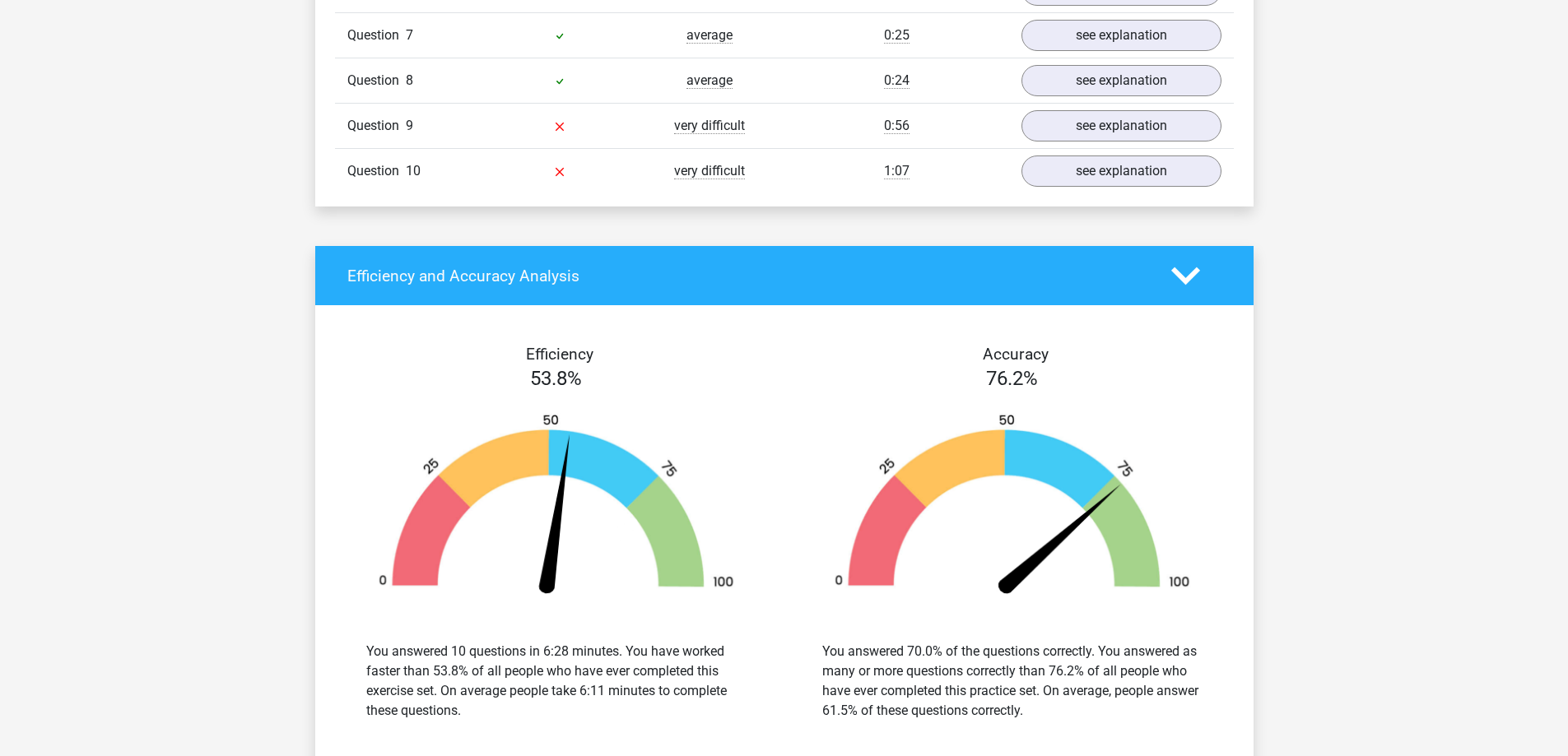
click at [758, 244] on div "Go premium [PERSON_NAME] [EMAIL_ADDRESS][DOMAIN_NAME]" at bounding box center [784, 133] width 1568 height 3557
click at [757, 257] on div "Efficiency and Accuracy Analysis" at bounding box center [784, 276] width 938 height 59
click at [1186, 275] on icon at bounding box center [1186, 276] width 29 height 29
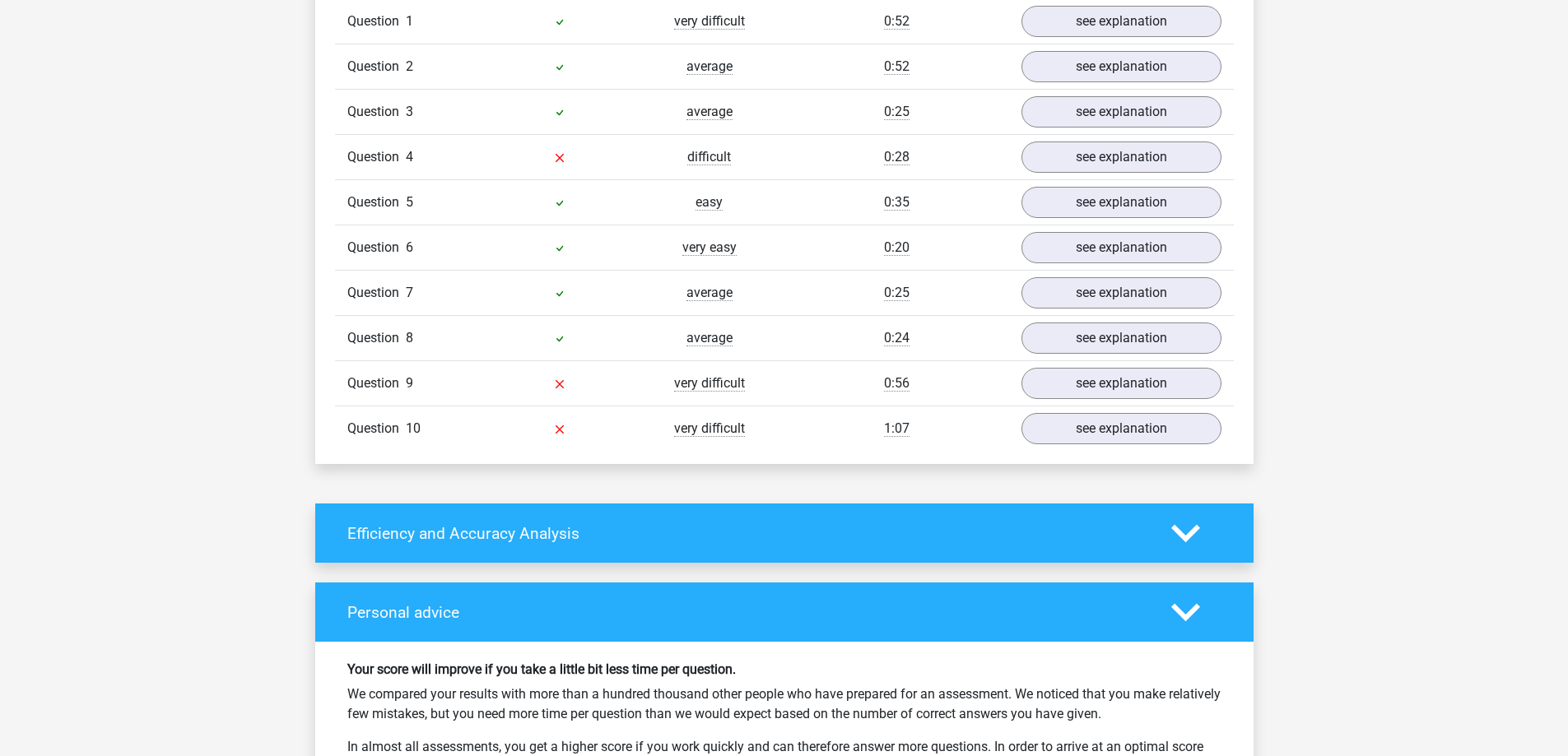
scroll to position [0, 0]
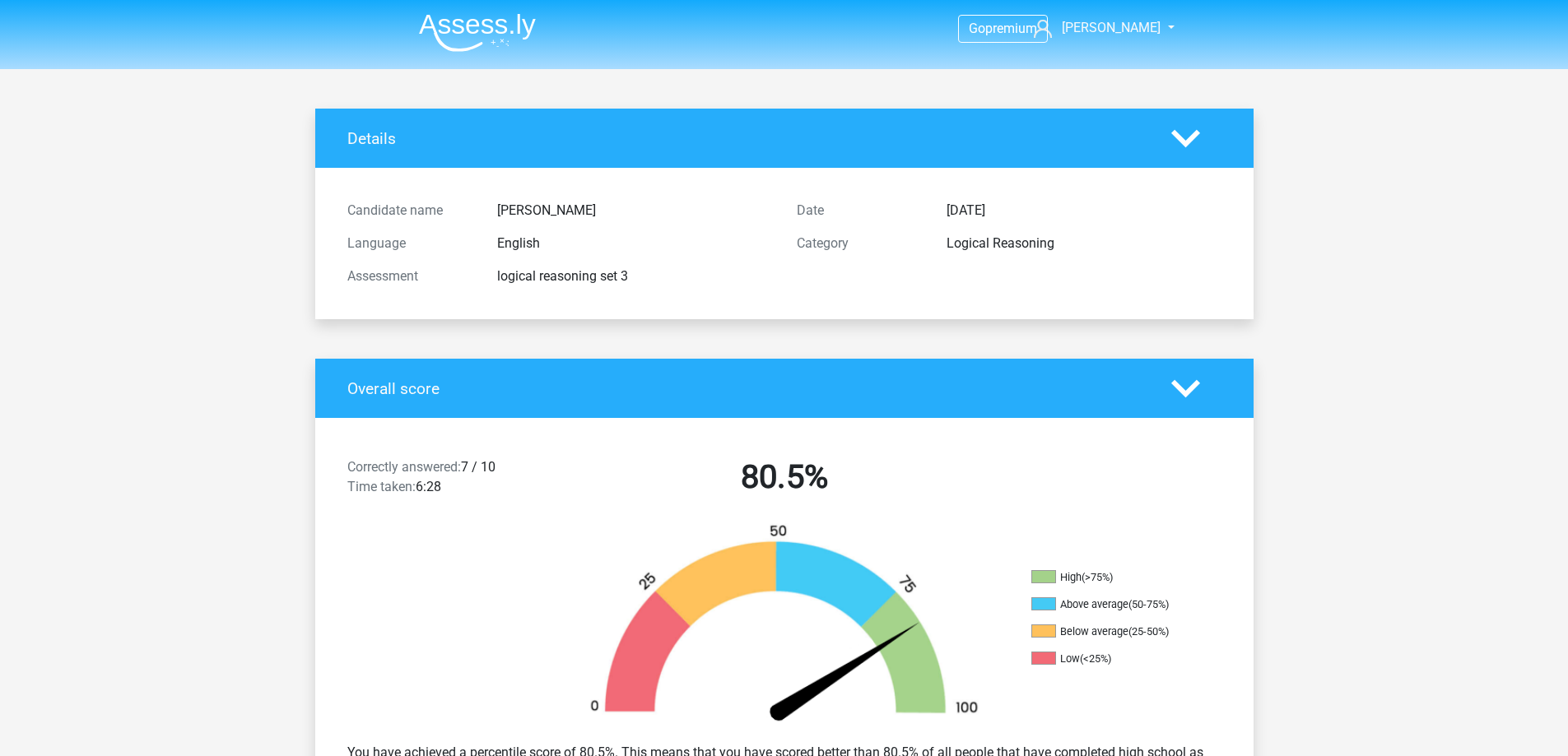
drag, startPoint x: 984, startPoint y: 294, endPoint x: 1035, endPoint y: 509, distance: 221.0
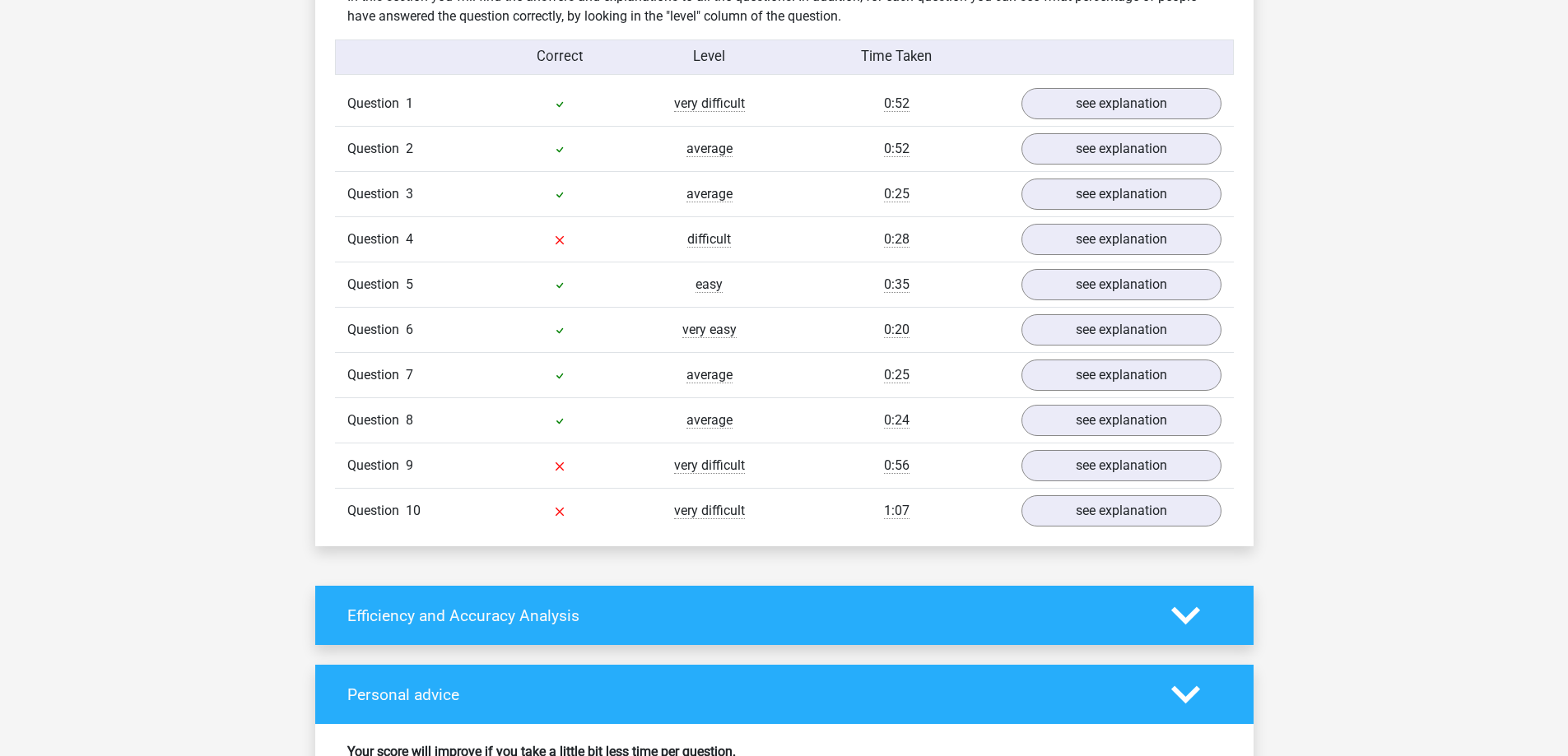
scroll to position [1807, 0]
